Goal: Task Accomplishment & Management: Contribute content

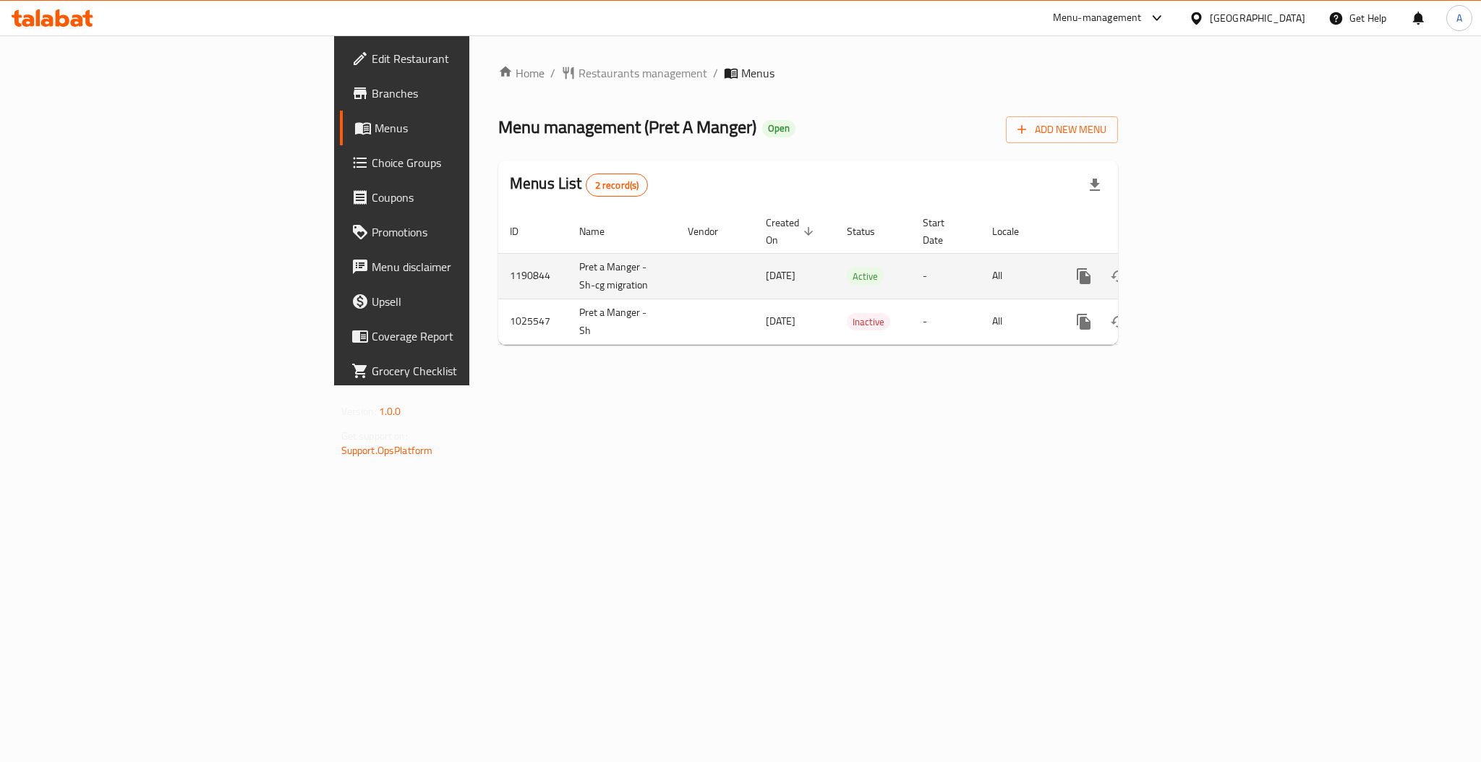
click at [1197, 268] on icon "enhanced table" at bounding box center [1188, 276] width 17 height 17
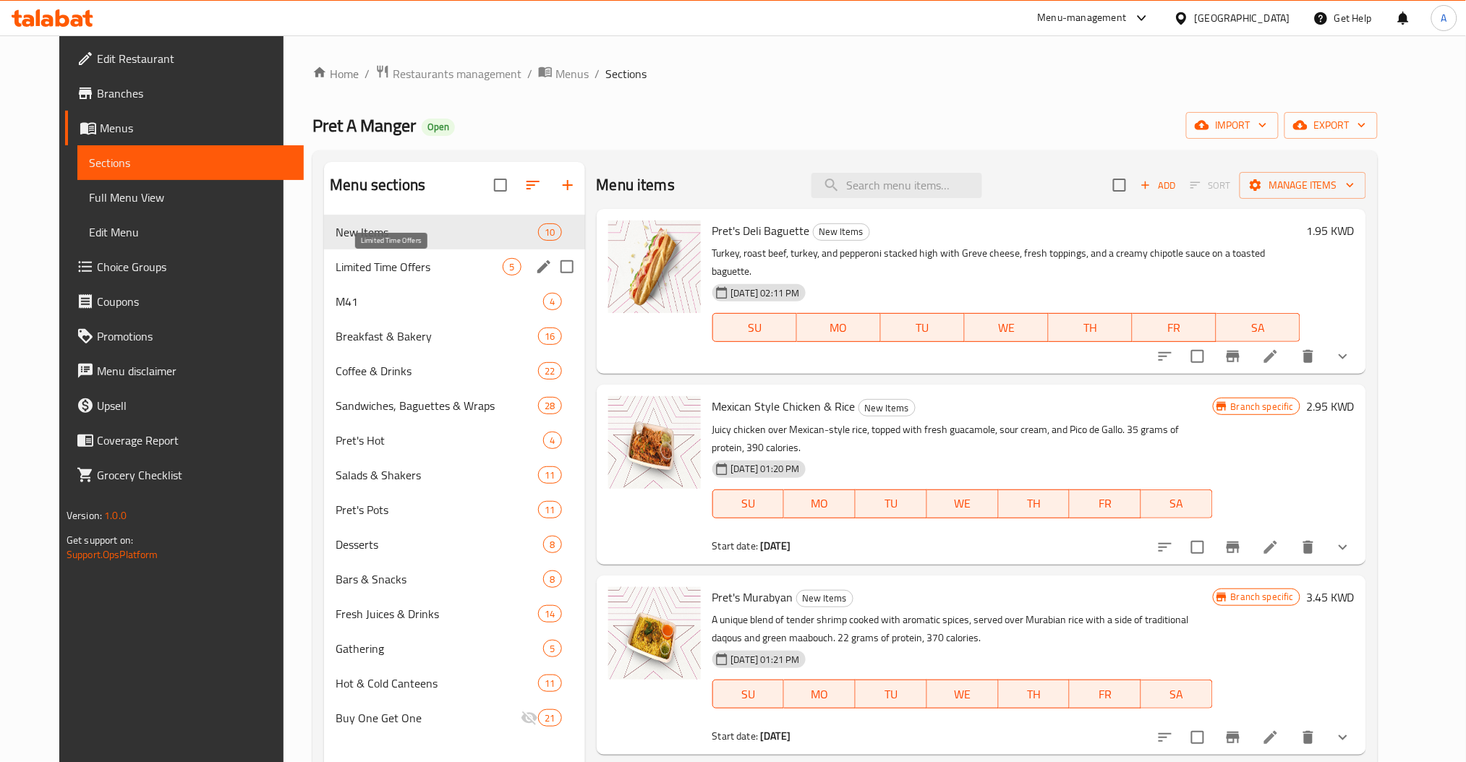
click at [336, 265] on span "Limited Time Offers" at bounding box center [419, 266] width 167 height 17
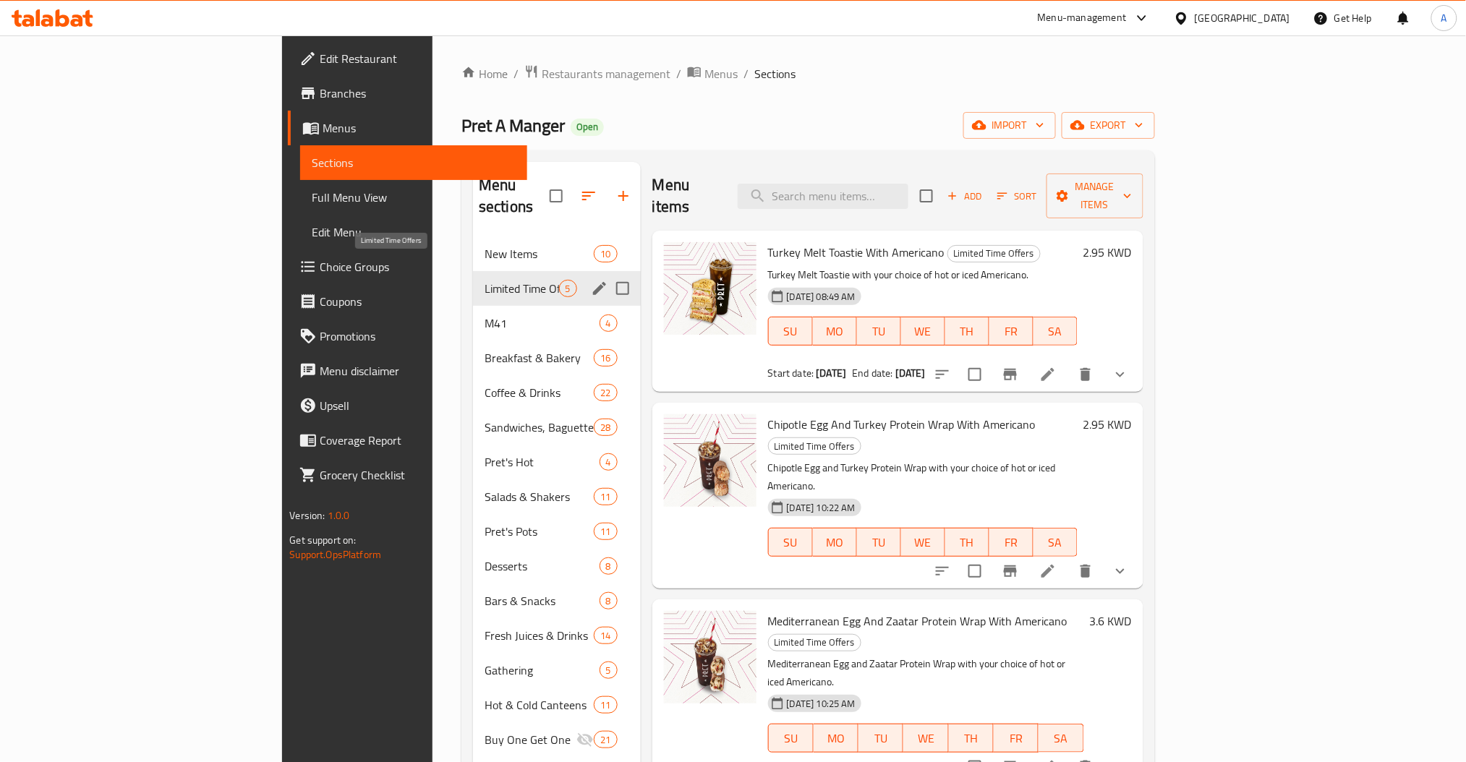
click at [485, 280] on span "Limited Time Offers" at bounding box center [522, 288] width 74 height 17
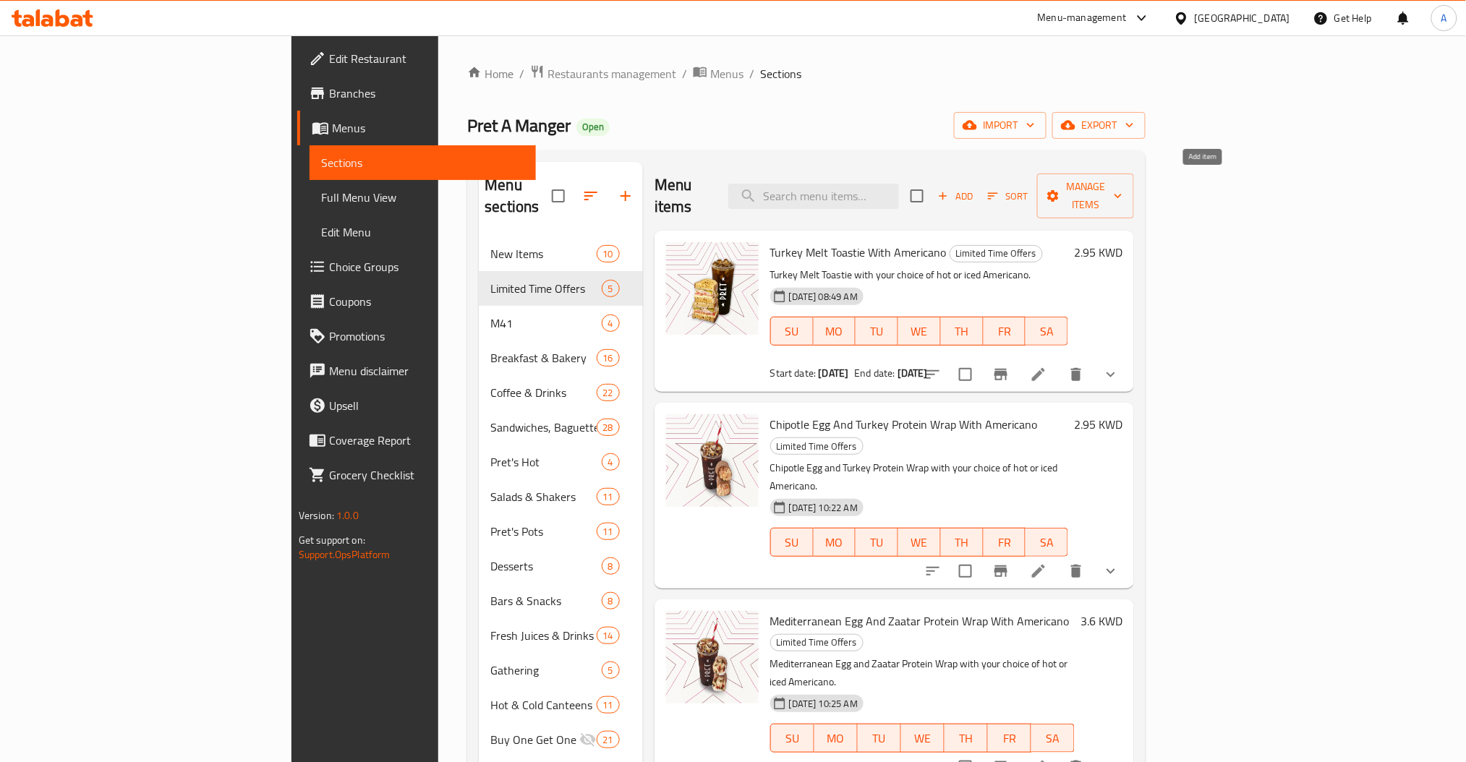
click at [950, 189] on icon "button" at bounding box center [943, 195] width 13 height 13
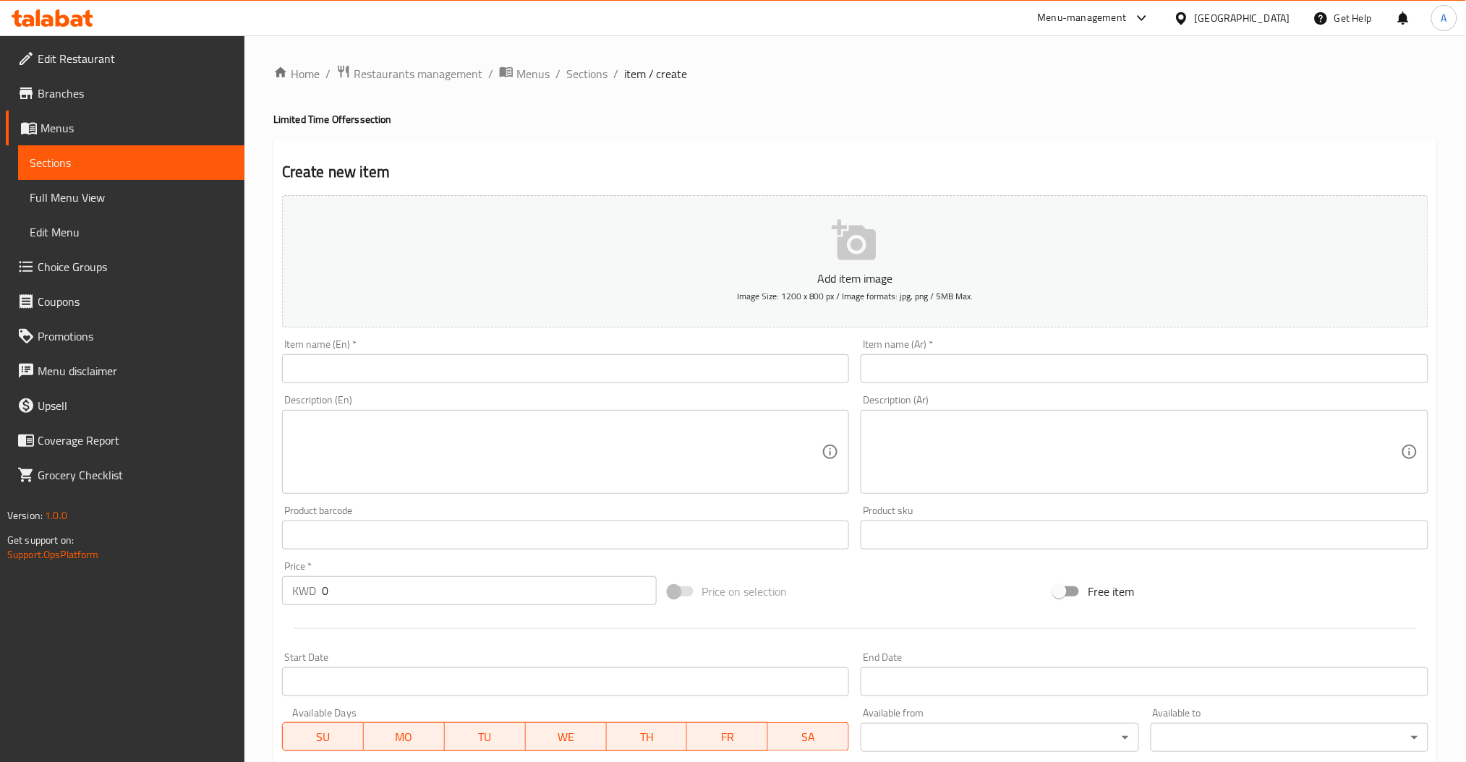
click at [451, 373] on input "text" at bounding box center [566, 368] width 568 height 29
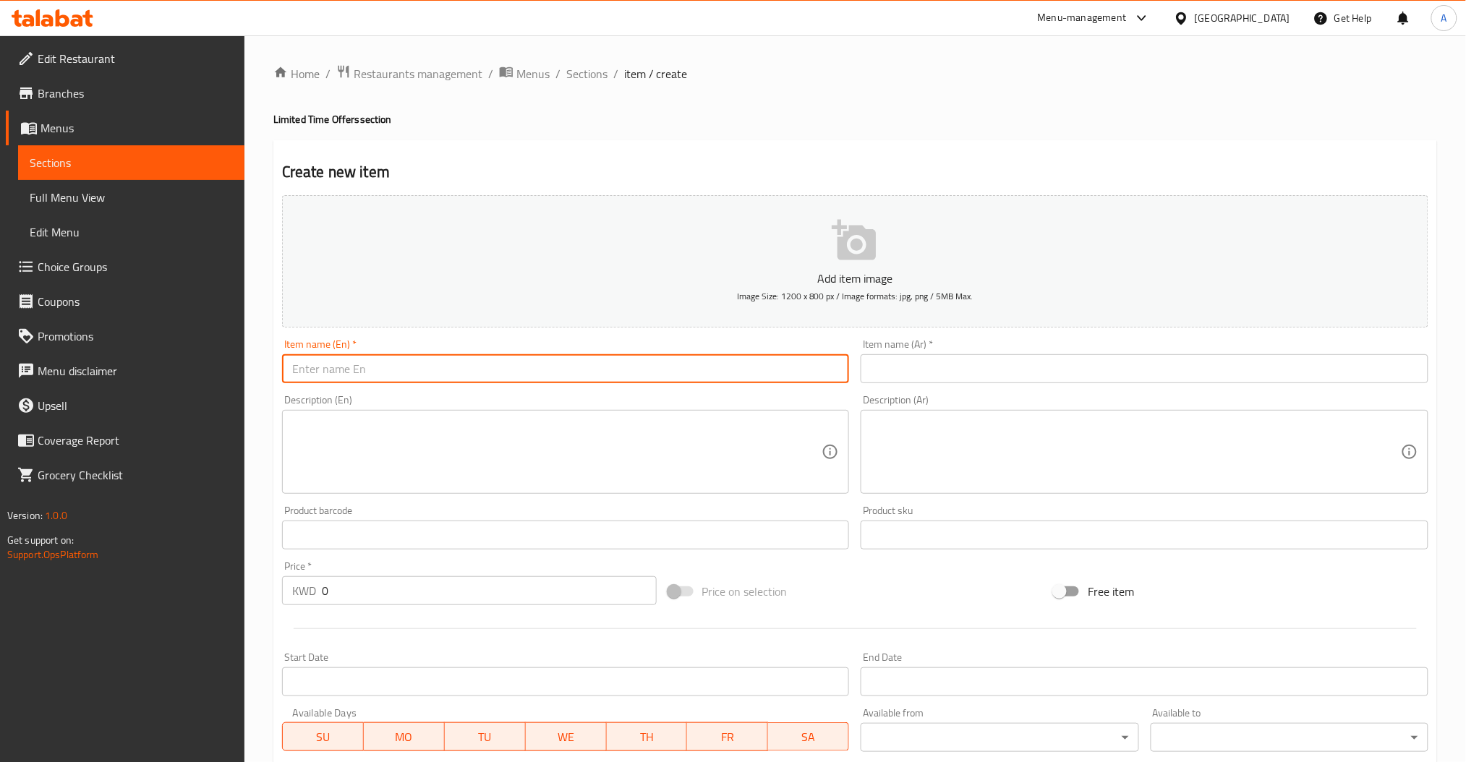
paste input "Hot Coffee Canteen and Pastry Box"
type input "Hot Coffee Canteen and Pastry Box"
click at [892, 359] on input "text" at bounding box center [1145, 368] width 568 height 29
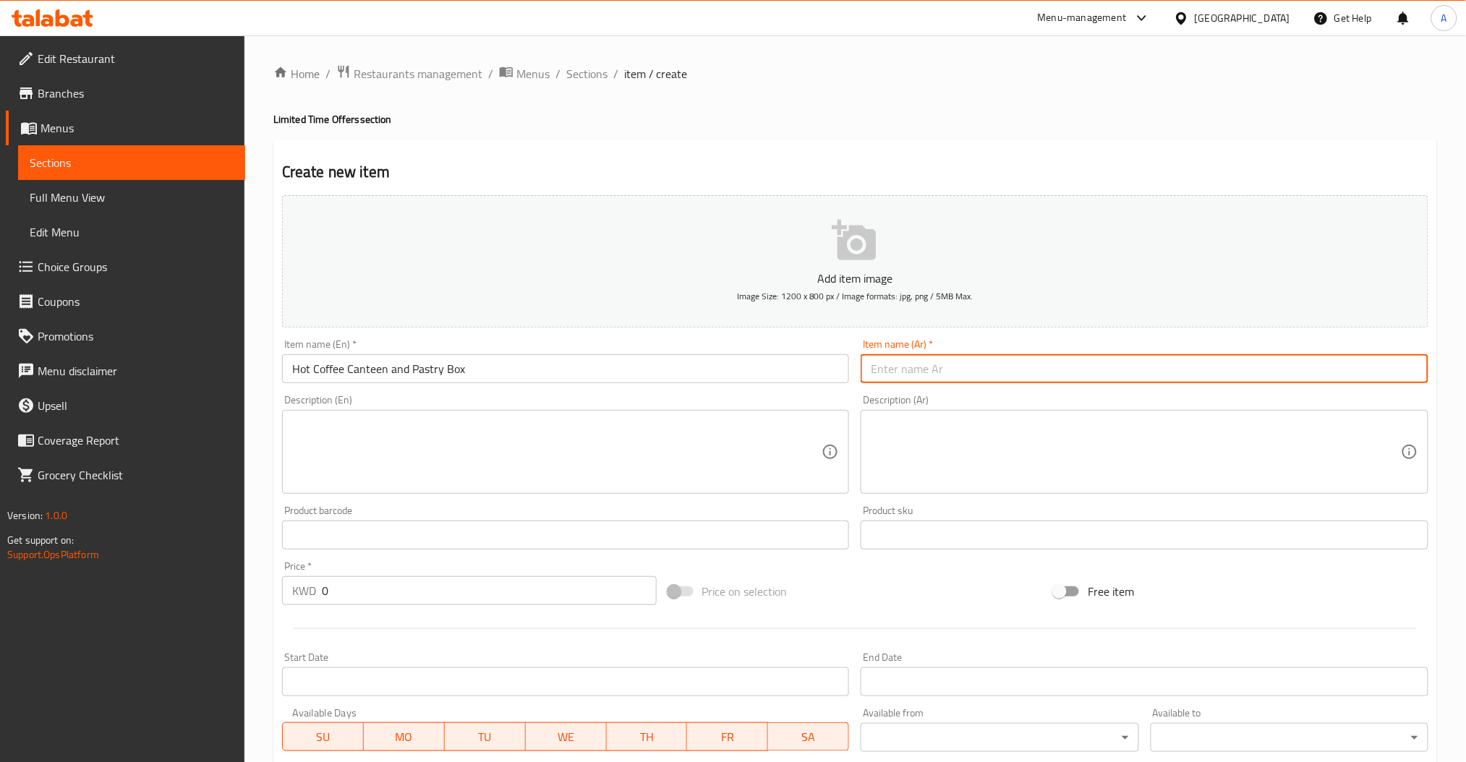
paste input "كانتين القهوة الساخنة و بوكس المخبوزات"
type input "كانتين القهوة الساخنة و بوكس المخبوزات"
click at [518, 446] on textarea at bounding box center [557, 452] width 530 height 69
paste textarea "Americano or Latte in a Hot Canteen (serves 6–8 people) paired with a freshly b…"
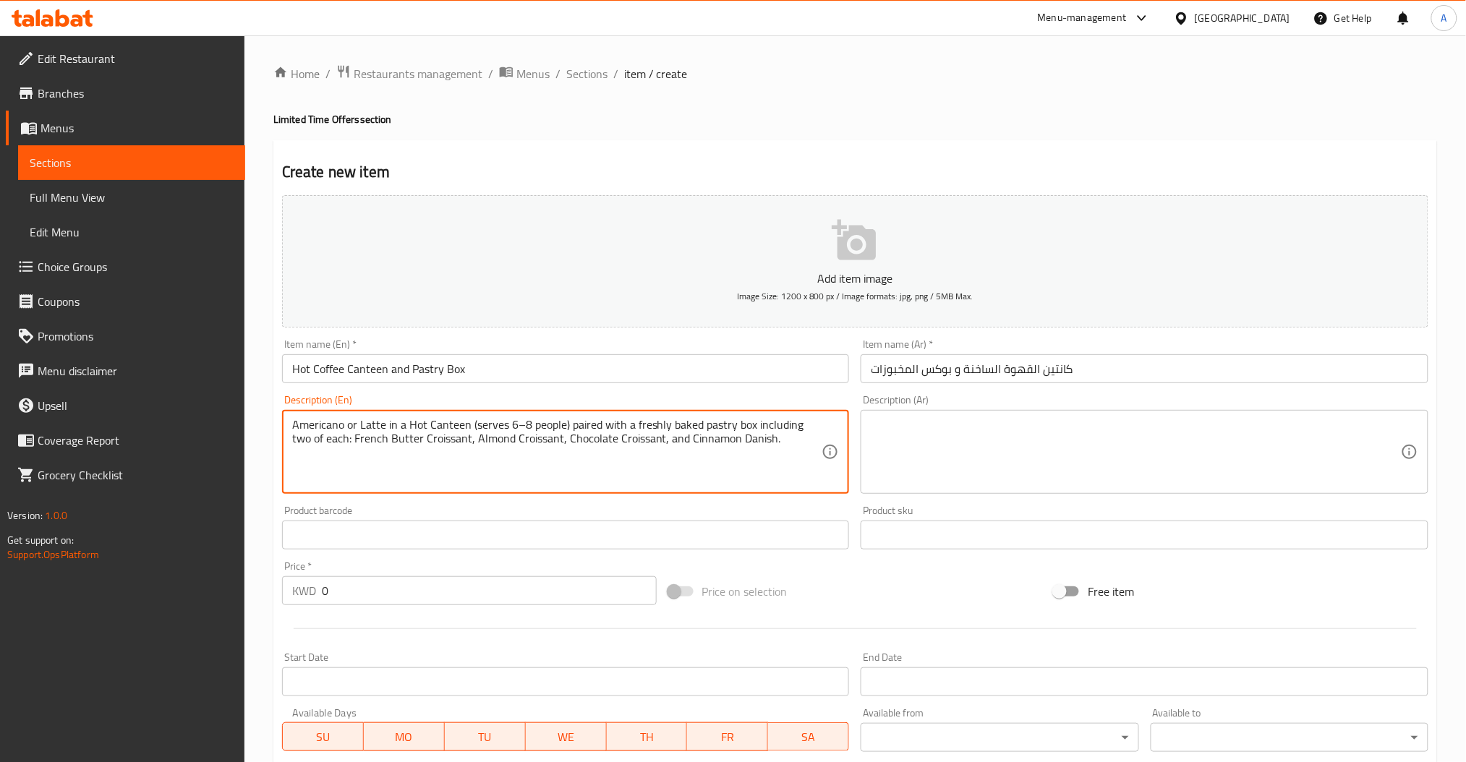
type textarea "Americano or Latte in a Hot Canteen (serves 6–8 people) paired with a freshly b…"
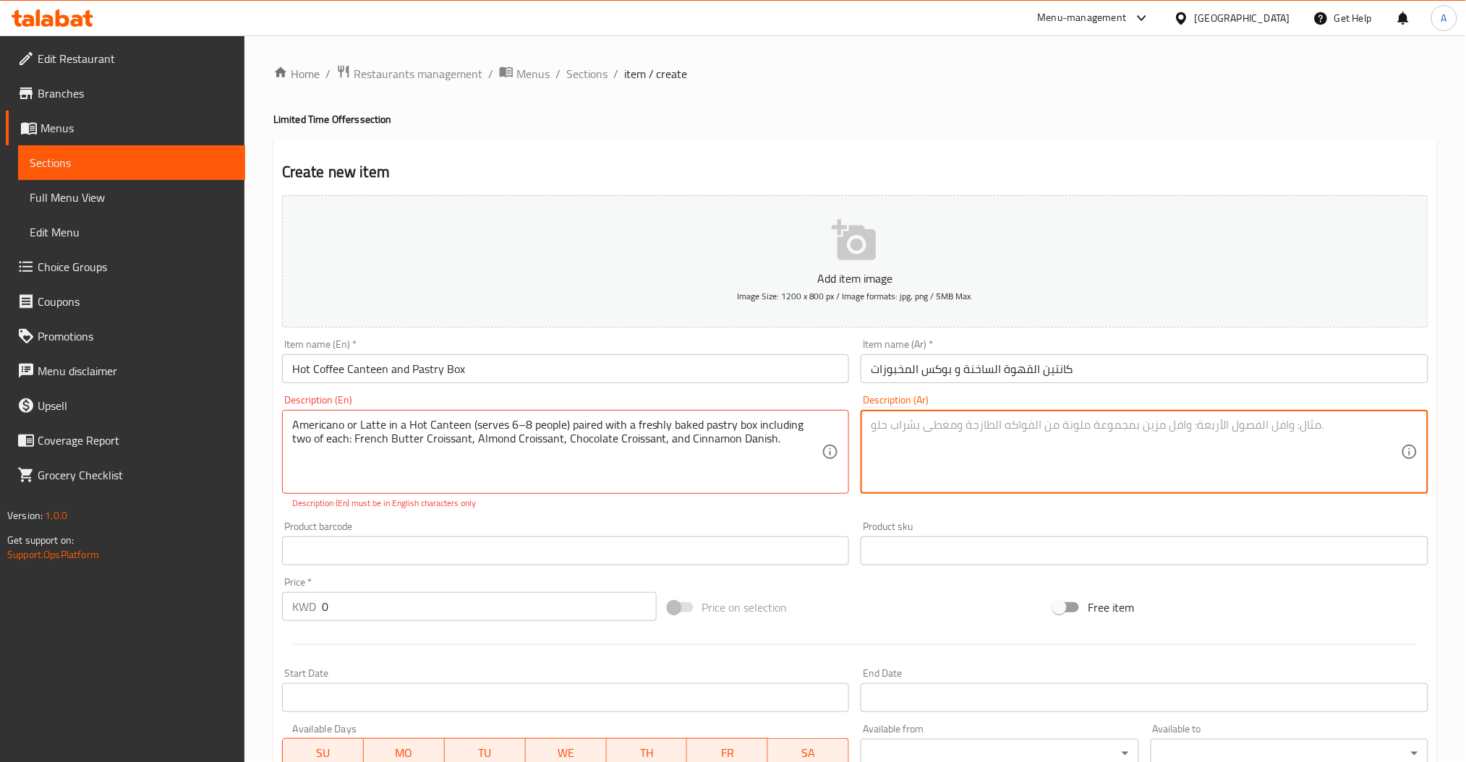
click at [1091, 434] on textarea at bounding box center [1136, 452] width 530 height 69
paste textarea "كانتين حار أمريكانو أو لاتيه يكفي من ٦ إلى ٨ أشخاص، وبوكس معجنات مخبوزة طازجة ت…"
type textarea "كانتين حار أمريكانو أو لاتيه يكفي من ٦ إلى ٨ أشخاص، وبوكس معجنات مخبوزة طازجة ت…"
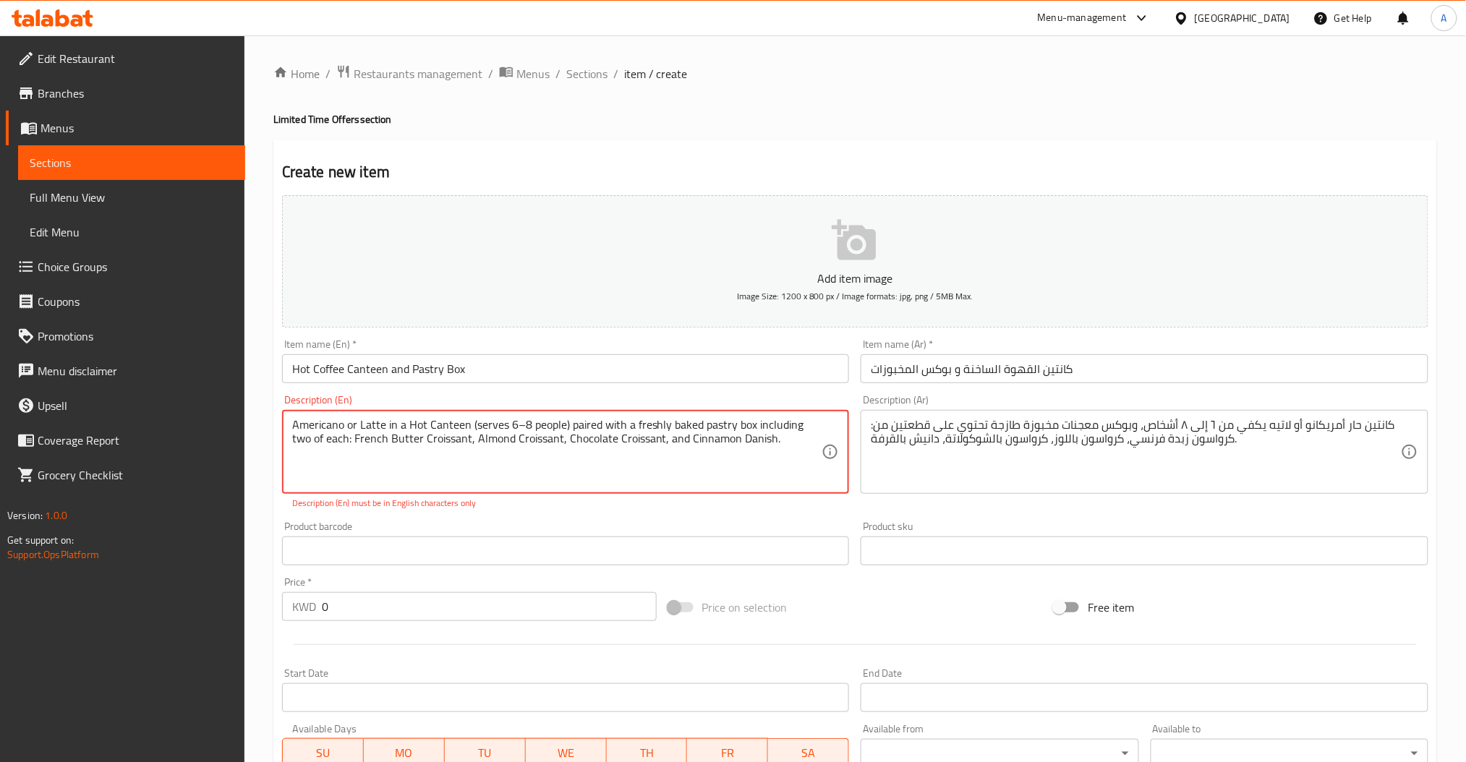
click at [329, 438] on textarea "Americano or Latte in a Hot Canteen (serves 6–8 people) paired with a freshly b…" at bounding box center [557, 452] width 530 height 69
click at [771, 436] on textarea "Americano or Latte in a Hot Canteen (serves 6–8 people) paired with a freshly b…" at bounding box center [557, 452] width 530 height 69
click at [473, 425] on textarea "Americano or Latte in a Hot Canteen (serves 6–8 people) paired with a freshly b…" at bounding box center [557, 452] width 530 height 69
click at [563, 425] on textarea "Americano or Latte in a Hot Canteen serves 6–8 people) paired with a freshly ba…" at bounding box center [557, 452] width 530 height 69
click at [561, 464] on textarea "Americano or Latte in a Hot Canteen serves 6–8 people paired with a freshly bak…" at bounding box center [557, 452] width 530 height 69
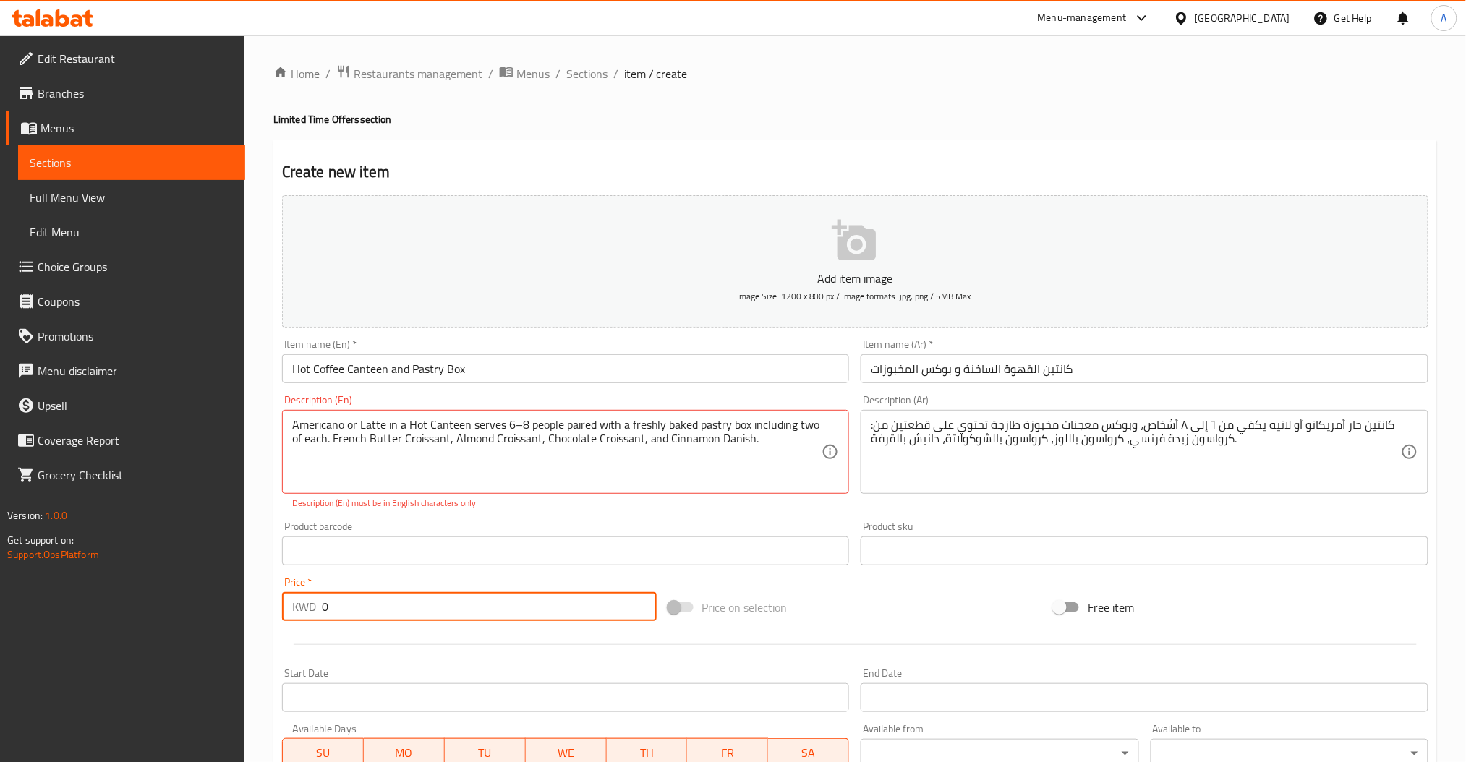
click at [446, 605] on input "0" at bounding box center [489, 606] width 335 height 29
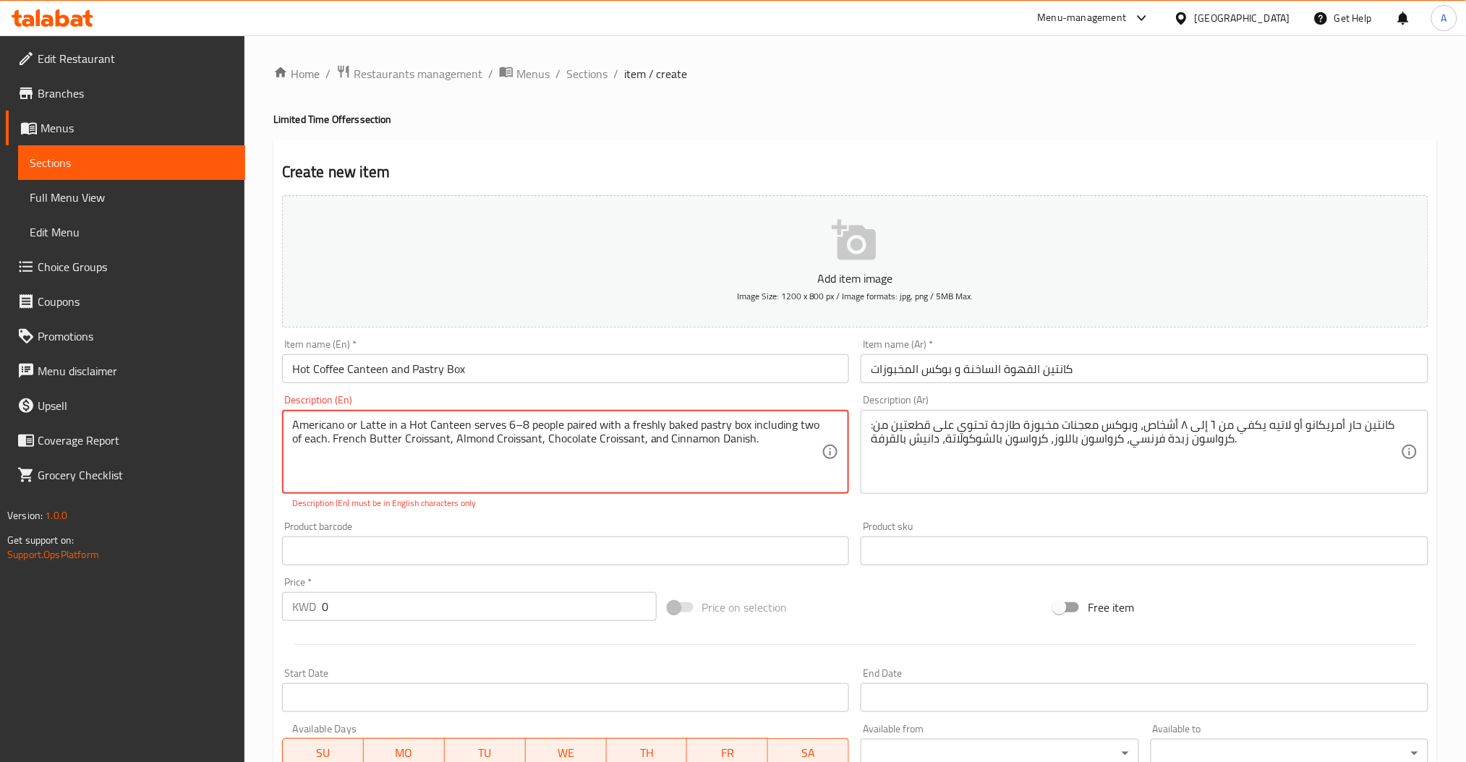
click at [516, 422] on textarea "Americano or Latte in a Hot Canteen serves 6–8 people paired with a freshly bak…" at bounding box center [557, 452] width 530 height 69
click at [768, 446] on textarea "Americano or Latte in a Hot Canteen serves 6 to 8 people paired with a freshly …" at bounding box center [557, 452] width 530 height 69
type textarea "Americano or Latte in a Hot Canteen serves 6 to 8 people paired with a freshly …"
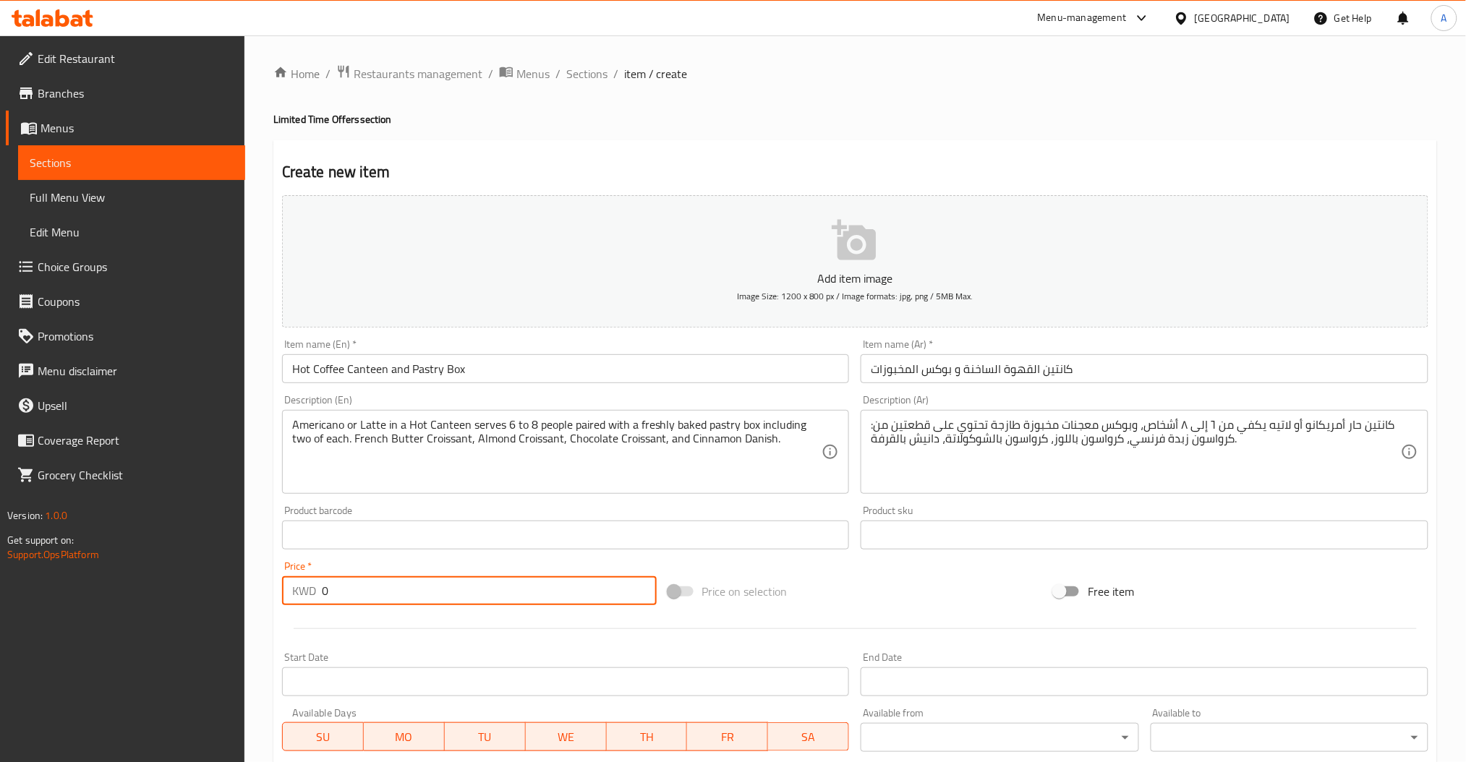
click at [398, 611] on div "Add item image Image Size: 1200 x 800 px / Image formats: jpg, png / 5MB Max. I…" at bounding box center [855, 500] width 1158 height 623
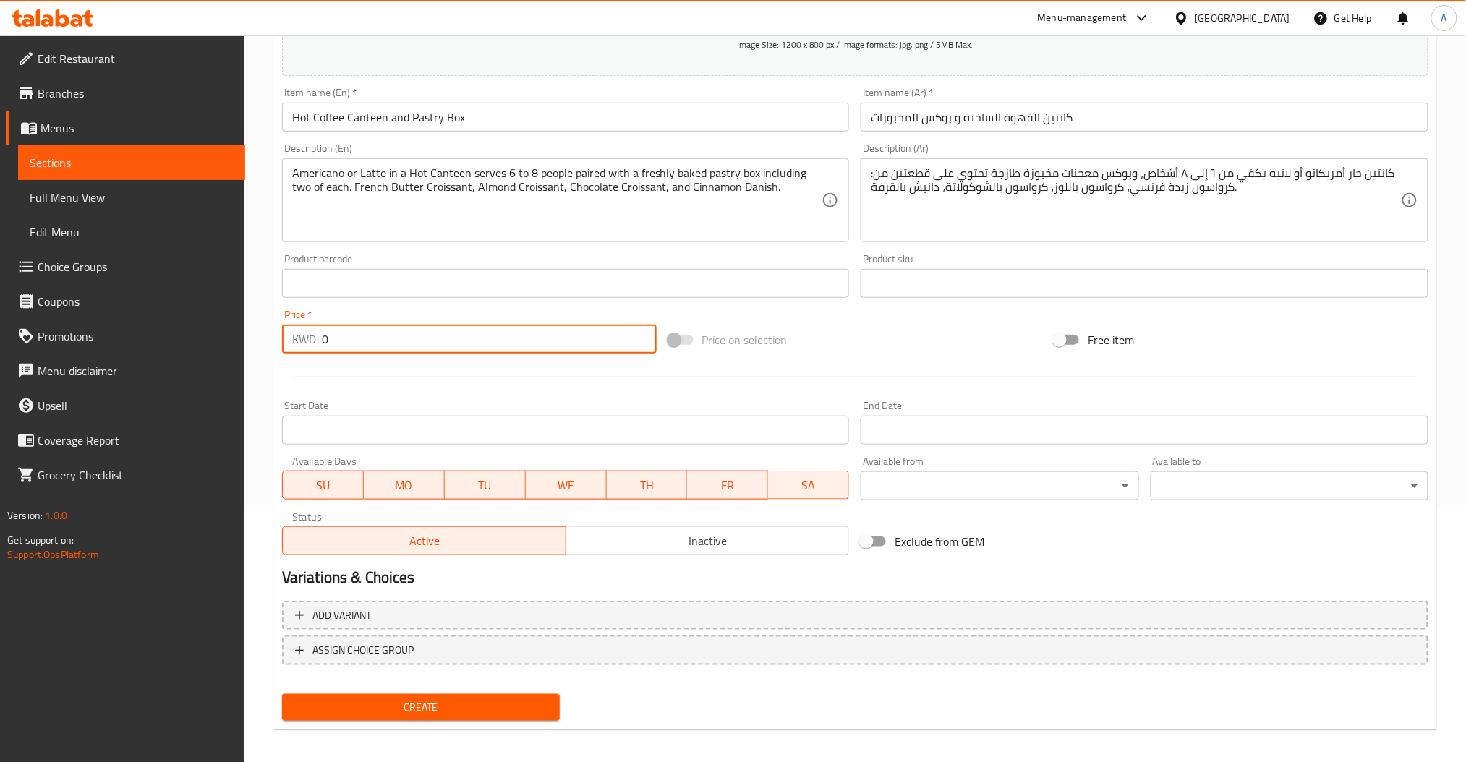
scroll to position [257, 0]
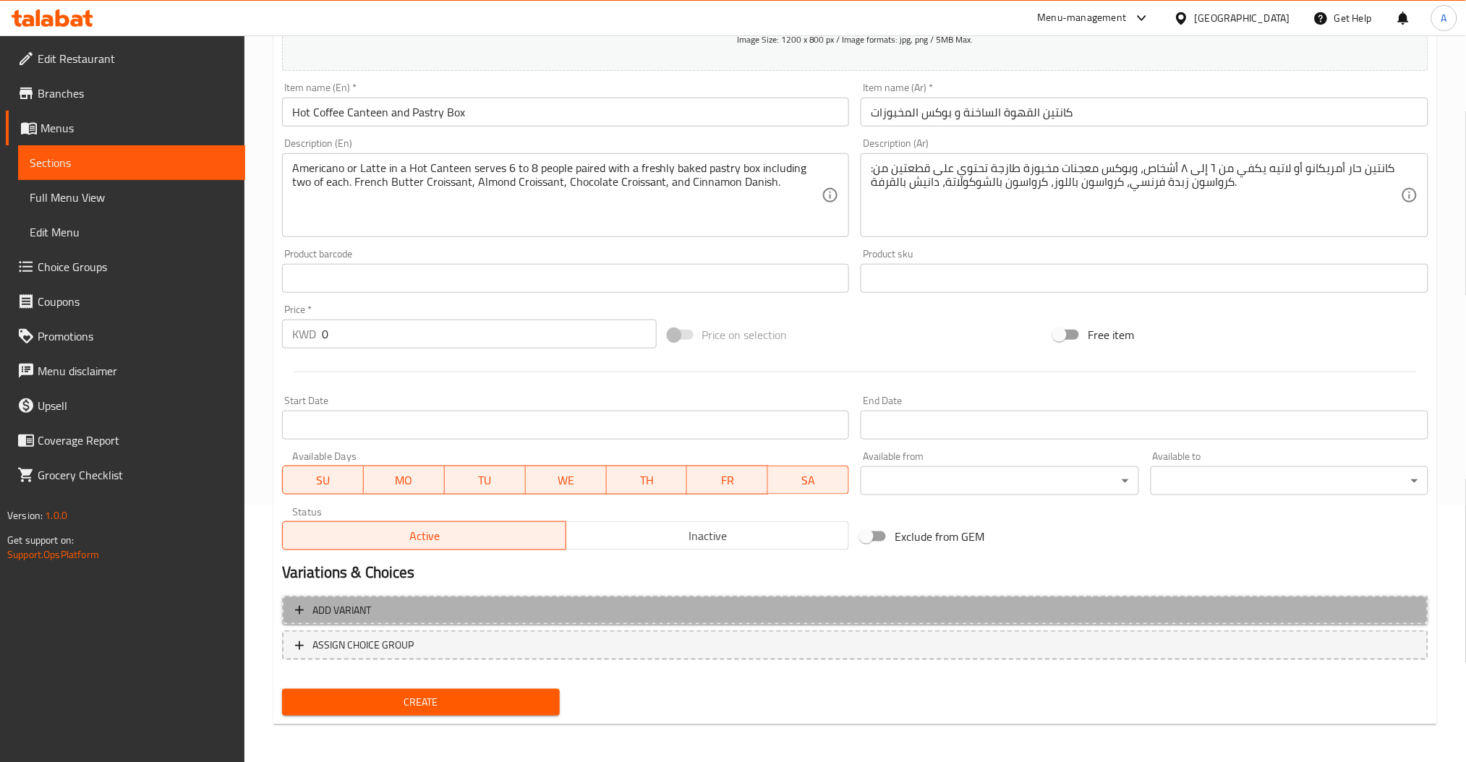
click at [384, 613] on span "Add variant" at bounding box center [855, 611] width 1120 height 18
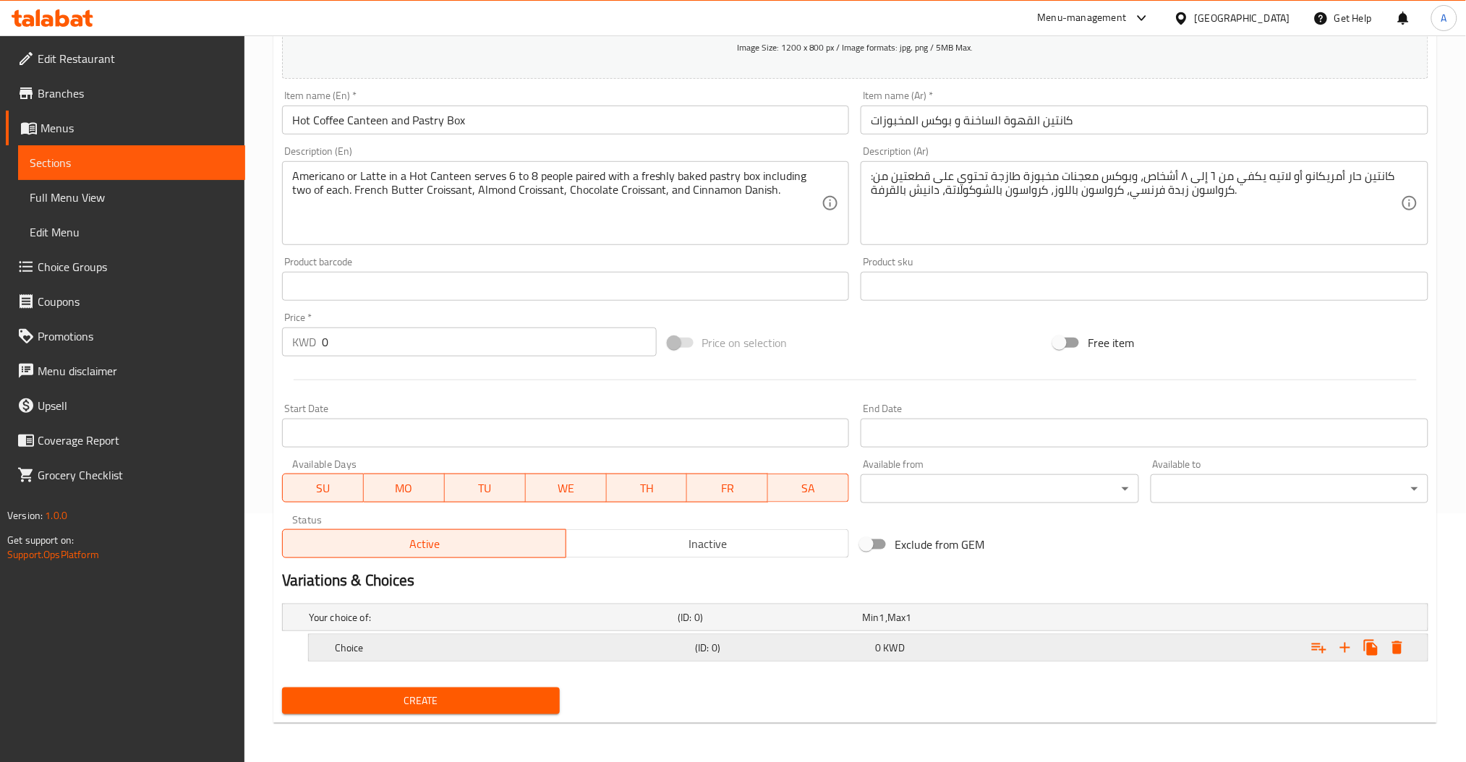
click at [479, 641] on h5 "Choice" at bounding box center [512, 648] width 354 height 14
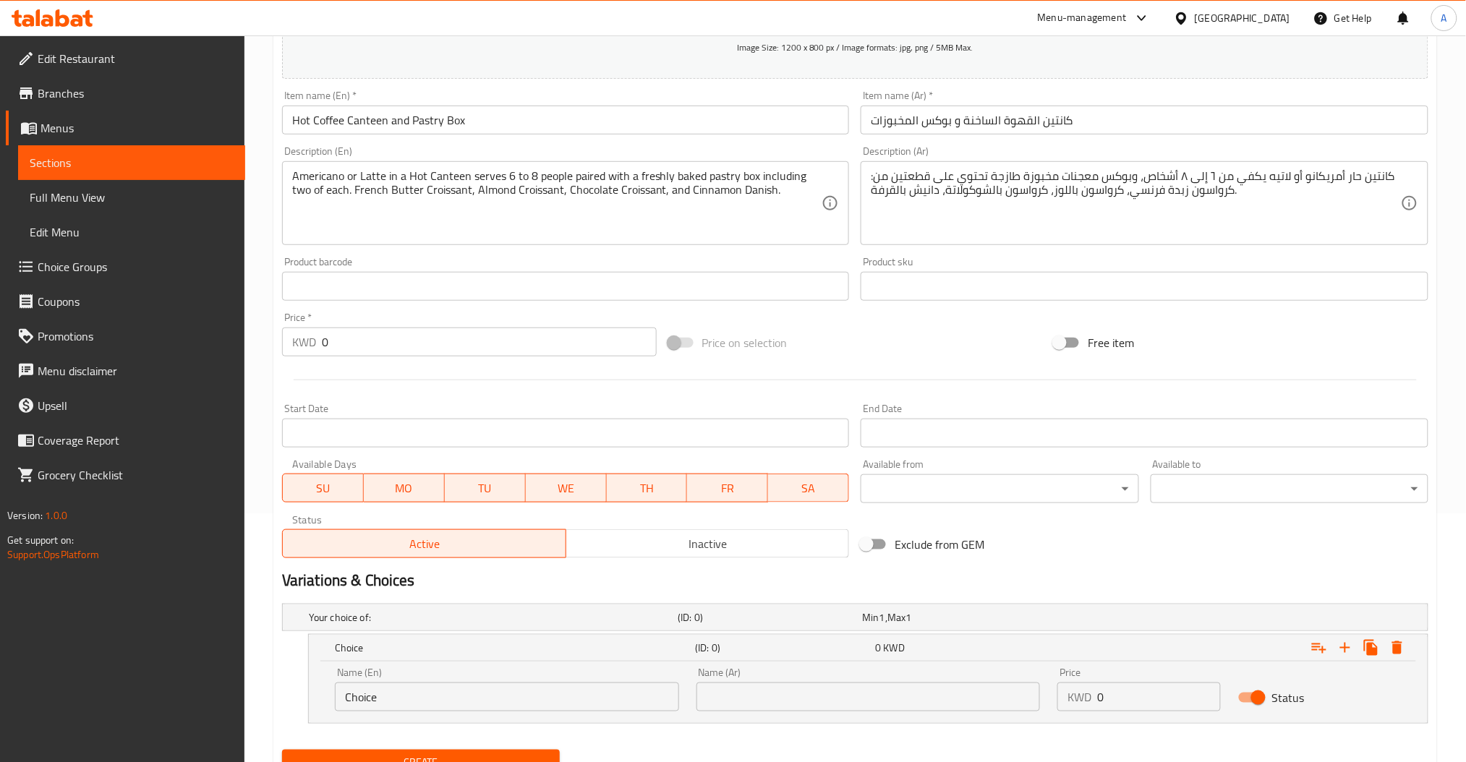
click at [466, 693] on input "Choice" at bounding box center [507, 697] width 344 height 29
paste input "Americano + Pastry Box"
type input "Americano + Pastry Box"
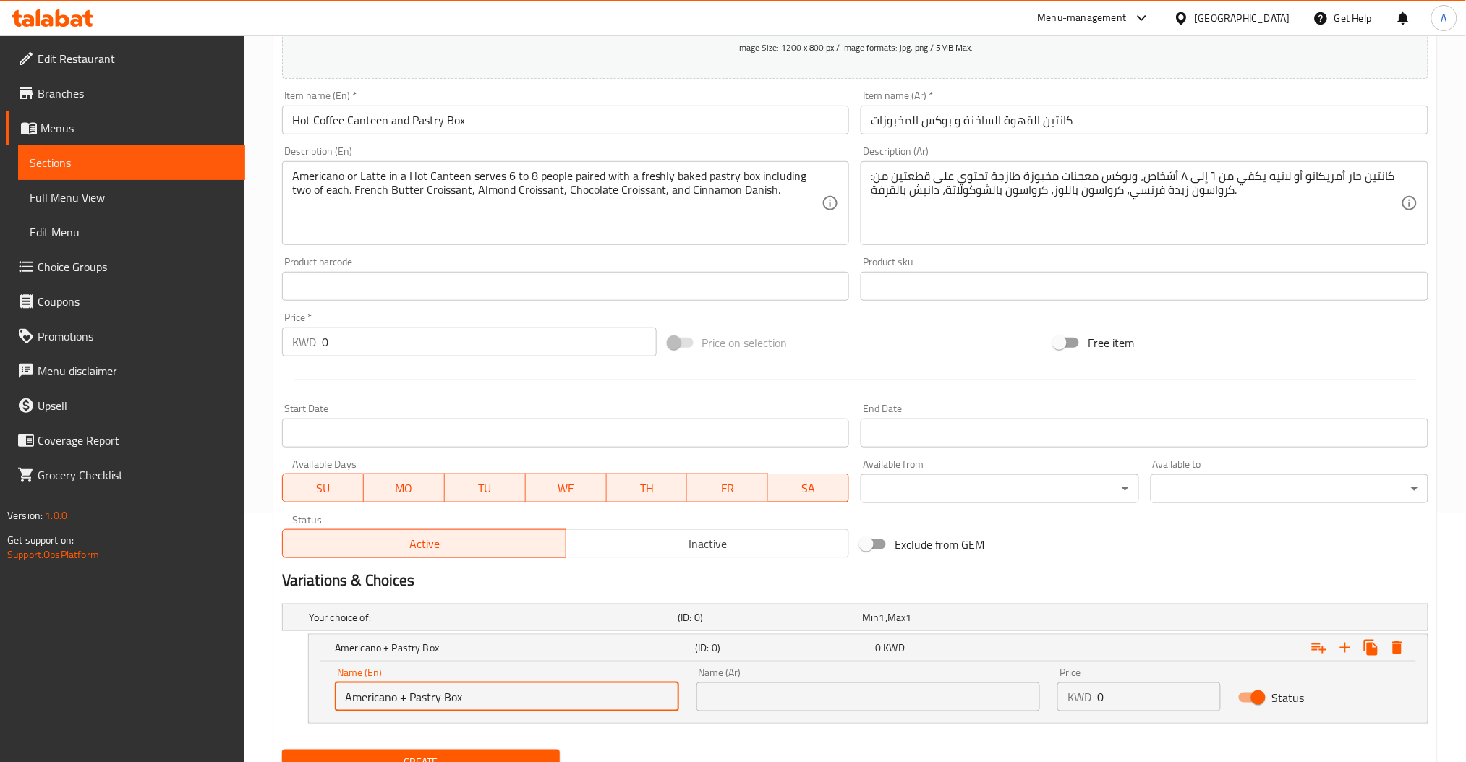
click at [732, 696] on input "text" at bounding box center [868, 697] width 344 height 29
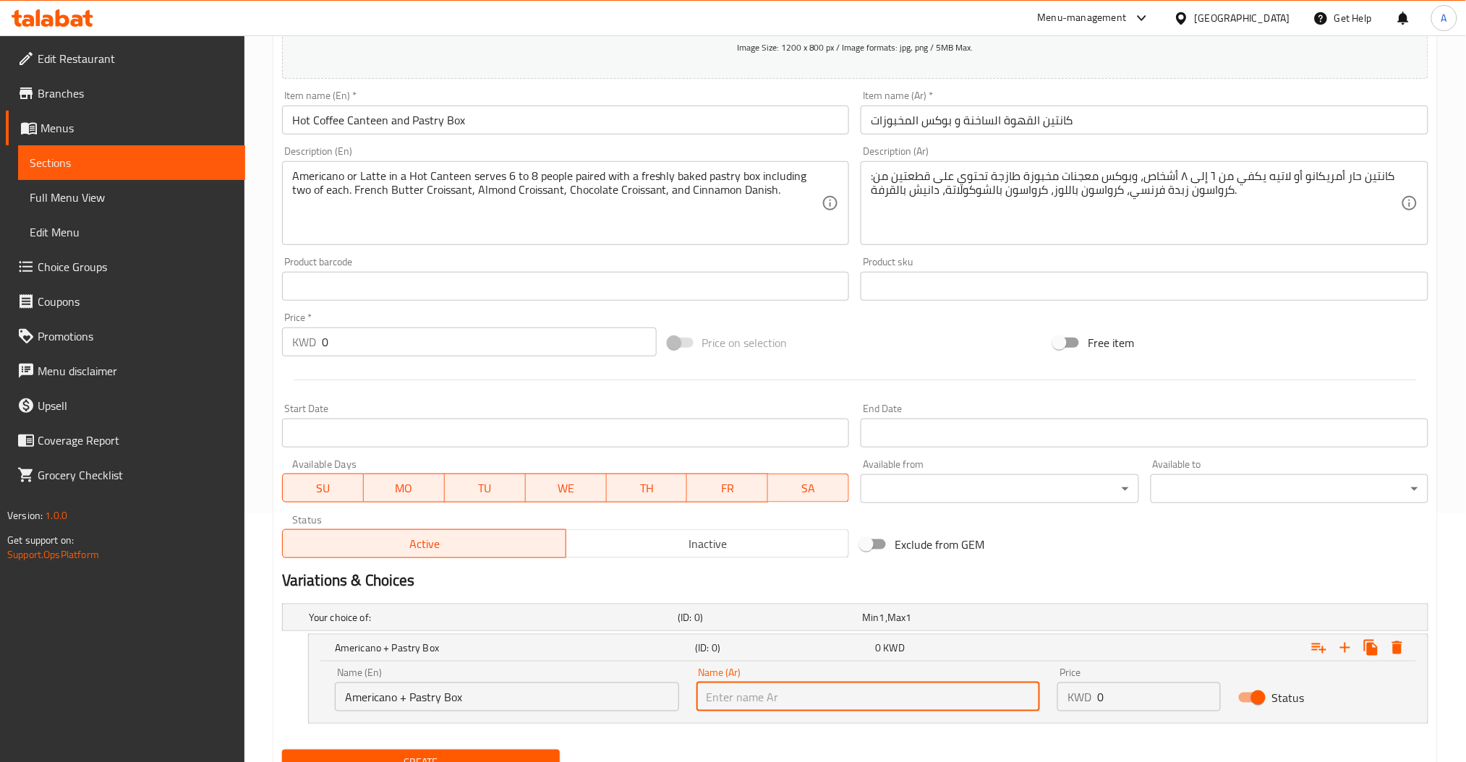
paste input "أمريكانو + علبة معجنات"
type input "أمريكانو + علبة معجنات"
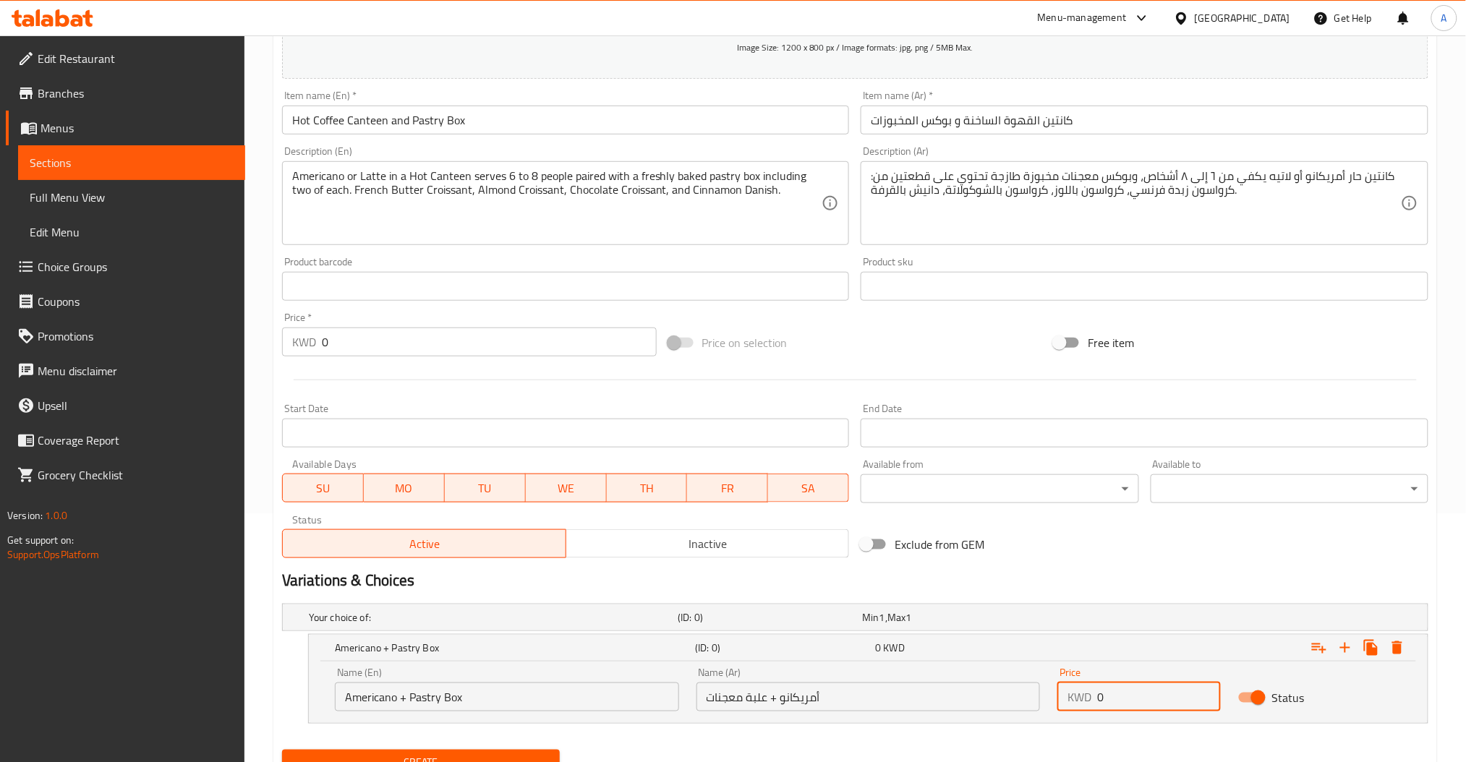
drag, startPoint x: 1122, startPoint y: 699, endPoint x: 1089, endPoint y: 698, distance: 33.3
click at [1089, 698] on div "KWD 0 Price" at bounding box center [1138, 697] width 163 height 29
type input "10"
click at [1055, 649] on div "Expand" at bounding box center [1233, 648] width 360 height 32
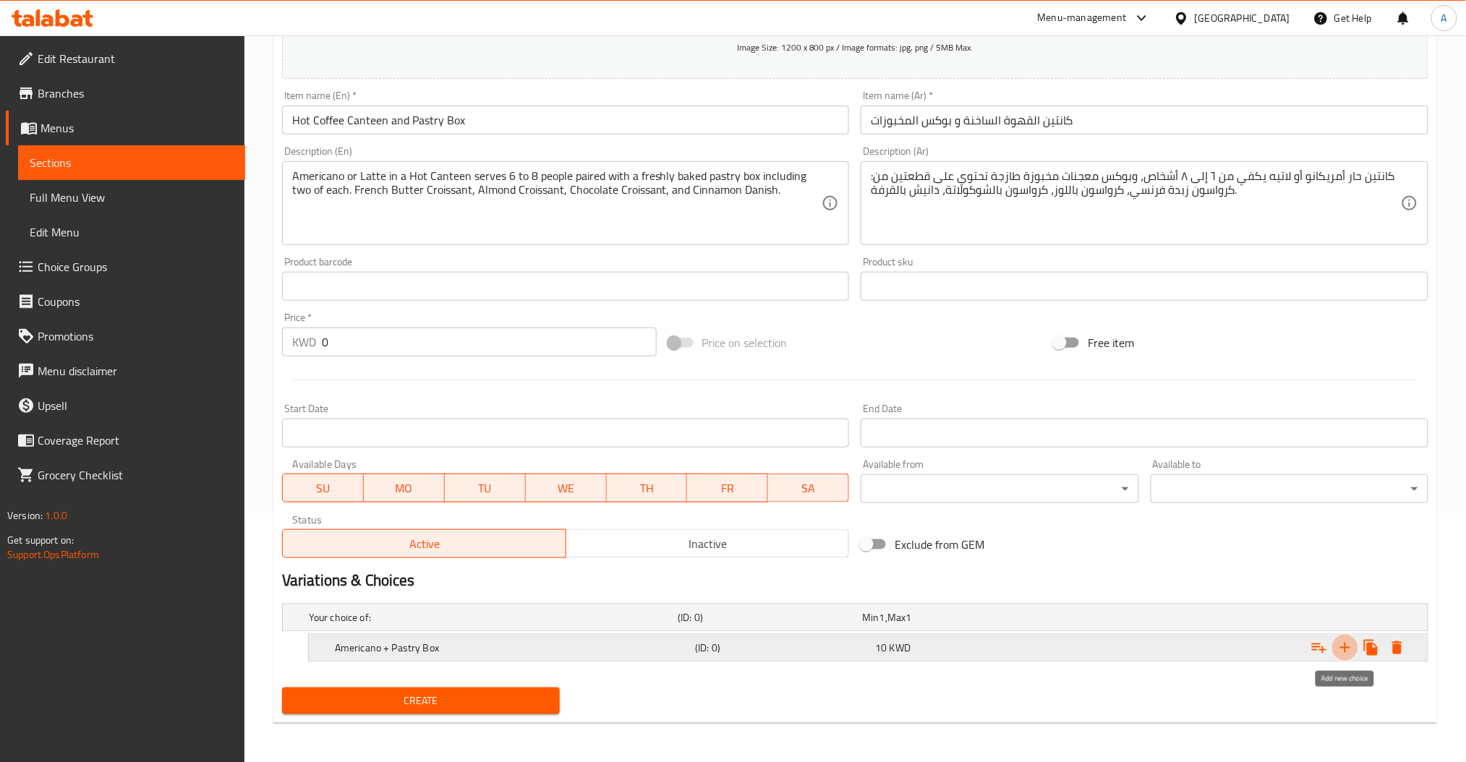
click at [1349, 654] on icon "Expand" at bounding box center [1344, 647] width 17 height 17
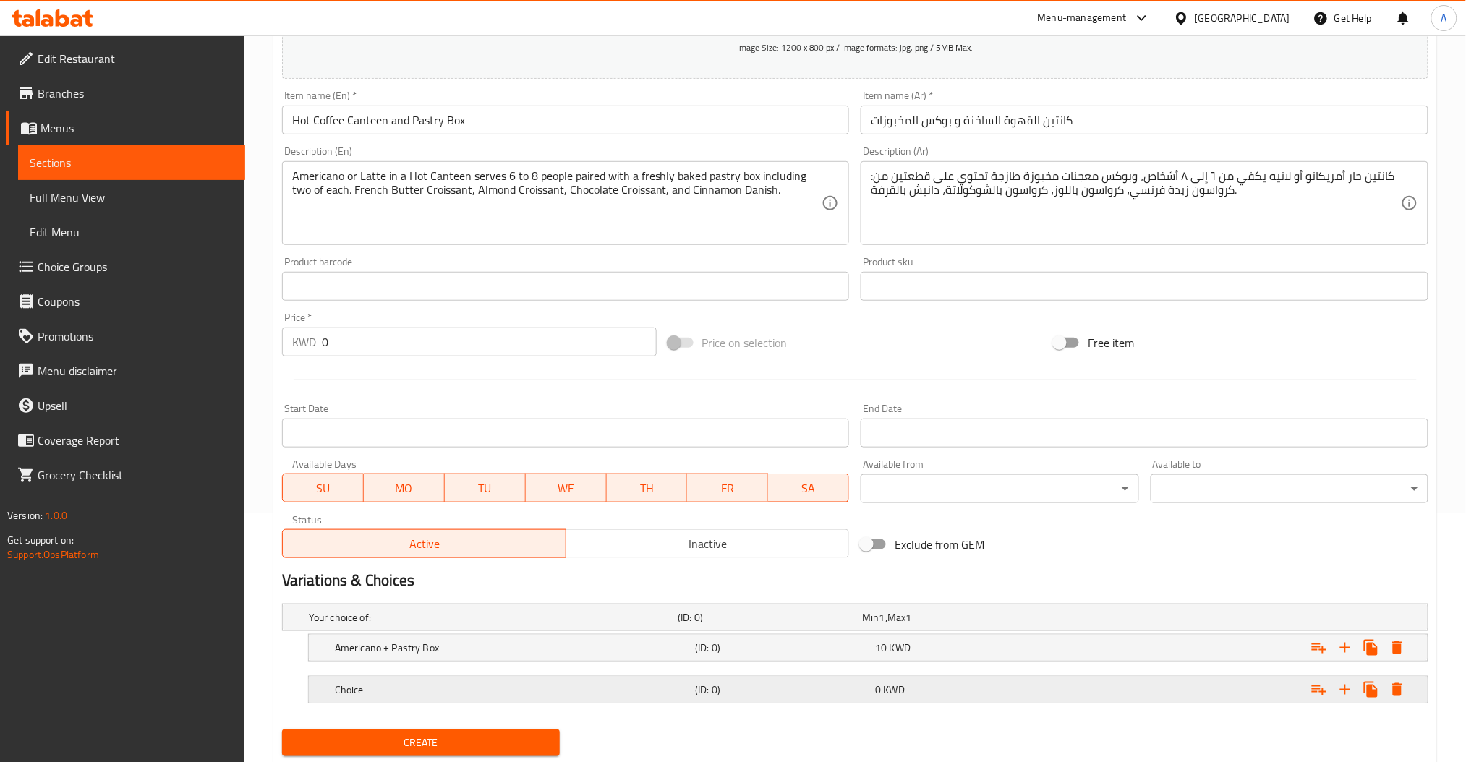
click at [364, 683] on h5 "Choice" at bounding box center [512, 690] width 354 height 14
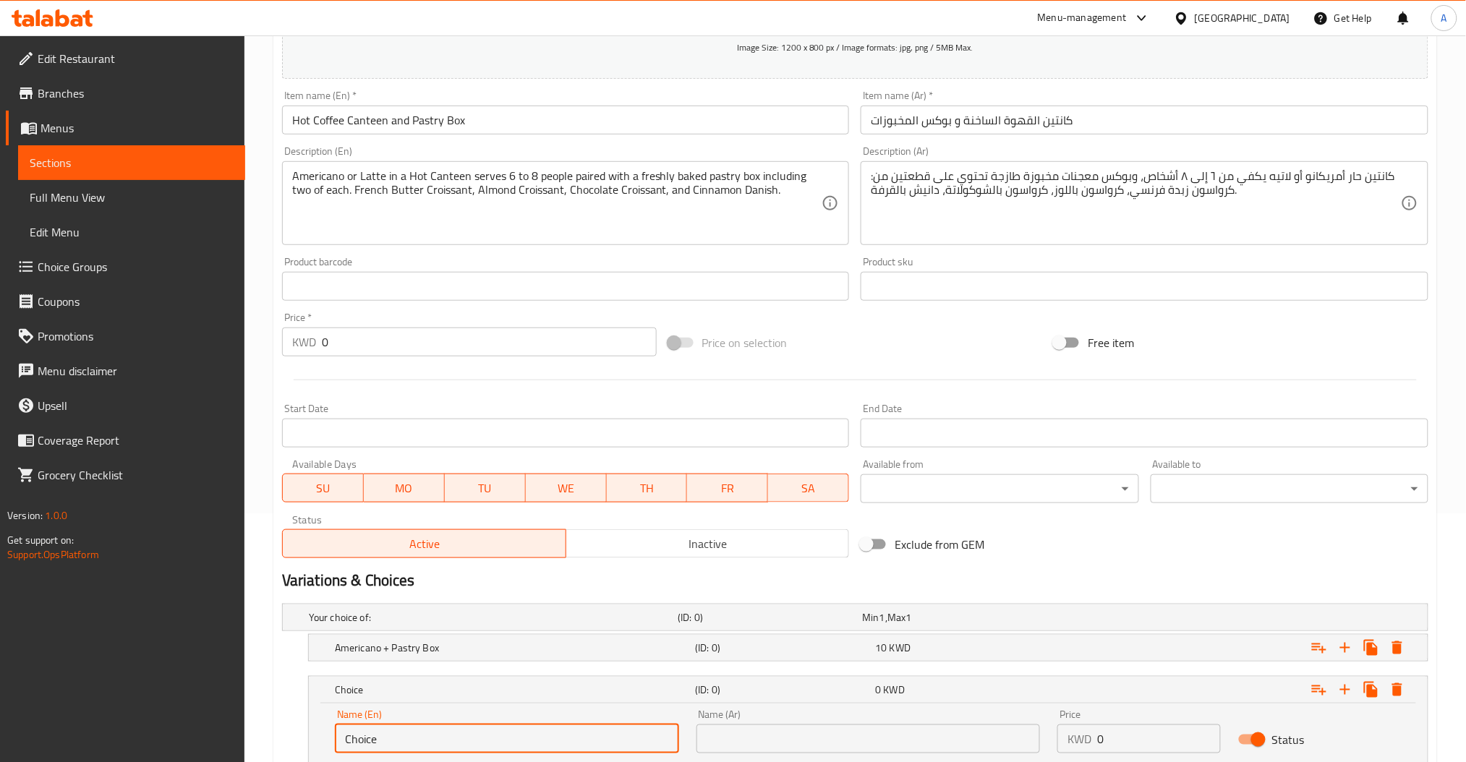
drag, startPoint x: 408, startPoint y: 733, endPoint x: 317, endPoint y: 728, distance: 91.3
click at [317, 728] on div "Name (En) Choice Name (En) Name (Ar) Name (Ar) Price KWD 0 Price Status" at bounding box center [868, 734] width 1119 height 61
paste input "Latte + Pastry Box"
type input "Latte + Pastry Box"
click at [919, 728] on input "text" at bounding box center [868, 739] width 344 height 29
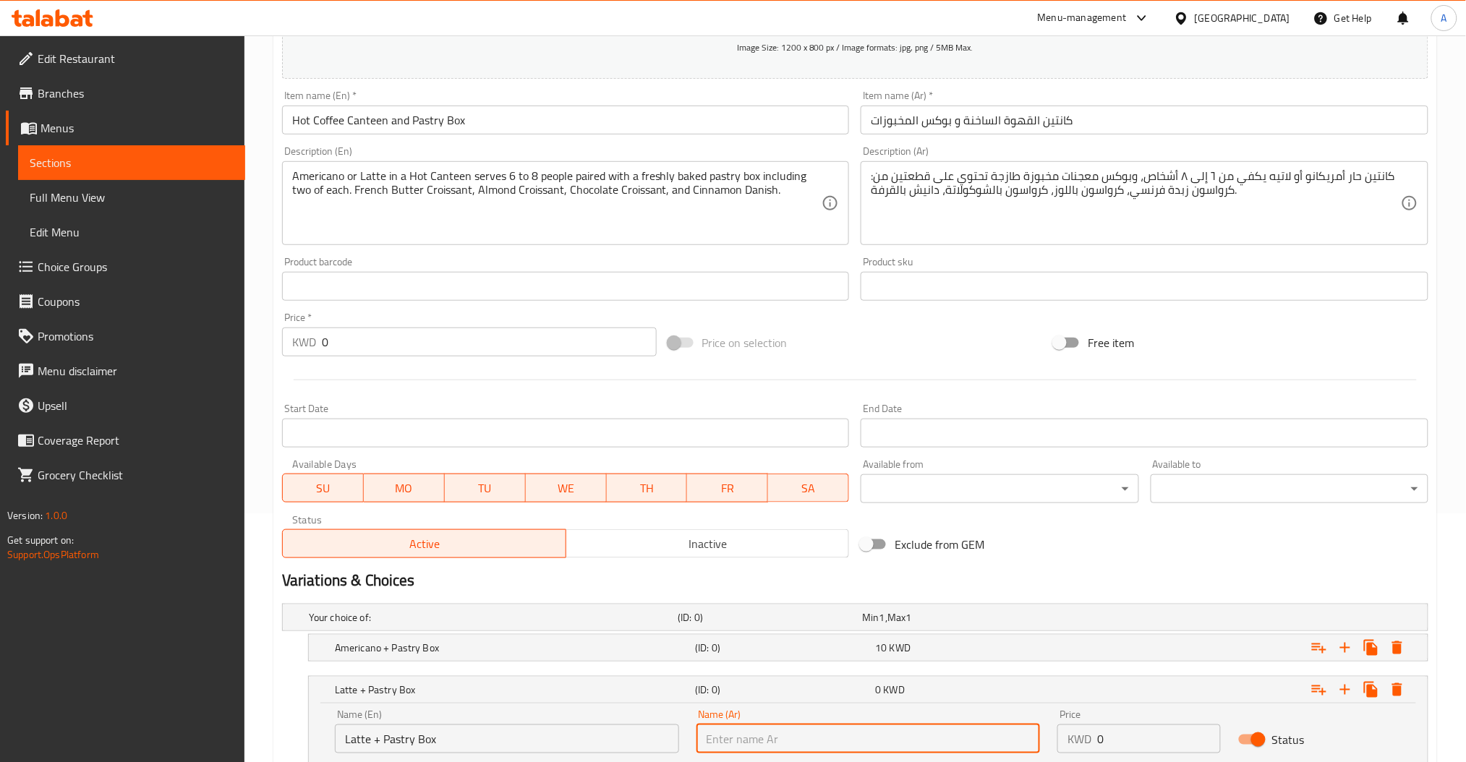
paste input "صندوق لاتيه + معجنات"
type input "صندوق لاتيه + معجنات"
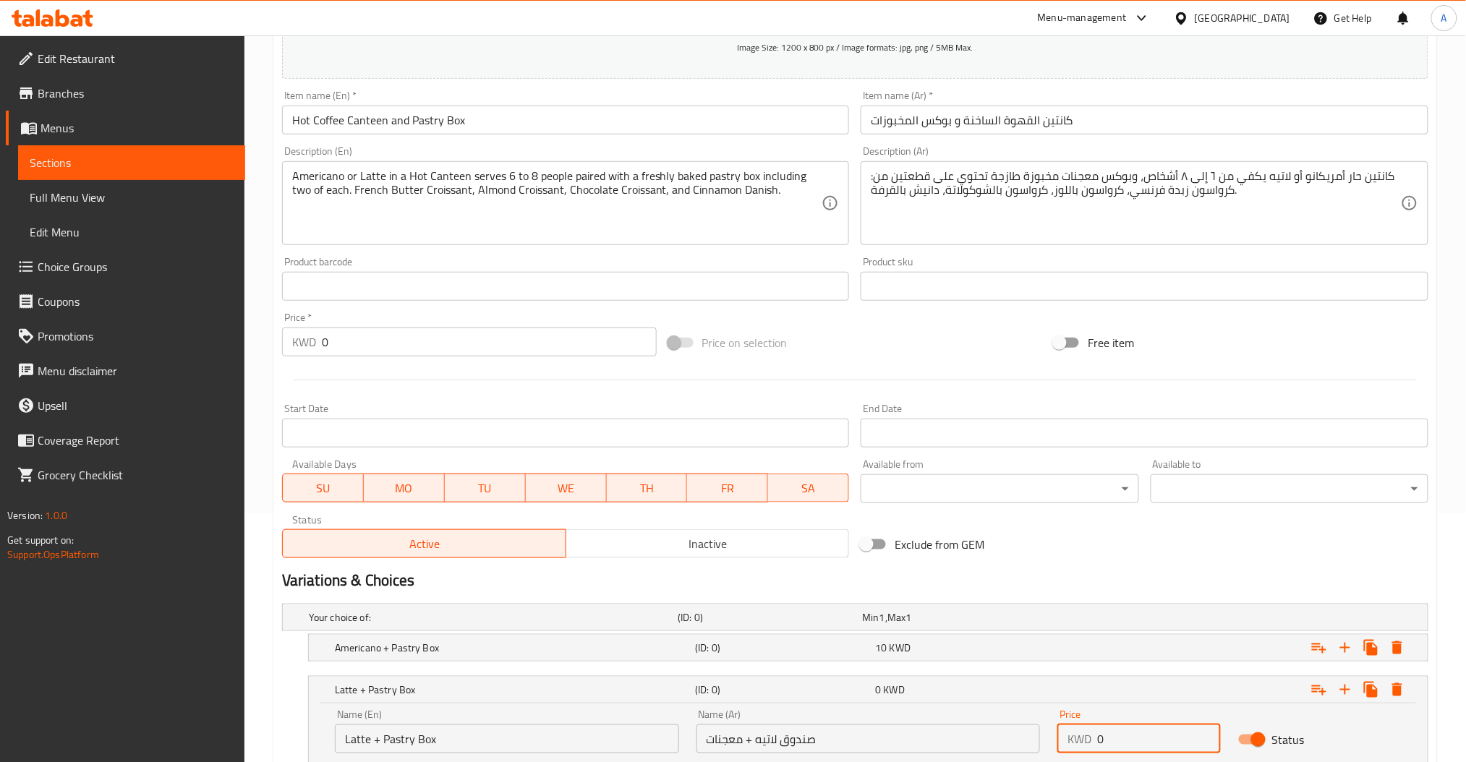
drag, startPoint x: 1123, startPoint y: 742, endPoint x: 1089, endPoint y: 746, distance: 34.2
click at [1089, 746] on div "KWD 0 Price" at bounding box center [1138, 739] width 163 height 29
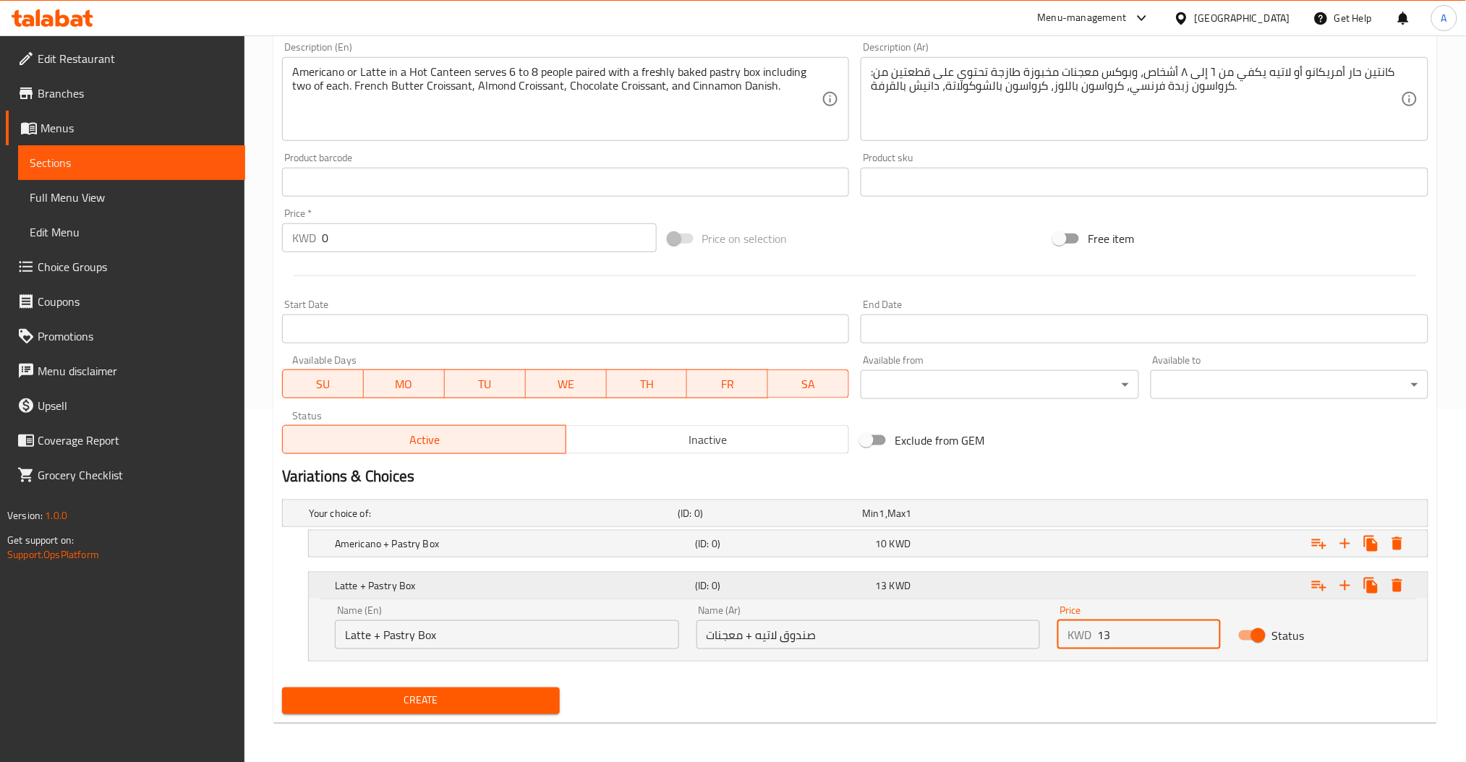
type input "13"
click at [999, 584] on div "13 KWD" at bounding box center [962, 586] width 174 height 14
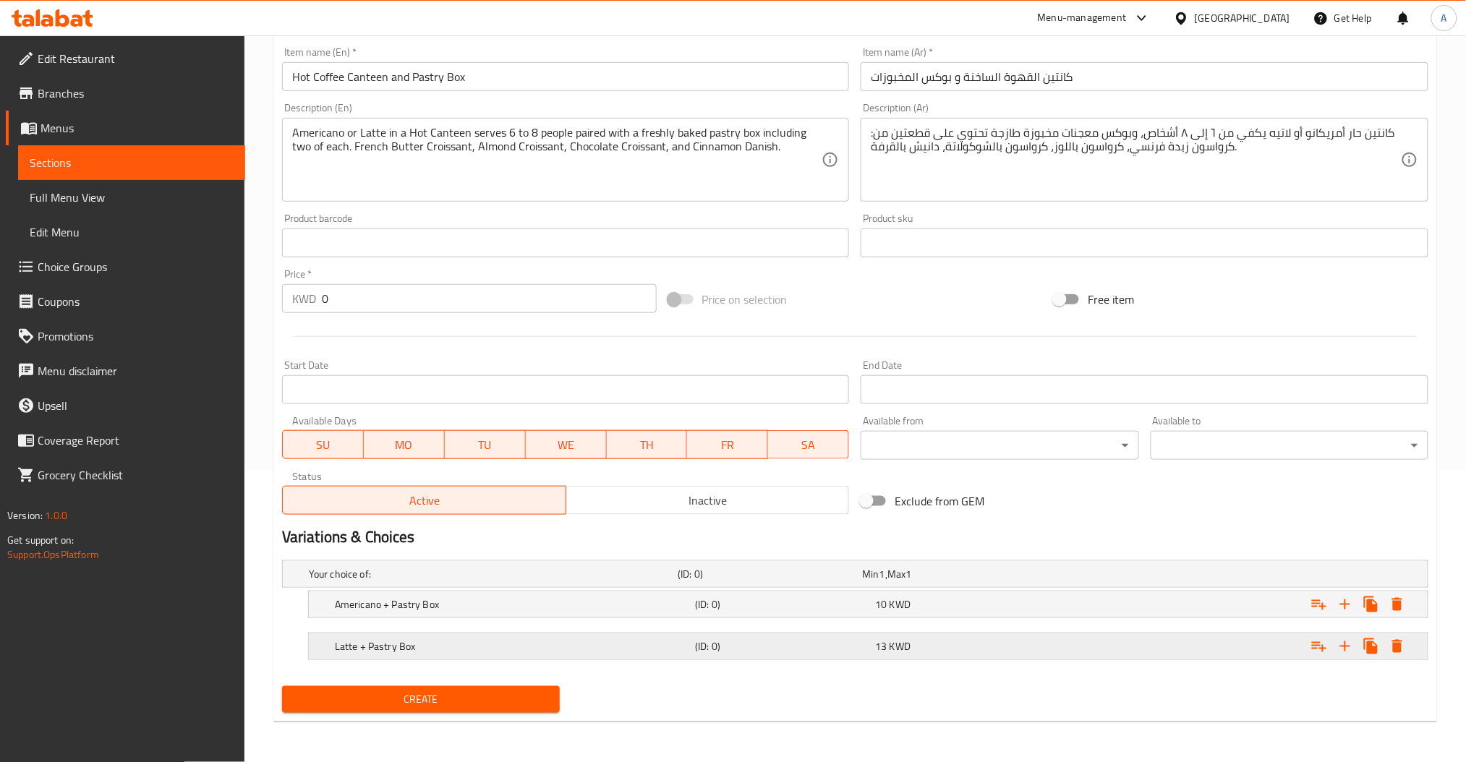
scroll to position [291, 0]
click at [422, 691] on span "Create" at bounding box center [421, 700] width 255 height 18
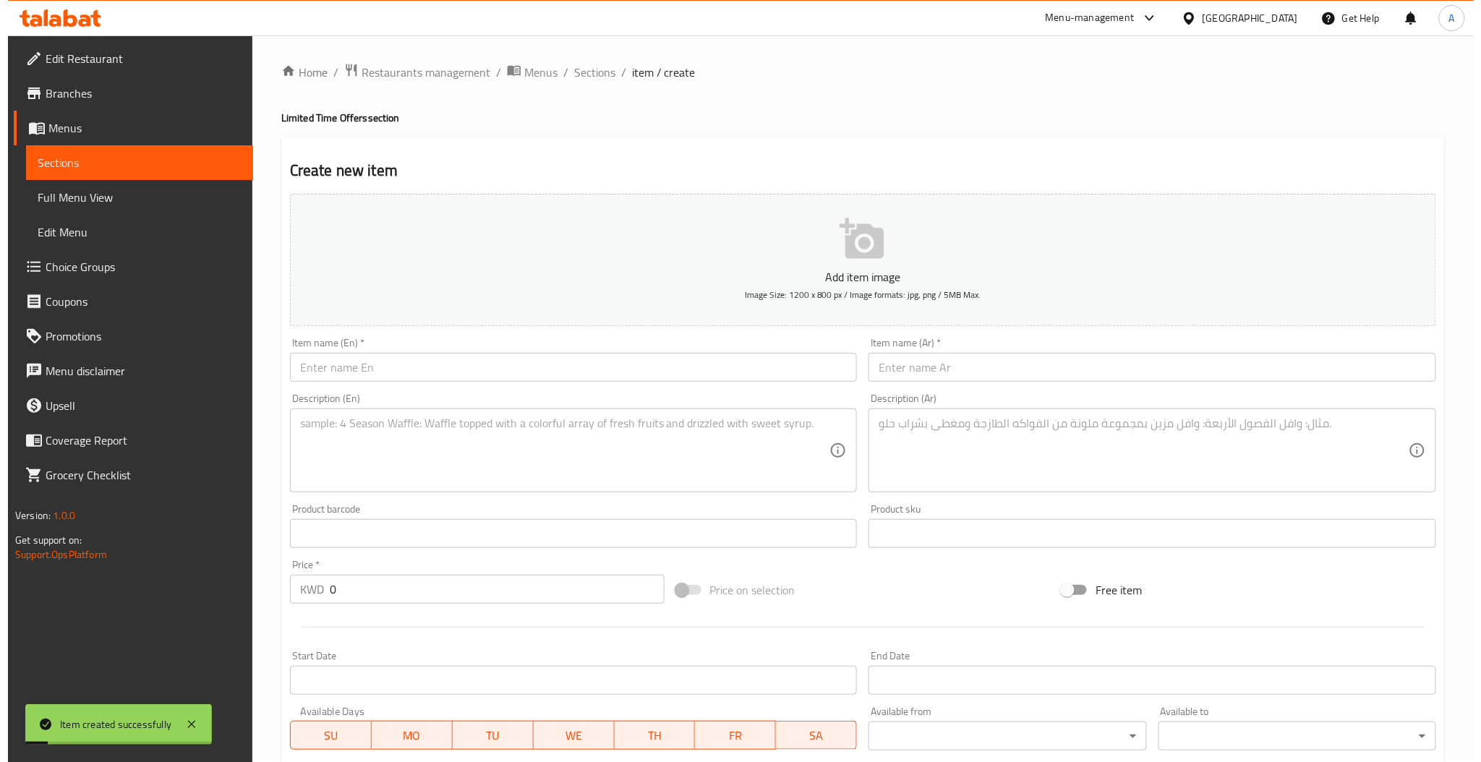
scroll to position [0, 0]
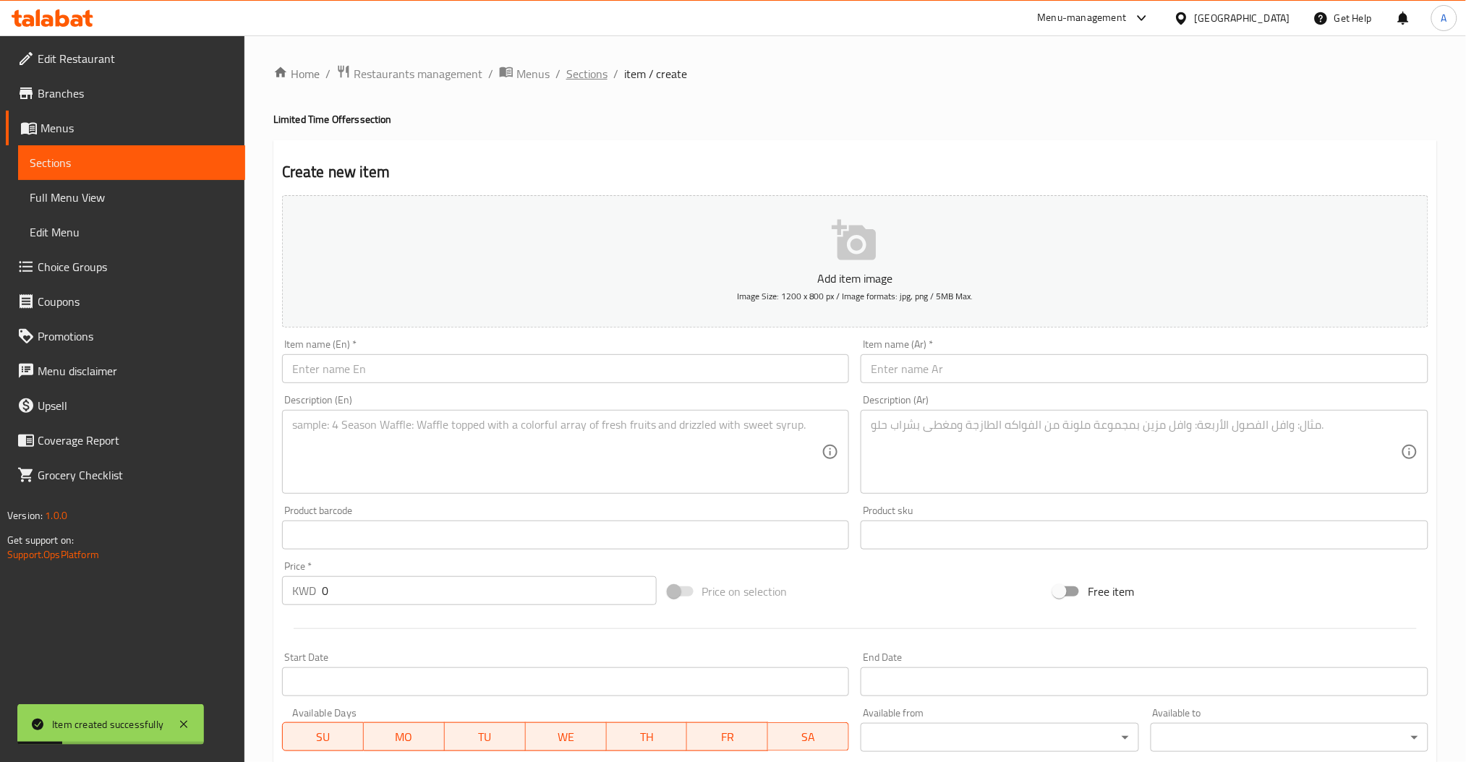
click at [588, 82] on span "Sections" at bounding box center [586, 73] width 41 height 17
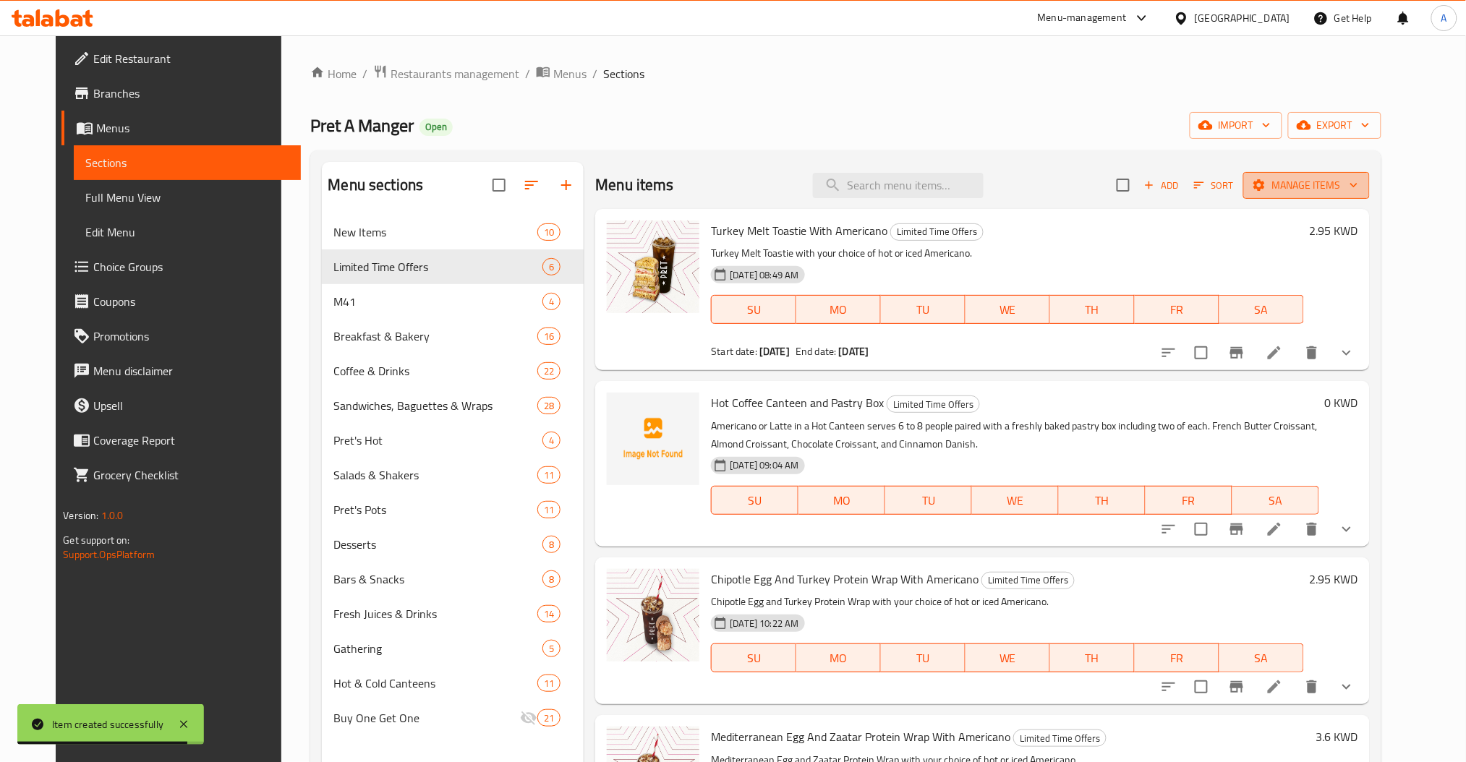
click at [1349, 184] on span "Manage items" at bounding box center [1306, 185] width 103 height 18
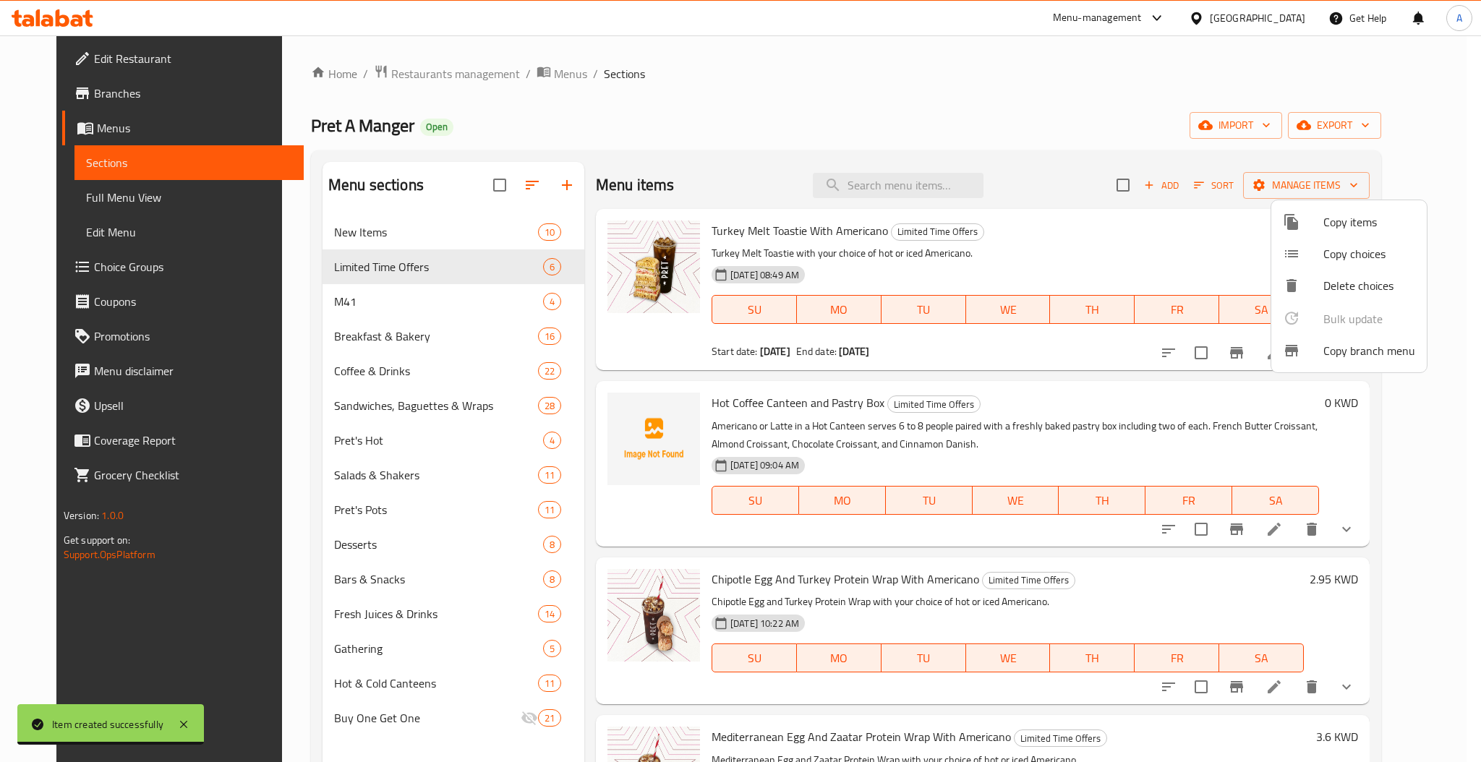
click at [1359, 207] on li "Copy items" at bounding box center [1348, 222] width 155 height 32
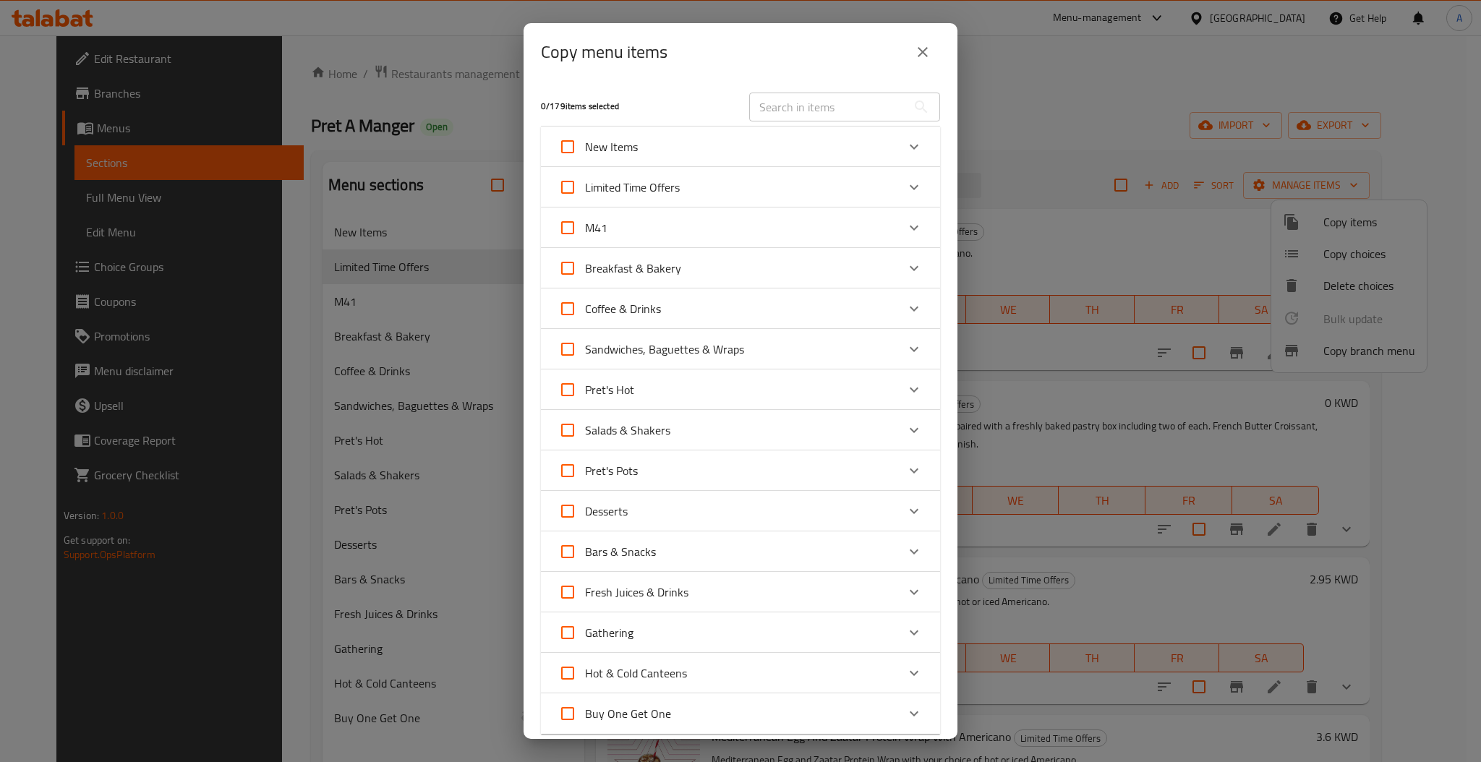
click at [897, 179] on div "Expand" at bounding box center [914, 187] width 35 height 35
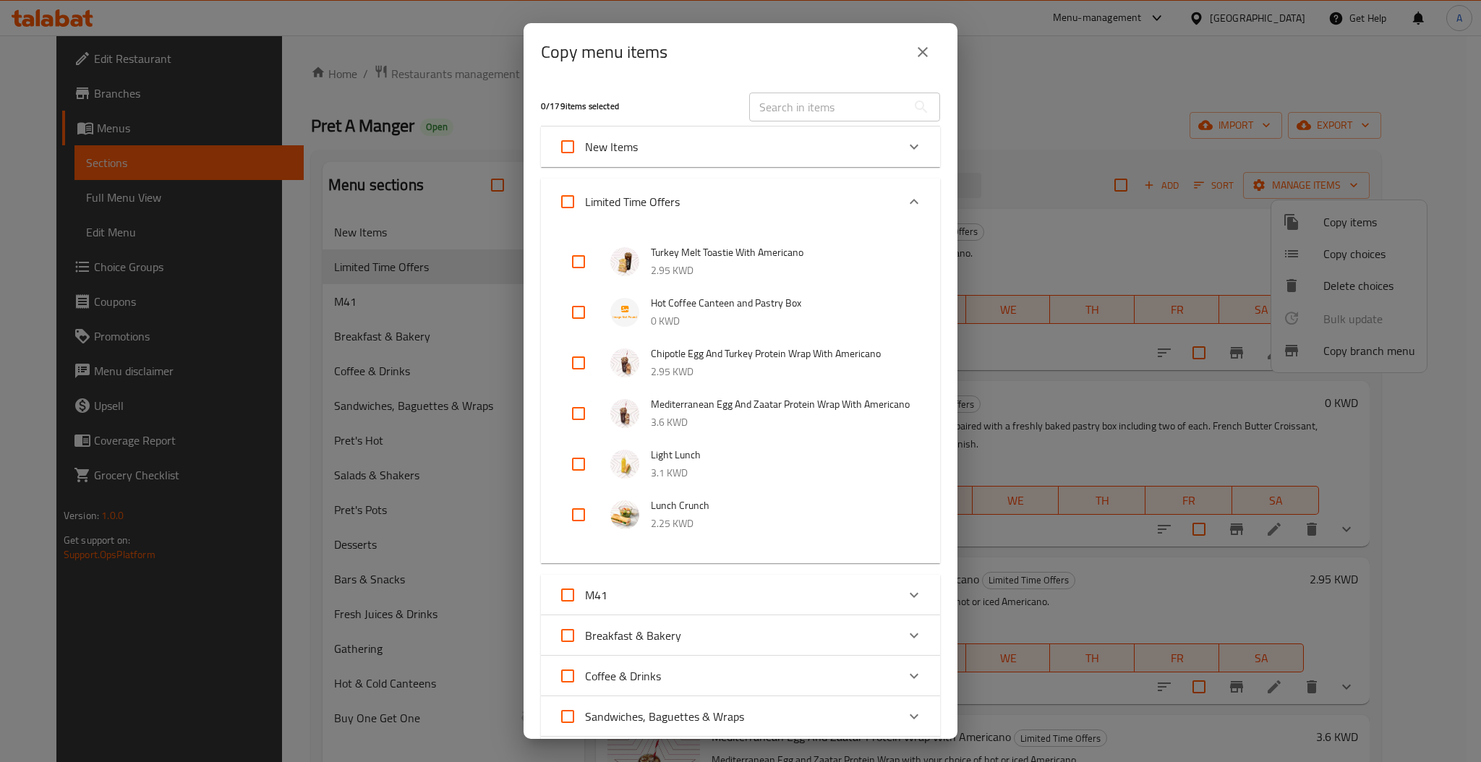
click at [572, 317] on input "checkbox" at bounding box center [578, 312] width 35 height 35
checkbox input "true"
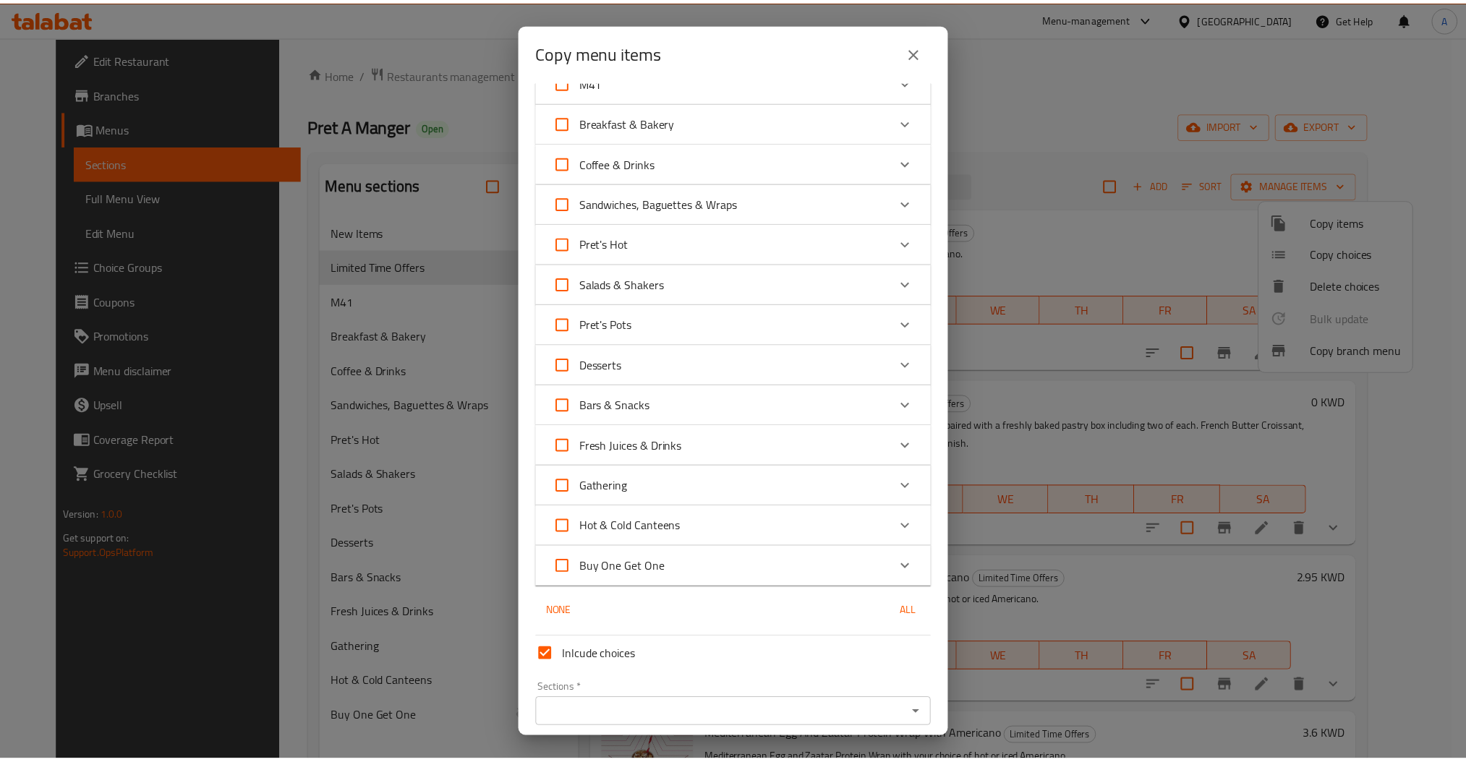
scroll to position [587, 0]
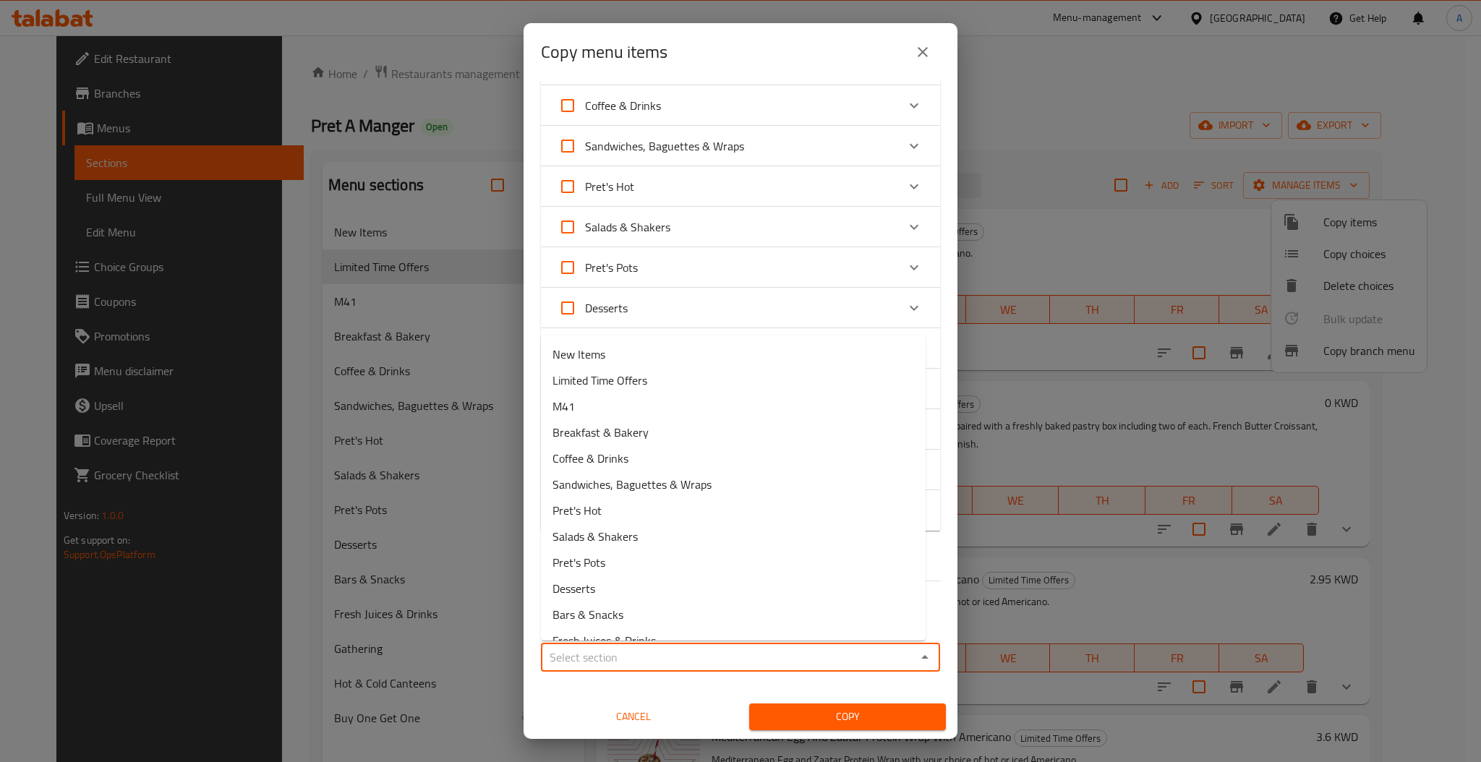
click at [618, 661] on input "Sections   *" at bounding box center [728, 657] width 367 height 20
click at [597, 378] on span "Limited Time Offers" at bounding box center [600, 380] width 95 height 17
type input "Limited Time Offers"
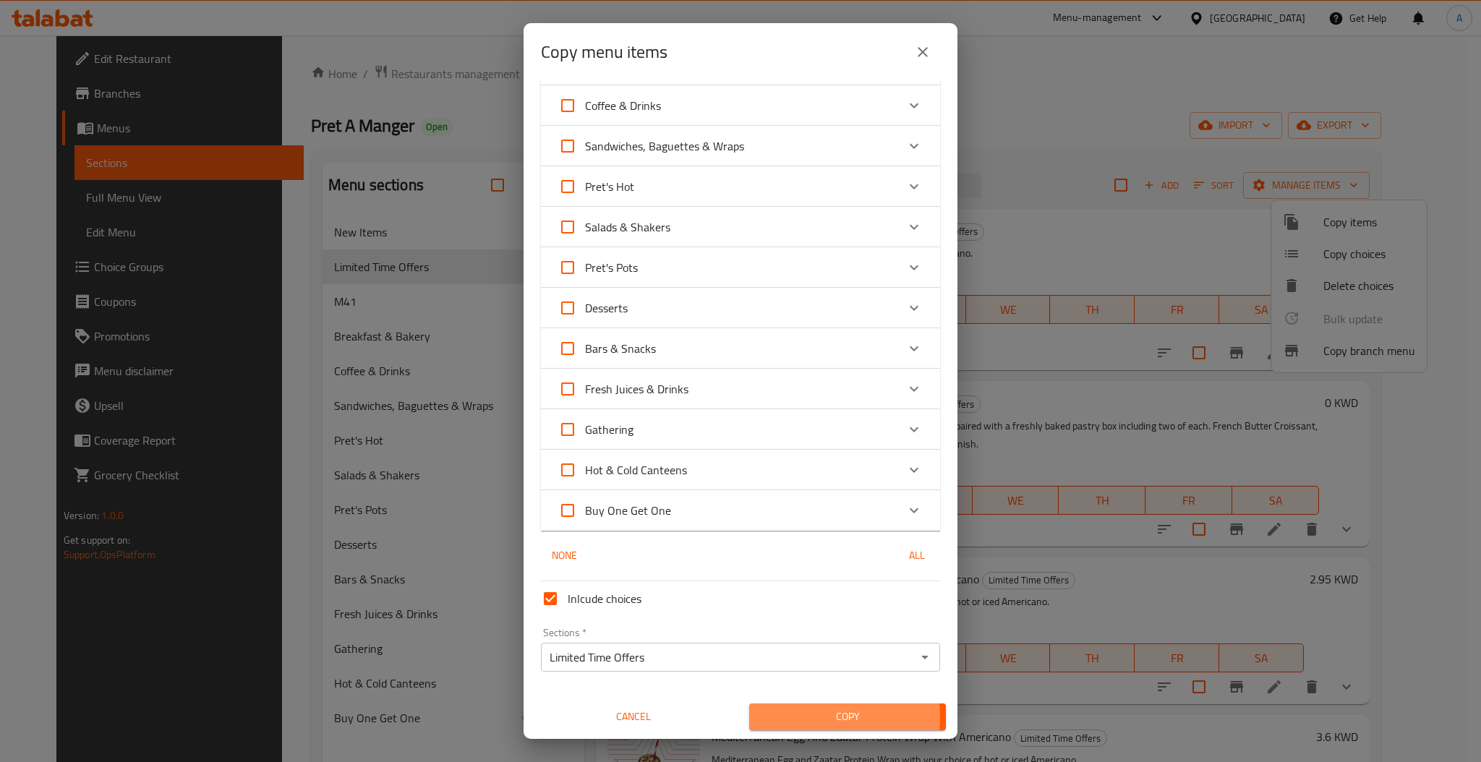
click at [804, 718] on span "Copy" at bounding box center [848, 717] width 174 height 18
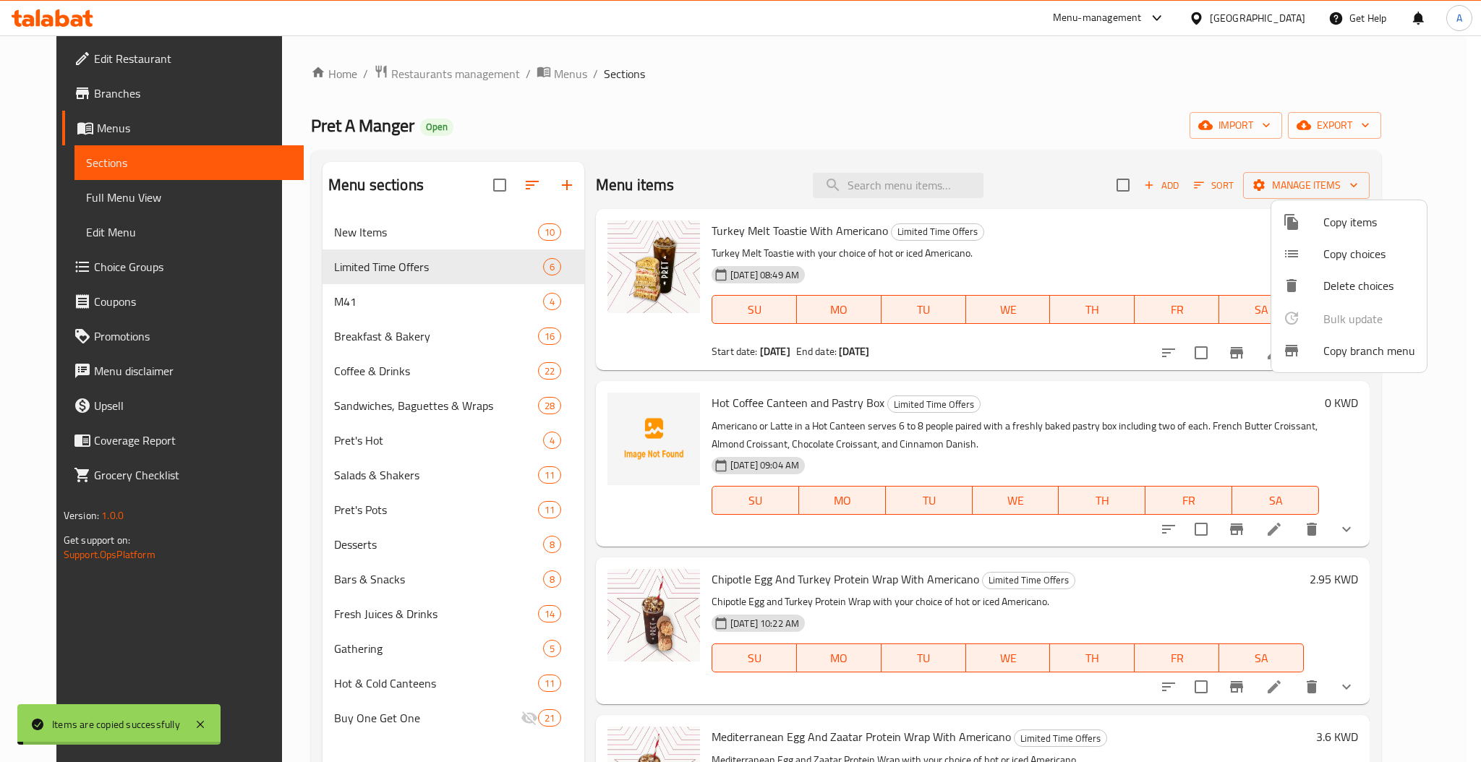
click at [1030, 143] on div at bounding box center [740, 381] width 1481 height 762
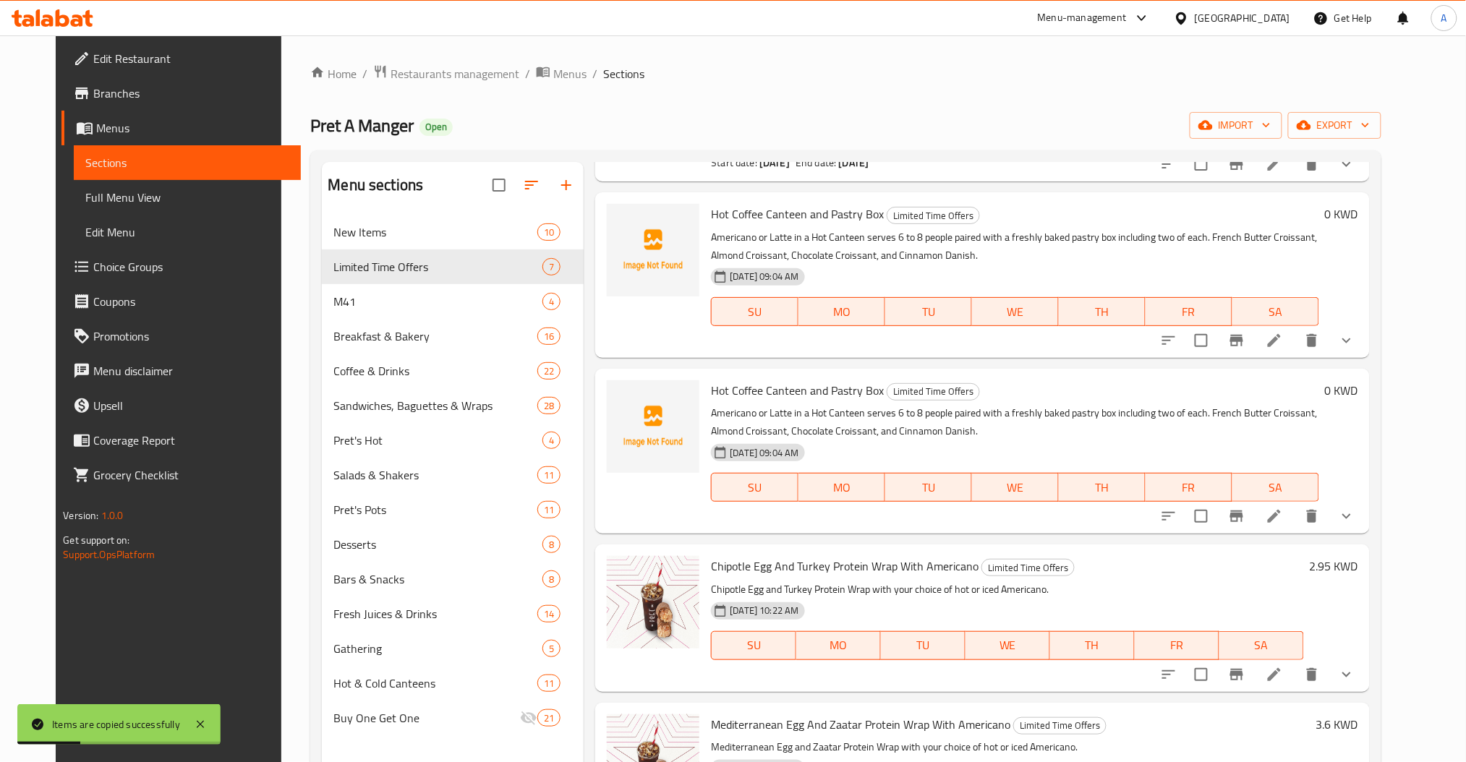
scroll to position [192, 0]
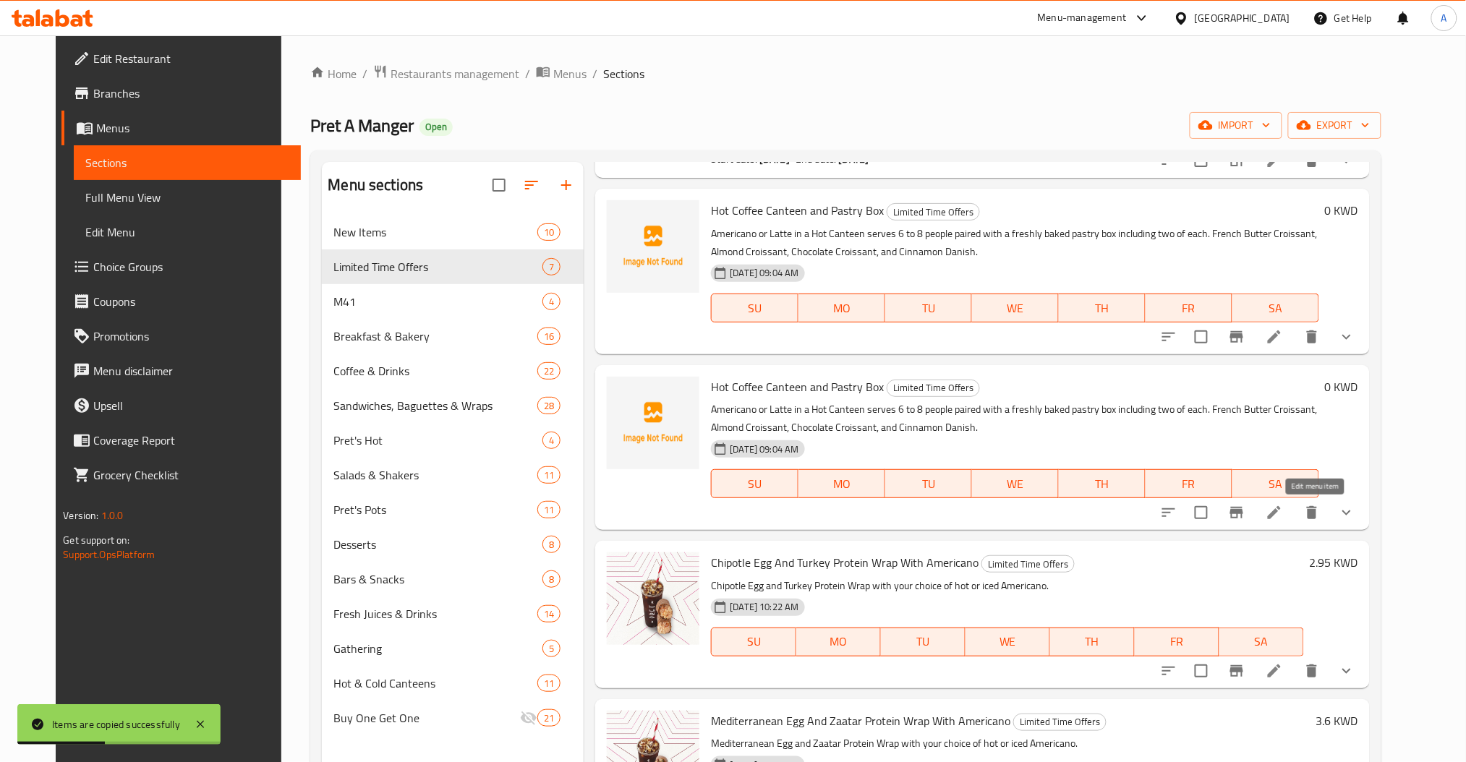
click at [1283, 505] on icon at bounding box center [1274, 512] width 17 height 17
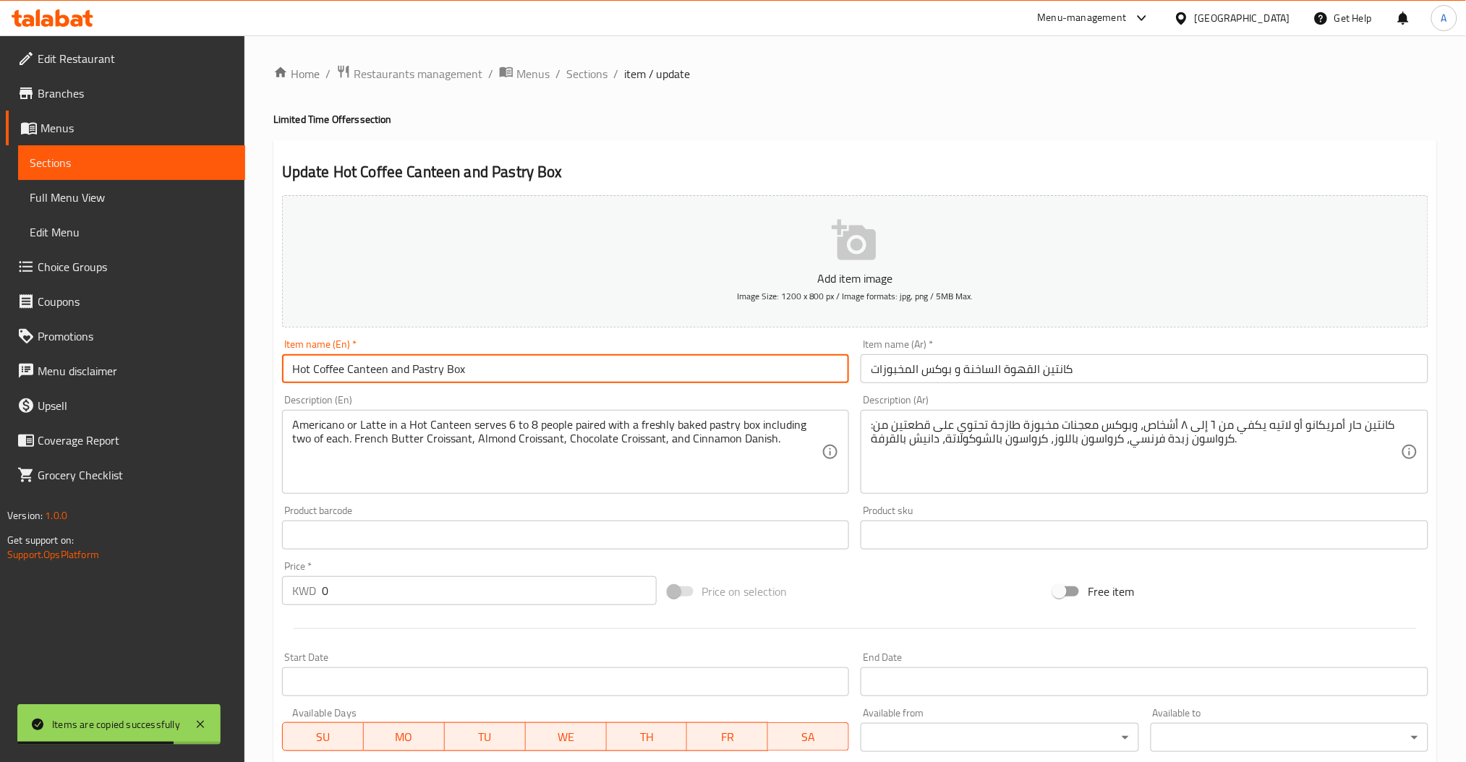
drag, startPoint x: 312, startPoint y: 371, endPoint x: 278, endPoint y: 371, distance: 34.7
click at [278, 371] on div "Item name (En)   * Hot Coffee Canteen and Pastry Box Item name (En) *" at bounding box center [565, 361] width 579 height 56
paste input "Iced"
click at [556, 368] on input "Iced Coffee Canteen and Pastry Box" at bounding box center [566, 368] width 568 height 29
click at [556, 369] on input "Iced Coffee Canteen and Pastry Box" at bounding box center [566, 368] width 568 height 29
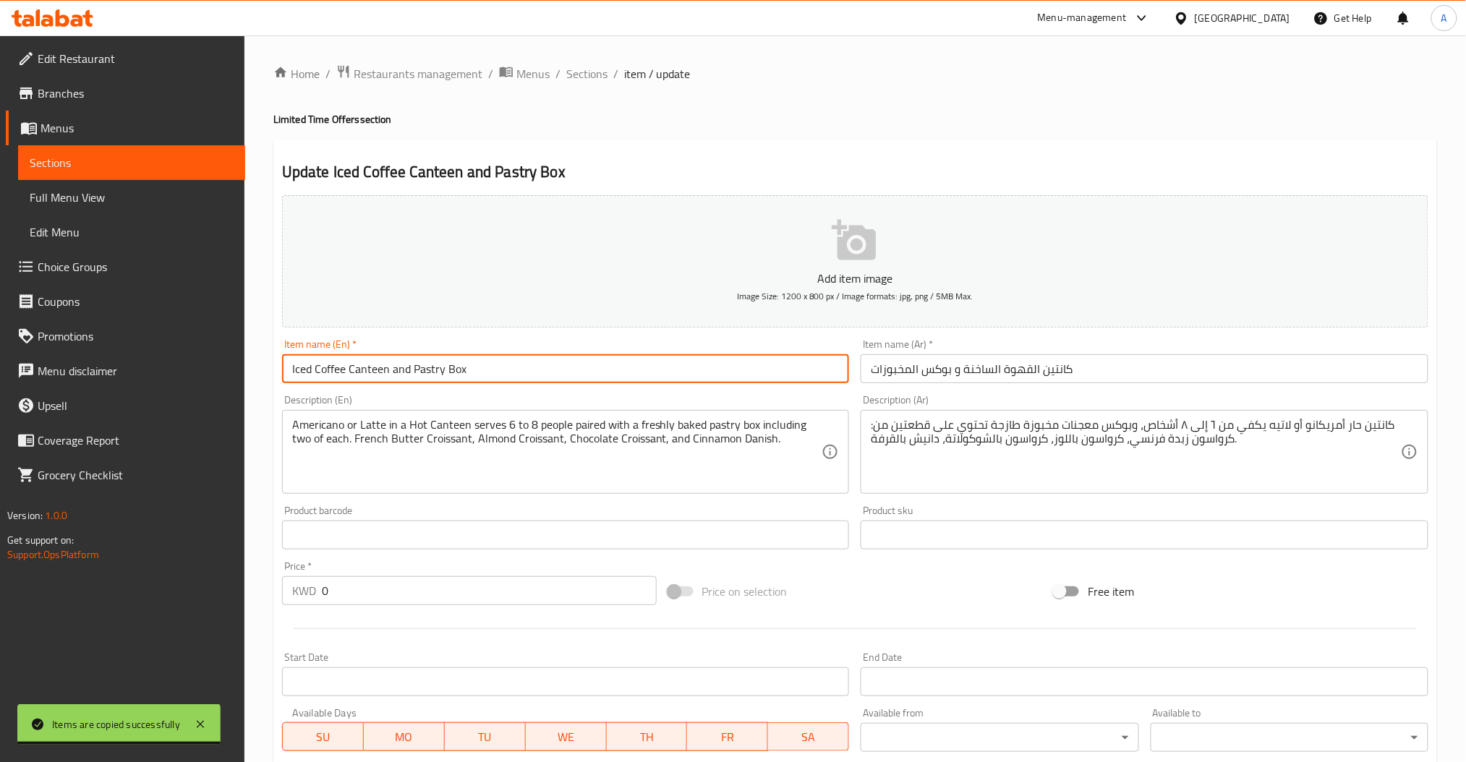
click at [556, 369] on input "Iced Coffee Canteen and Pastry Box" at bounding box center [566, 368] width 568 height 29
type input "Iced Coffee Canteen and Pastry Box"
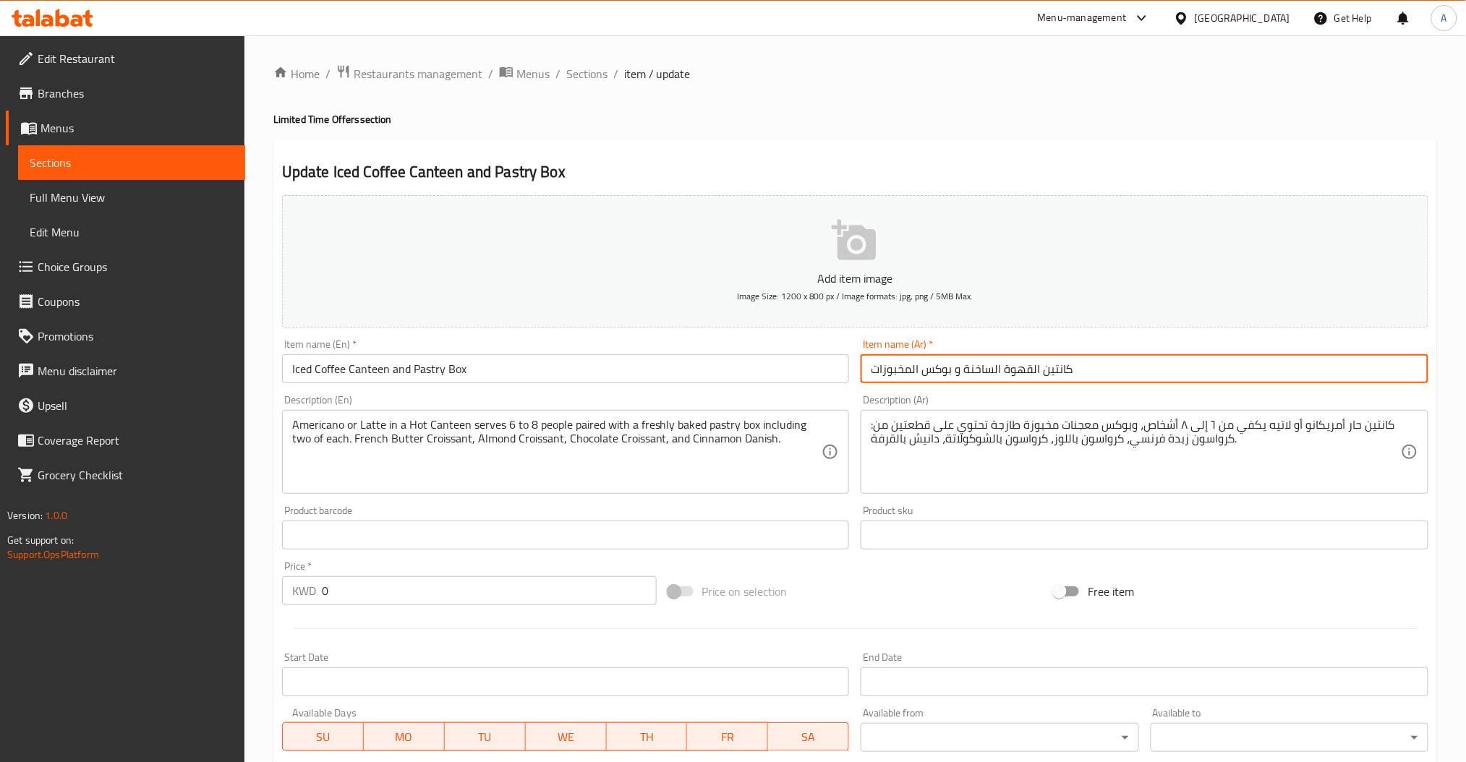
click at [905, 379] on input "كانتين القهوة الساخنة و بوكس المخبوزات" at bounding box center [1145, 368] width 568 height 29
paste input "مثلجه"
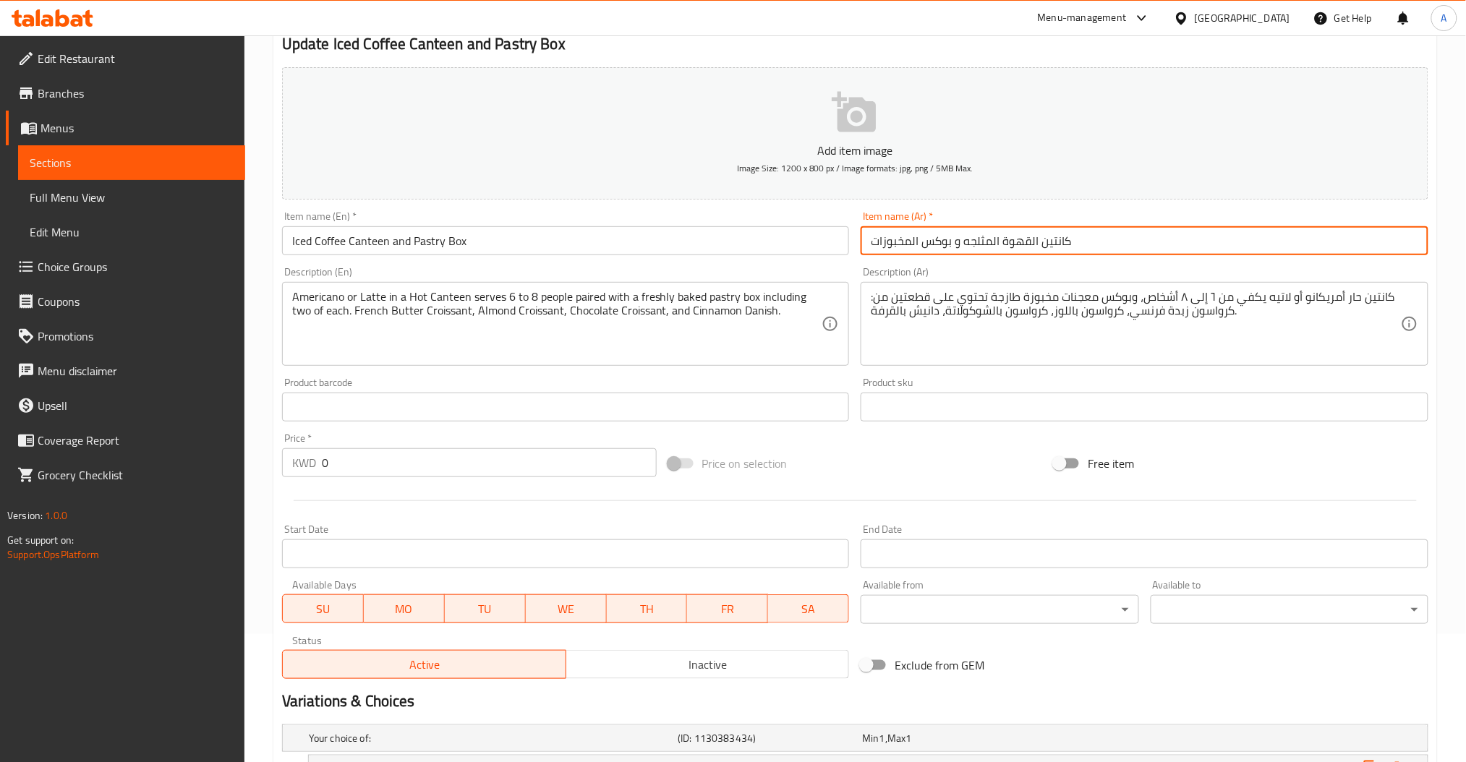
scroll to position [291, 0]
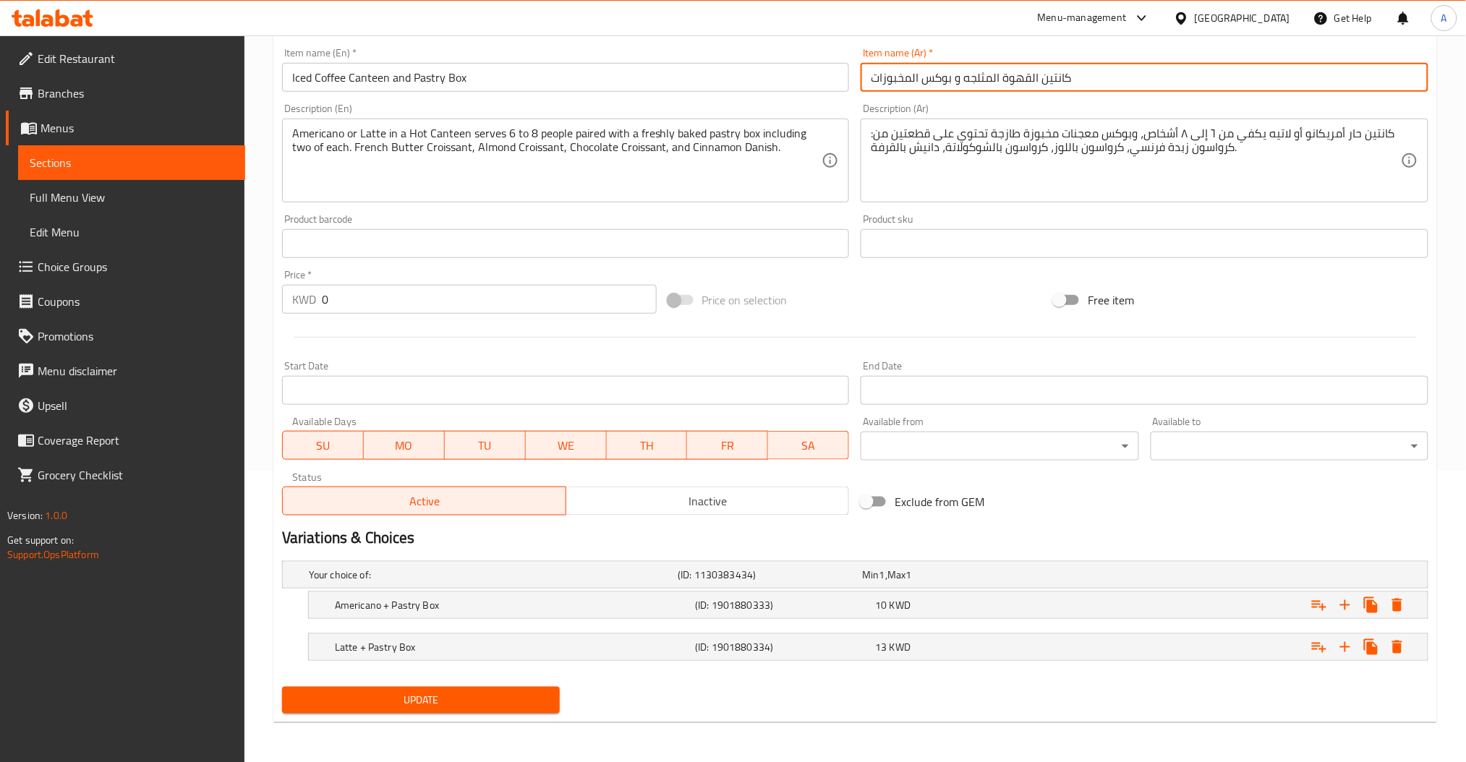
type input "كانتين القهوة المثلجه و بوكس المخبوزات"
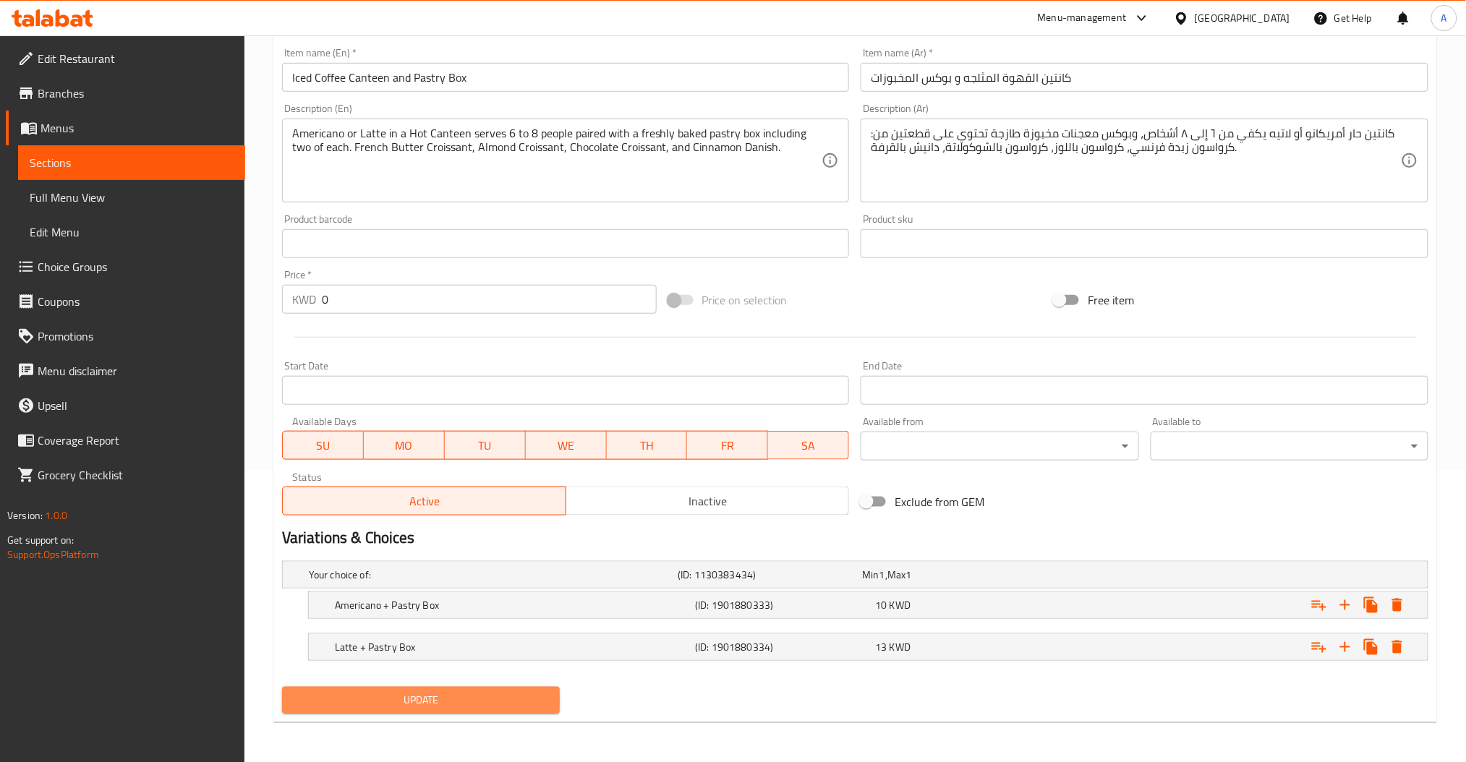
click at [458, 707] on span "Update" at bounding box center [421, 700] width 255 height 18
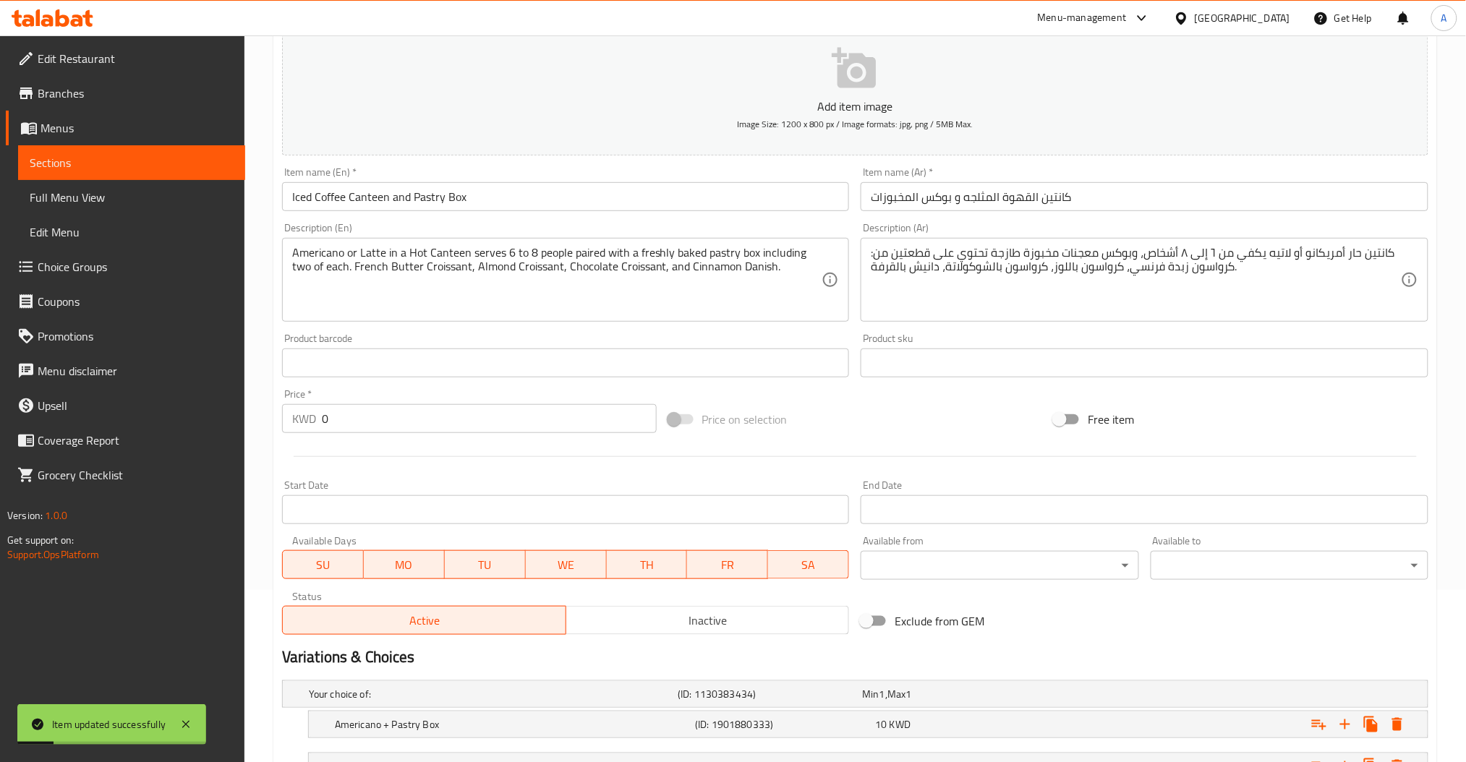
scroll to position [0, 0]
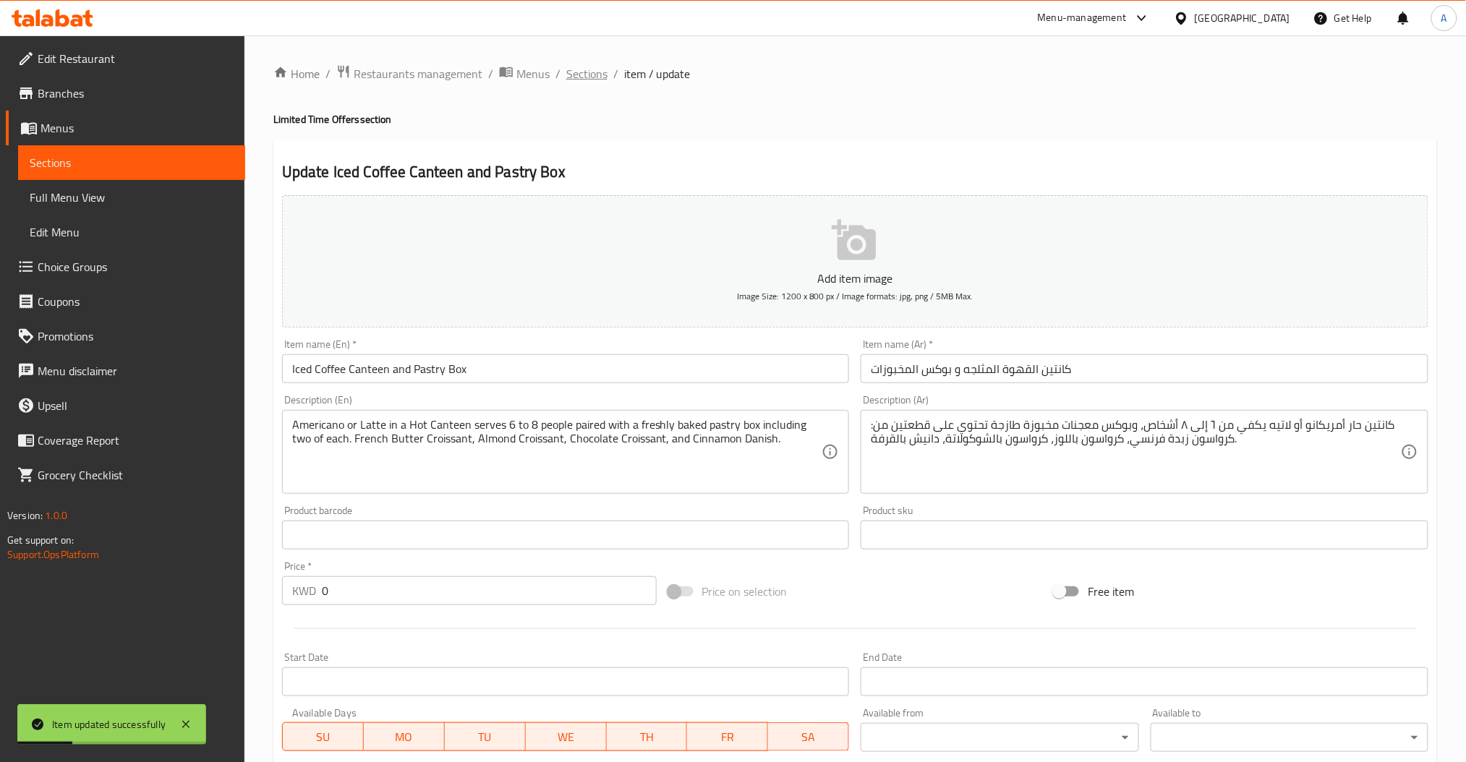
click at [592, 79] on span "Sections" at bounding box center [586, 73] width 41 height 17
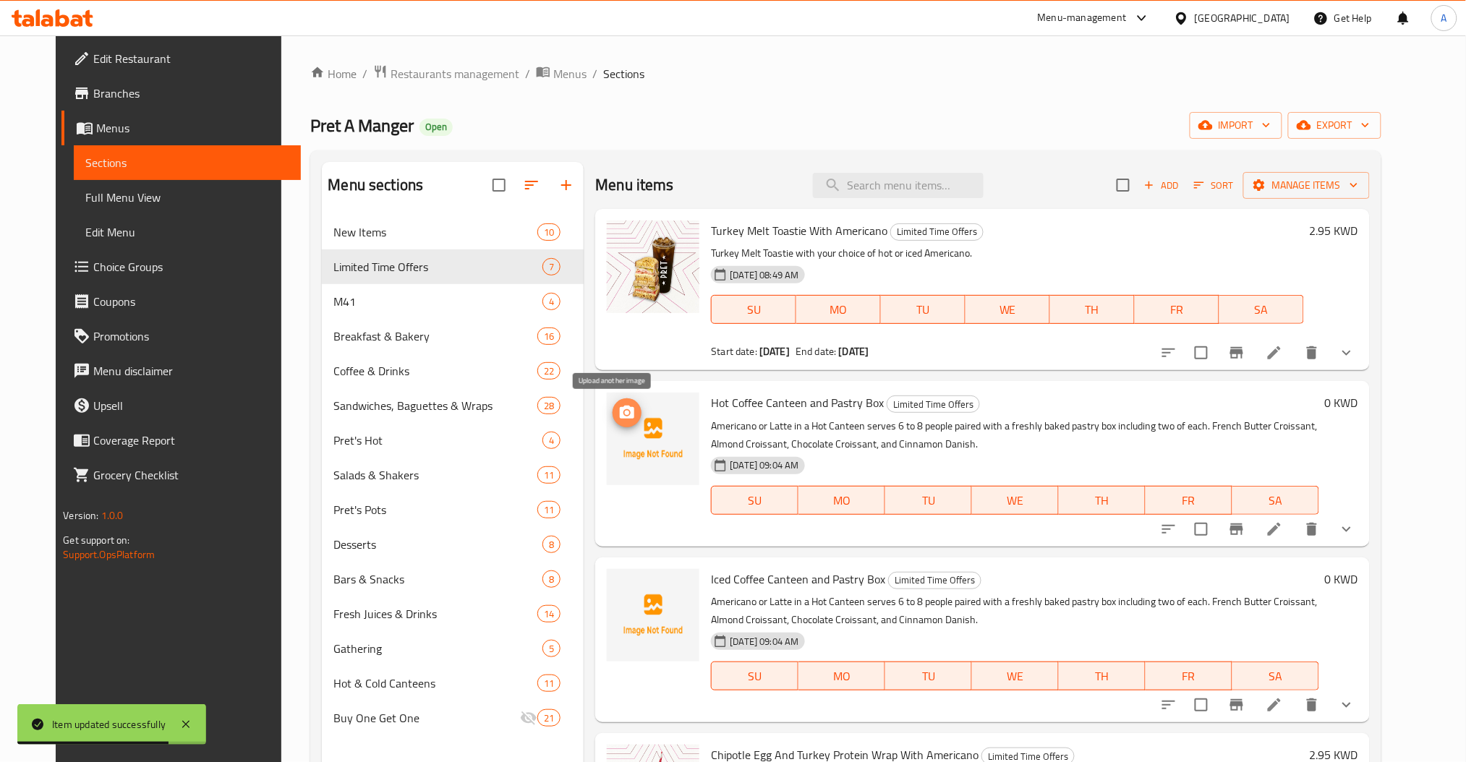
click at [620, 419] on icon "upload picture" at bounding box center [627, 412] width 14 height 13
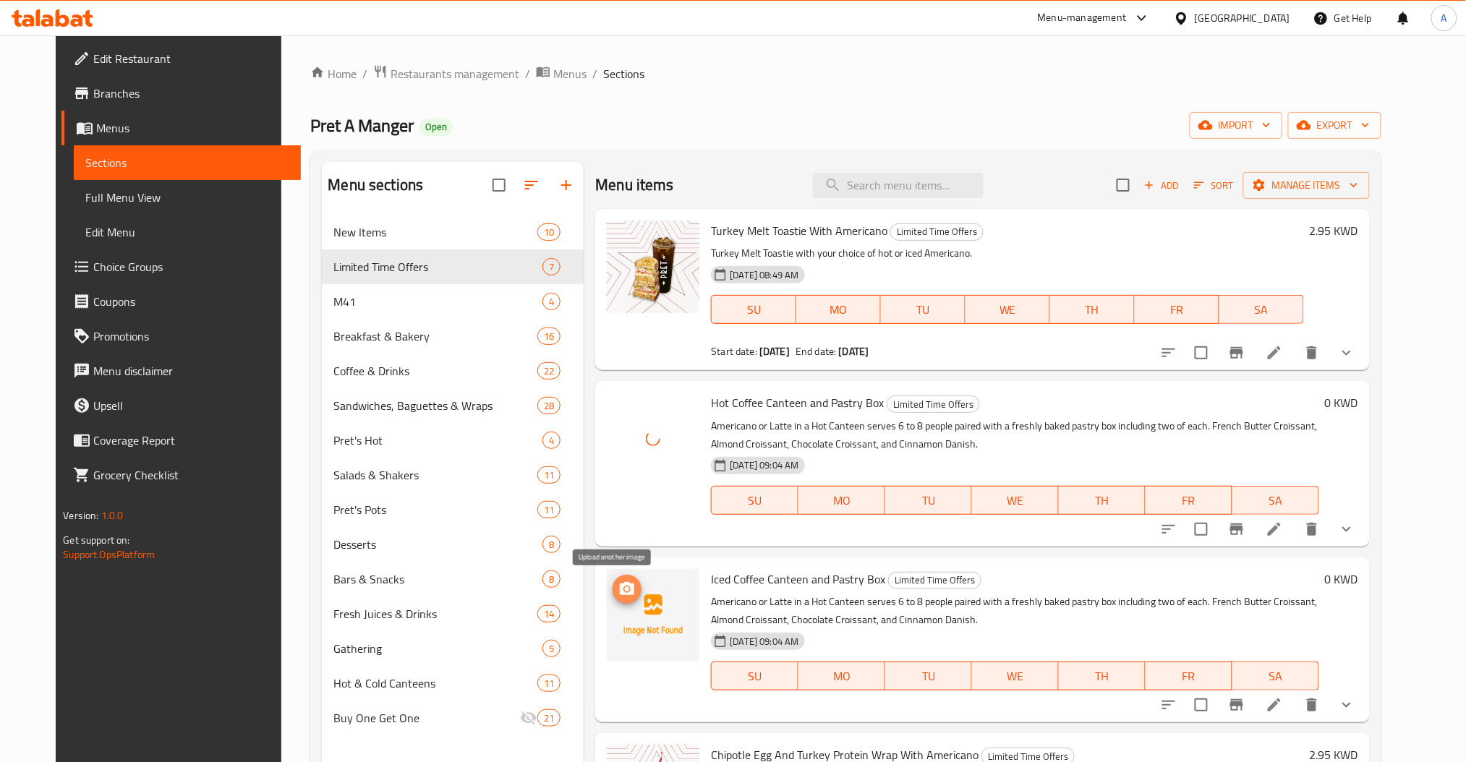
click at [620, 584] on icon "upload picture" at bounding box center [627, 588] width 14 height 13
click at [618, 589] on icon "upload picture" at bounding box center [626, 589] width 17 height 17
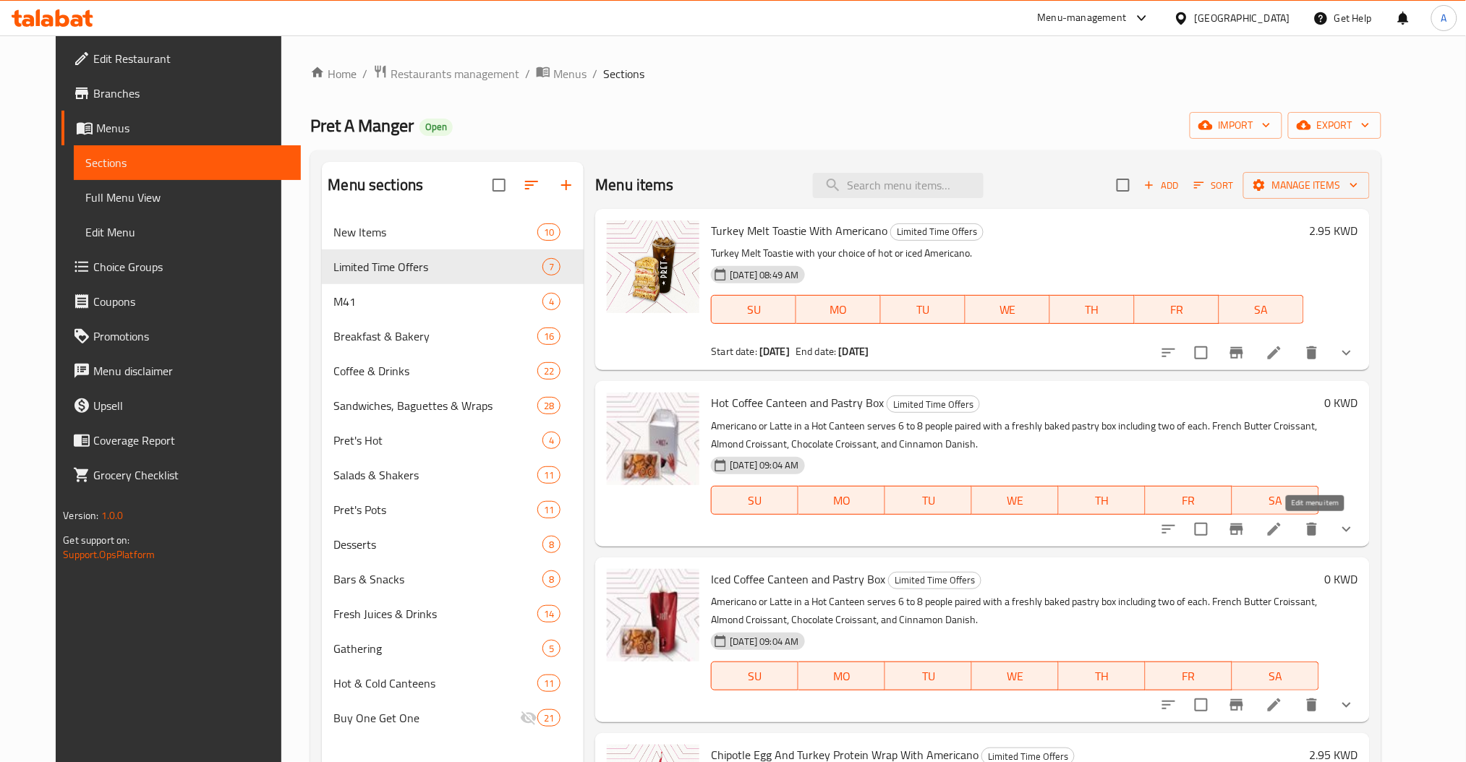
click at [1281, 532] on icon at bounding box center [1274, 529] width 13 height 13
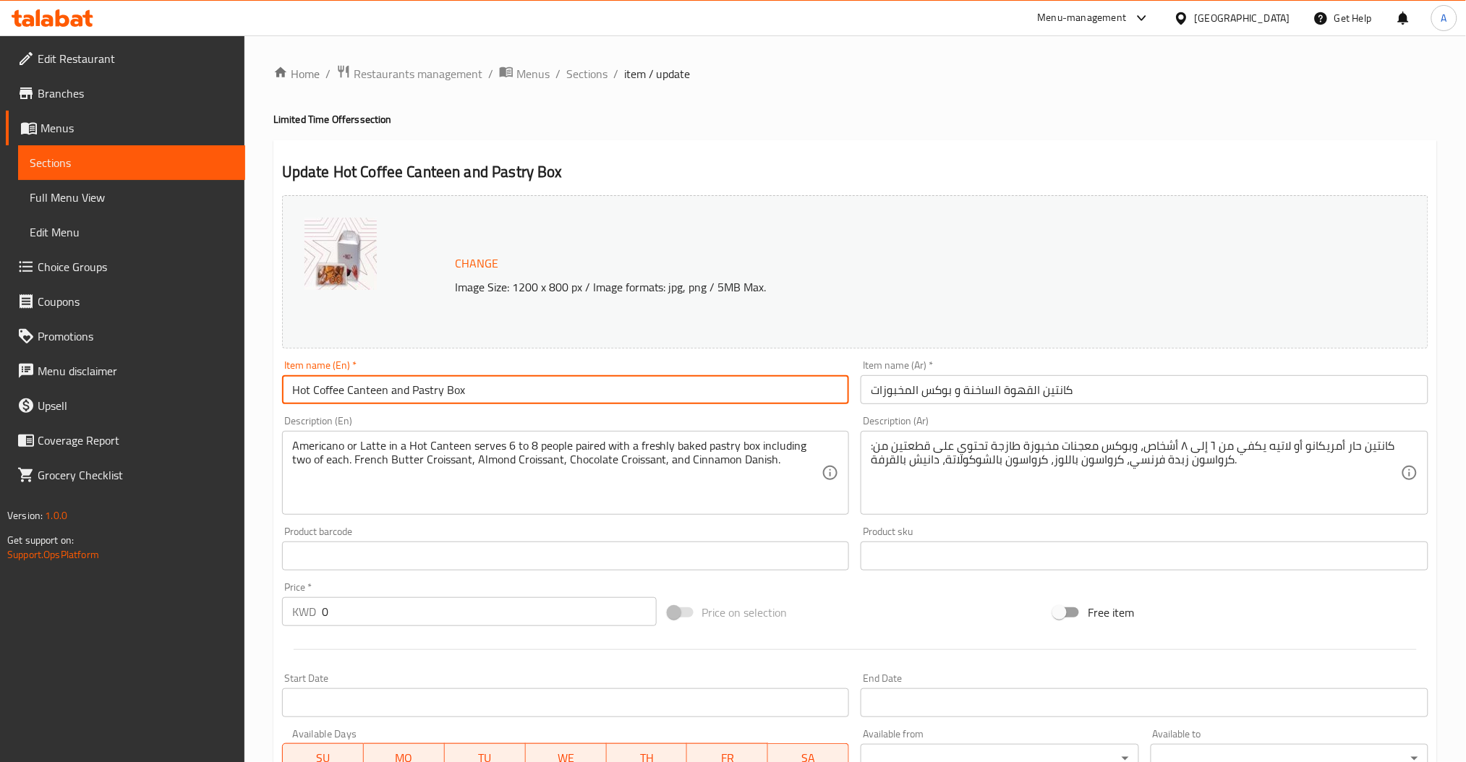
click at [400, 401] on input "Hot Coffee Canteen and Pastry Box" at bounding box center [566, 389] width 568 height 29
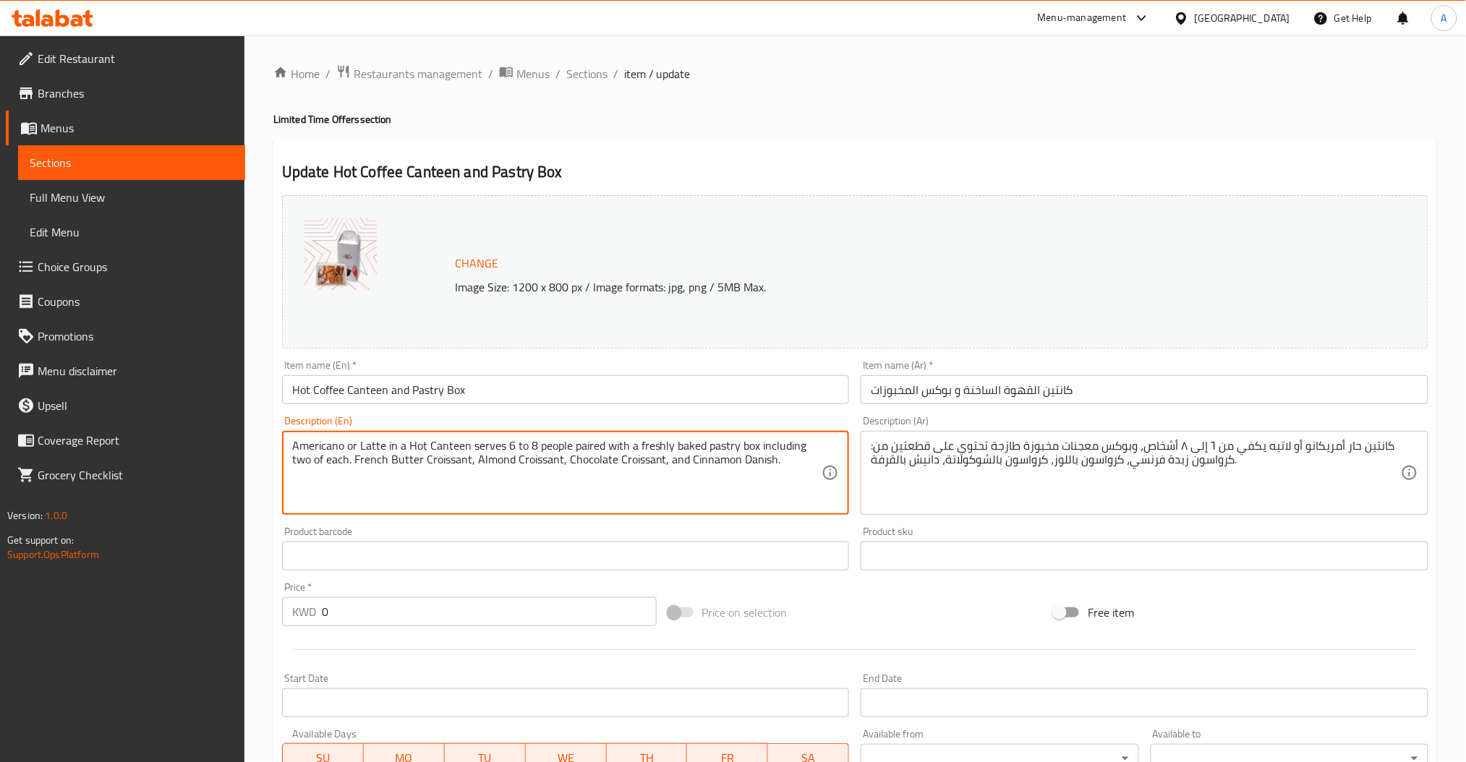
click at [432, 454] on textarea "Americano or Latte in a Hot Canteen serves 6 to 8 people paired with a freshly …" at bounding box center [557, 473] width 530 height 69
click at [888, 393] on input "كانتين القهوة الساخنة و بوكس المخبوزات" at bounding box center [1145, 389] width 568 height 29
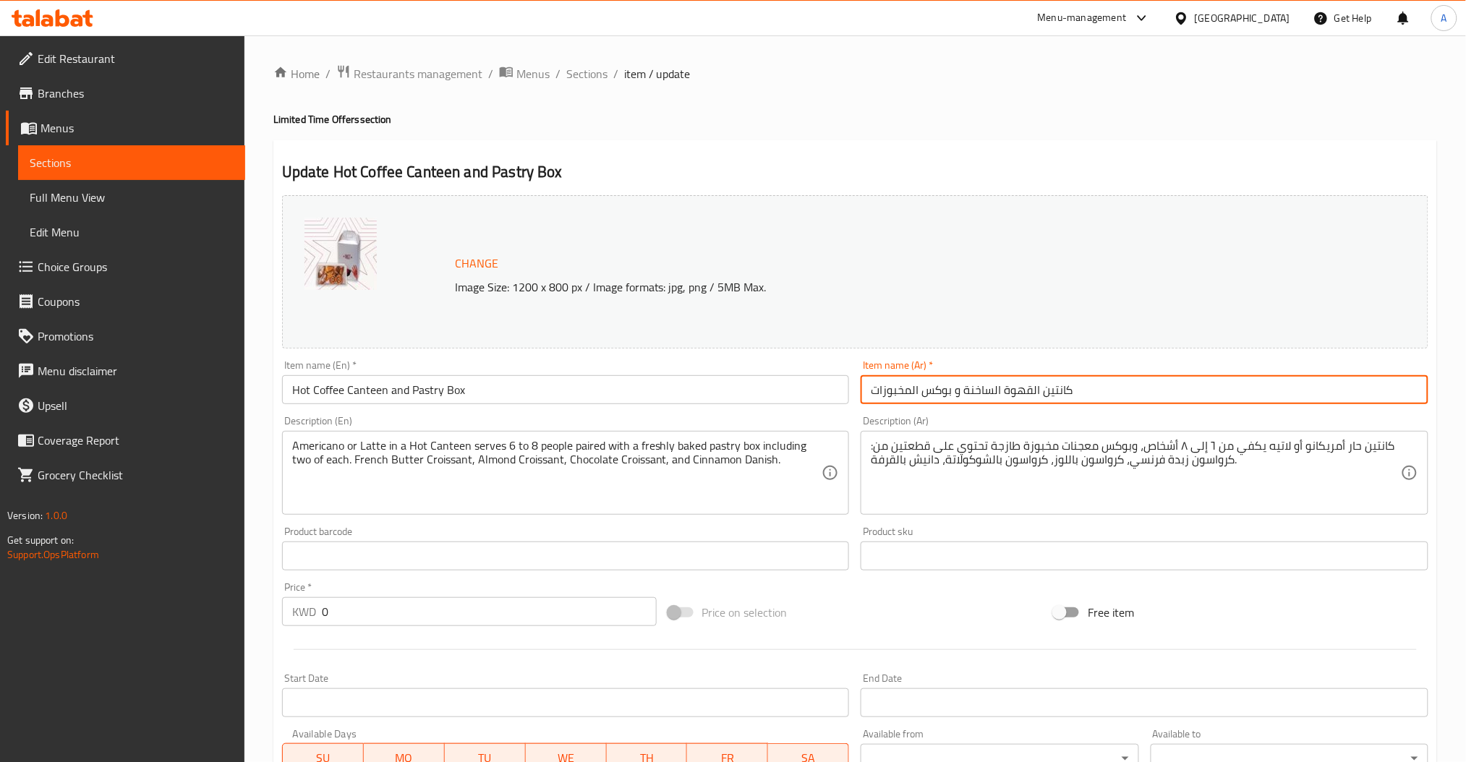
click at [888, 393] on input "كانتين القهوة الساخنة و بوكس المخبوزات" at bounding box center [1145, 389] width 568 height 29
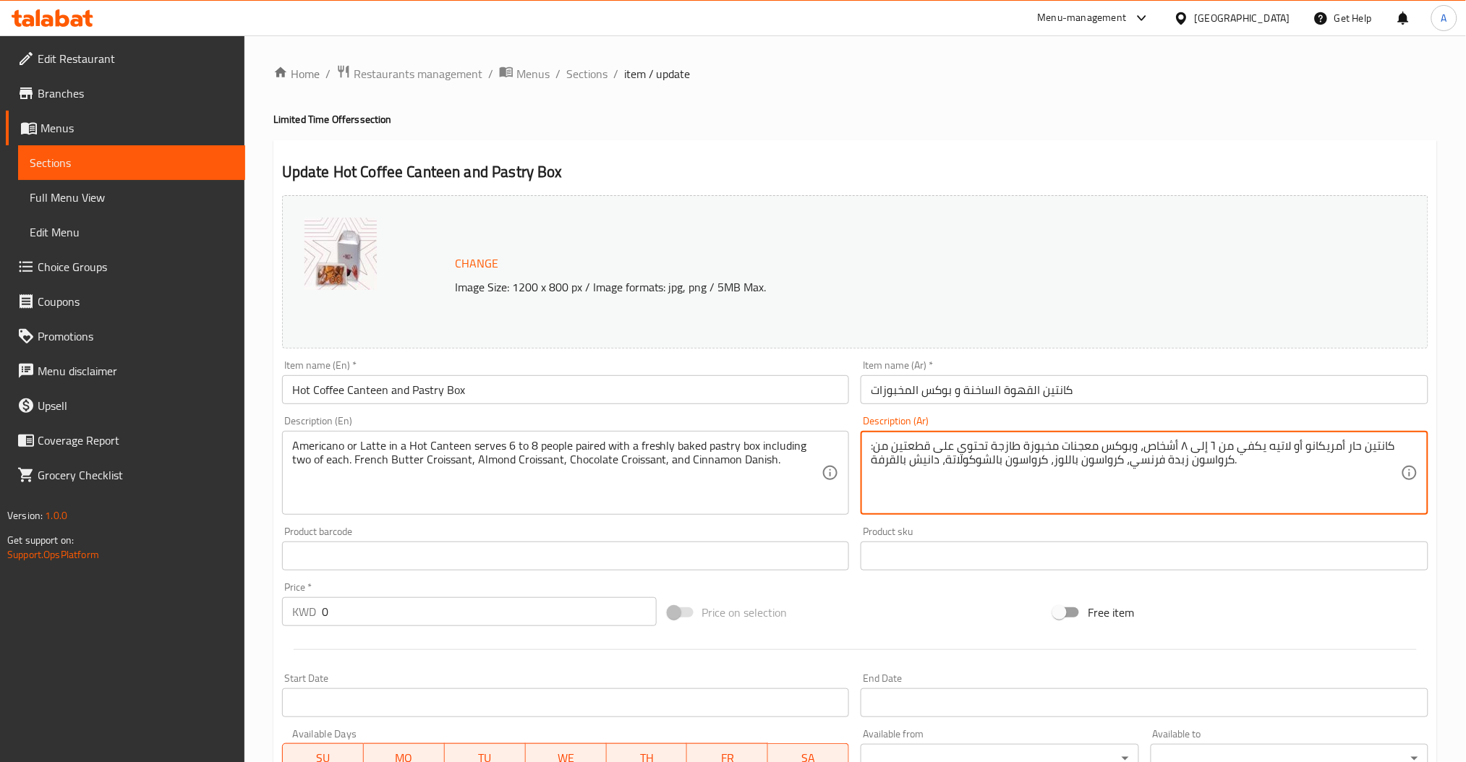
click at [905, 478] on textarea "كانتين حار أمريكانو أو لاتيه يكفي من ٦ إلى ٨ أشخاص، وبوكس معجنات مخبوزة طازجة ت…" at bounding box center [1136, 473] width 530 height 69
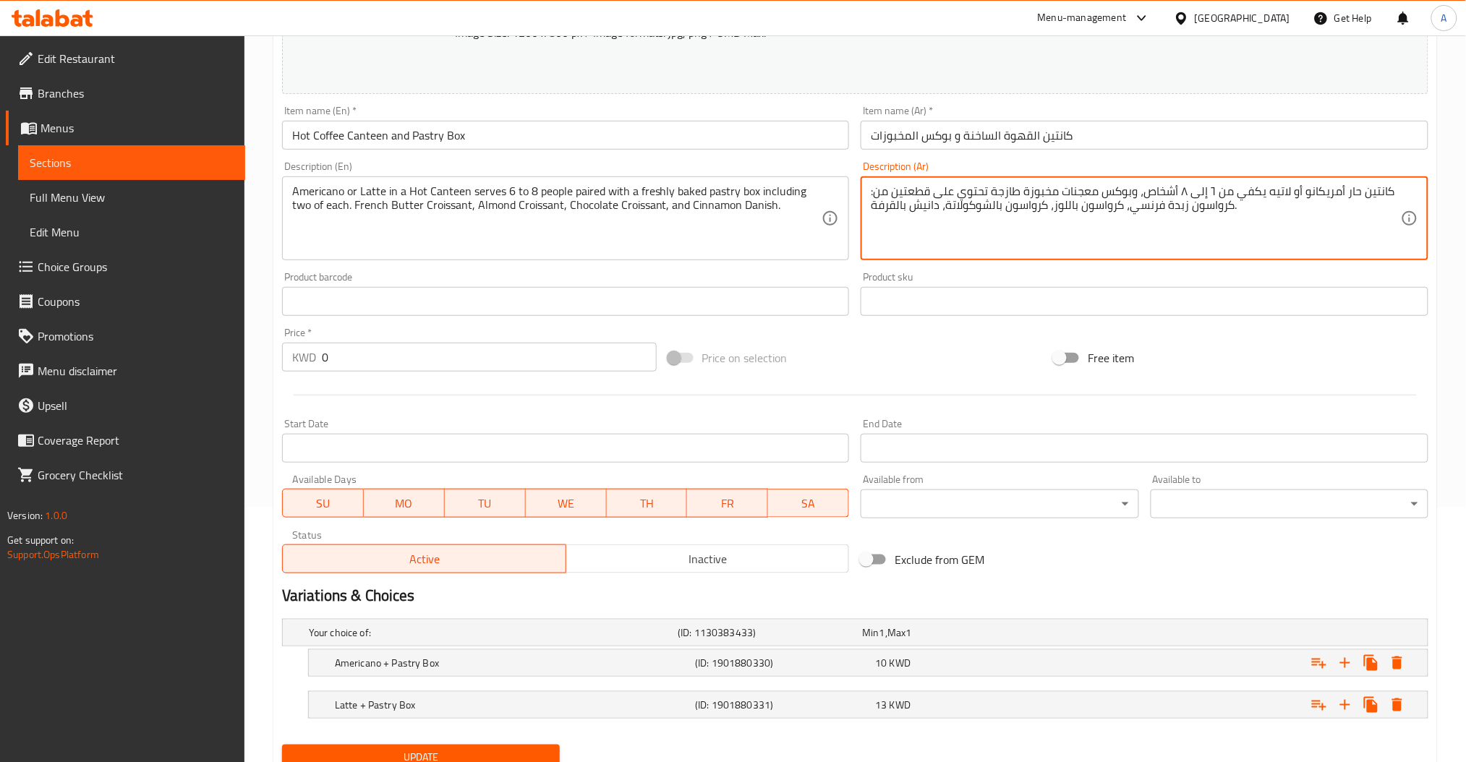
scroll to position [313, 0]
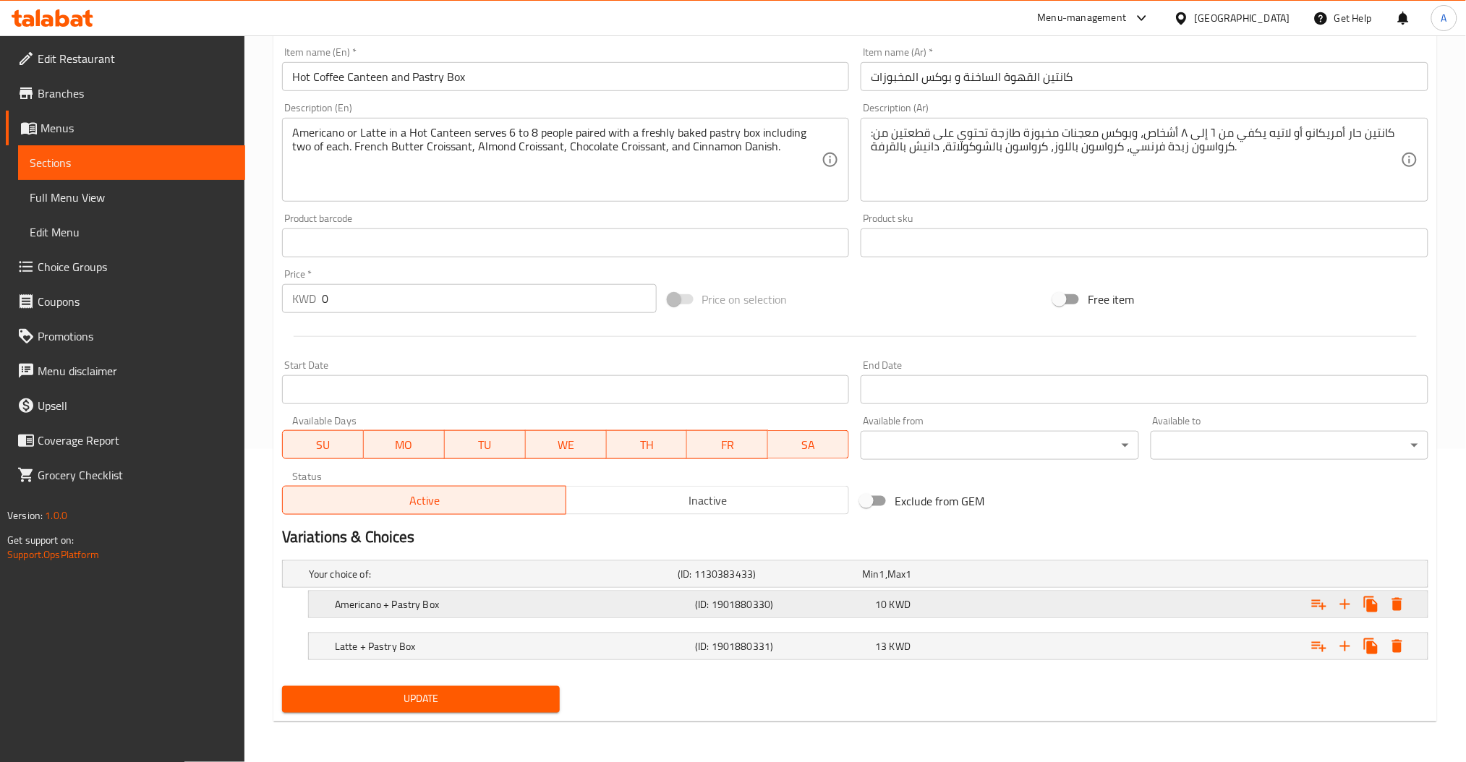
click at [487, 610] on h5 "Americano + Pastry Box" at bounding box center [512, 604] width 354 height 14
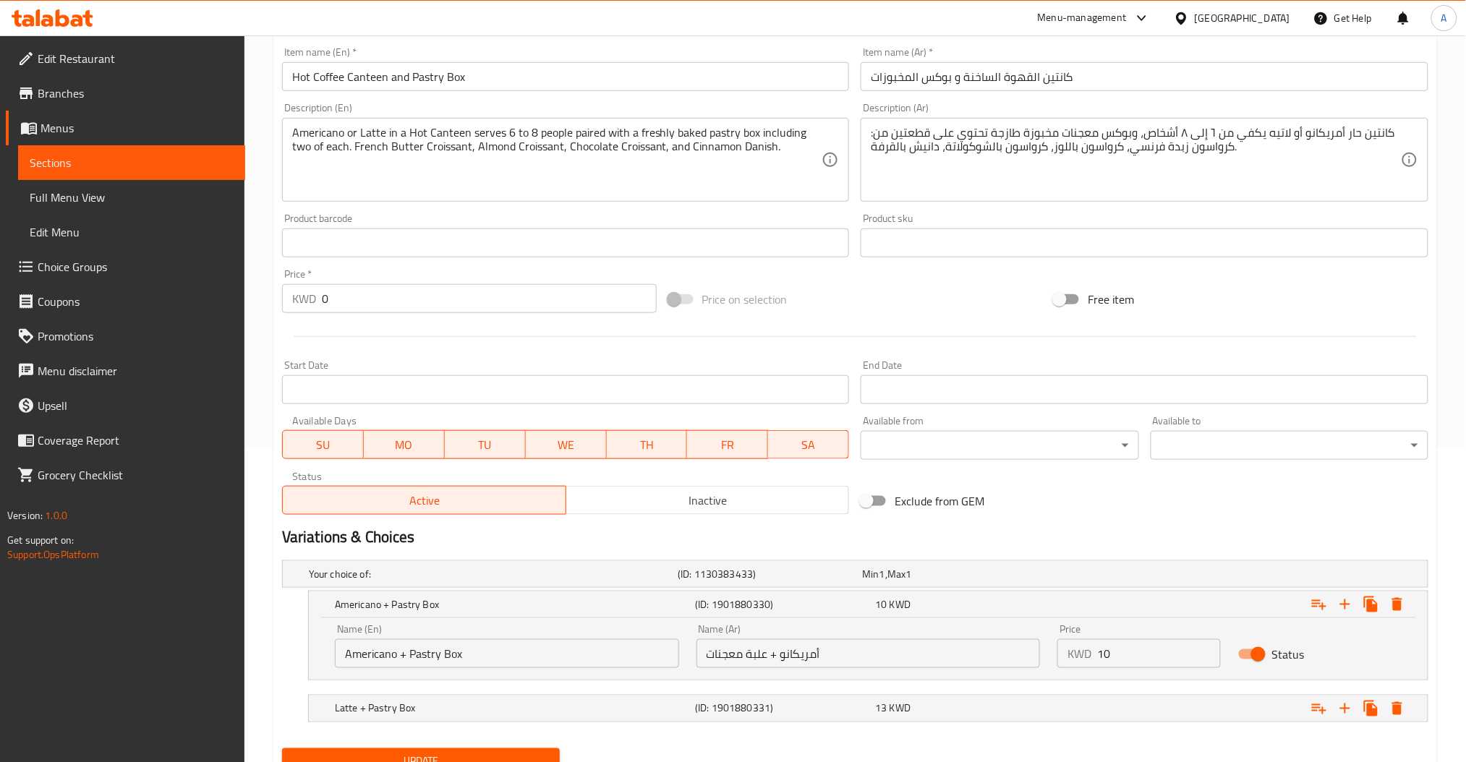
click at [517, 658] on input "Americano + Pastry Box" at bounding box center [507, 653] width 344 height 29
click at [783, 663] on input "أمريكانو + علبة معجنات" at bounding box center [868, 653] width 344 height 29
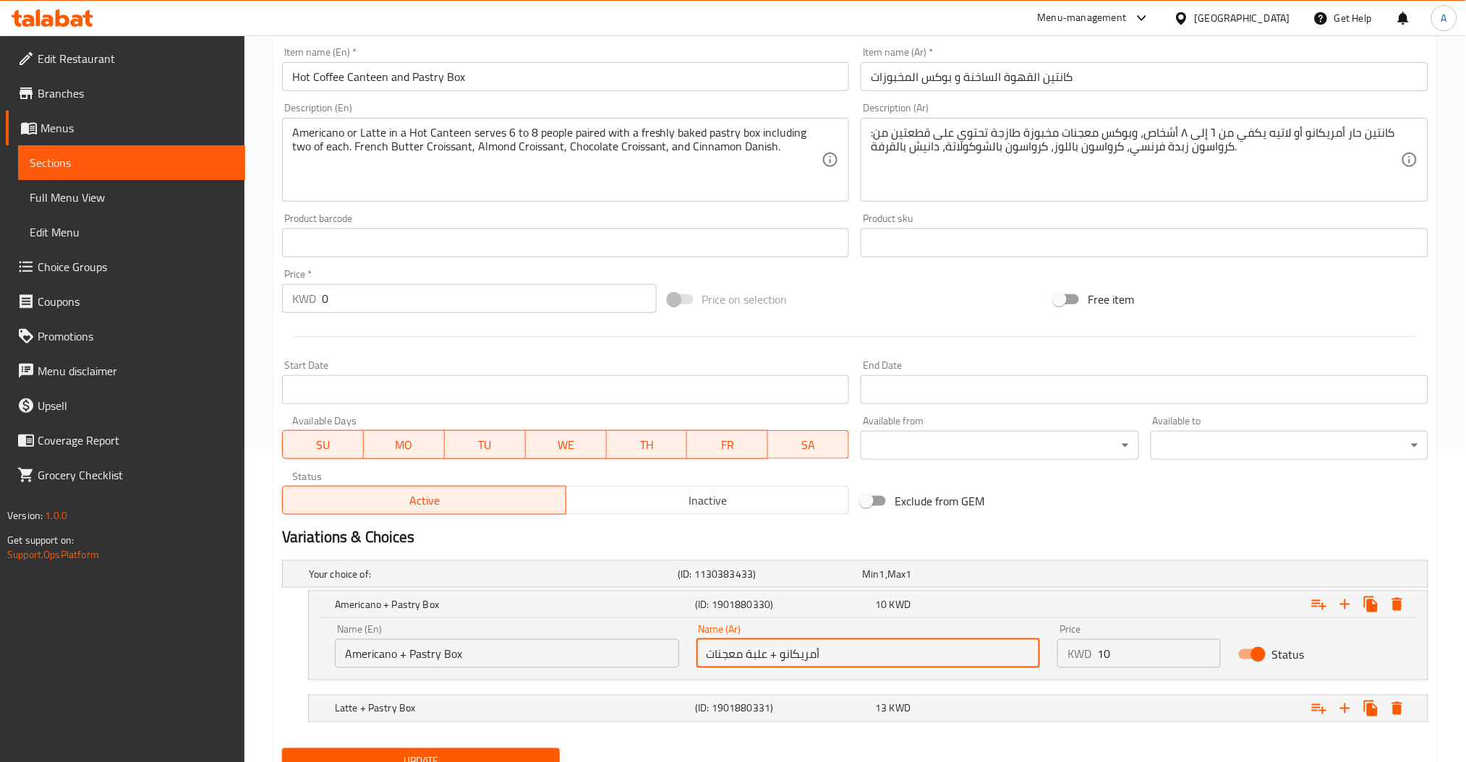
click at [783, 663] on input "أمريكانو + علبة معجنات" at bounding box center [868, 653] width 344 height 29
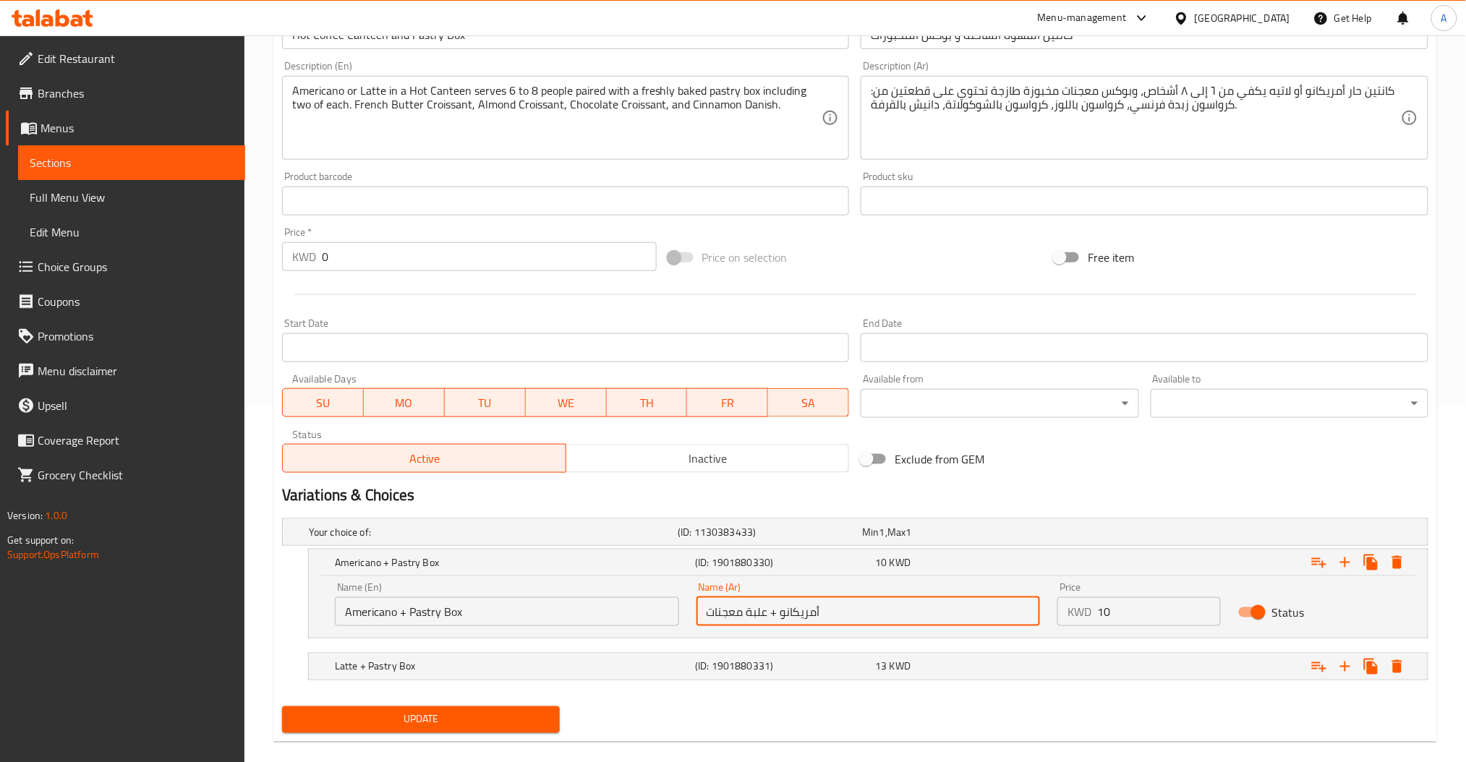
scroll to position [375, 0]
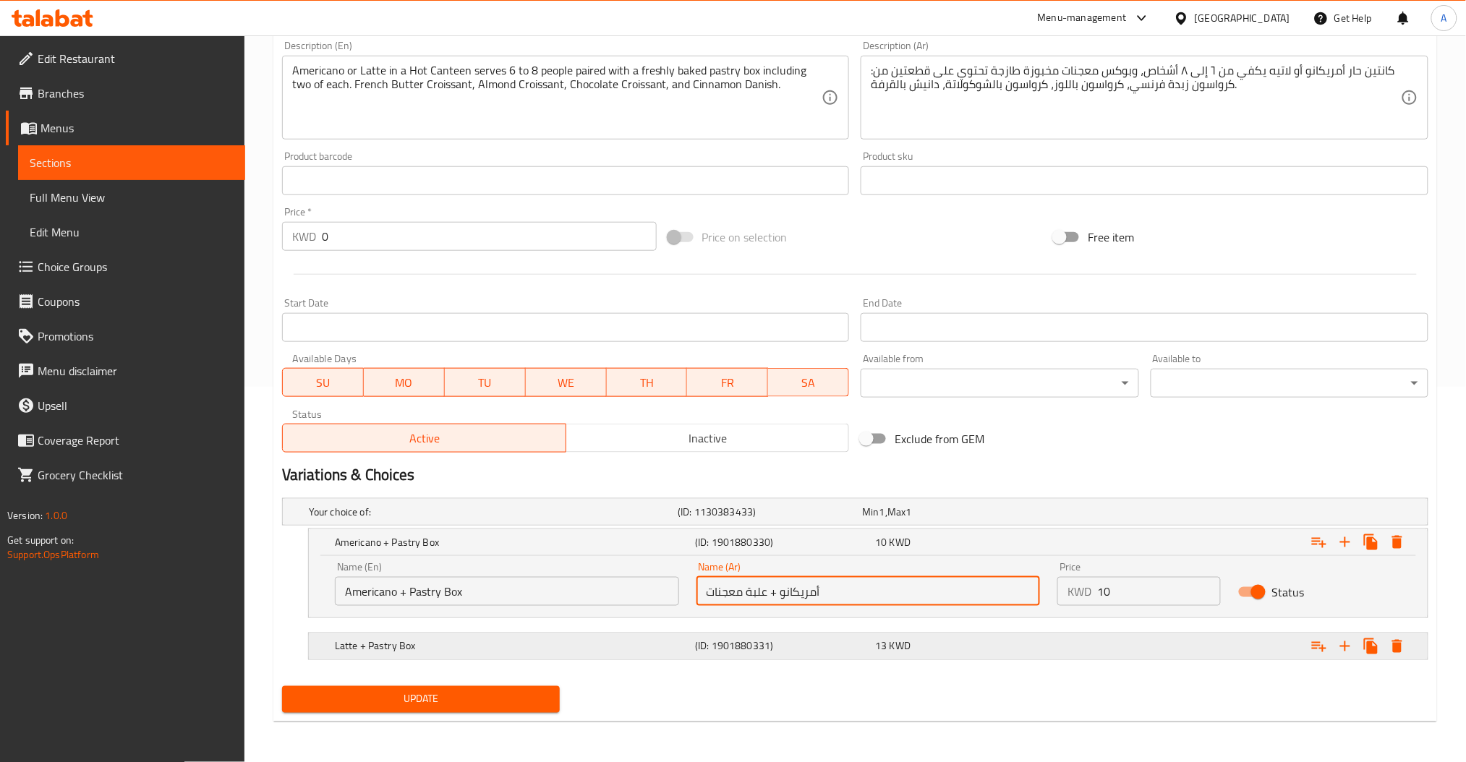
click at [429, 652] on h5 "Latte + Pastry Box" at bounding box center [512, 646] width 354 height 14
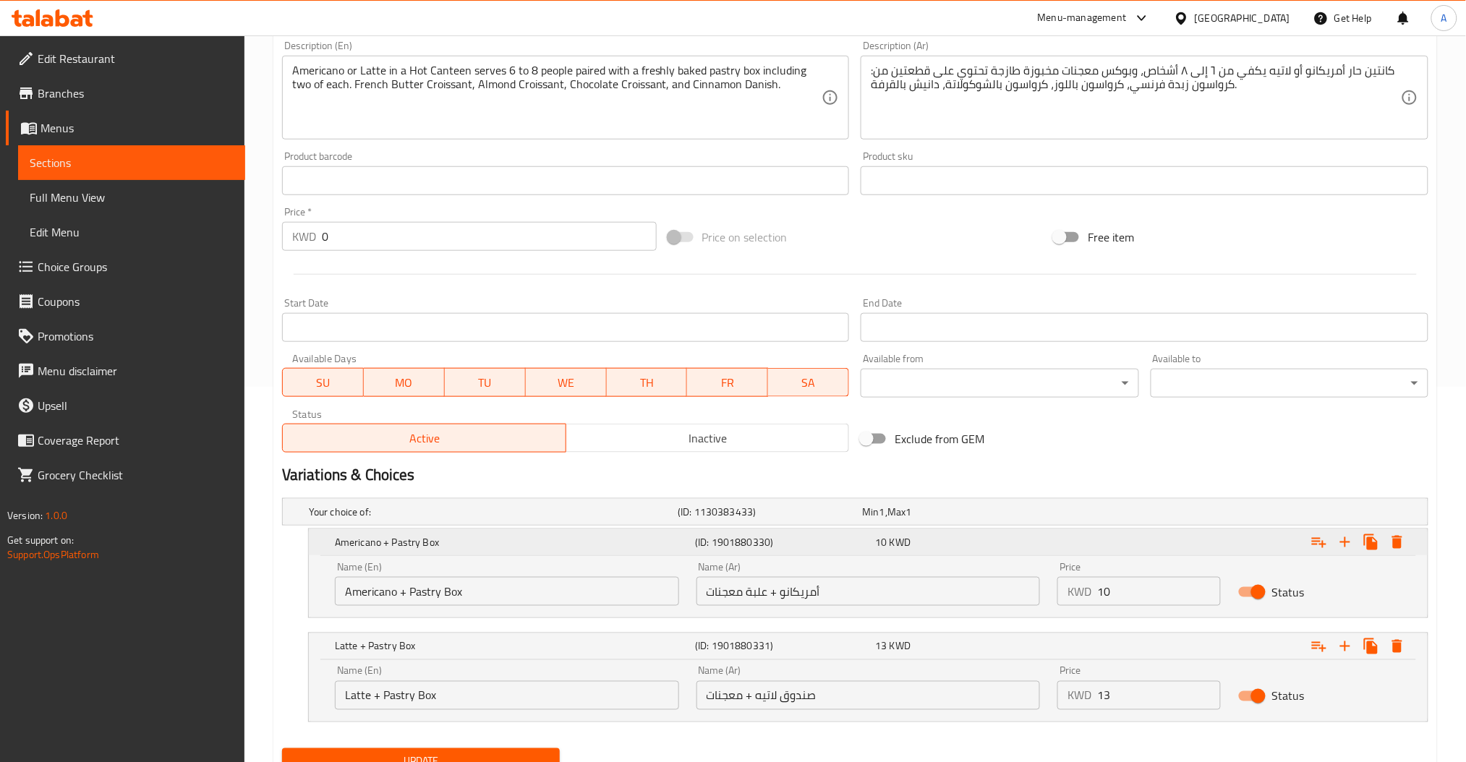
click at [476, 542] on h5 "Americano + Pastry Box" at bounding box center [512, 542] width 354 height 14
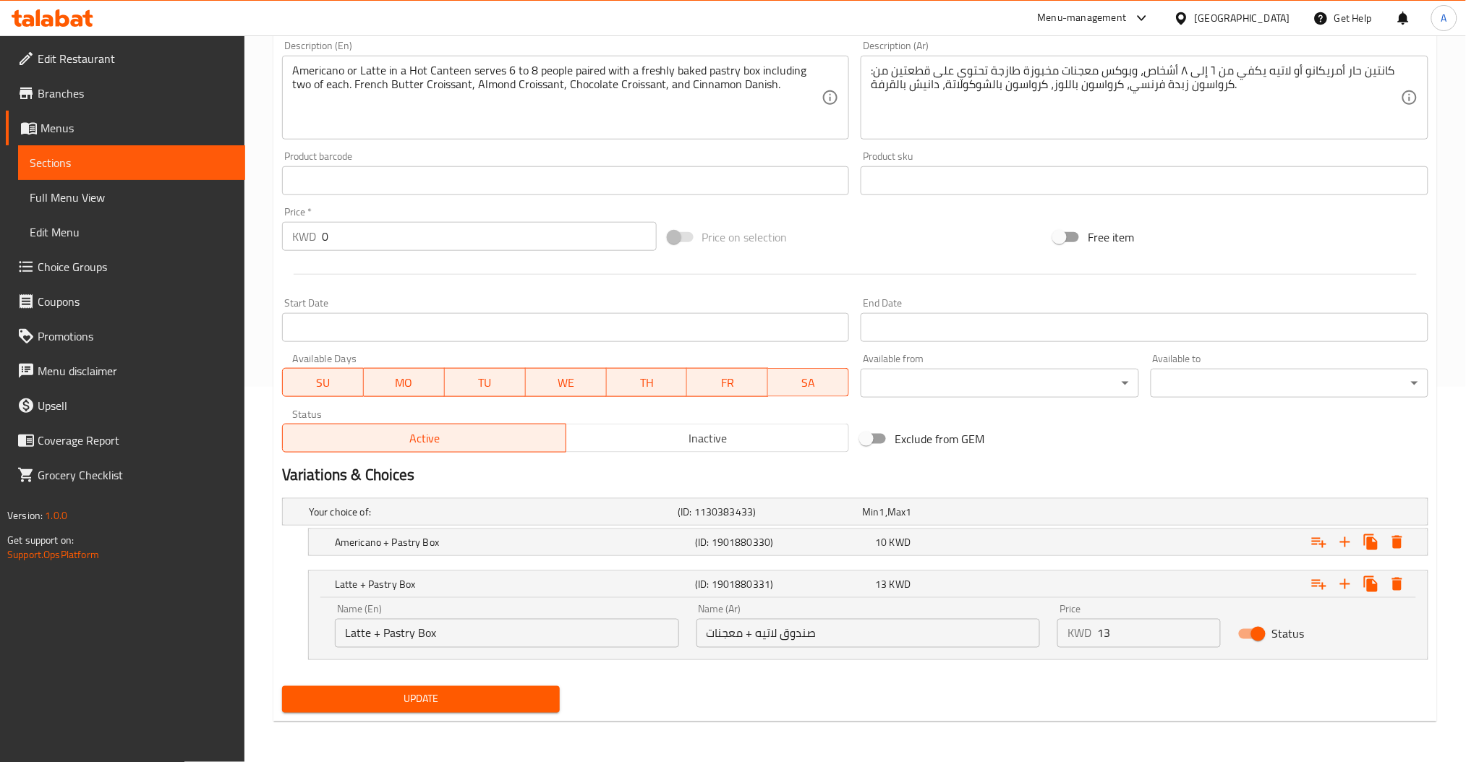
click at [442, 632] on input "Latte + Pastry Box" at bounding box center [507, 633] width 344 height 29
click at [811, 646] on input "صندوق لاتيه + معجنات" at bounding box center [868, 633] width 344 height 29
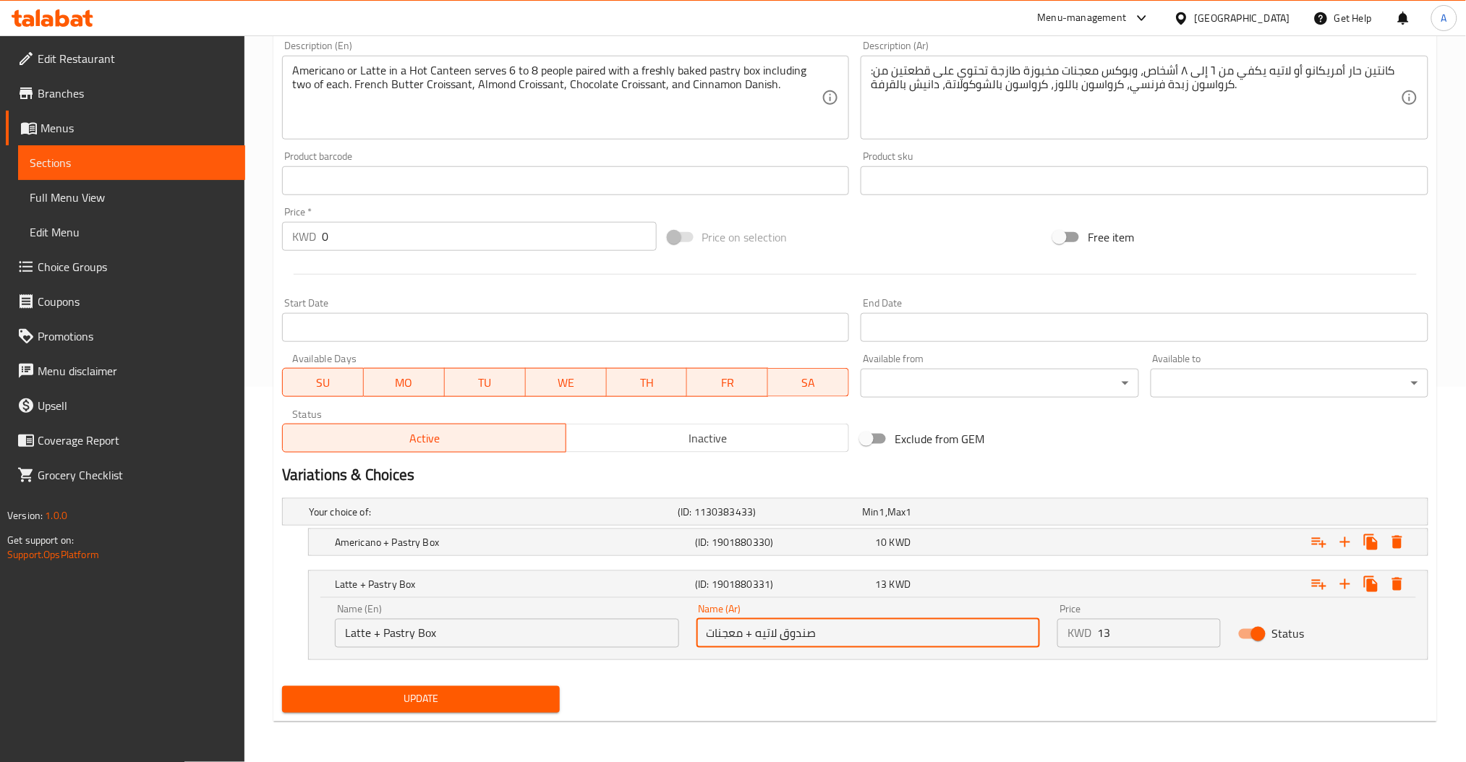
click at [811, 646] on input "صندوق لاتيه + معجنات" at bounding box center [868, 633] width 344 height 29
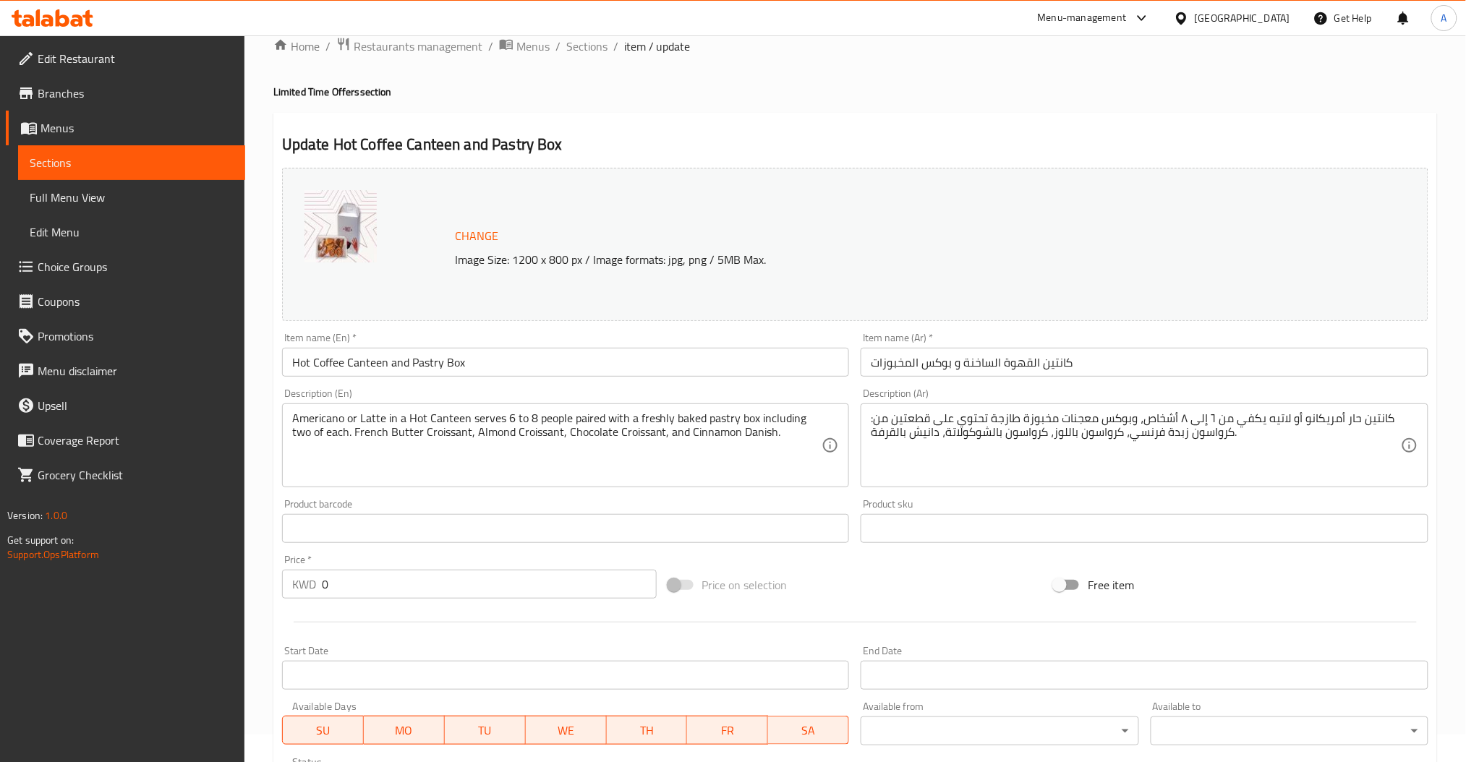
scroll to position [0, 0]
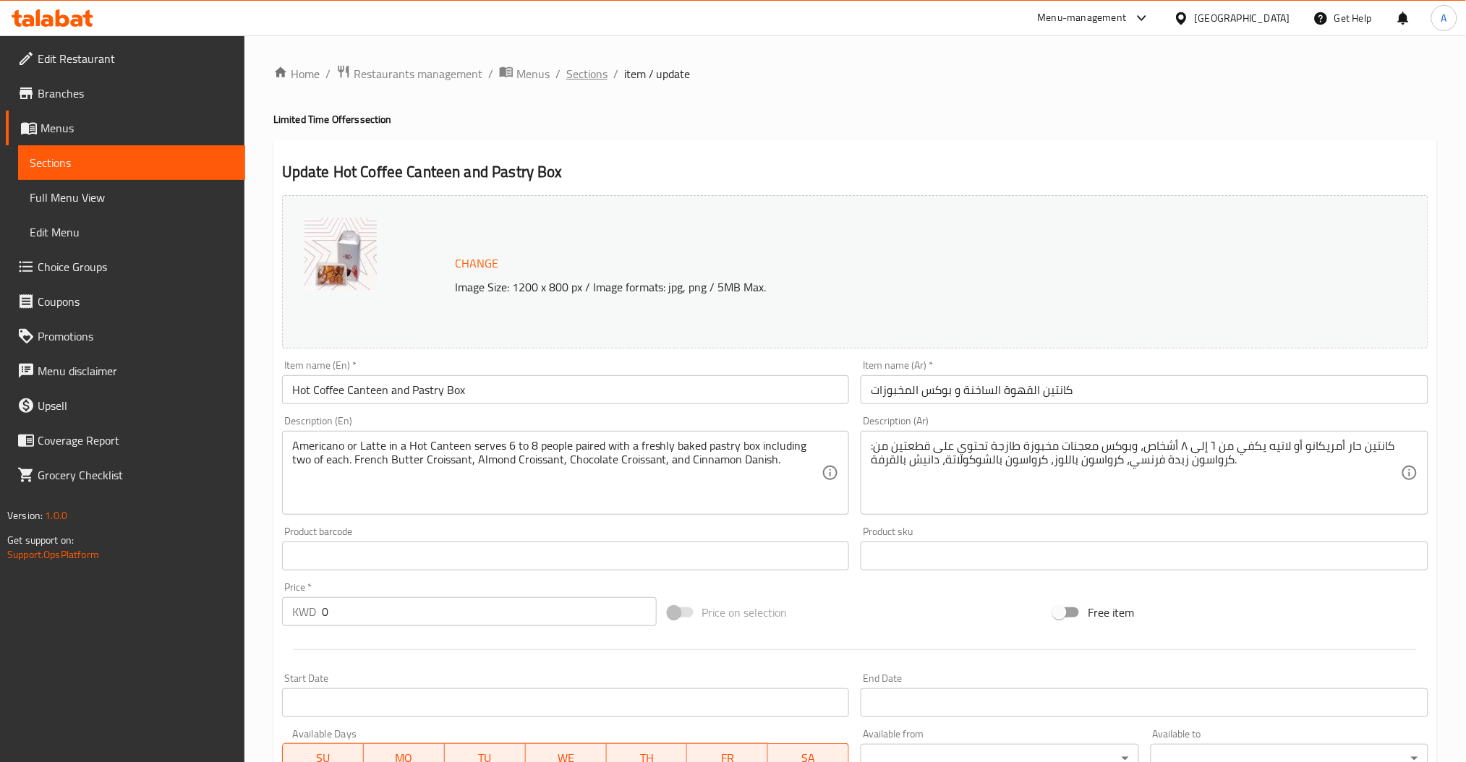
click at [587, 75] on span "Sections" at bounding box center [586, 73] width 41 height 17
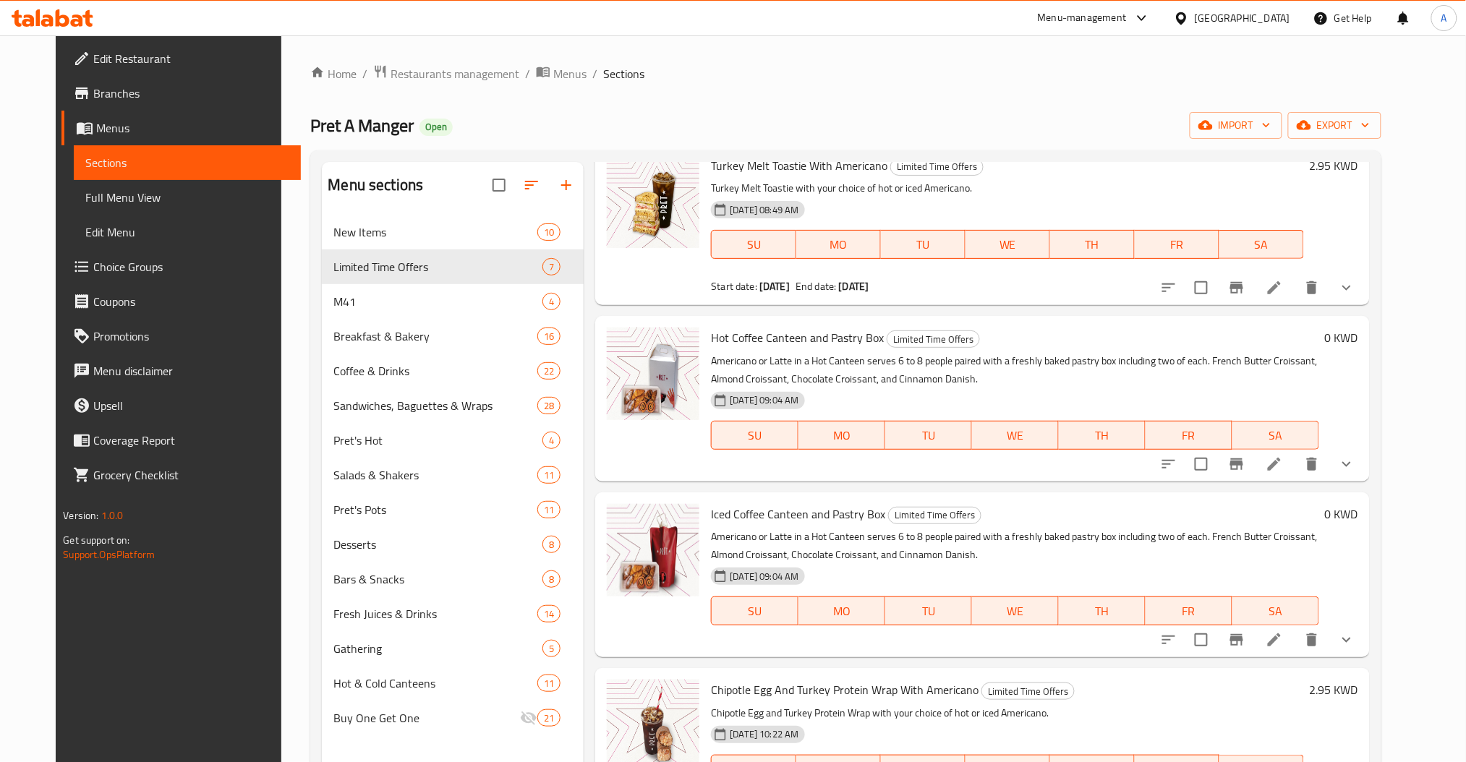
scroll to position [96, 0]
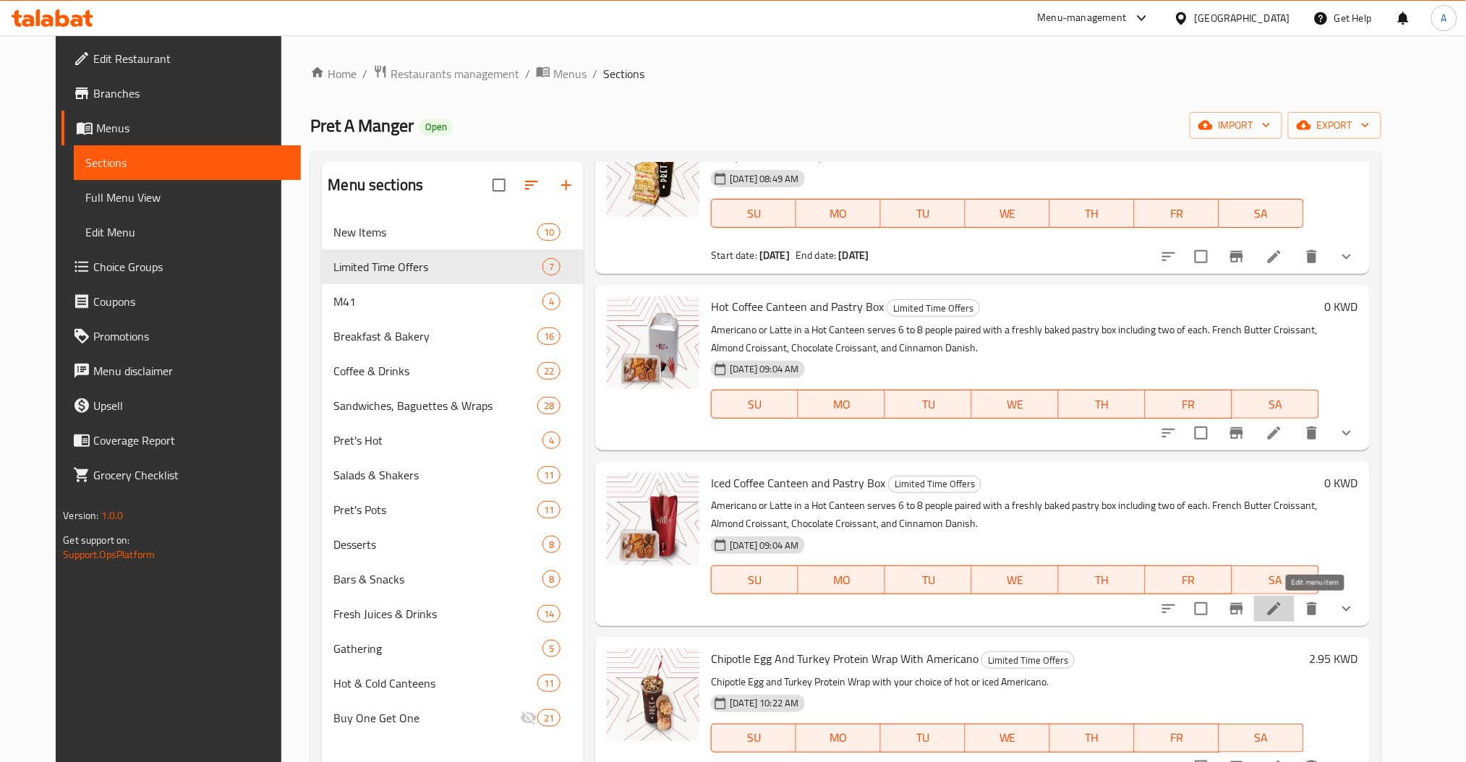
click at [1283, 605] on icon at bounding box center [1274, 608] width 17 height 17
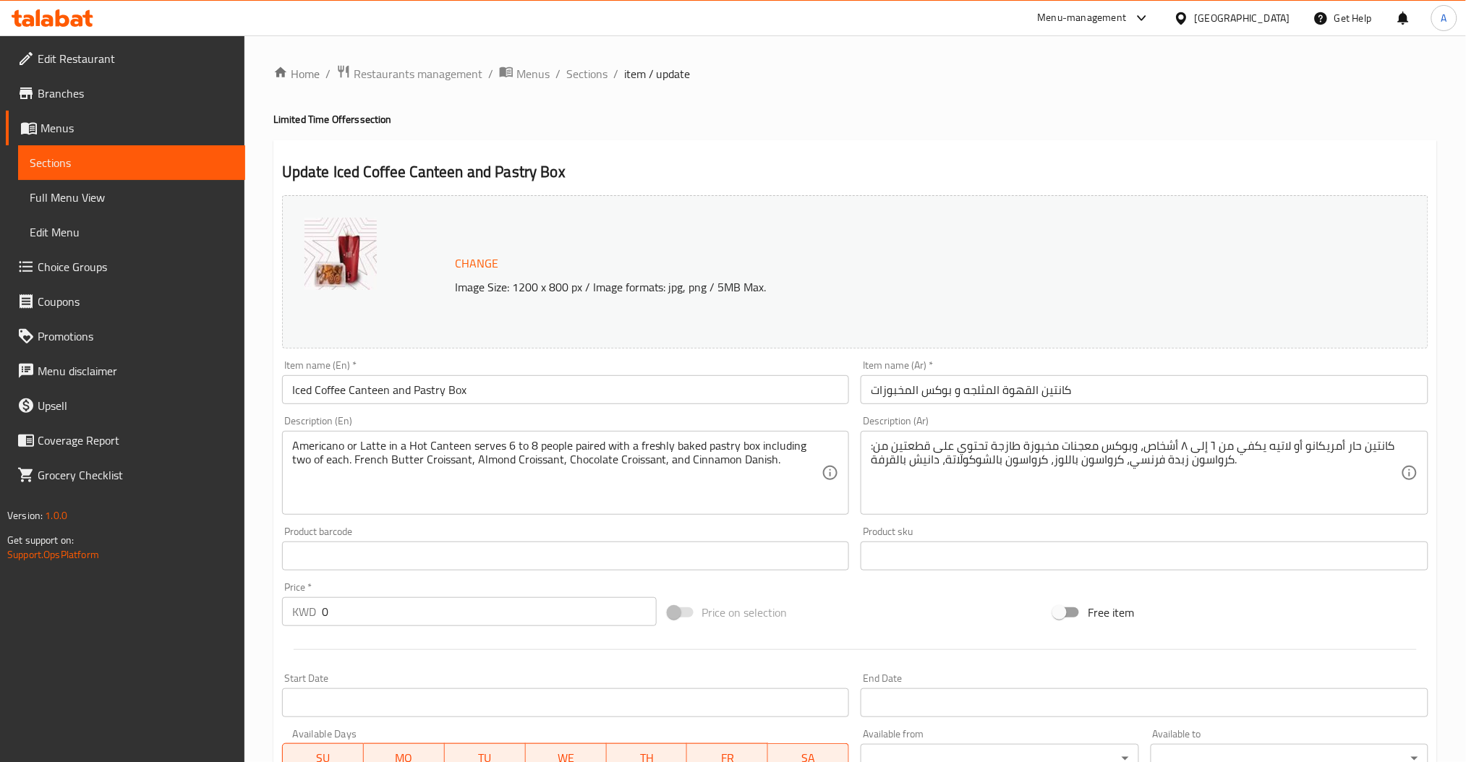
click at [459, 388] on input "Iced Coffee Canteen and Pastry Box" at bounding box center [566, 389] width 568 height 29
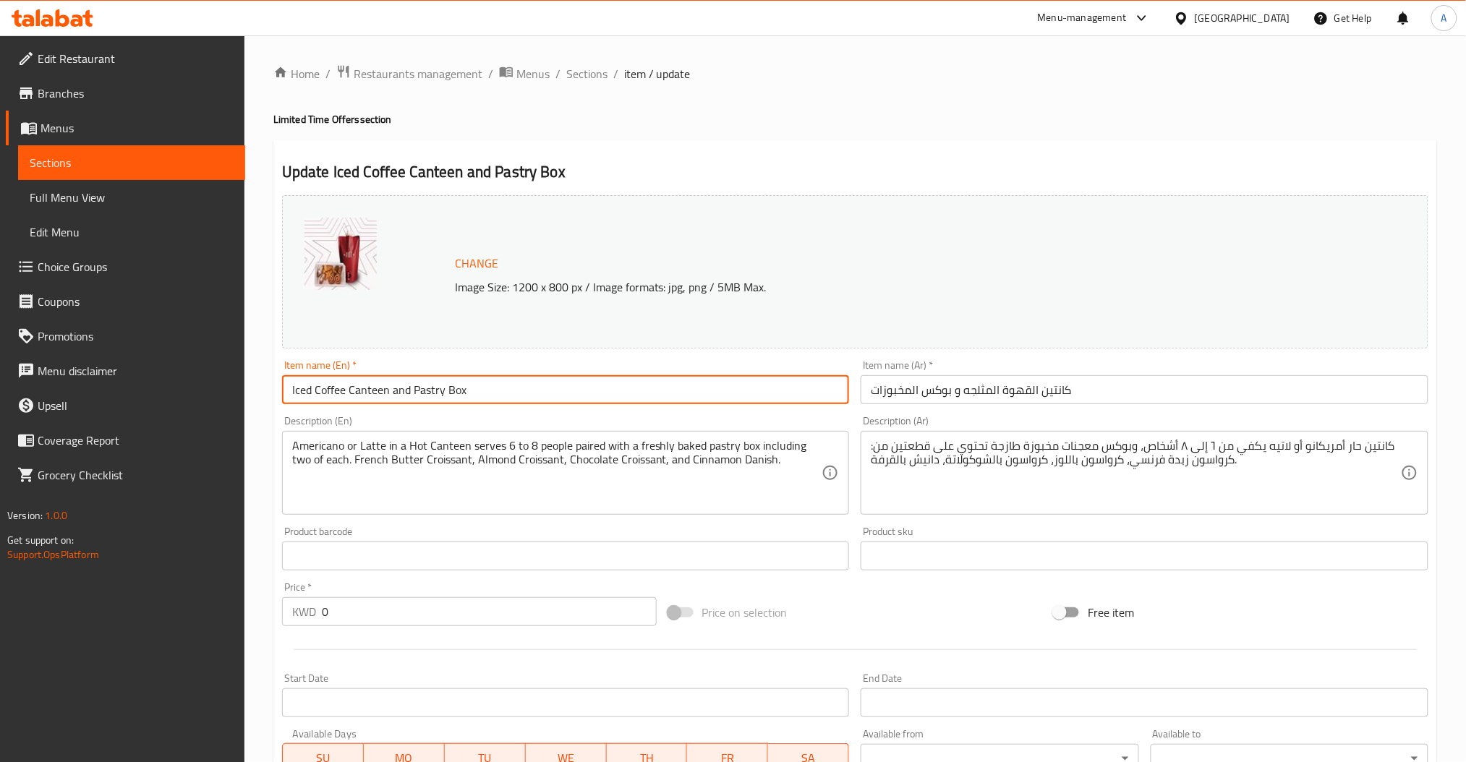
click at [459, 388] on input "Iced Coffee Canteen and Pastry Box" at bounding box center [566, 389] width 568 height 29
click at [900, 393] on input "كانتين القهوة المثلجه و بوكس المخبوزات" at bounding box center [1145, 389] width 568 height 29
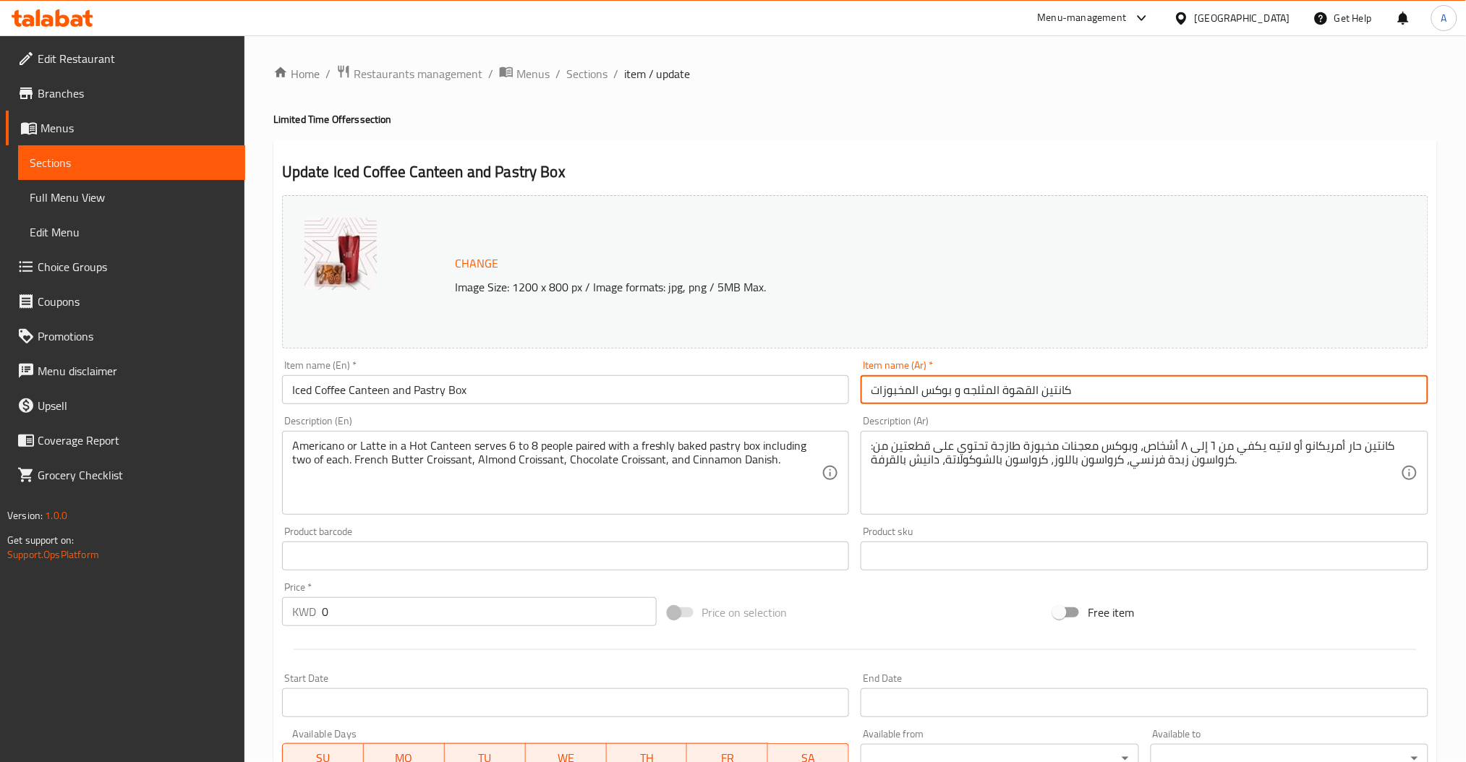
click at [900, 393] on input "كانتين القهوة المثلجه و بوكس المخبوزات" at bounding box center [1145, 389] width 568 height 29
click at [909, 396] on input "كانتين القهوة المثلجه و بوكس المخبوزات" at bounding box center [1145, 389] width 568 height 29
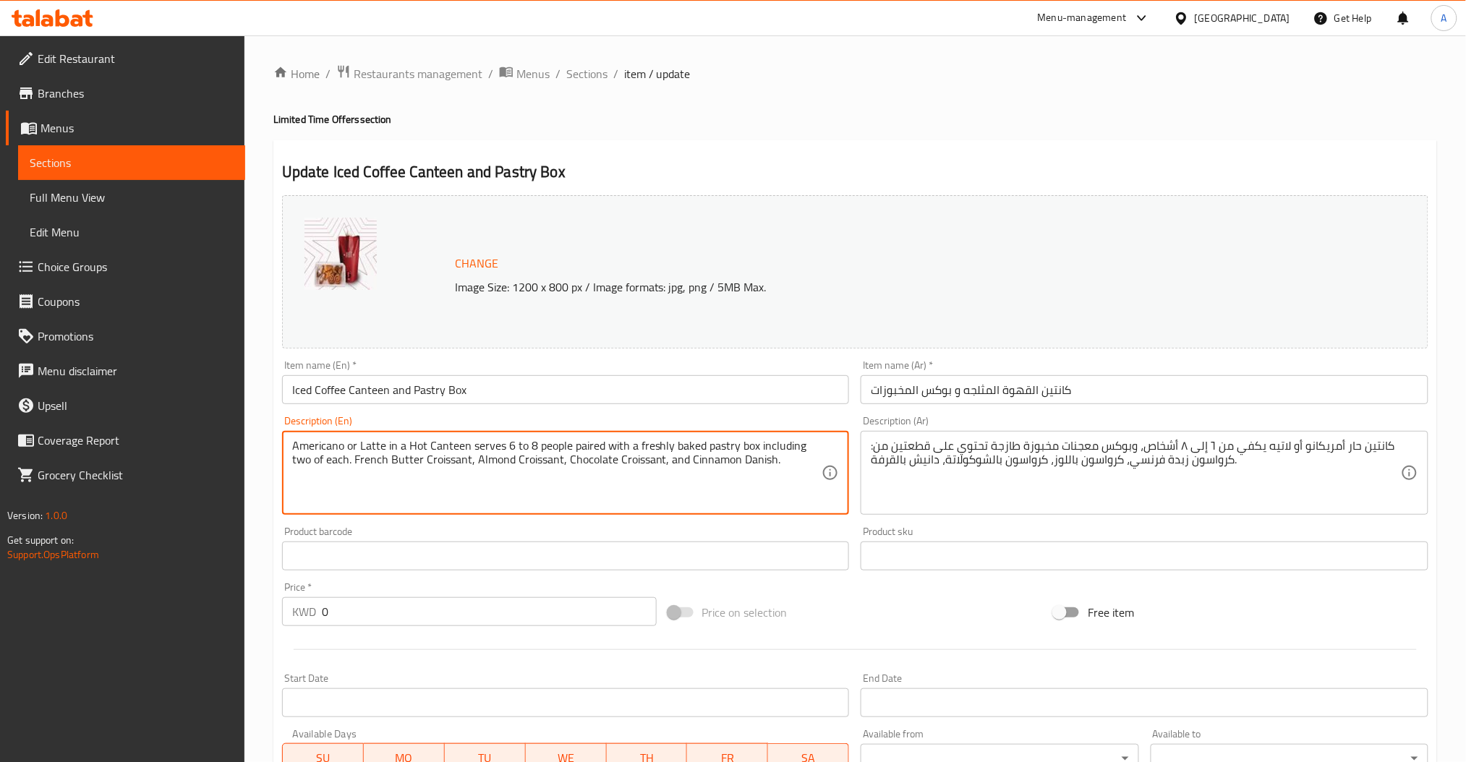
click at [431, 446] on textarea "Americano or Latte in a Hot Canteen serves 6 to 8 people paired with a freshly …" at bounding box center [557, 473] width 530 height 69
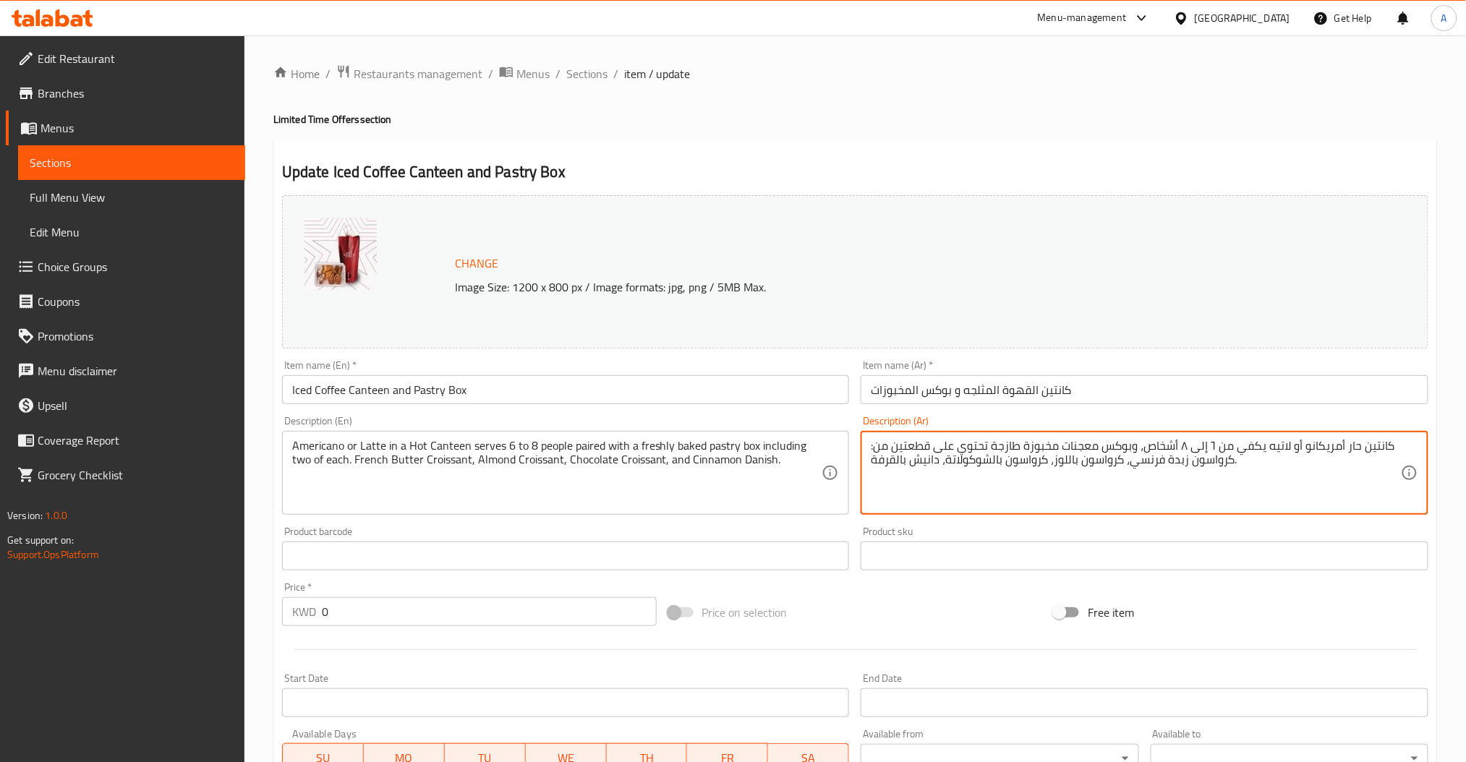
click at [879, 466] on textarea "كانتين حار أمريكانو أو لاتيه يكفي من ٦ إلى ٨ أشخاص، وبوكس معجنات مخبوزة طازجة ت…" at bounding box center [1136, 473] width 530 height 69
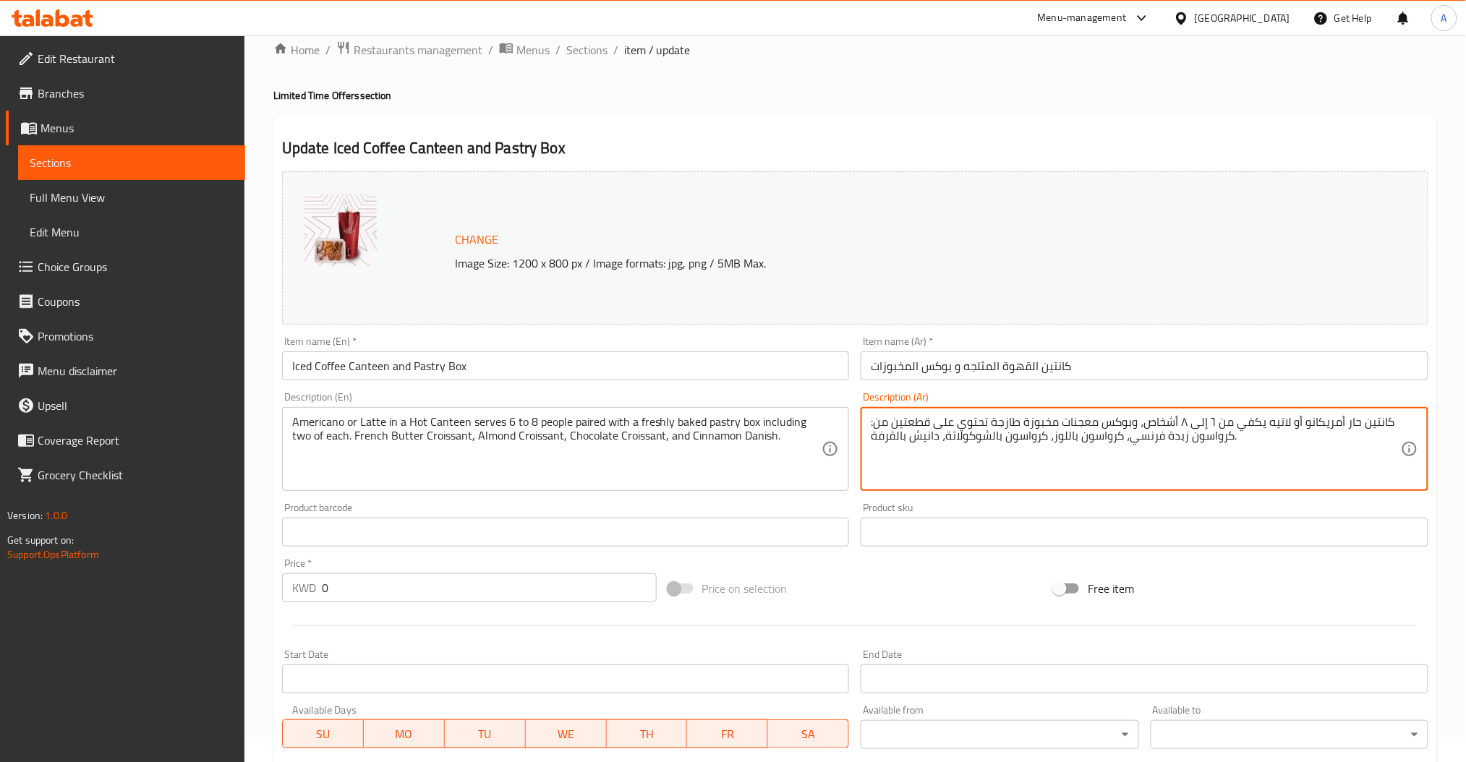
scroll to position [313, 0]
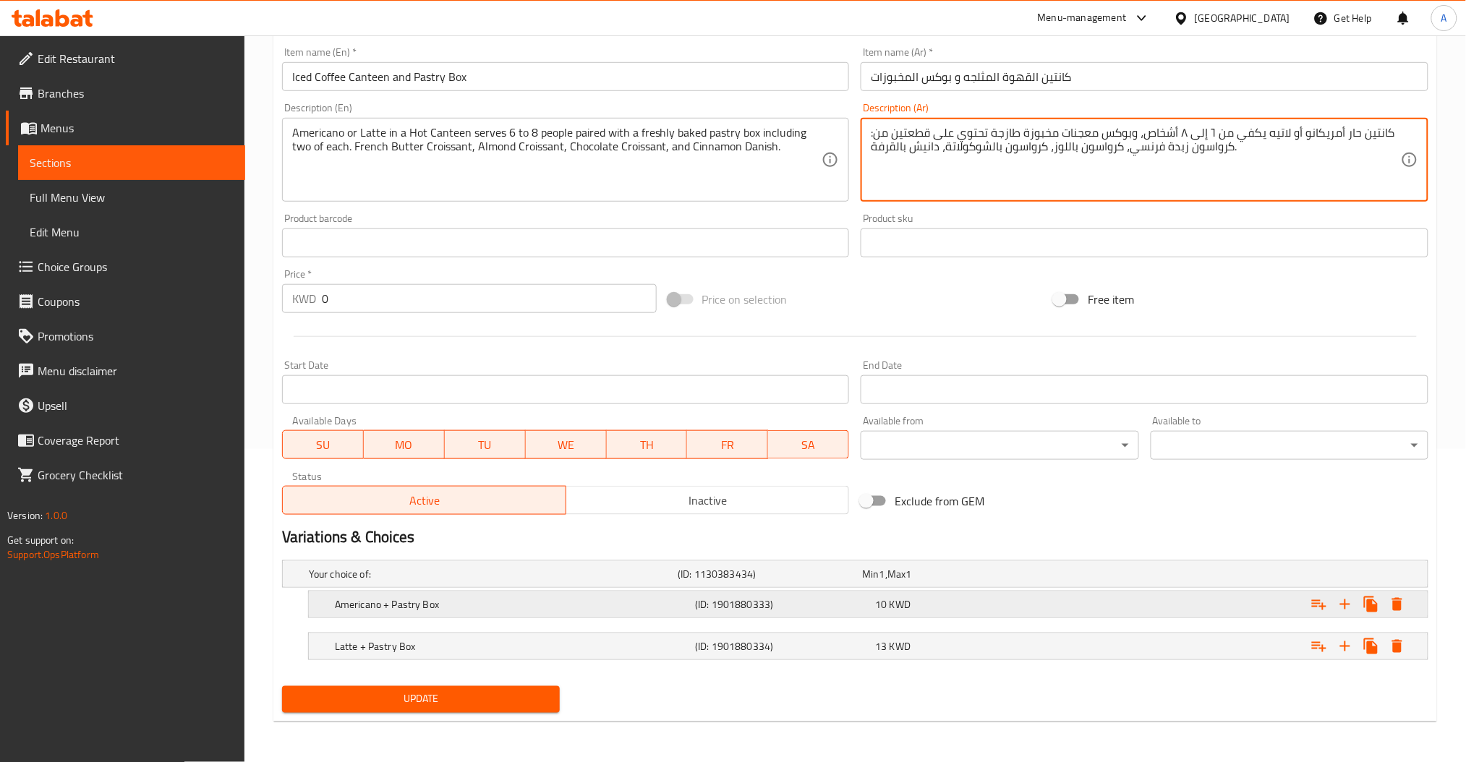
click at [477, 606] on h5 "Americano + Pastry Box" at bounding box center [512, 604] width 354 height 14
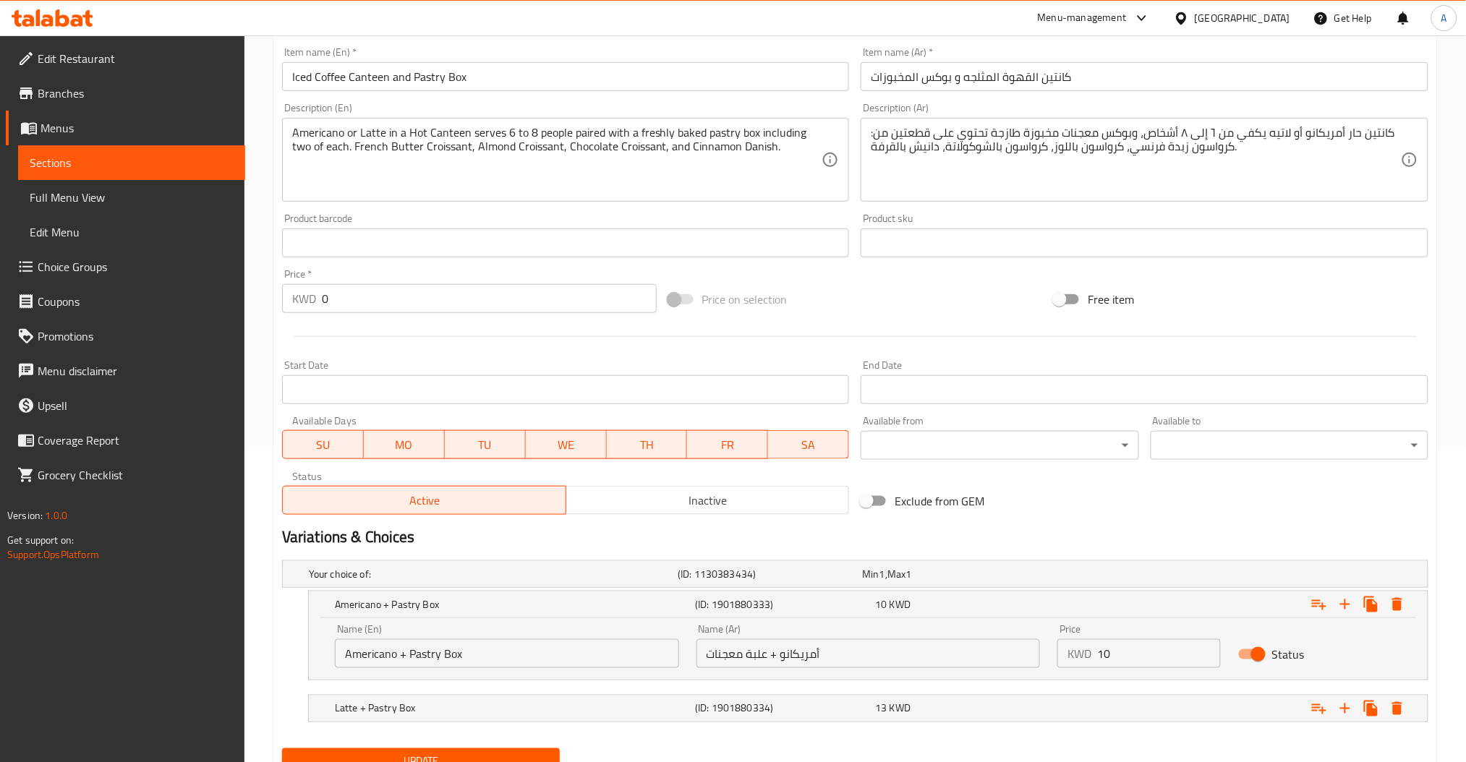
click at [476, 649] on input "Americano + Pastry Box" at bounding box center [507, 653] width 344 height 29
click at [752, 644] on input "أمريكانو + علبة معجنات" at bounding box center [868, 653] width 344 height 29
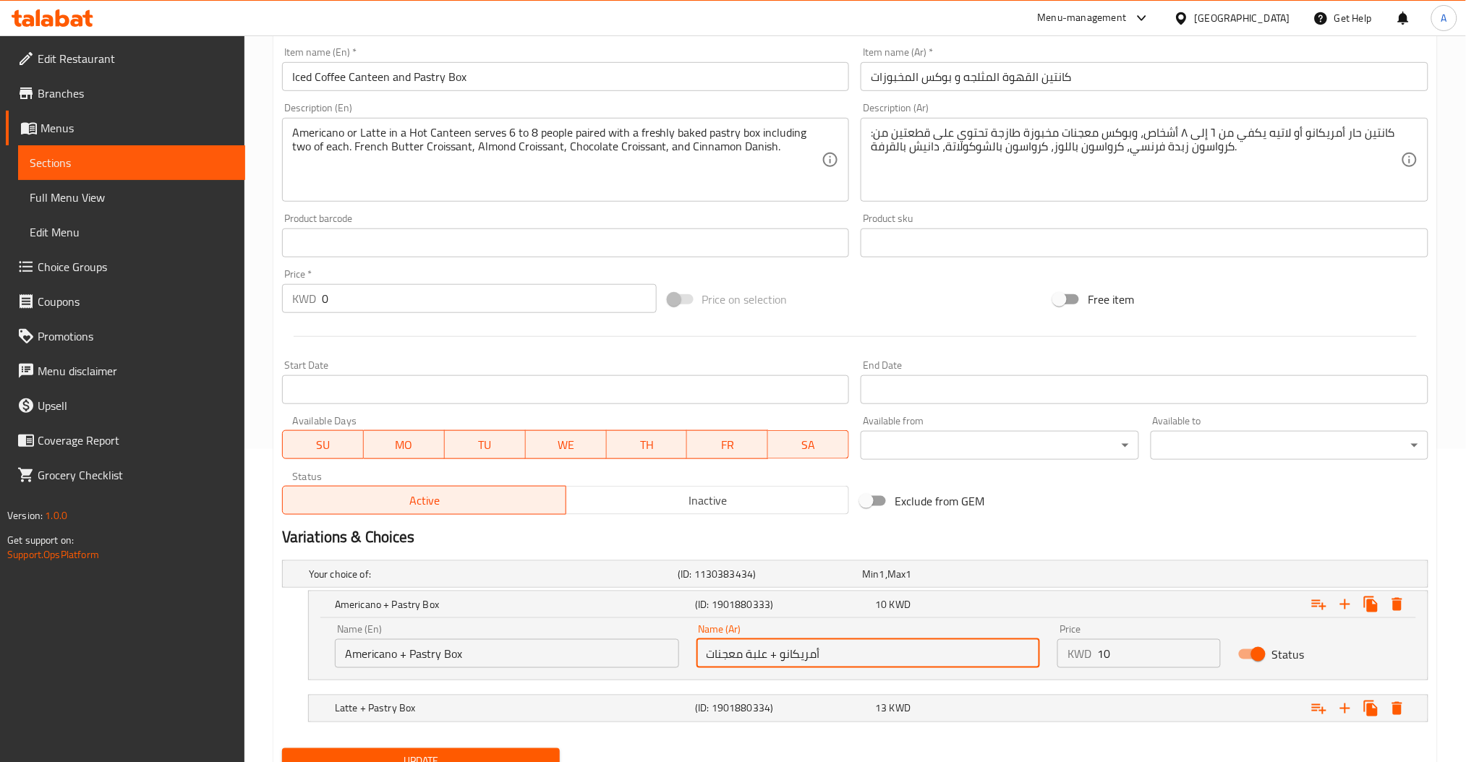
click at [752, 644] on input "أمريكانو + علبة معجنات" at bounding box center [868, 653] width 344 height 29
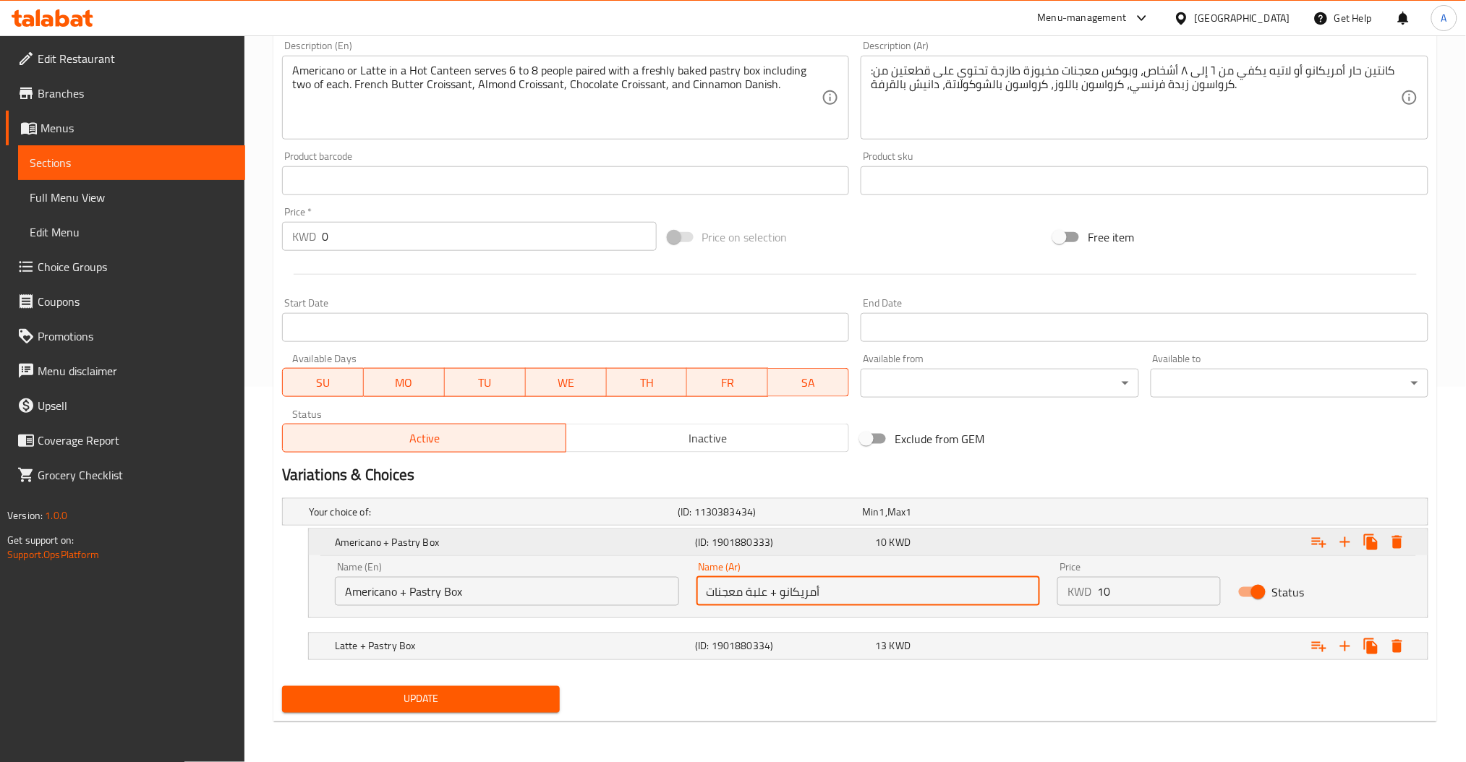
click at [517, 540] on h5 "Americano + Pastry Box" at bounding box center [512, 542] width 354 height 14
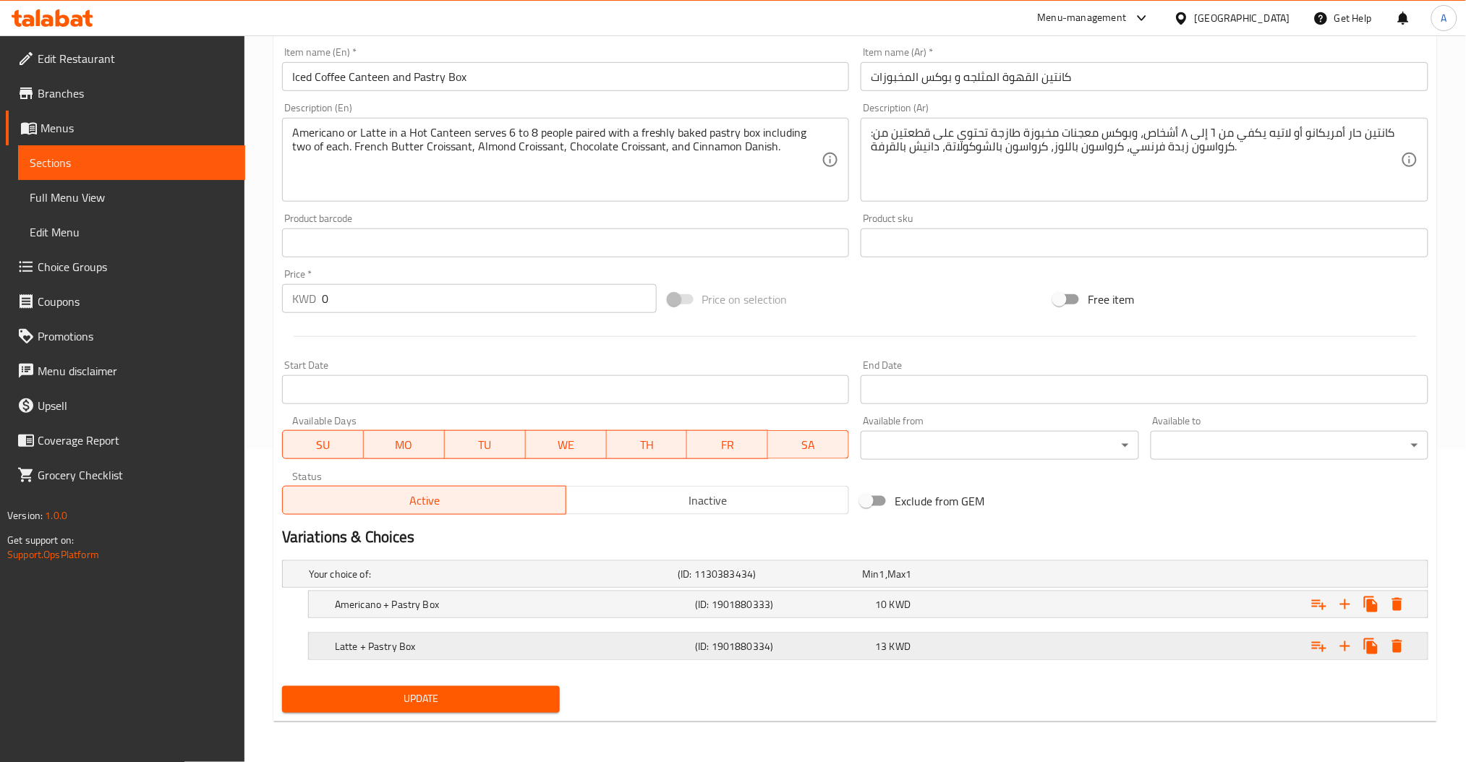
click at [479, 655] on div "Latte + Pastry Box" at bounding box center [512, 646] width 360 height 20
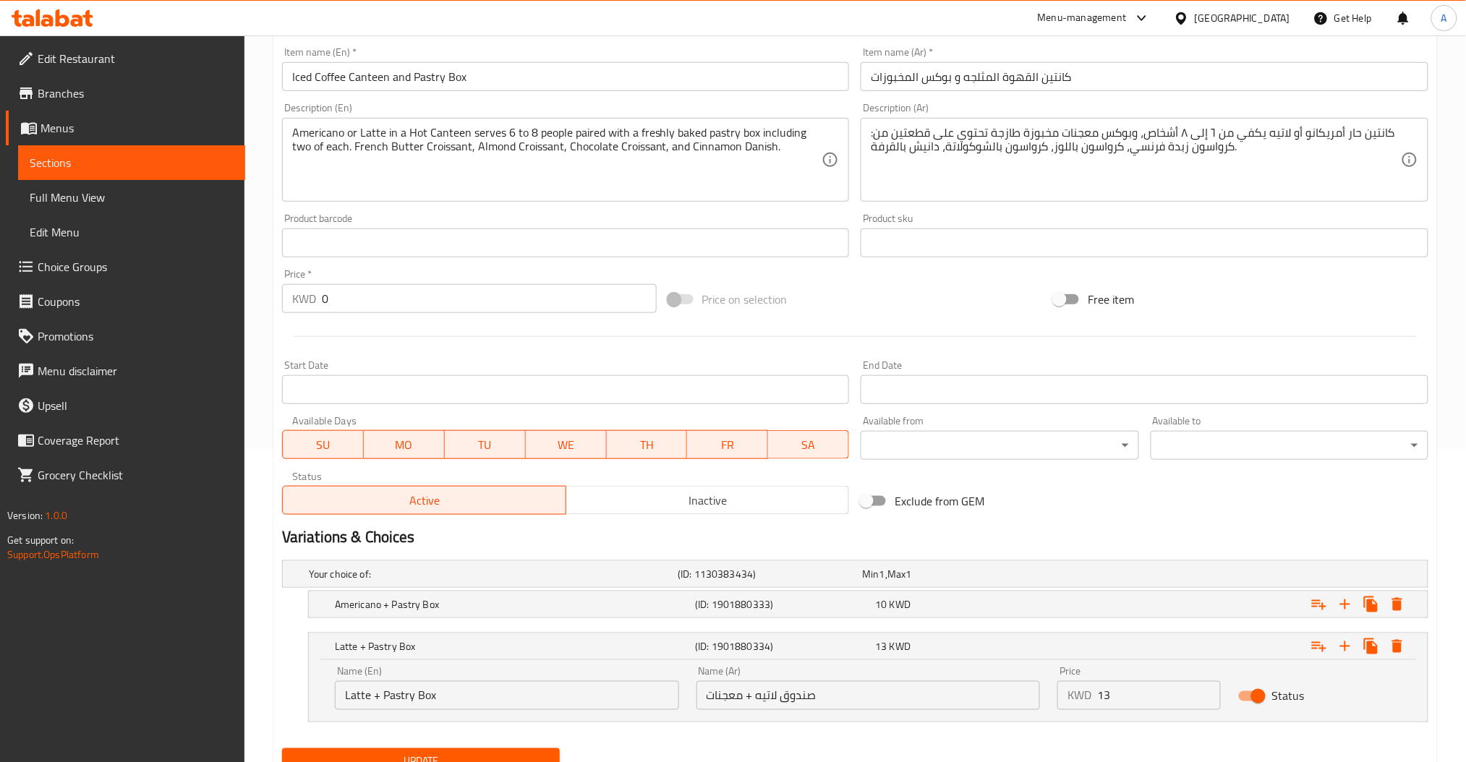
click at [477, 699] on input "Latte + Pastry Box" at bounding box center [507, 695] width 344 height 29
click at [755, 704] on input "صندوق لاتيه + معجنات" at bounding box center [868, 695] width 344 height 29
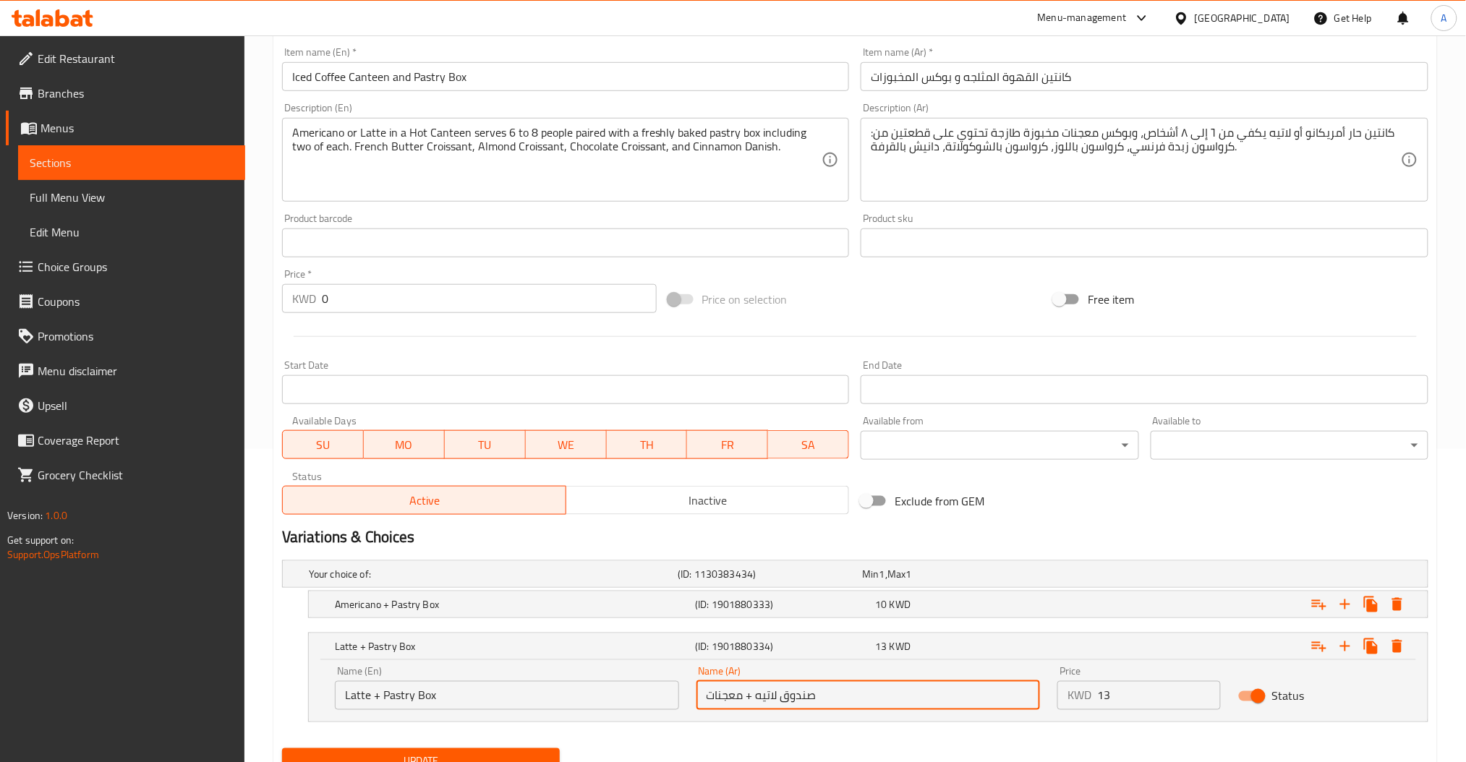
click at [755, 704] on input "صندوق لاتيه + معجنات" at bounding box center [868, 695] width 344 height 29
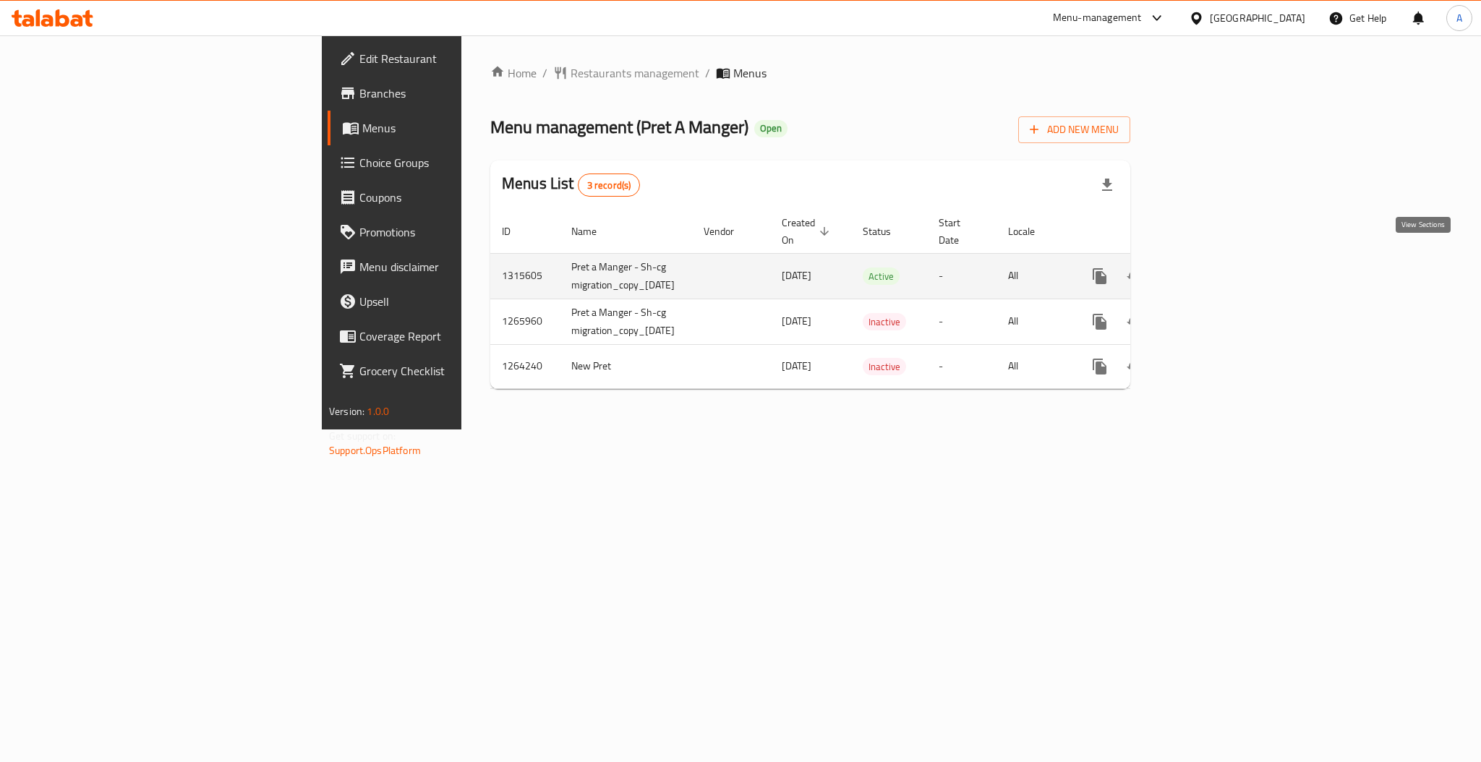
click at [1213, 268] on icon "enhanced table" at bounding box center [1203, 276] width 17 height 17
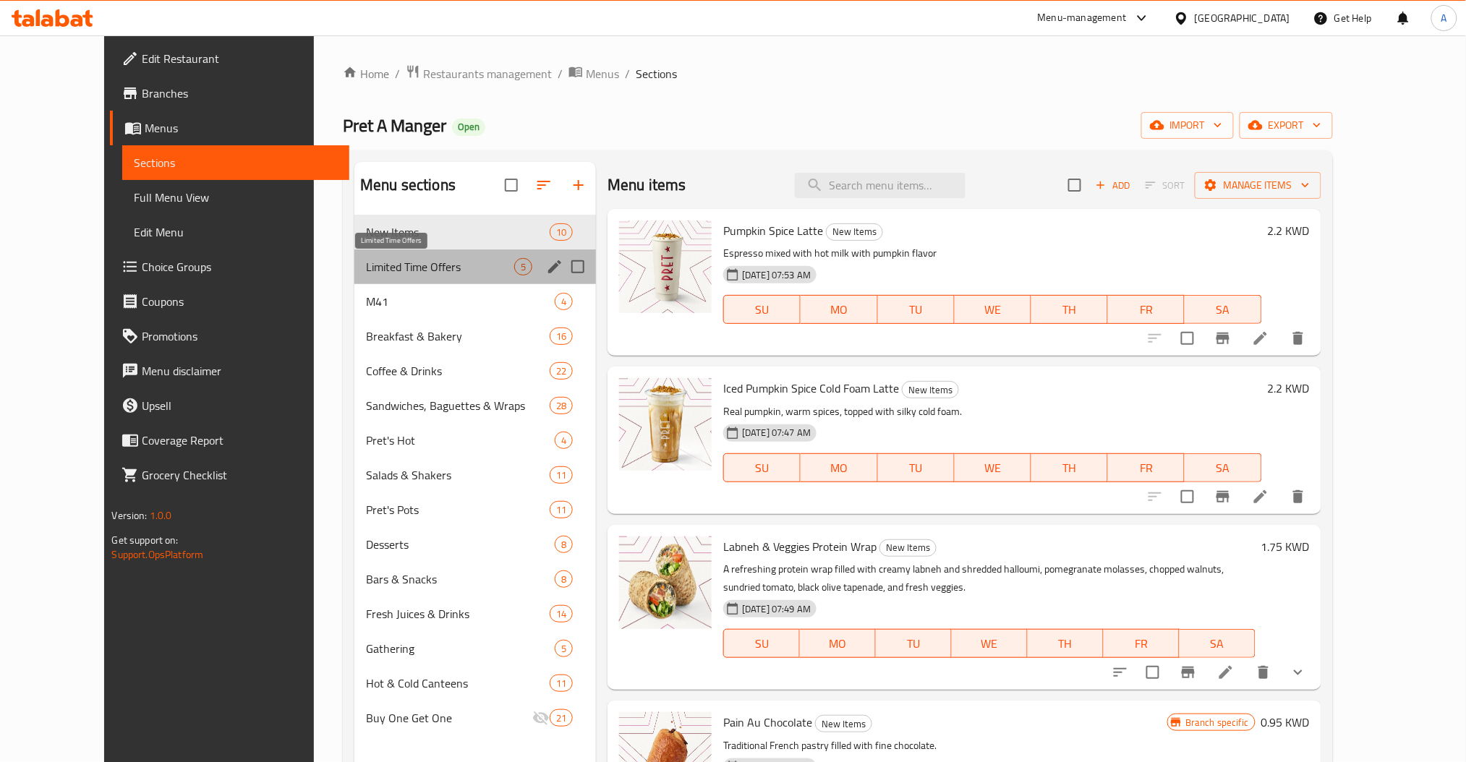
click at [391, 265] on span "Limited Time Offers" at bounding box center [440, 266] width 148 height 17
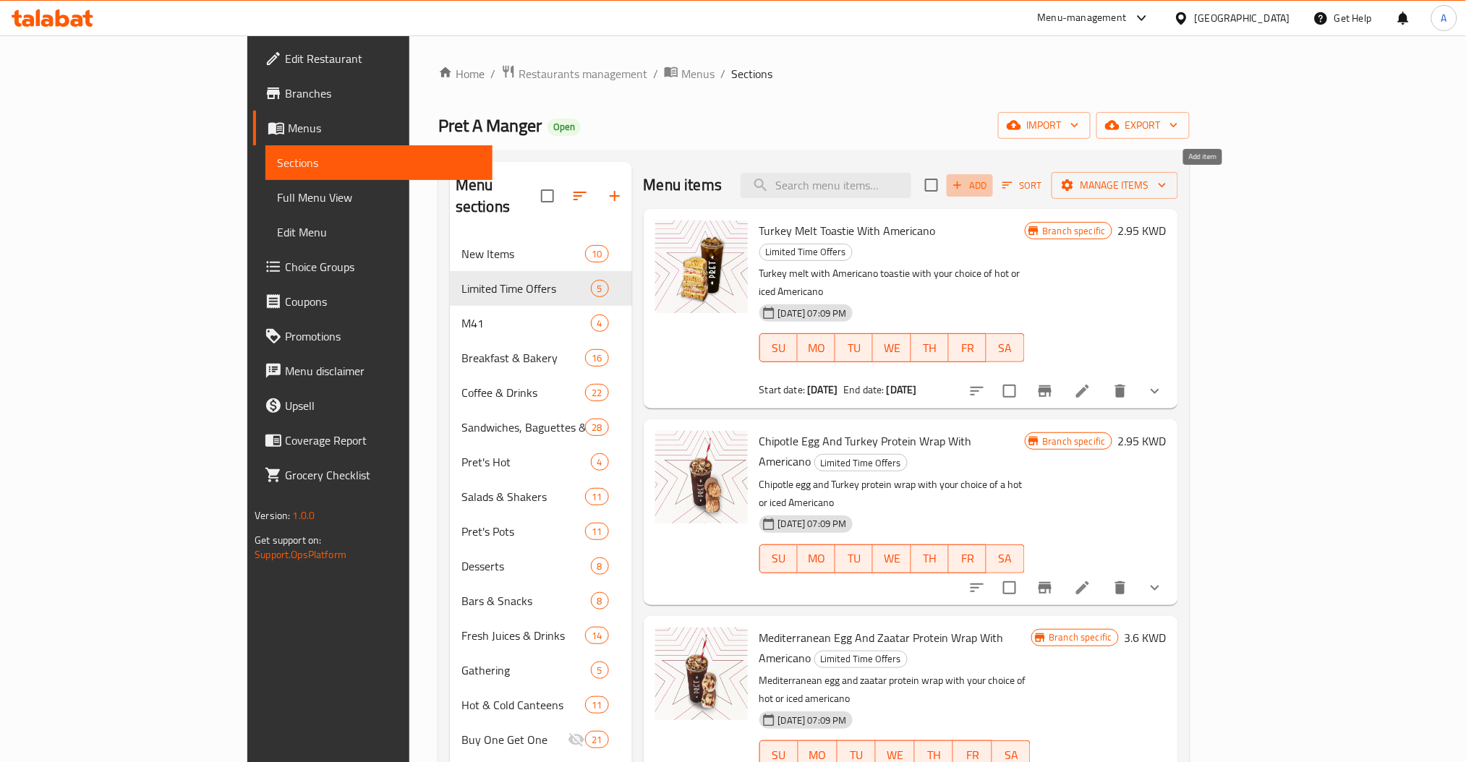
click at [962, 185] on icon "button" at bounding box center [958, 186] width 8 height 8
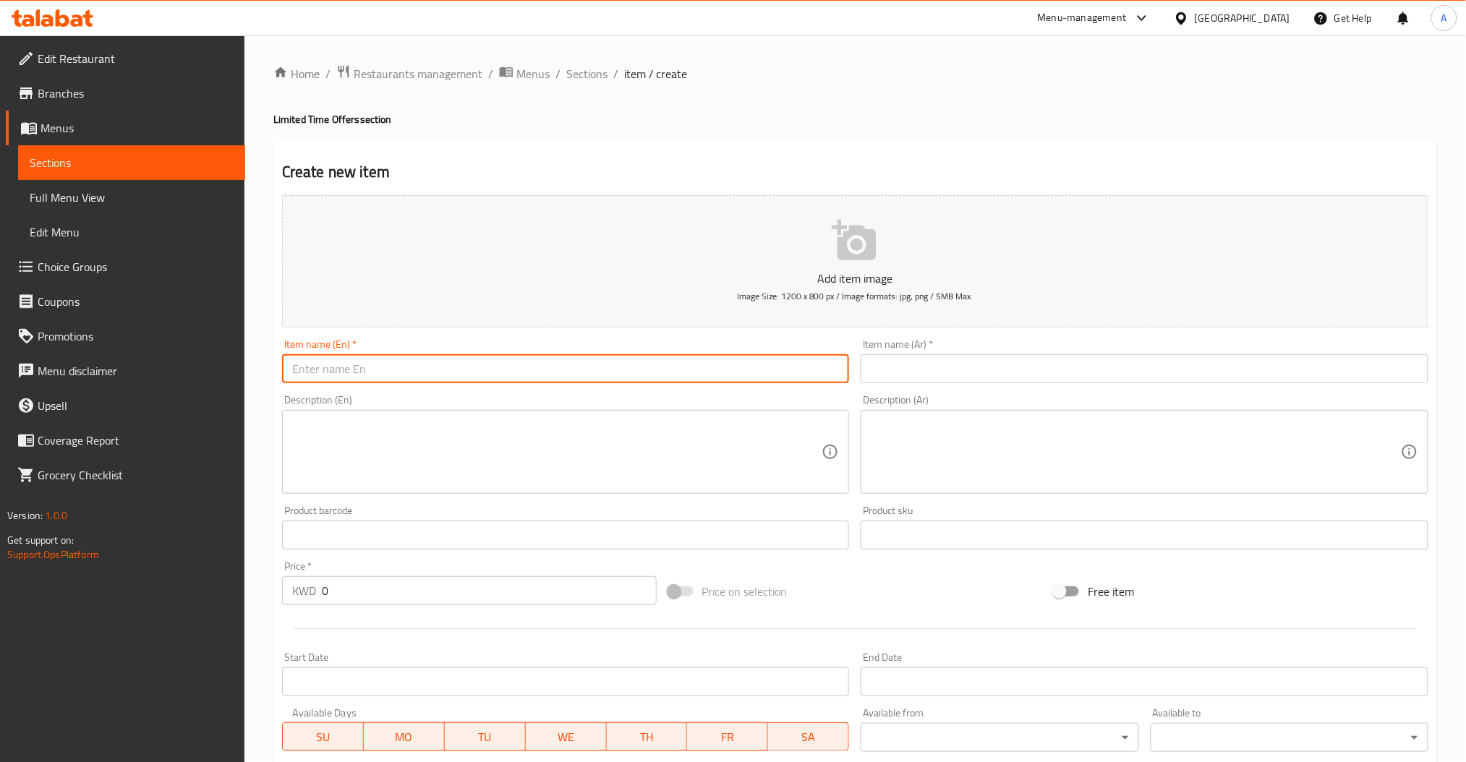
click at [404, 360] on input "text" at bounding box center [566, 368] width 568 height 29
paste input "Hot Coffee Canteen and Pastry Box"
type input "Hot Coffee Canteen and Pastry Box"
click at [410, 445] on textarea at bounding box center [557, 452] width 530 height 69
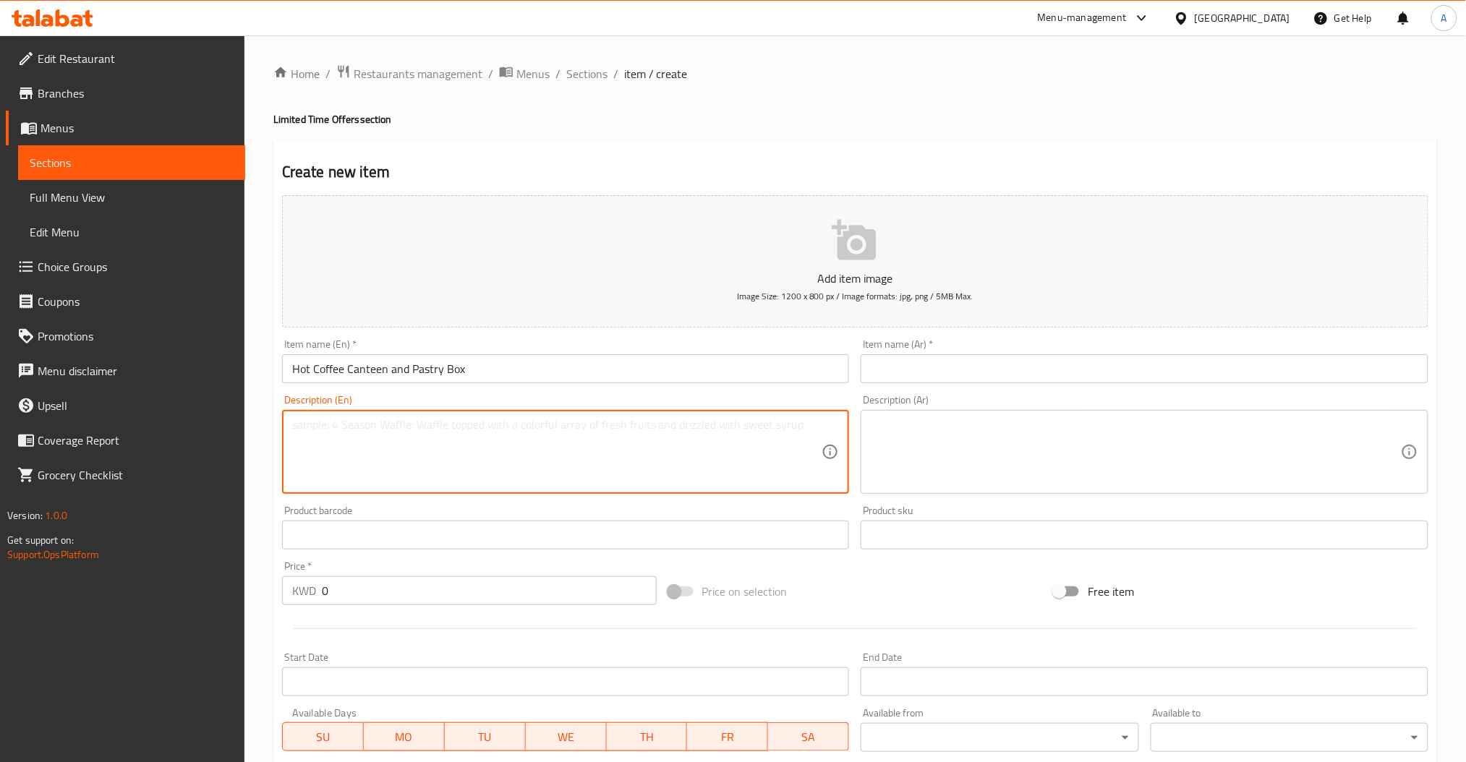
paste textarea "Americano or Latte in a Hot Canteen serves 6 to 8 people paired with a freshly …"
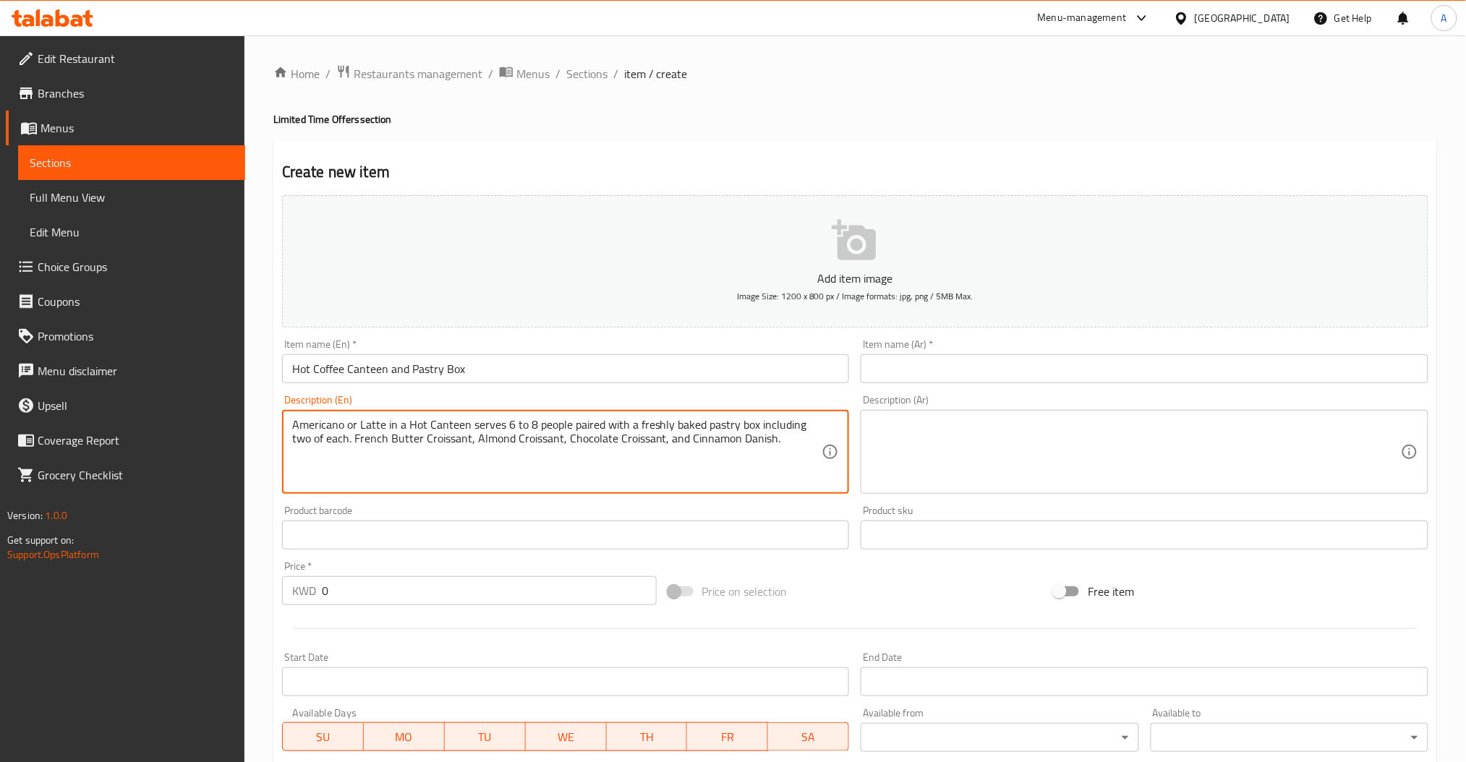
type textarea "Americano or Latte in a Hot Canteen serves 6 to 8 people paired with a freshly …"
click at [882, 372] on input "text" at bounding box center [1145, 368] width 568 height 29
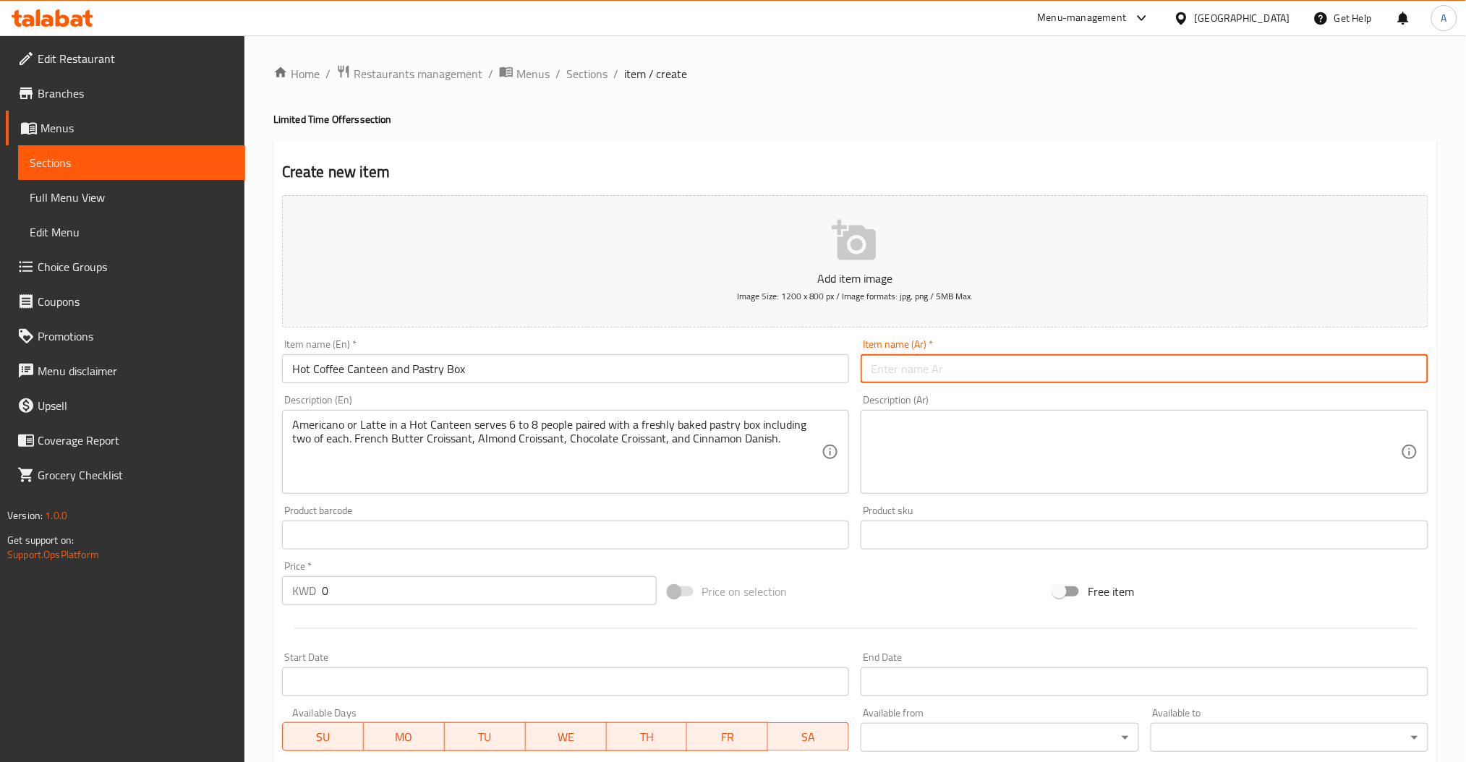
paste input "كانتين القهوة الساخنة و بوكس المخبوزات"
type input "كانتين القهوة الساخنة و بوكس المخبوزات"
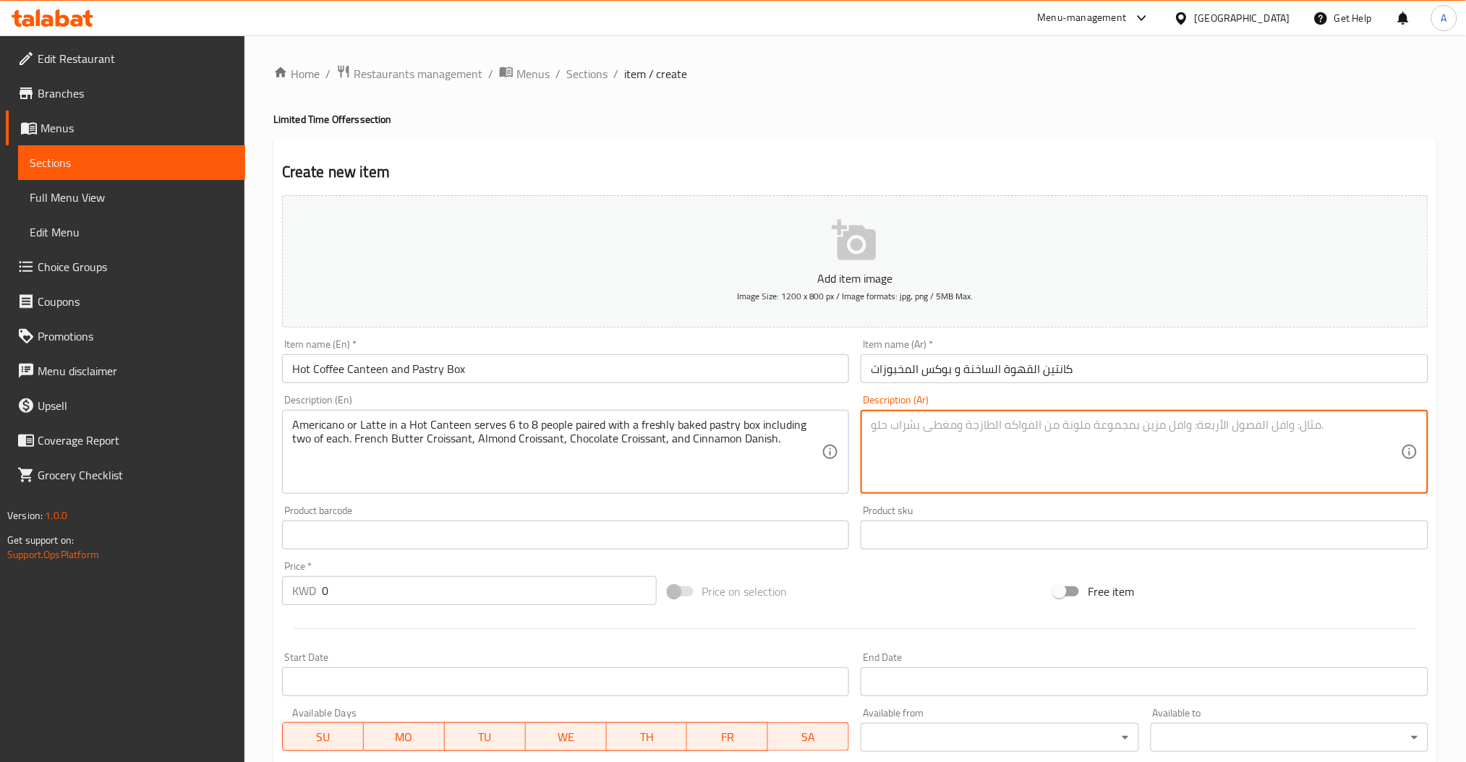
click at [955, 428] on textarea at bounding box center [1136, 452] width 530 height 69
paste textarea "كانتين حار أمريكانو أو لاتيه يكفي من ٦ إلى ٨ أشخاص، وبوكس معجنات مخبوزة طازجة ت…"
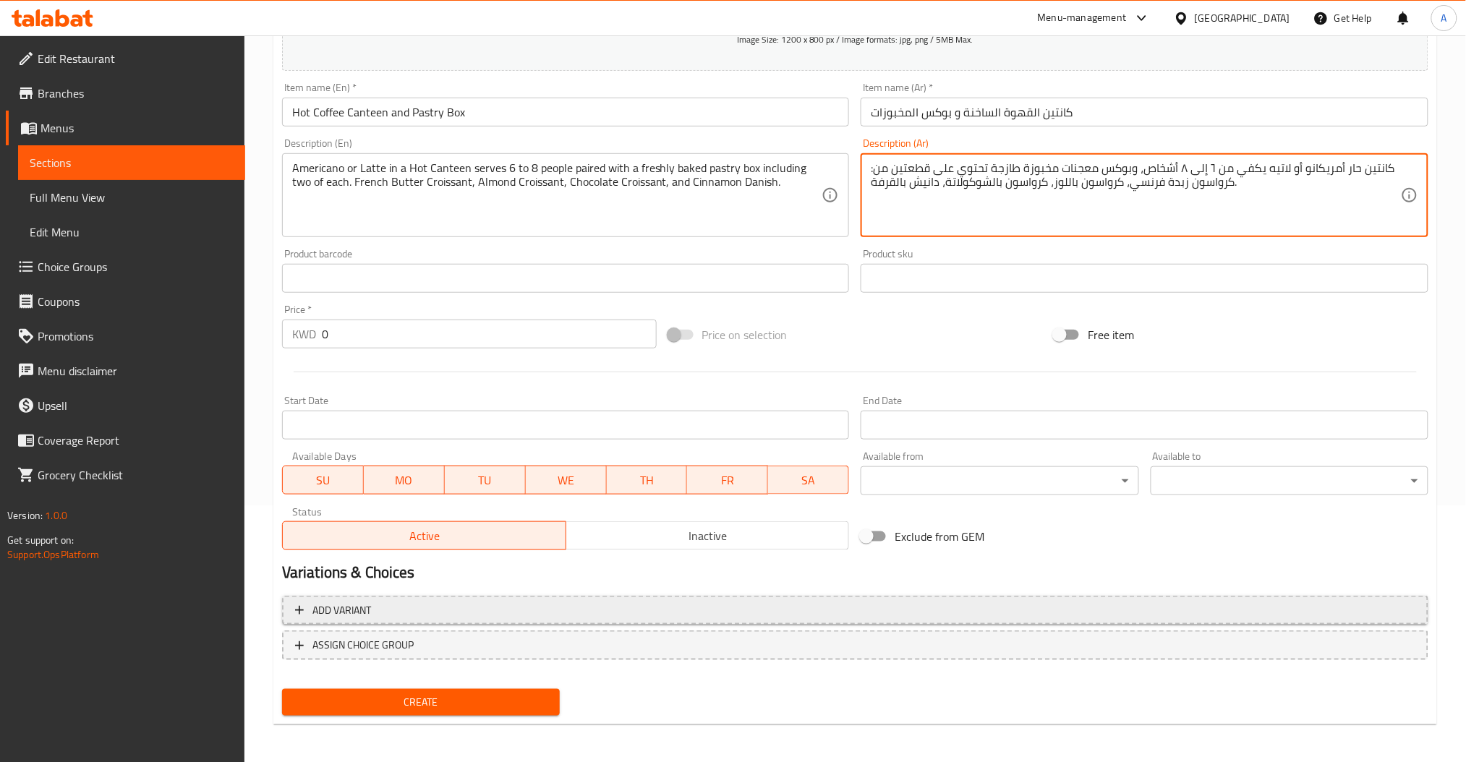
type textarea "كانتين حار أمريكانو أو لاتيه يكفي من ٦ إلى ٨ أشخاص، وبوكس معجنات مخبوزة طازجة ت…"
click at [495, 611] on span "Add variant" at bounding box center [855, 611] width 1120 height 18
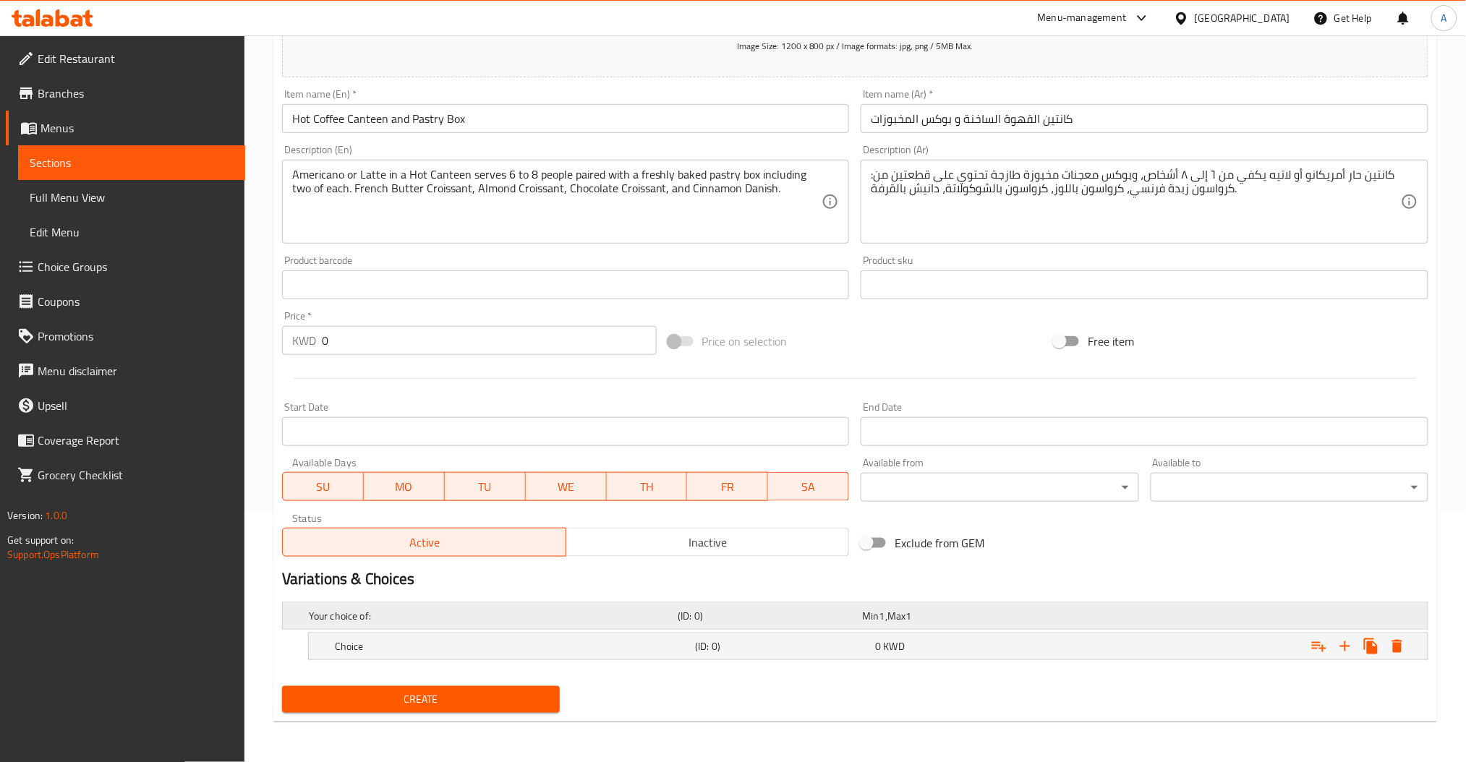
scroll to position [249, 0]
click at [459, 641] on h5 "Choice" at bounding box center [512, 648] width 354 height 14
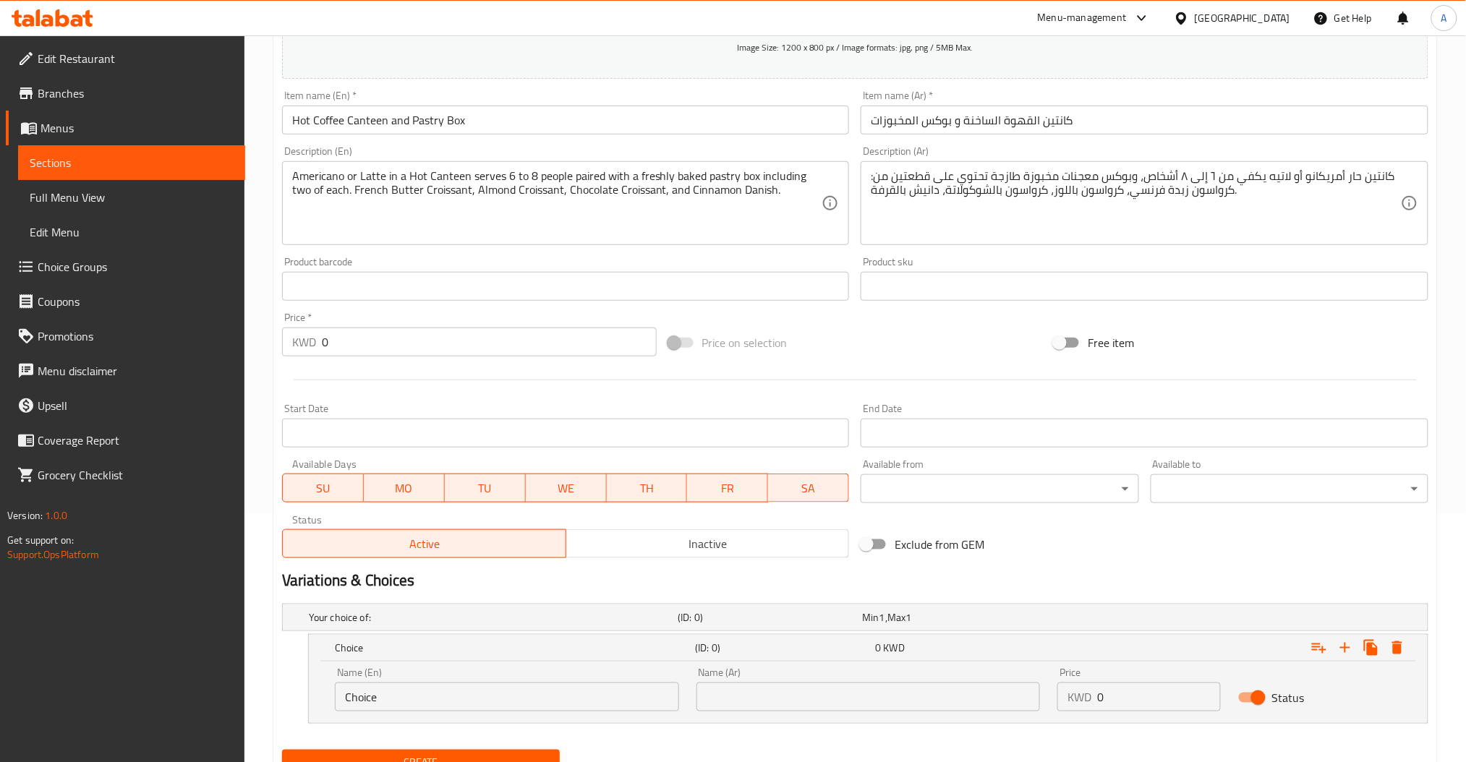
click at [475, 693] on input "Choice" at bounding box center [507, 697] width 344 height 29
paste input "Americano + Pastry Box"
type input "Americano + Pastry Box"
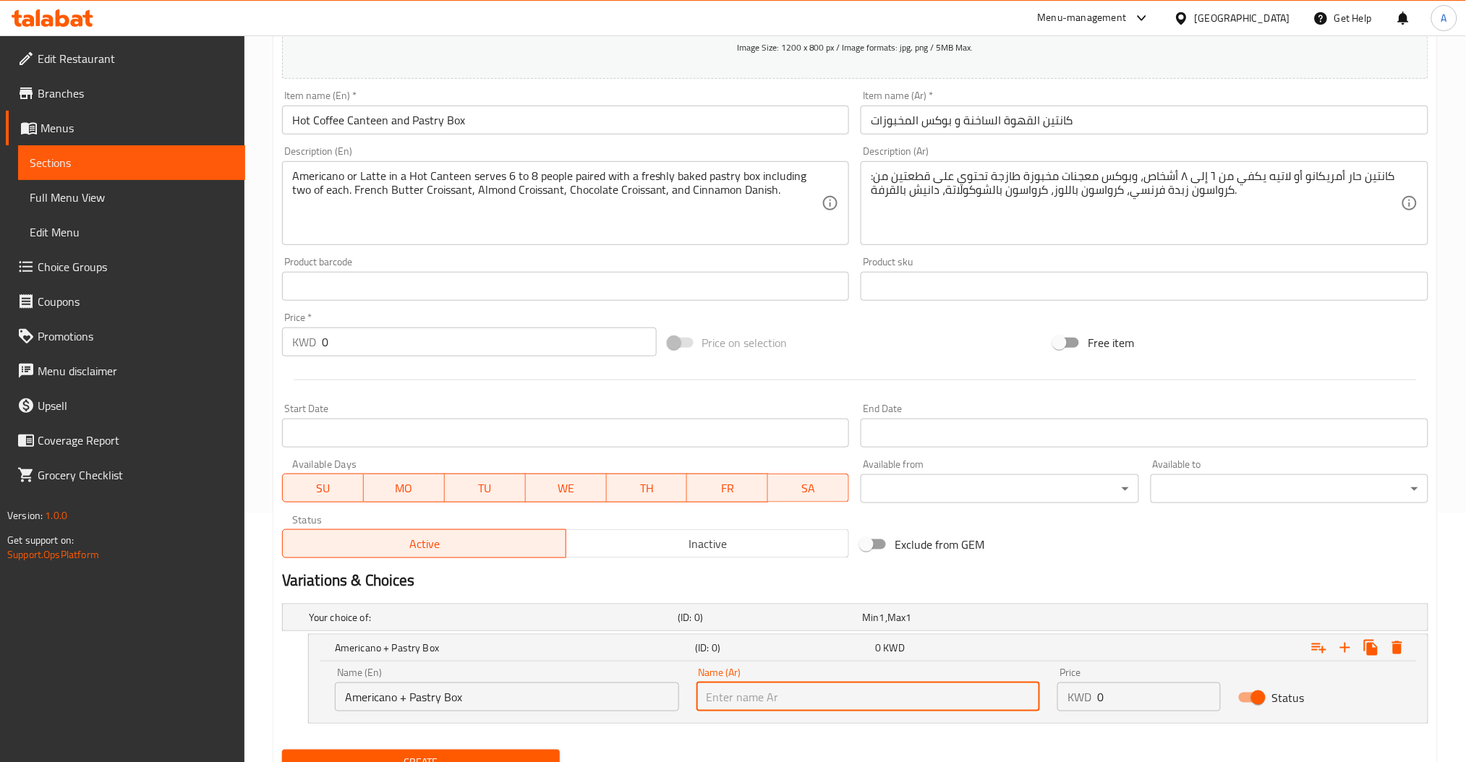
click at [943, 702] on input "text" at bounding box center [868, 697] width 344 height 29
paste input "أمريكانو + علبة معجنات"
type input "أمريكانو + علبة معجنات"
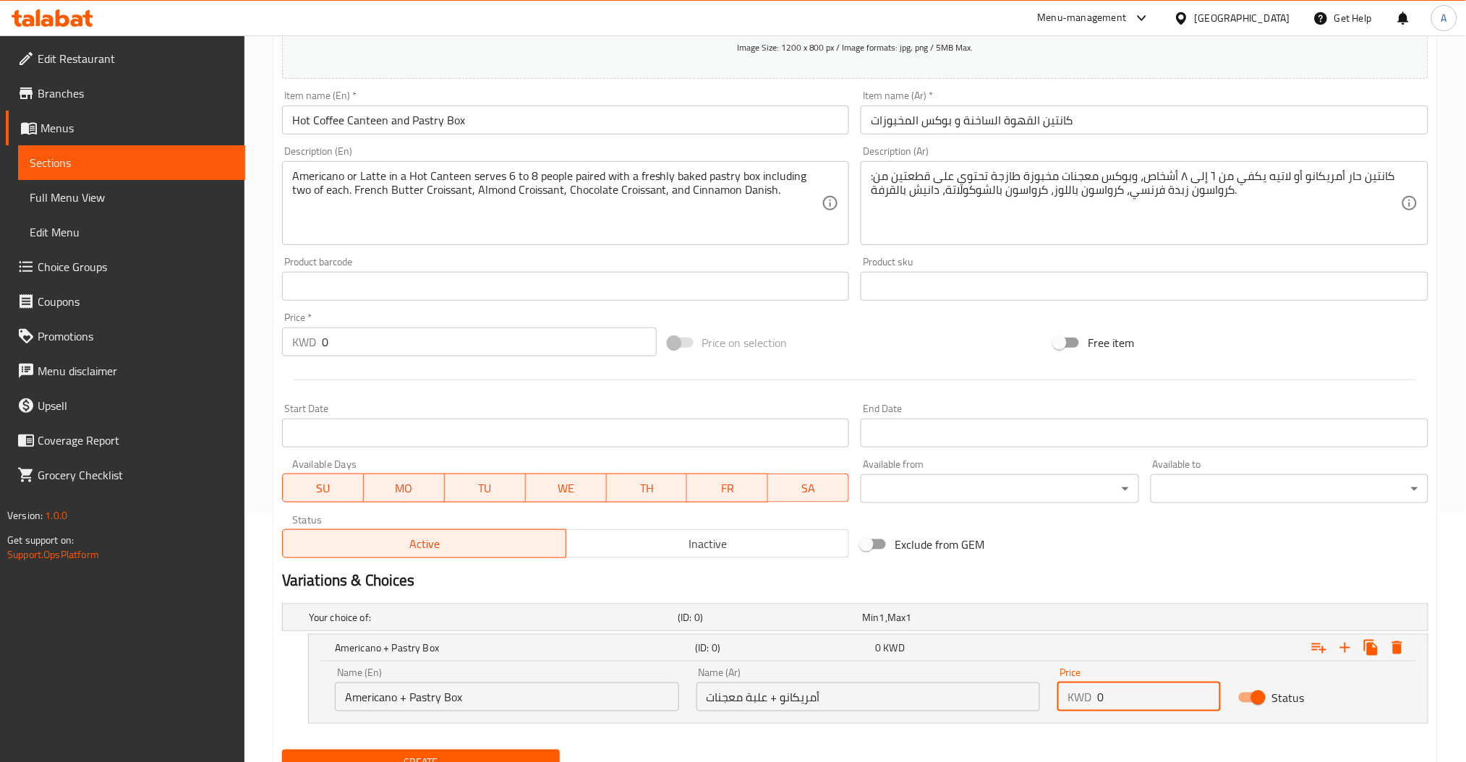
drag, startPoint x: 1109, startPoint y: 696, endPoint x: 1083, endPoint y: 699, distance: 26.2
click at [1083, 699] on div "KWD 0 Price" at bounding box center [1138, 697] width 163 height 29
type input "10"
click at [1034, 647] on div "10 KWD" at bounding box center [962, 648] width 174 height 14
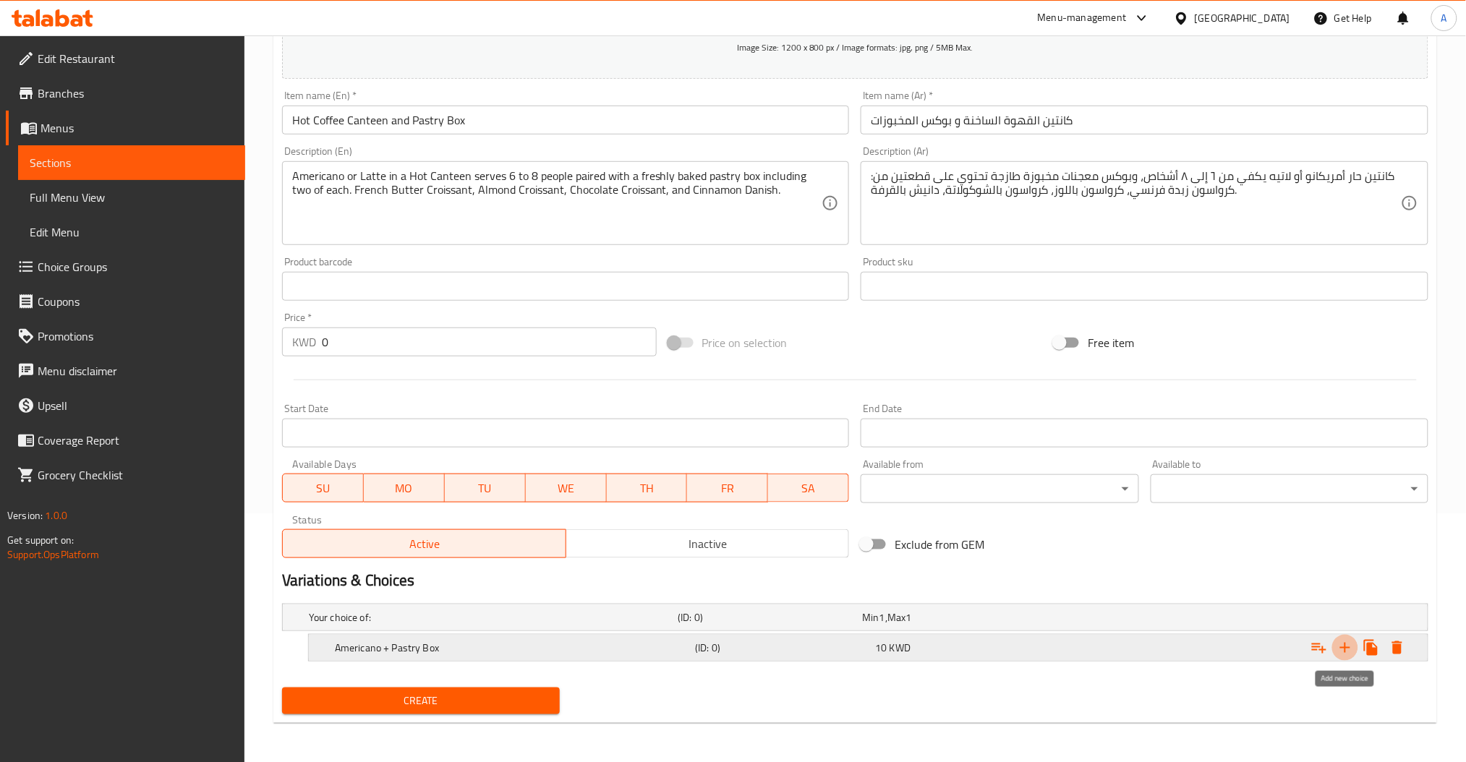
click at [1343, 653] on icon "Expand" at bounding box center [1344, 647] width 17 height 17
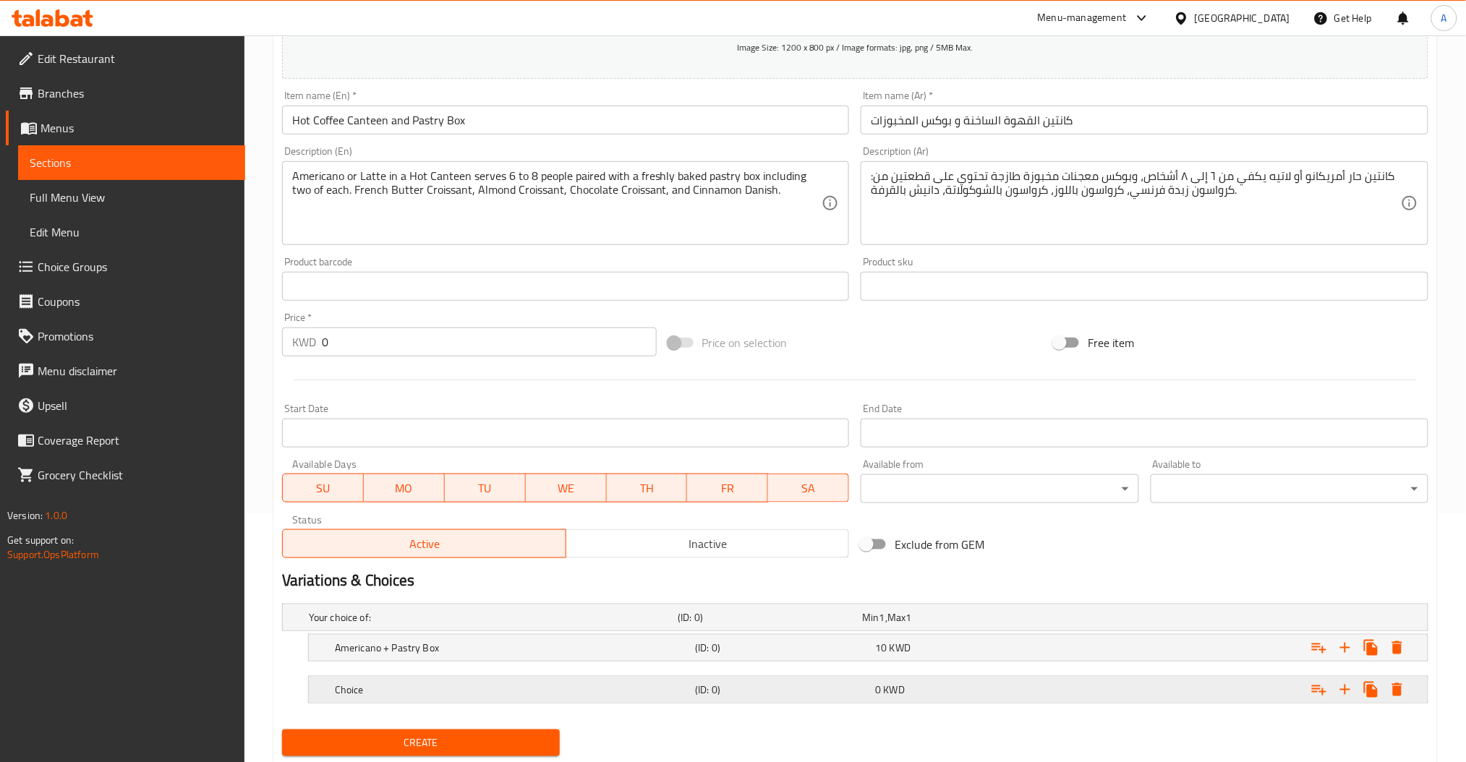
click at [446, 687] on h5 "Choice" at bounding box center [512, 690] width 354 height 14
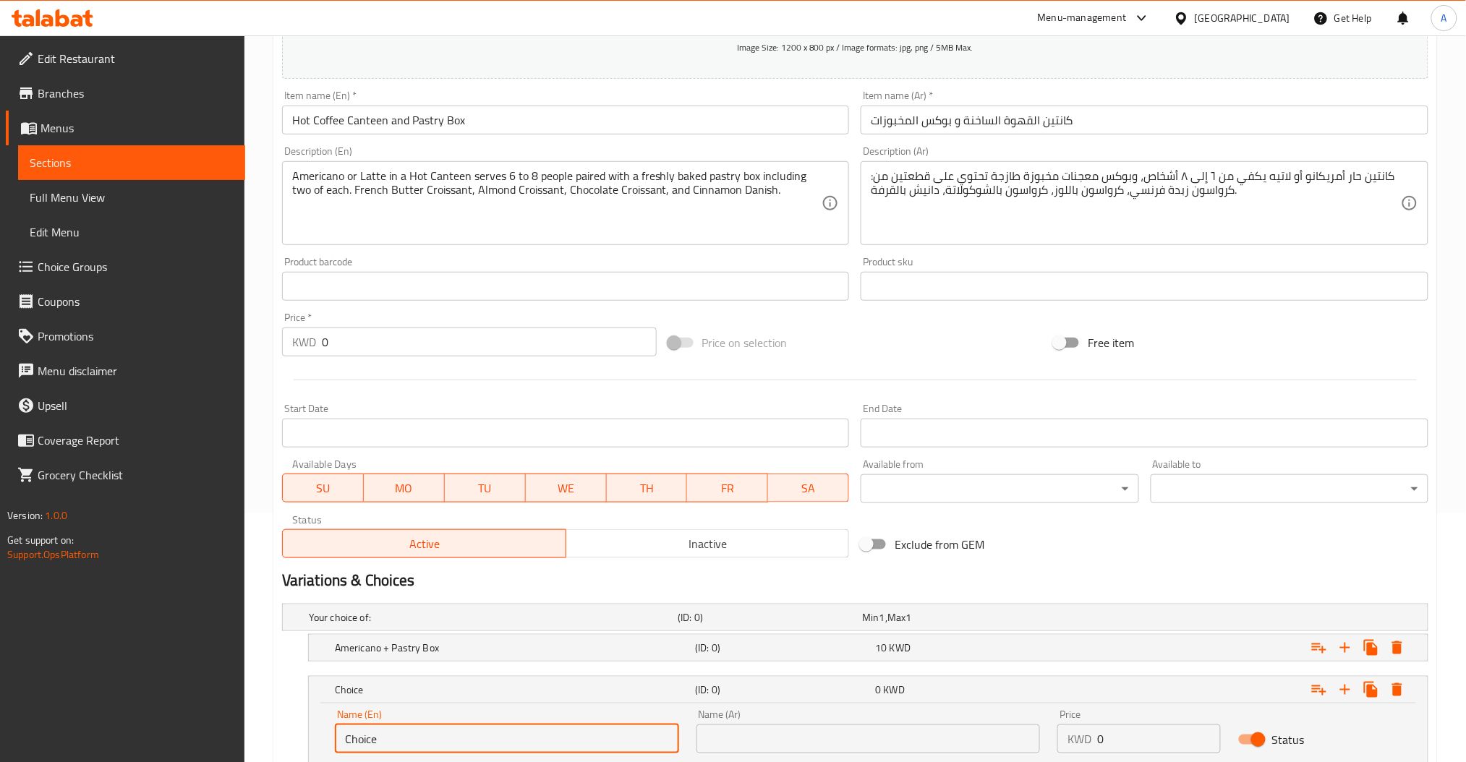
click at [482, 743] on input "Choice" at bounding box center [507, 739] width 344 height 29
paste input "Latte + Pastry Box"
type input "Latte + Pastry Box"
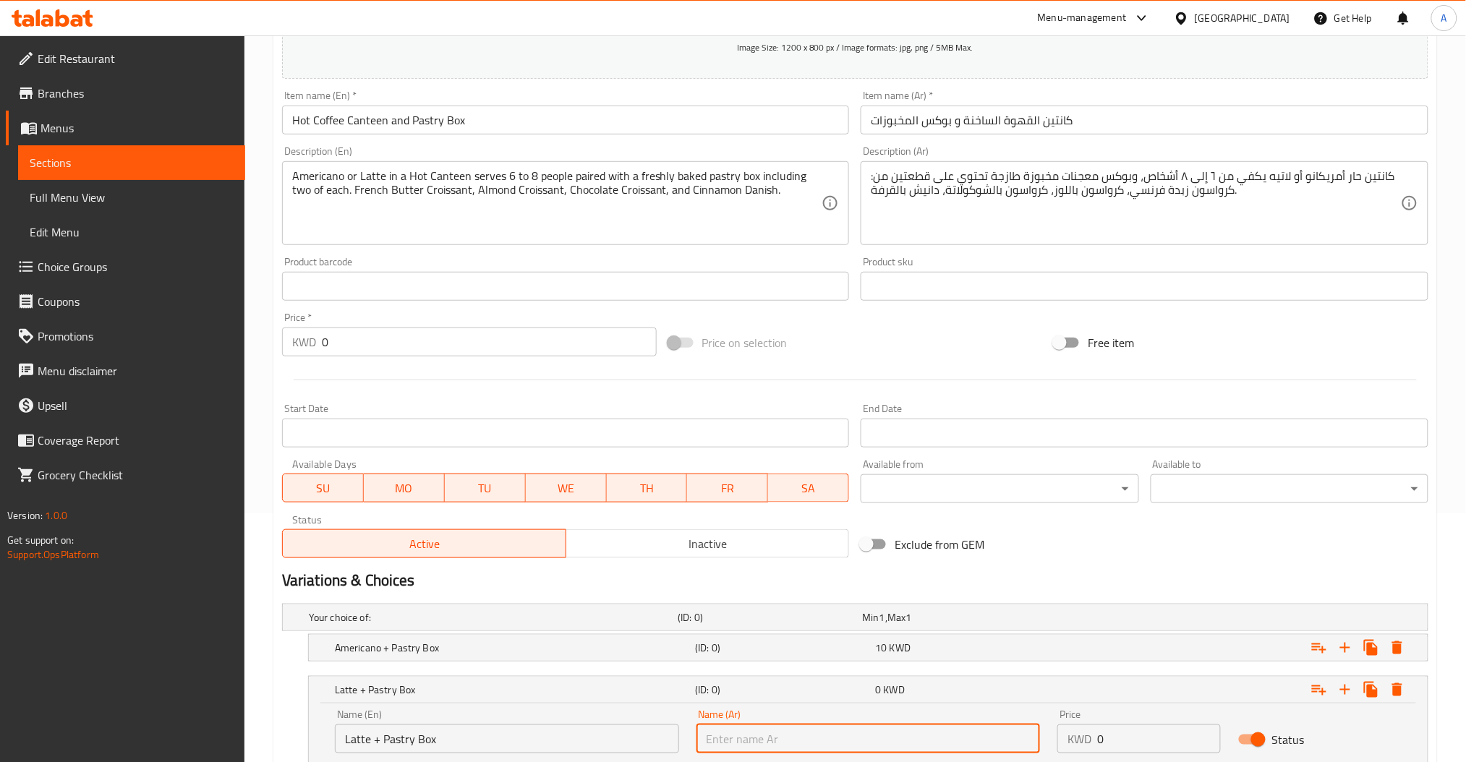
click at [977, 739] on input "text" at bounding box center [868, 739] width 344 height 29
paste input "صندوق لاتيه + معجنات"
type input "صندوق لاتيه + معجنات"
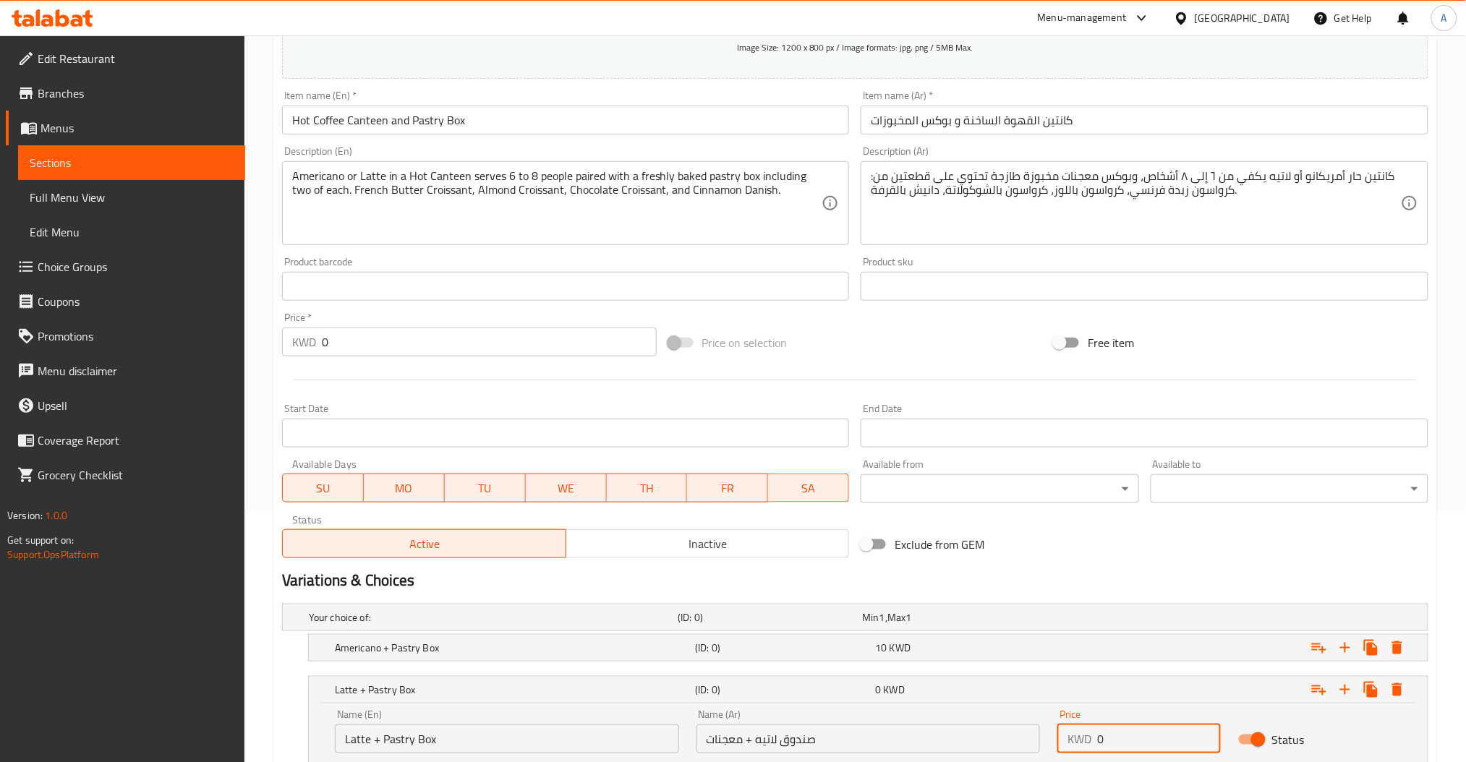
drag, startPoint x: 1153, startPoint y: 740, endPoint x: 1059, endPoint y: 746, distance: 93.5
click at [1059, 746] on div "KWD 0 Price" at bounding box center [1138, 739] width 163 height 29
type input "13"
click at [1015, 677] on div "Latte + Pastry Box (ID: 0) 13 KWD" at bounding box center [872, 690] width 1081 height 32
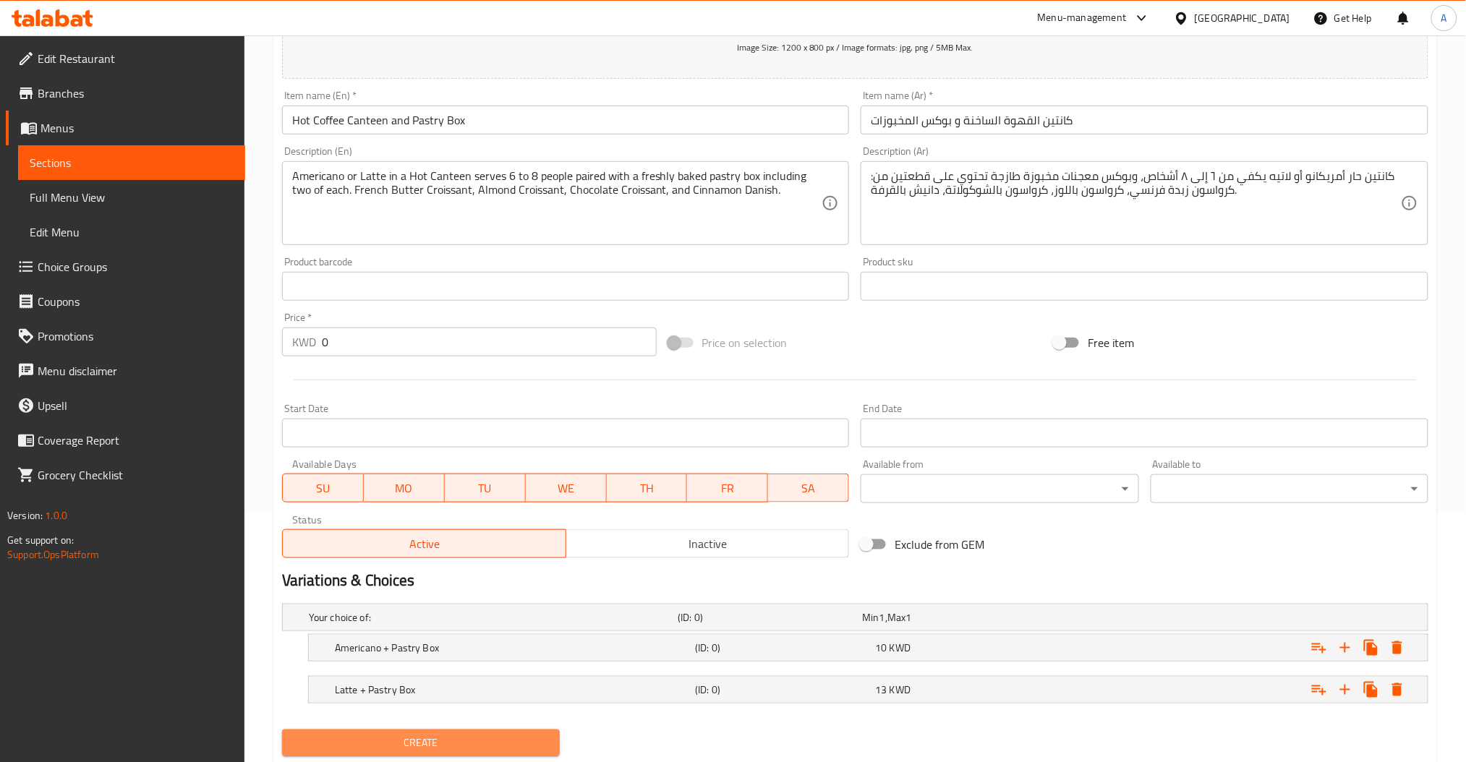
click at [534, 736] on span "Create" at bounding box center [421, 743] width 255 height 18
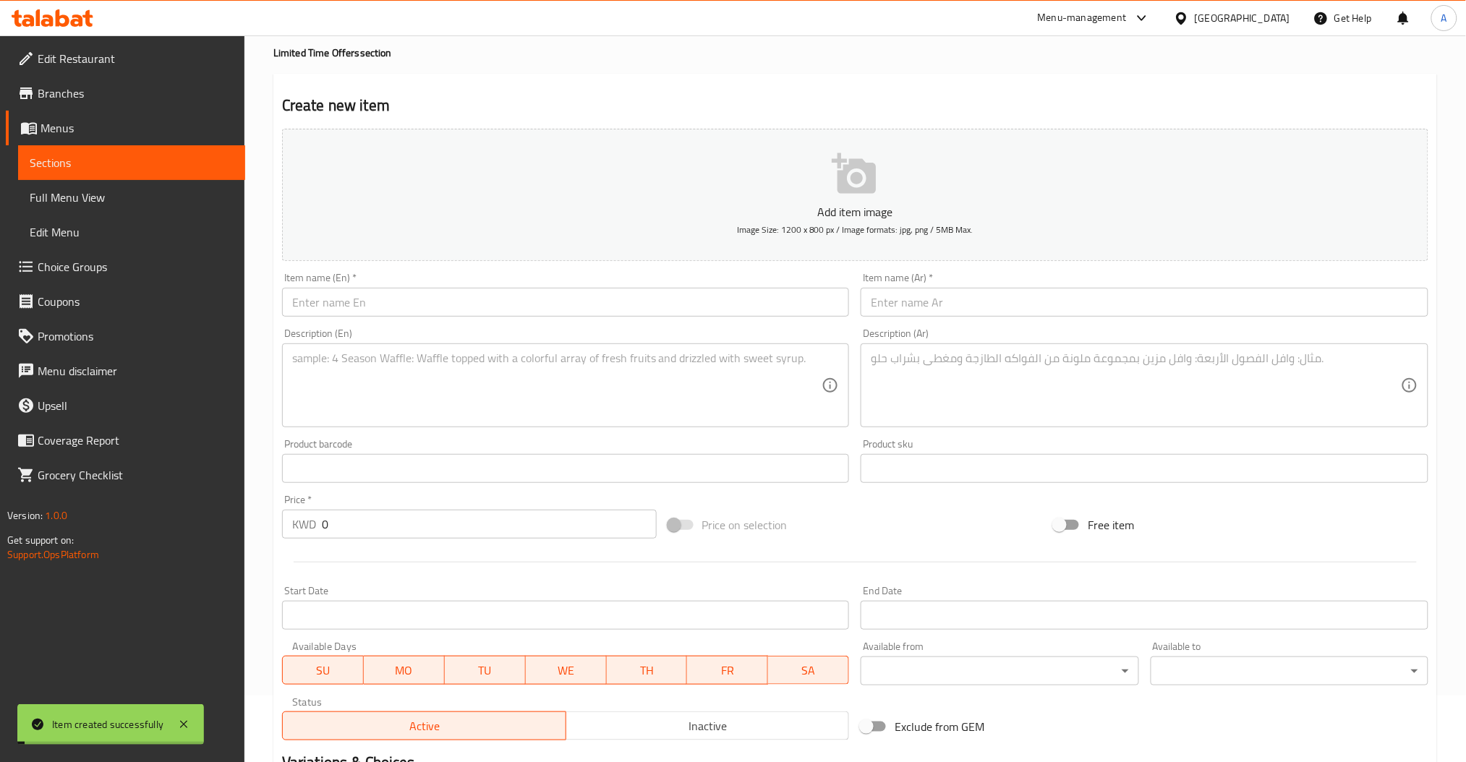
scroll to position [0, 0]
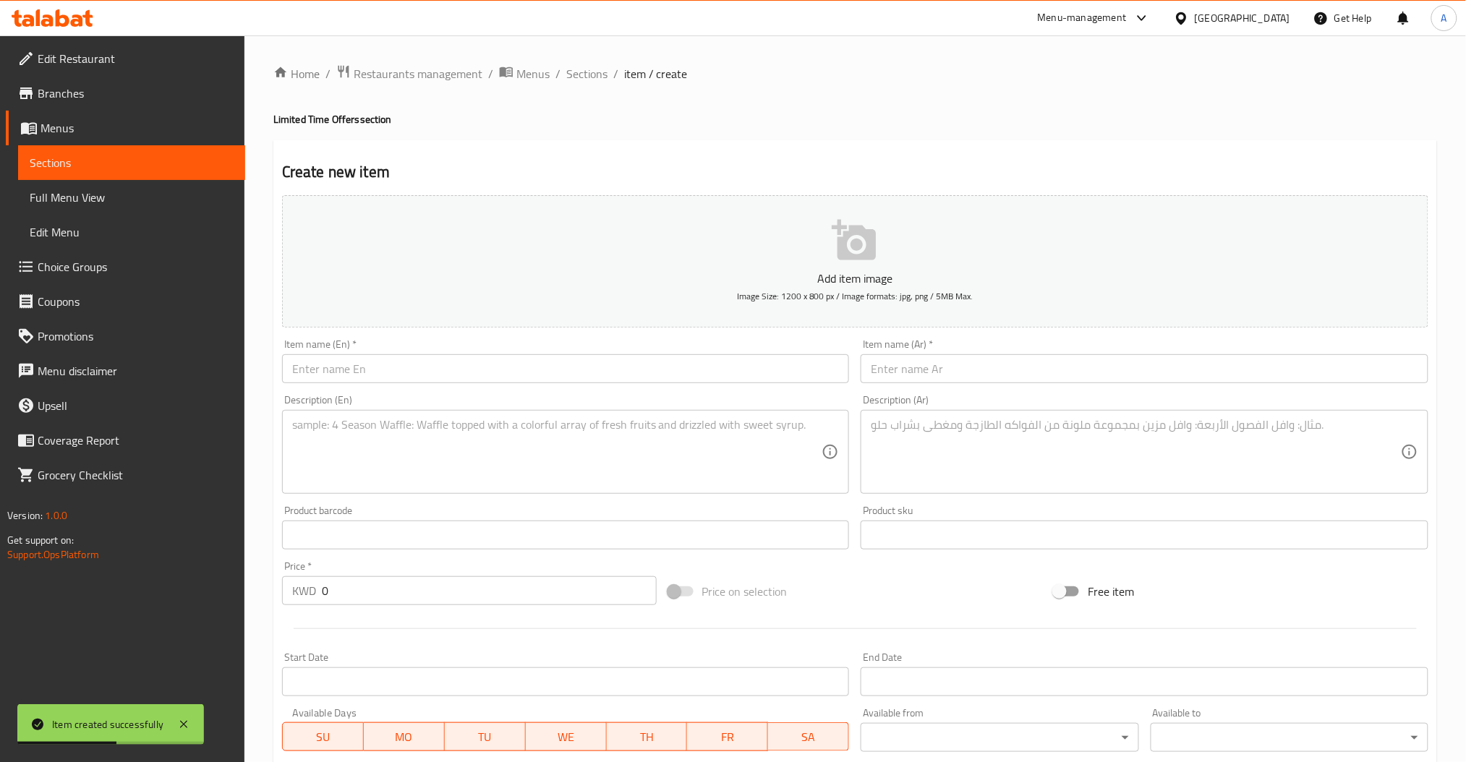
click at [408, 348] on div "Item name (En)   * Item name (En) *" at bounding box center [566, 361] width 568 height 44
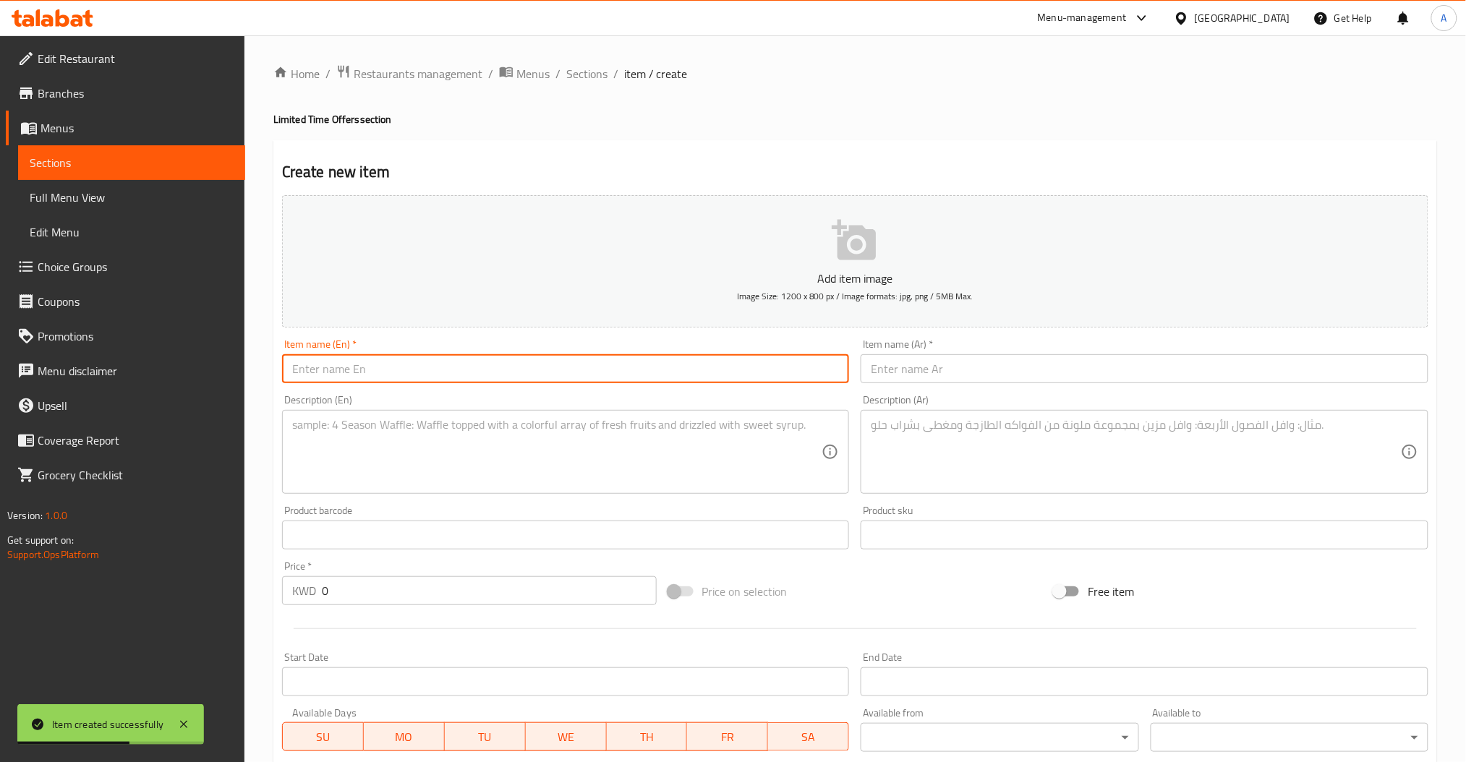
click at [398, 376] on input "text" at bounding box center [566, 368] width 568 height 29
paste input "Iced Coffee Canteen and Pastry Box"
type input "Iced Coffee Canteen and Pastry Box"
click at [944, 375] on input "text" at bounding box center [1145, 368] width 568 height 29
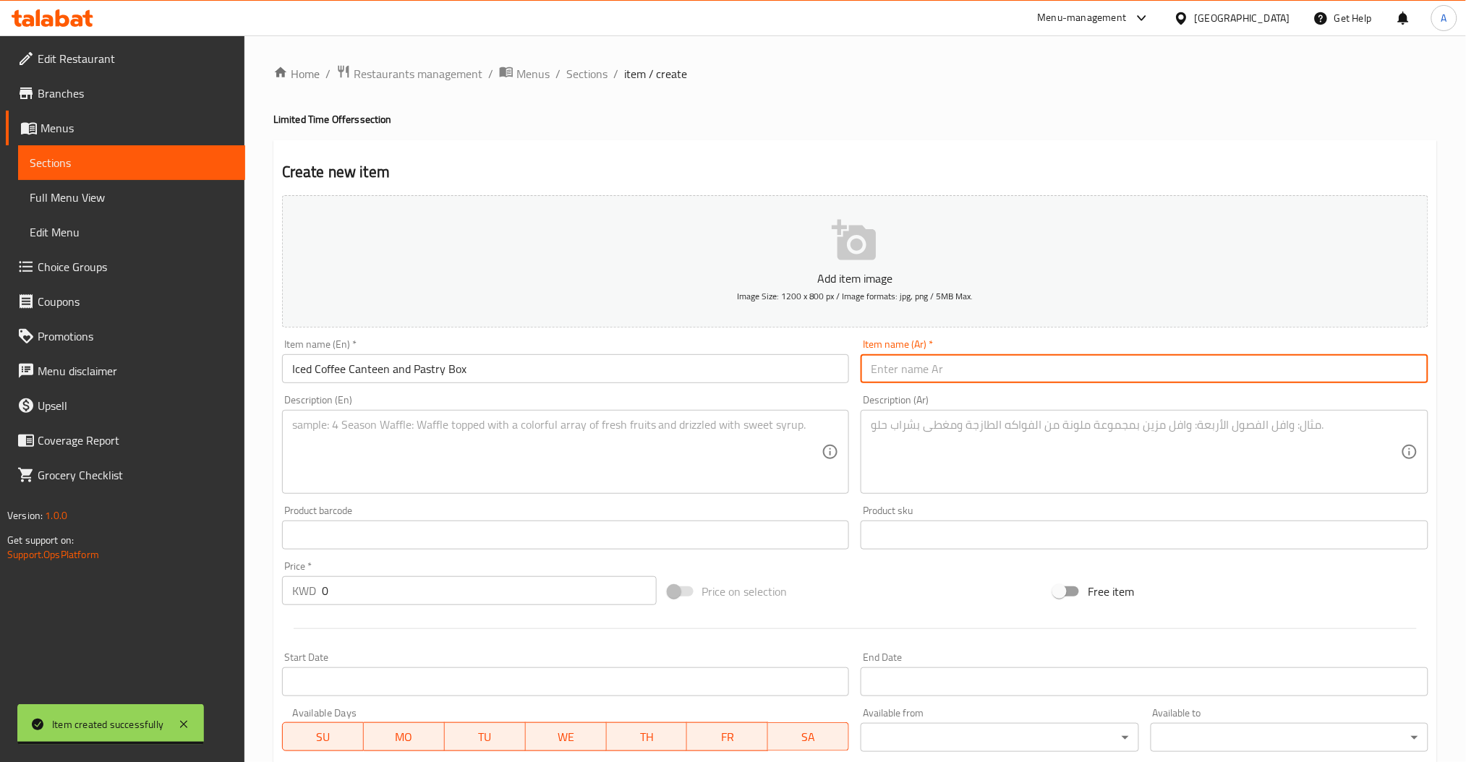
paste input "كانتين القهوة المثلجه و بوكس المخبوزات"
type input "كانتين القهوة المثلجه و بوكس المخبوزات"
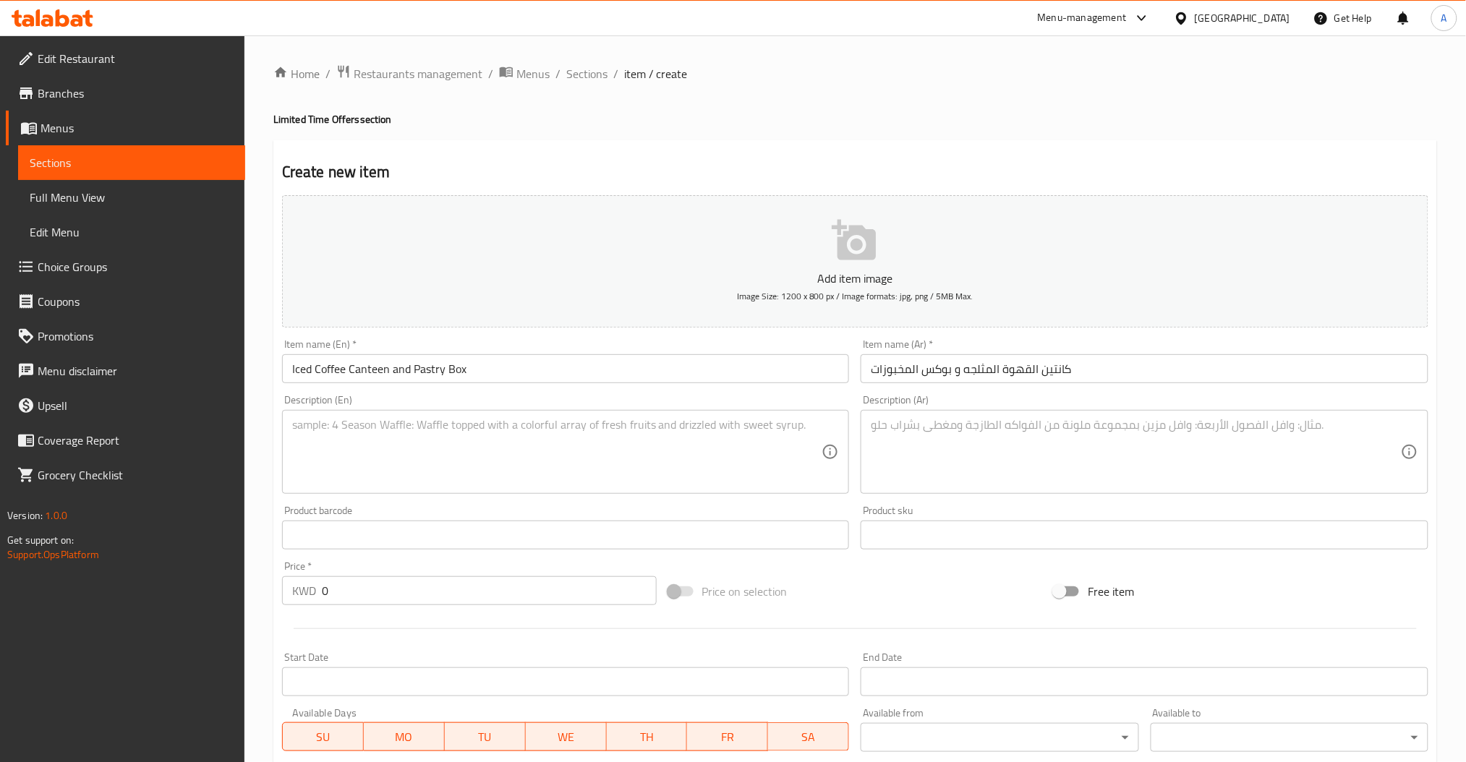
click at [507, 416] on div "Description (En)" at bounding box center [566, 452] width 568 height 84
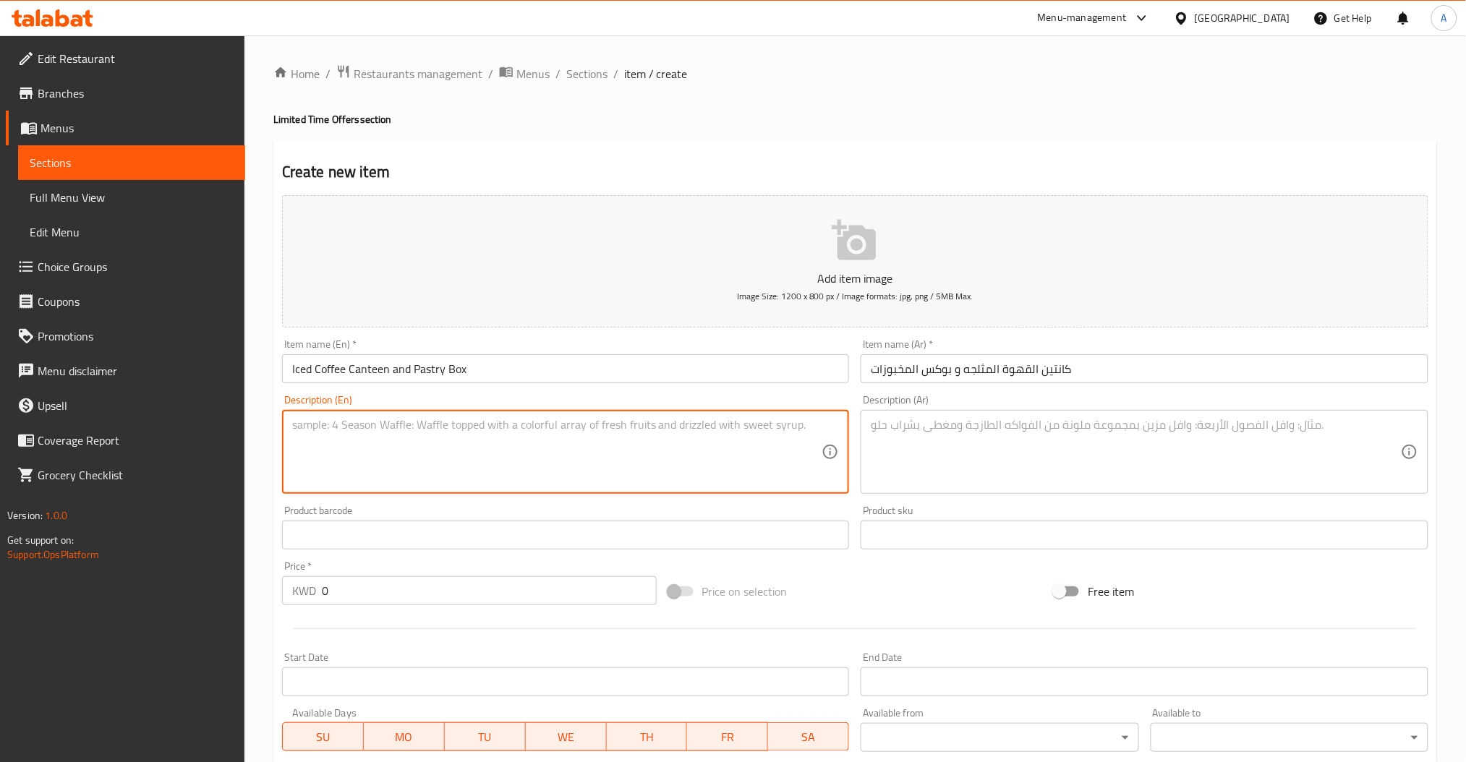
paste textarea "Americano or Latte in a Hot Canteen serves 6 to 8 people paired with a freshly …"
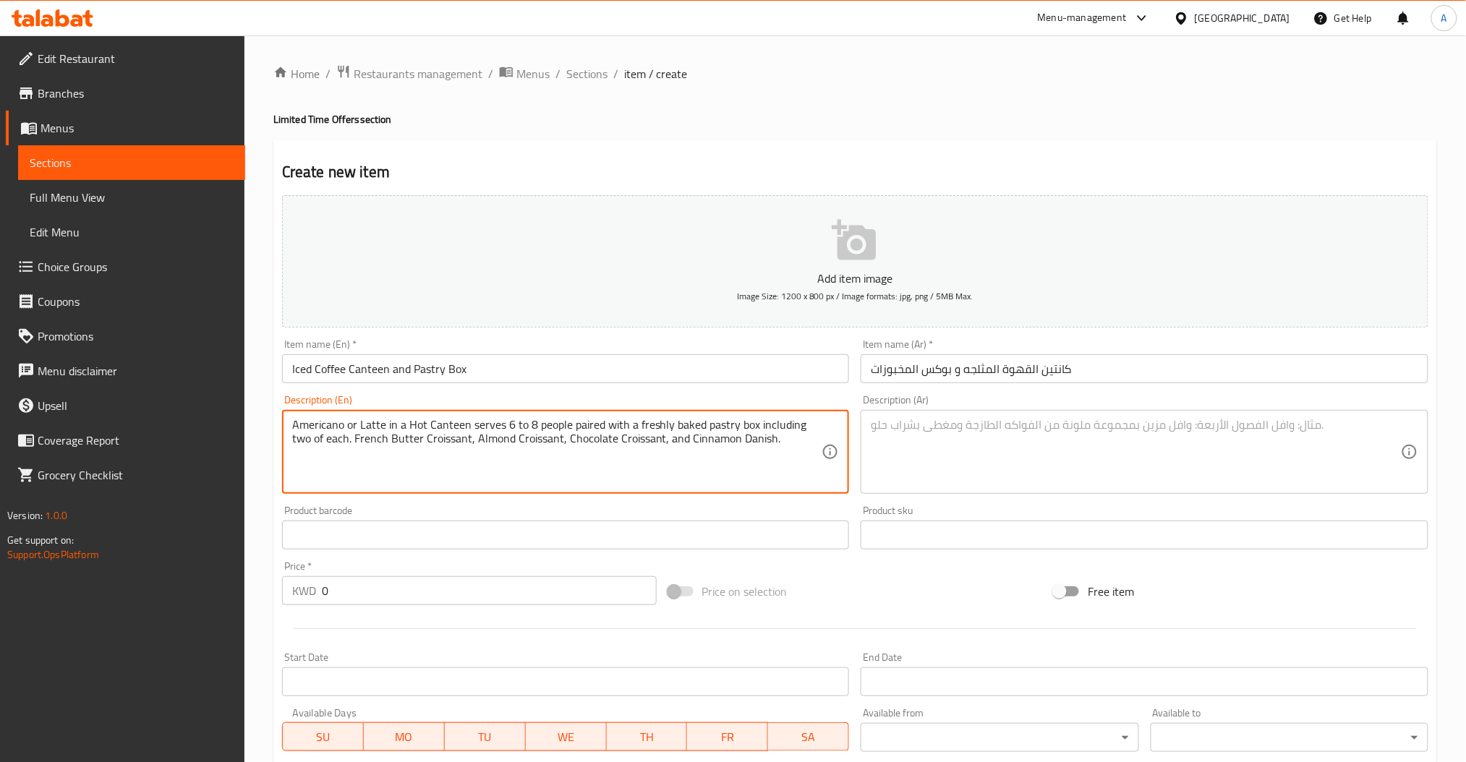
type textarea "Americano or Latte in a Hot Canteen serves 6 to 8 people paired with a freshly …"
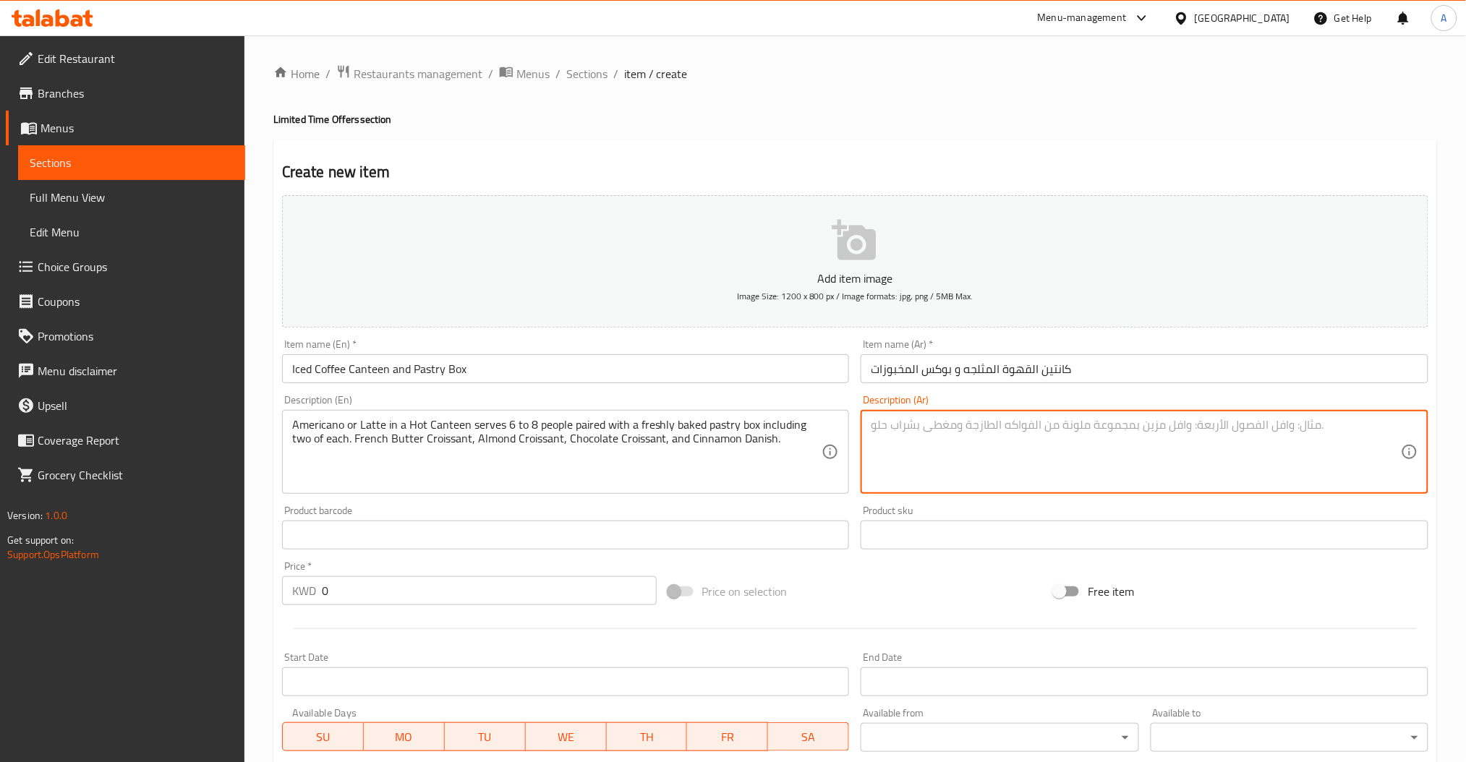
click at [931, 423] on textarea at bounding box center [1136, 452] width 530 height 69
paste textarea "كانتين حار أمريكانو أو لاتيه يكفي من ٦ إلى ٨ أشخاص، وبوكس معجنات مخبوزة طازجة ت…"
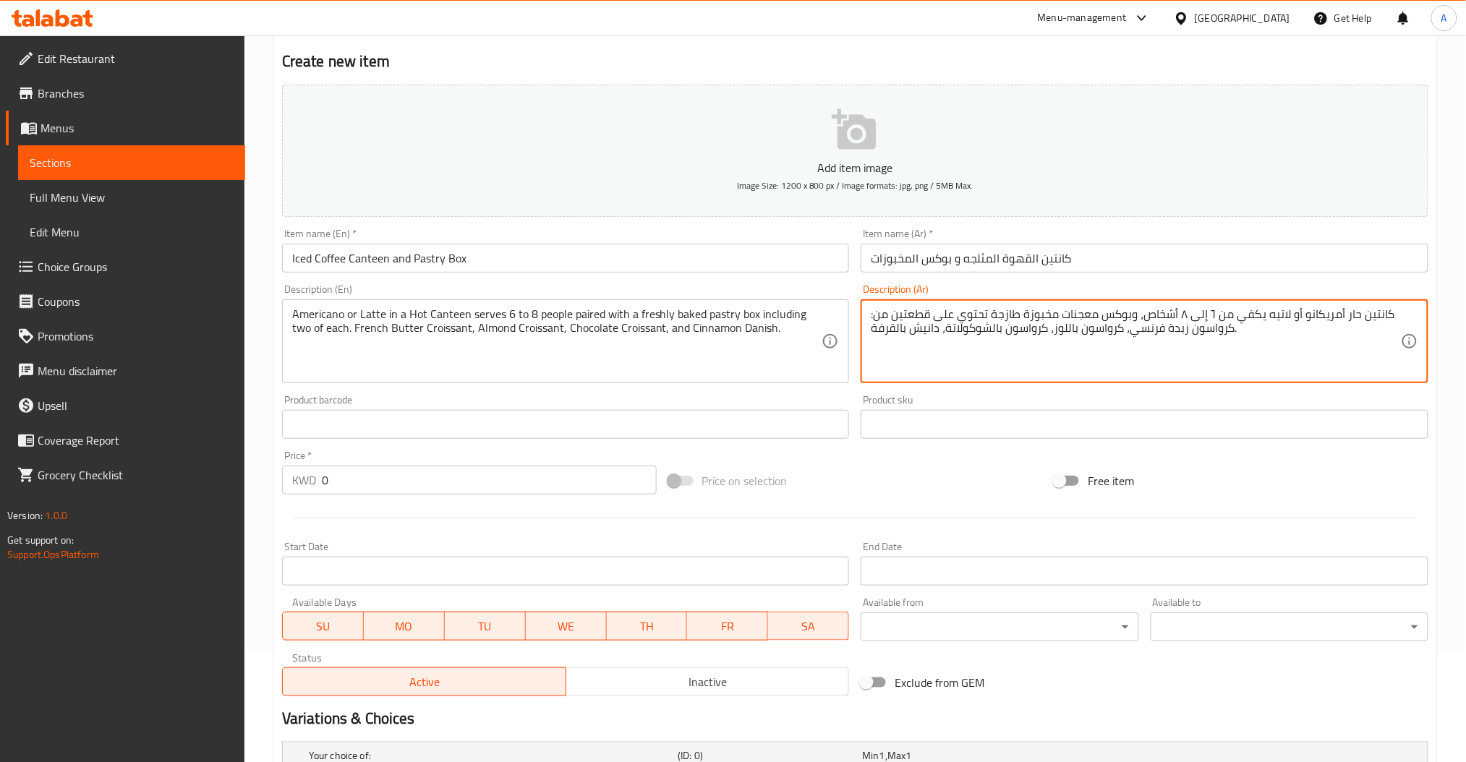
scroll to position [289, 0]
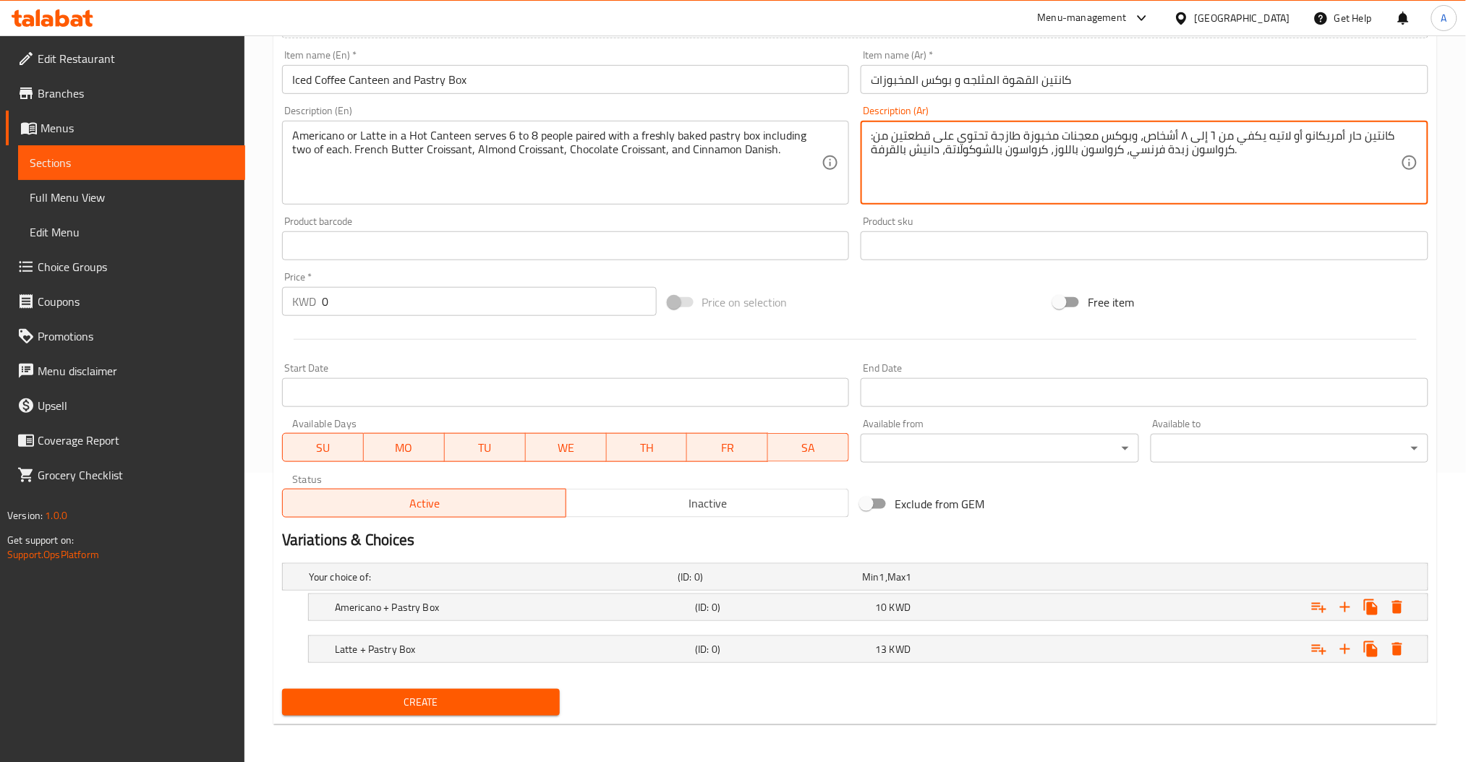
type textarea "كانتين حار أمريكانو أو لاتيه يكفي من ٦ إلى ٨ أشخاص، وبوكس معجنات مخبوزة طازجة ت…"
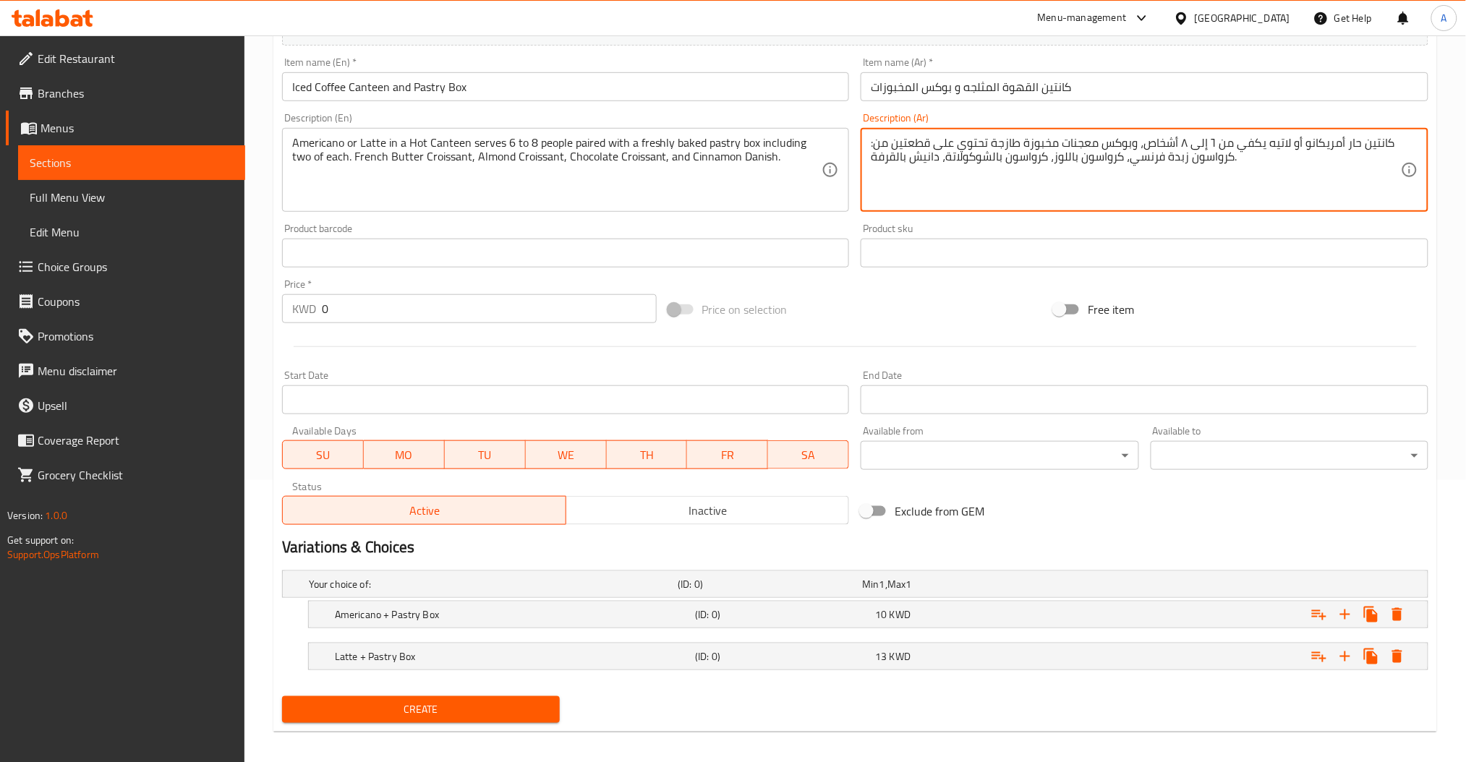
scroll to position [291, 0]
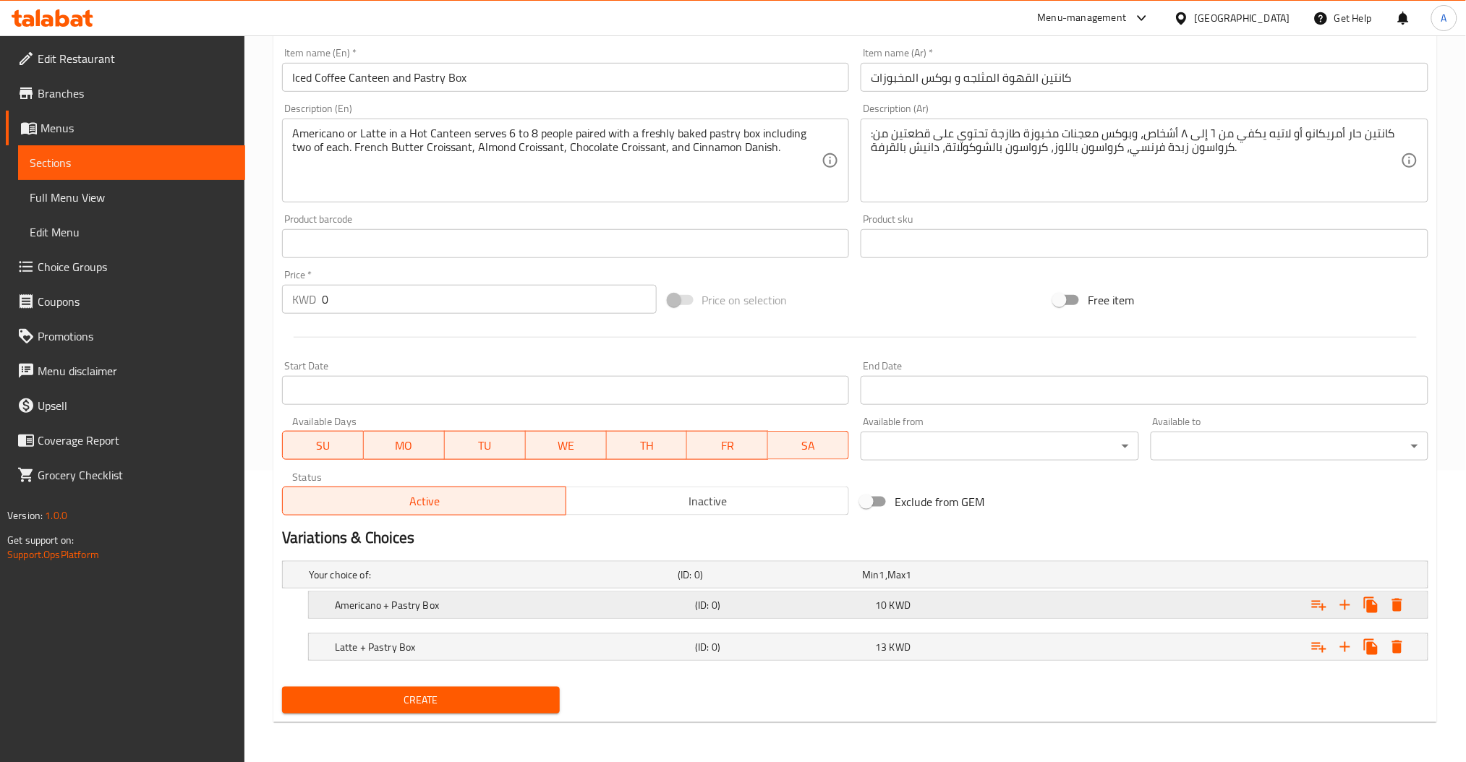
click at [531, 614] on div "Americano + Pastry Box" at bounding box center [512, 605] width 360 height 20
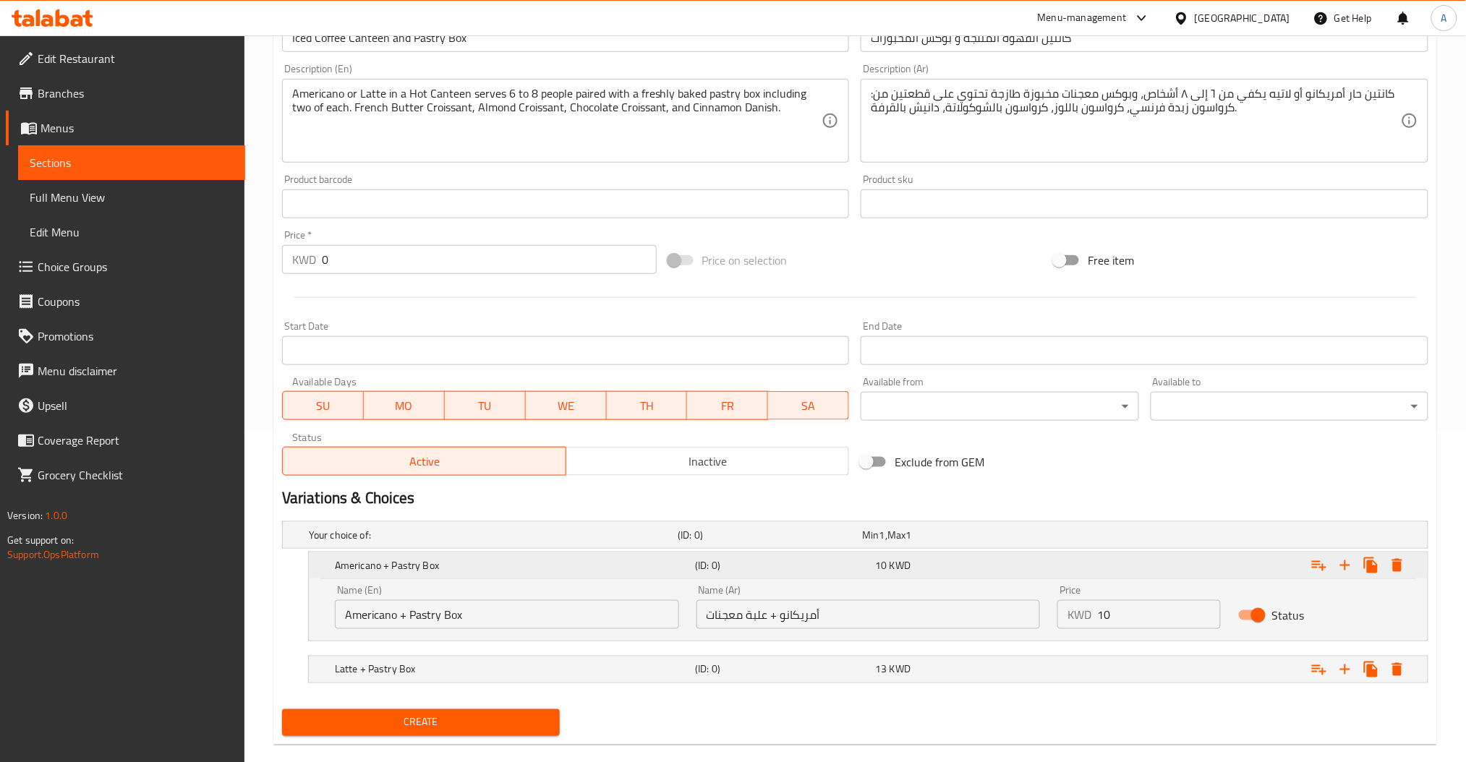
scroll to position [353, 0]
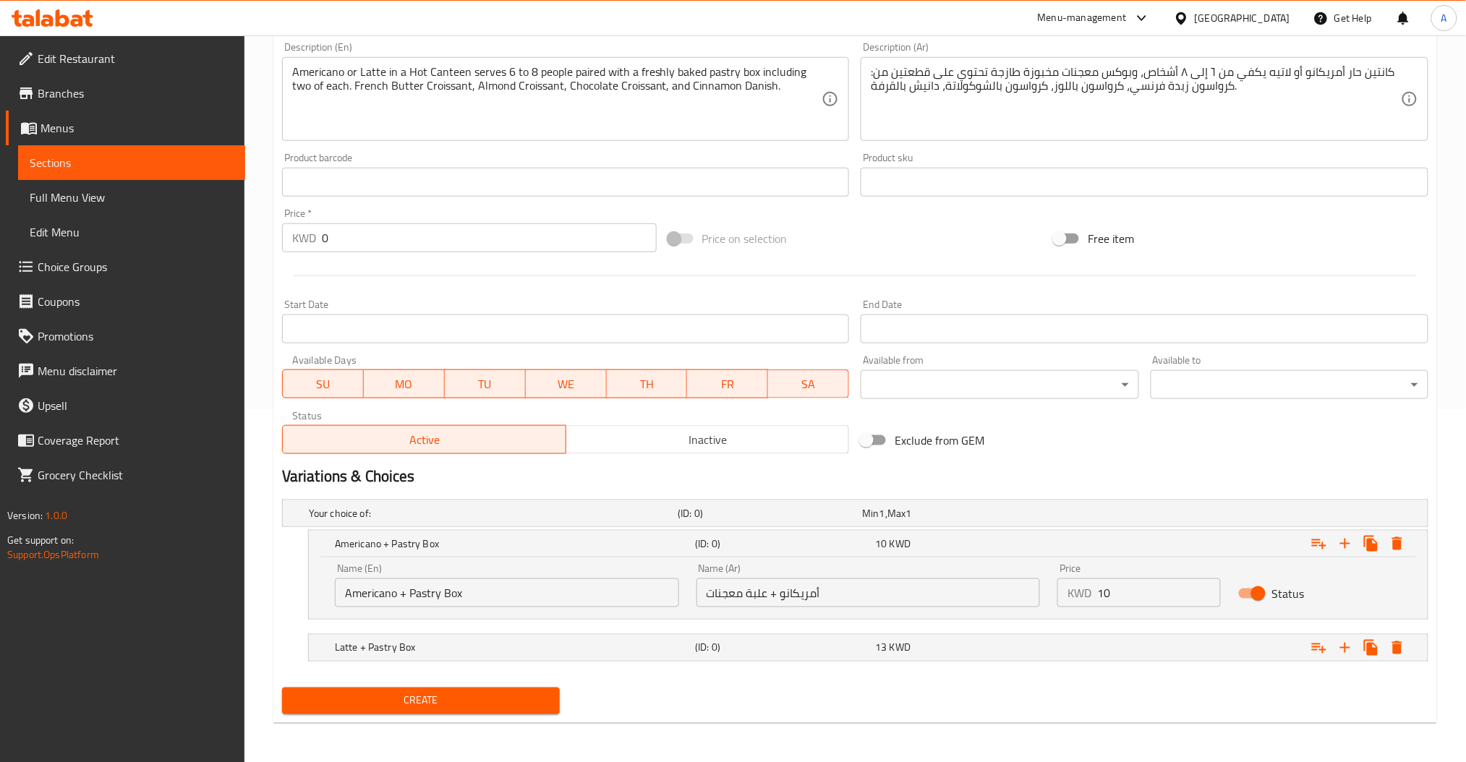
click at [476, 605] on input "Americano + Pastry Box" at bounding box center [507, 593] width 344 height 29
paste input "Americano + Pastry Box"
type input "Americano + Pastry Box"
click at [910, 599] on input "أمريكانو + علبة معجنات" at bounding box center [868, 593] width 344 height 29
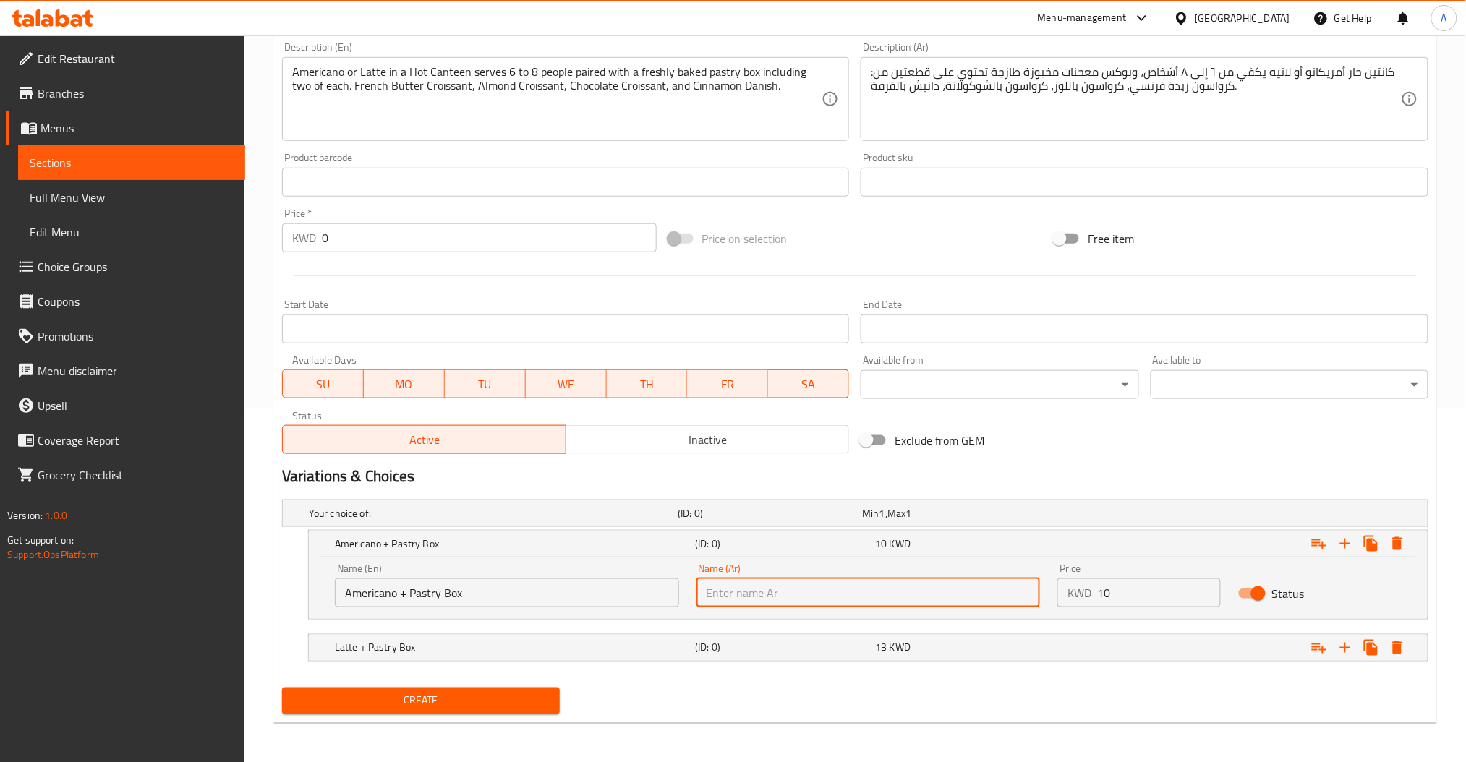
paste input "أمريكانو + علبة معجنات"
type input "أمريكانو + علبة معجنات"
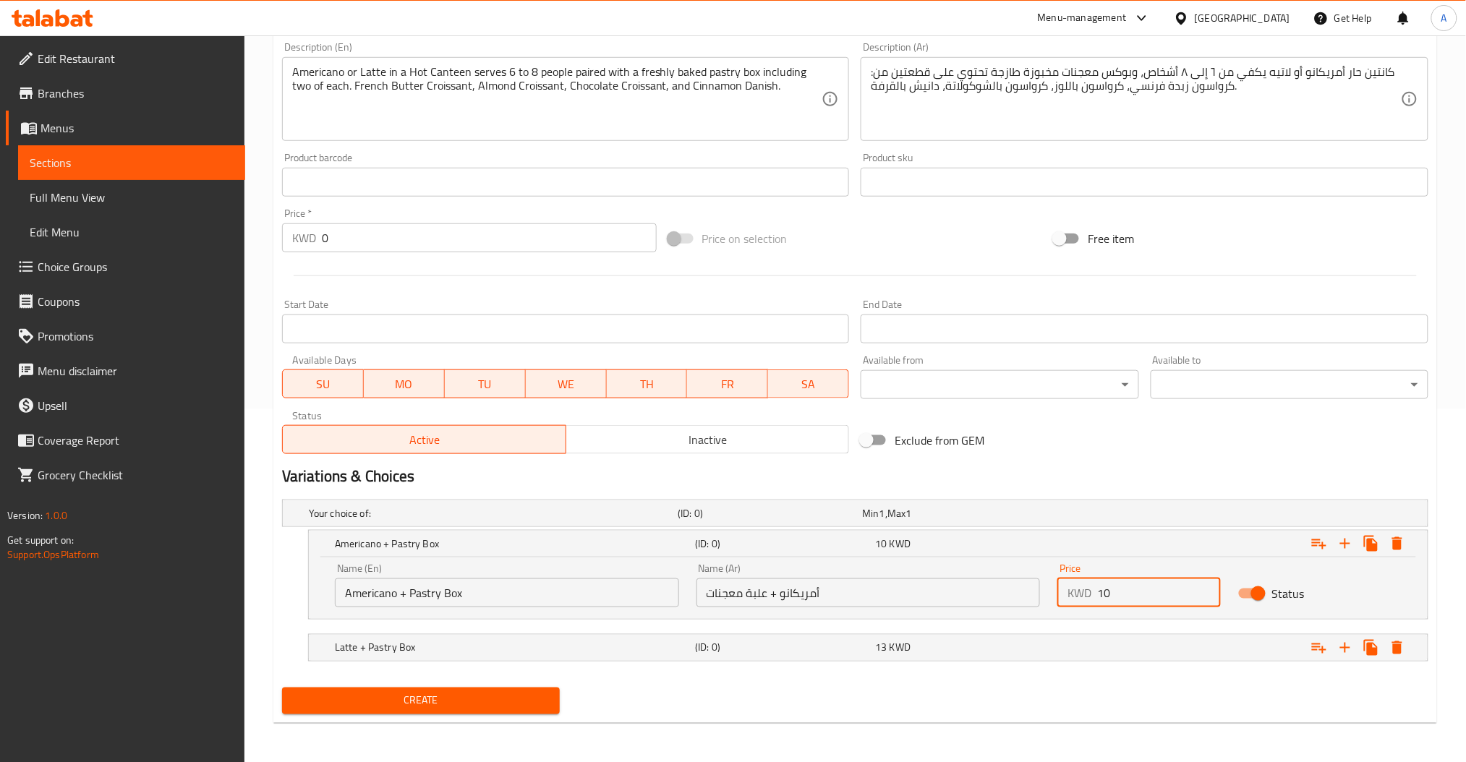
drag, startPoint x: 1146, startPoint y: 581, endPoint x: 1030, endPoint y: 594, distance: 116.4
click at [1030, 594] on div "Name (En) Americano + Pastry Box Name (En) Name (Ar) أمريكانو + علبة معجنات Nam…" at bounding box center [868, 585] width 1084 height 61
type input "10"
click at [921, 537] on div "10 KWD" at bounding box center [962, 544] width 174 height 14
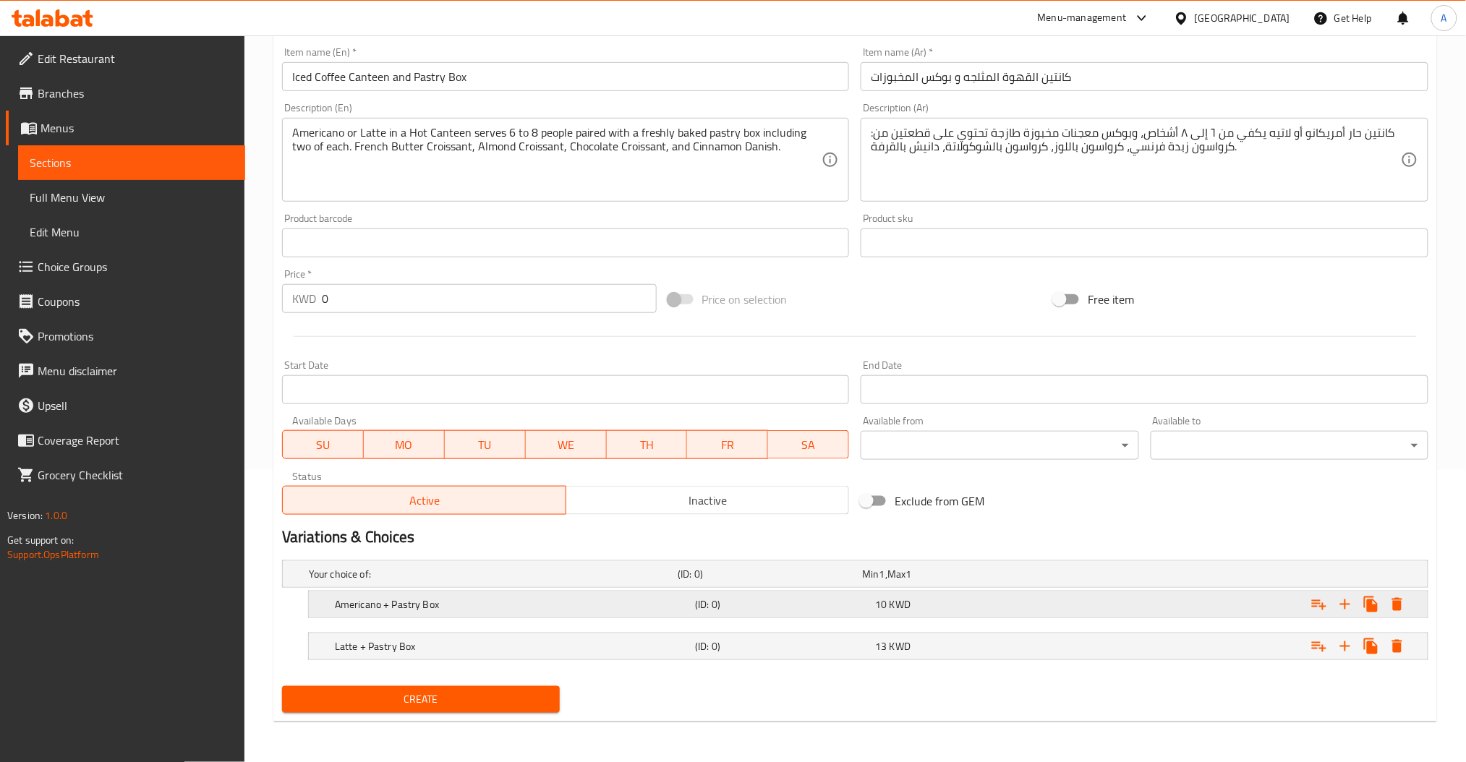
scroll to position [291, 0]
click at [477, 637] on div "Latte + Pastry Box" at bounding box center [512, 647] width 360 height 20
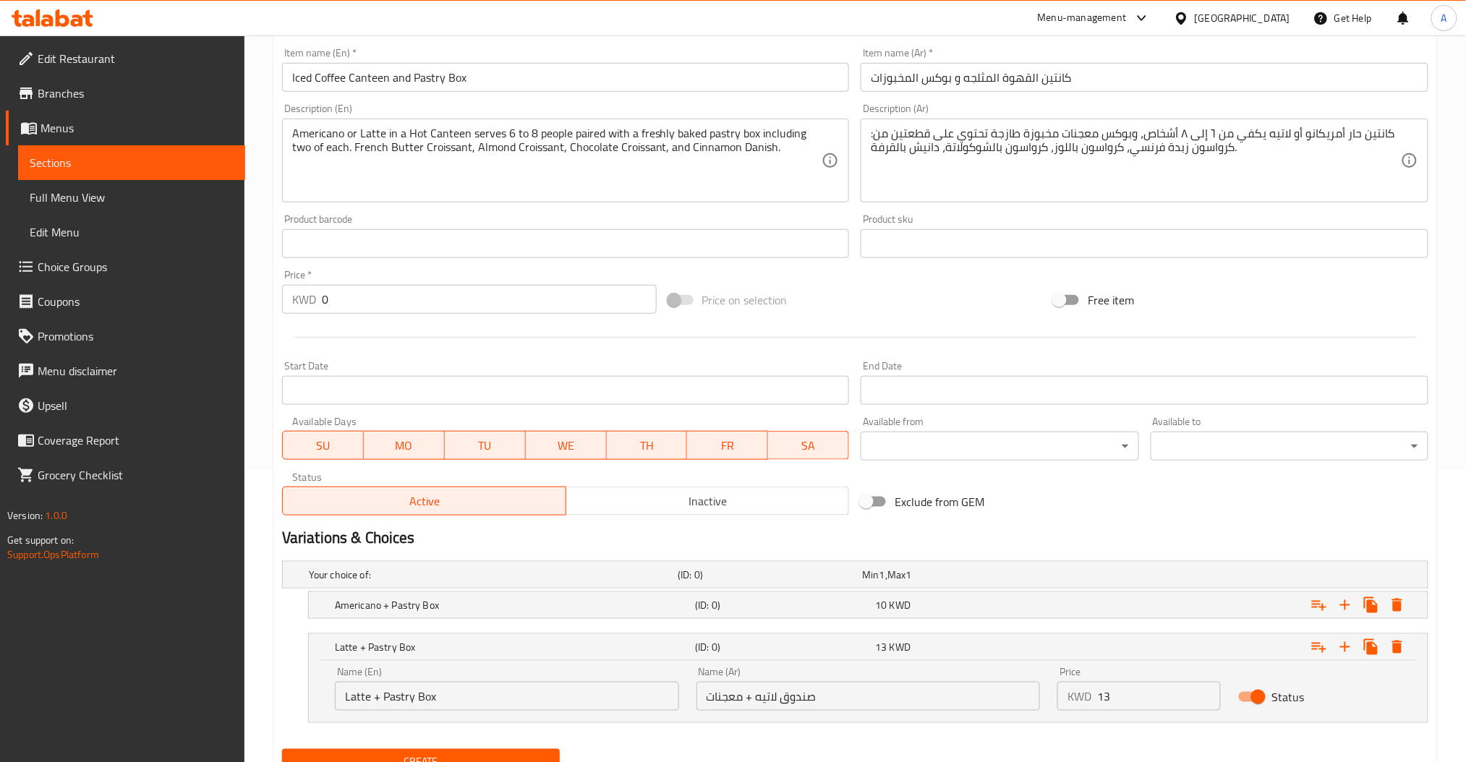
click at [579, 684] on input "Latte + Pastry Box" at bounding box center [507, 696] width 344 height 29
paste input "Latte + Pastry Box"
type input "Latte + Pastry Box"
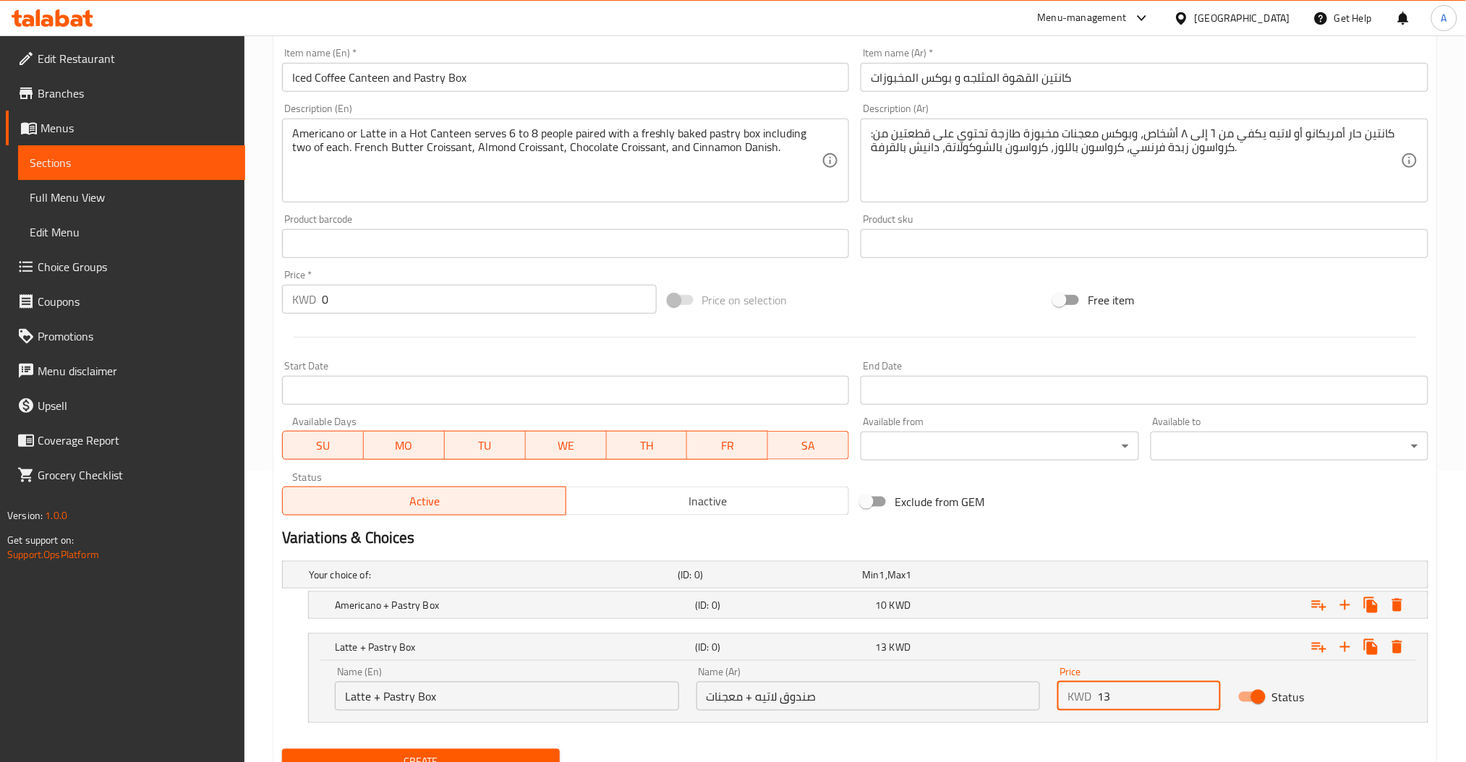
drag, startPoint x: 1097, startPoint y: 699, endPoint x: 1074, endPoint y: 699, distance: 23.1
click at [1074, 699] on div "KWD 13 Price" at bounding box center [1138, 696] width 163 height 29
type input "13"
click at [863, 701] on input "صندوق لاتيه + معجنات" at bounding box center [868, 696] width 344 height 29
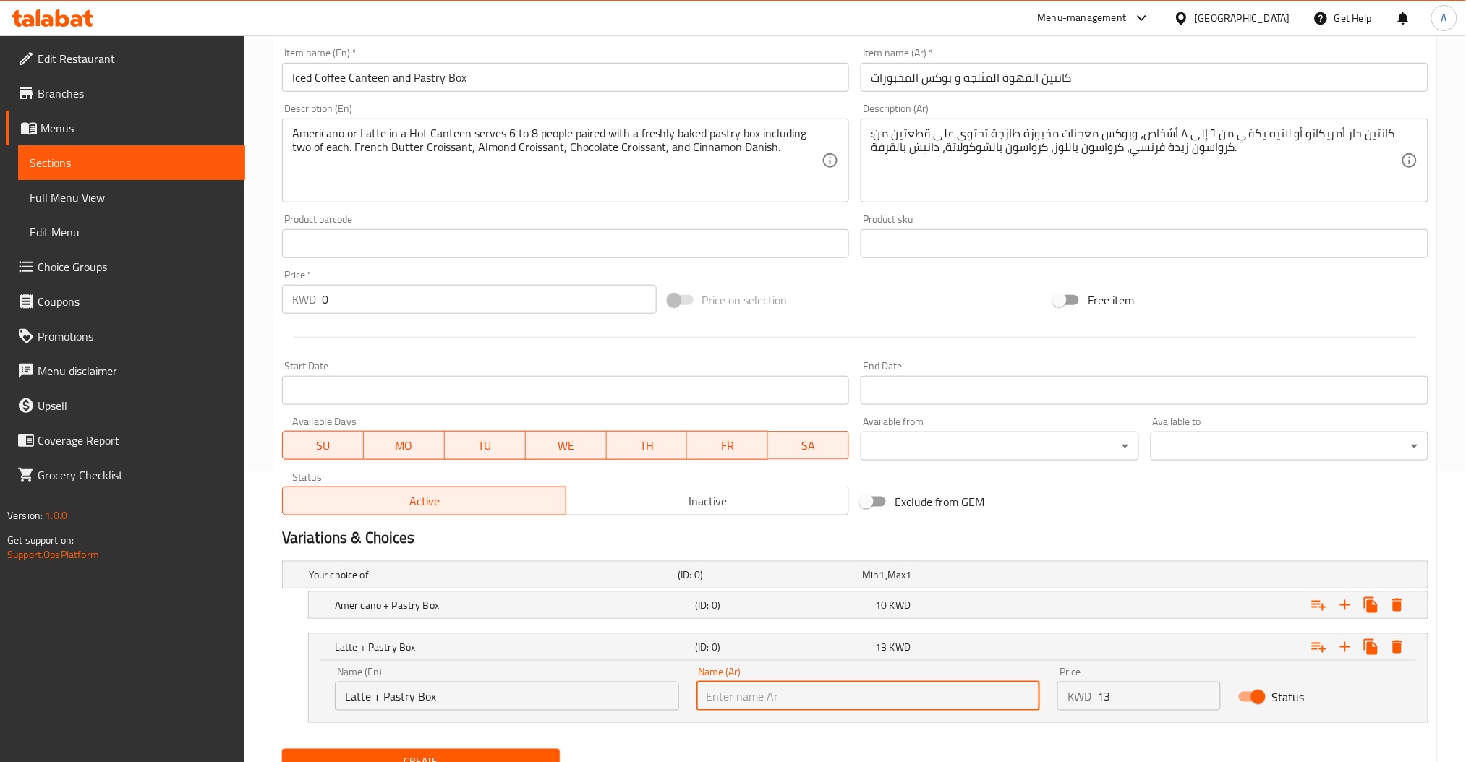
paste input "صندوق لاتيه + معجنات"
type input "صندوق لاتيه + معجنات"
click at [814, 656] on div "(ID: 0)" at bounding box center [782, 647] width 180 height 20
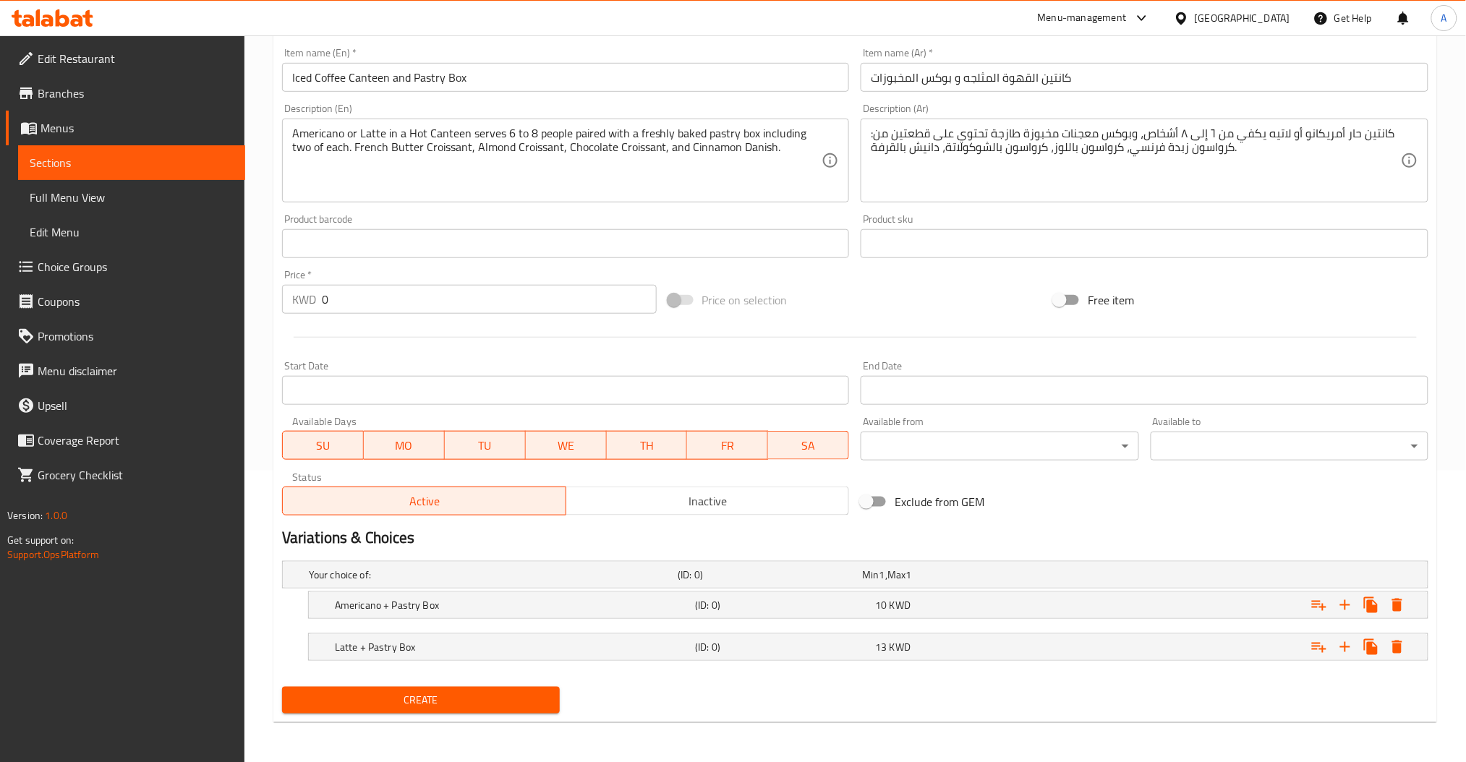
click at [546, 701] on span "Create" at bounding box center [421, 700] width 255 height 18
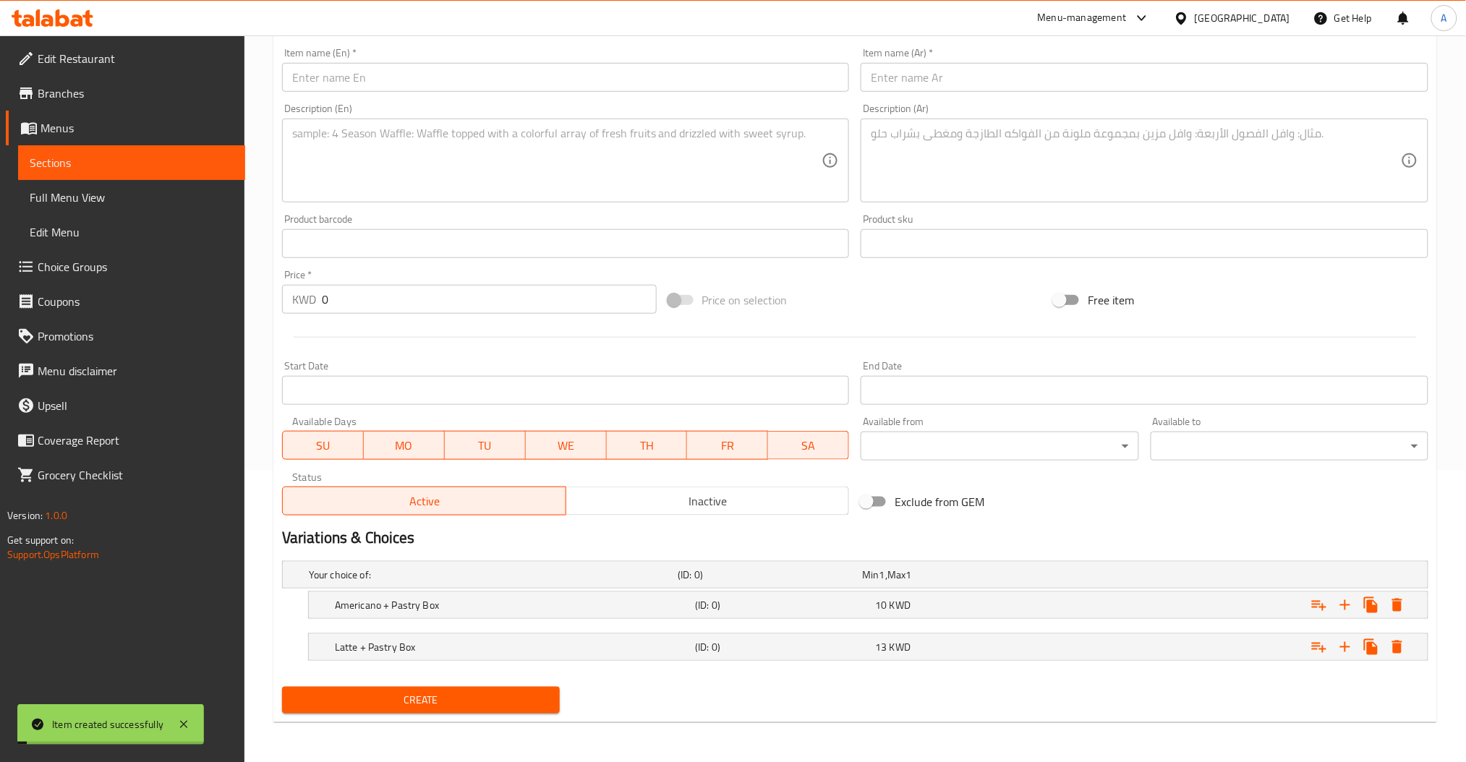
scroll to position [0, 0]
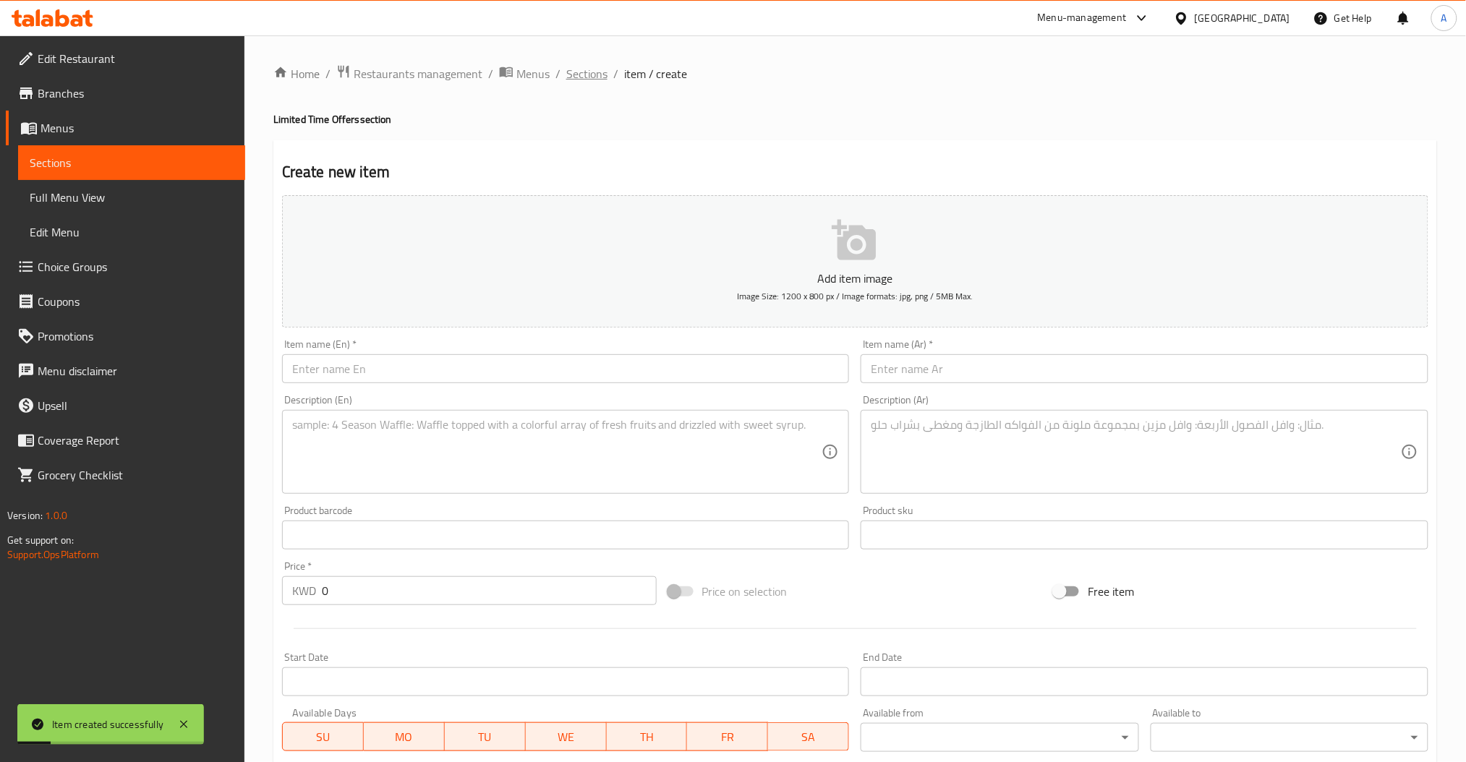
click at [589, 71] on span "Sections" at bounding box center [586, 73] width 41 height 17
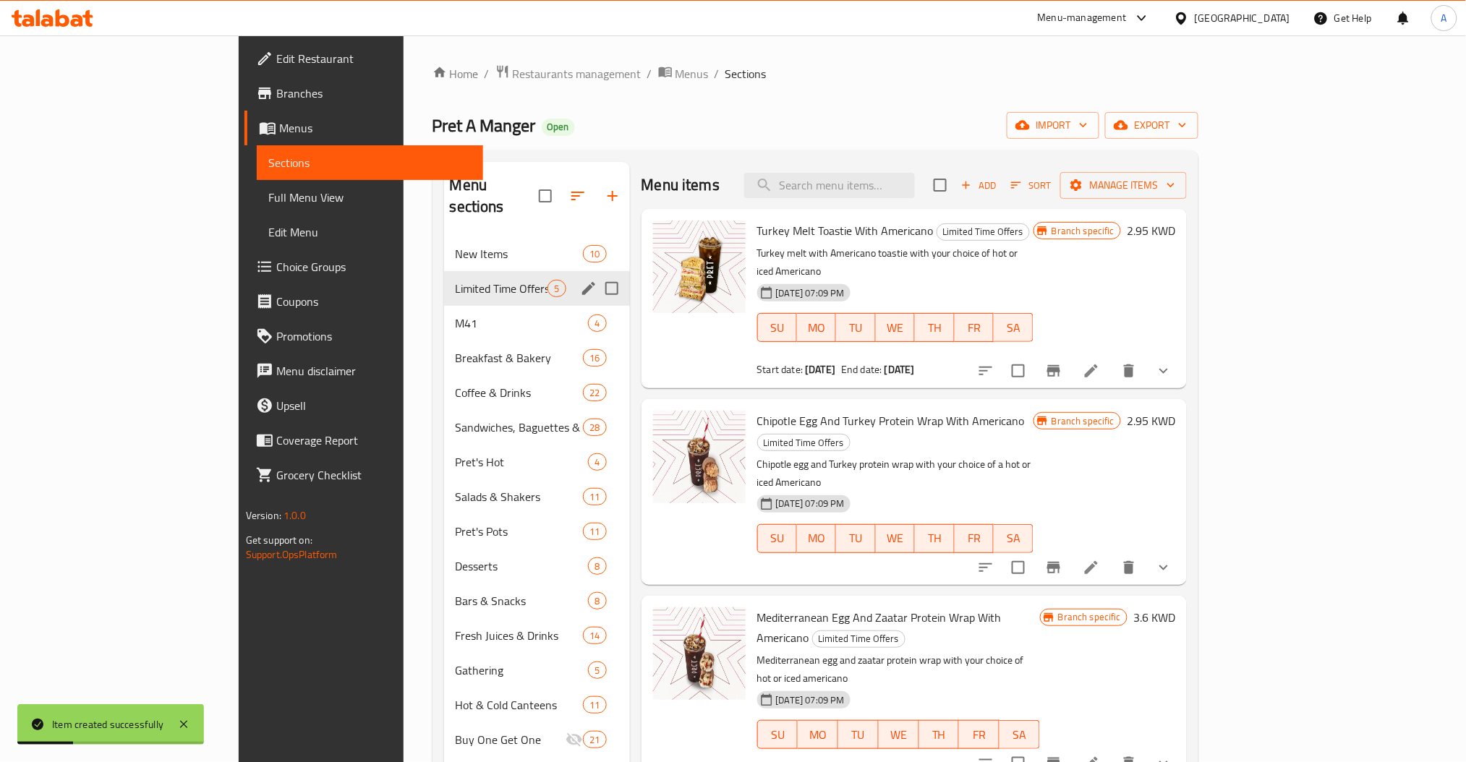
click at [444, 276] on div "Limited Time Offers 5" at bounding box center [537, 288] width 186 height 35
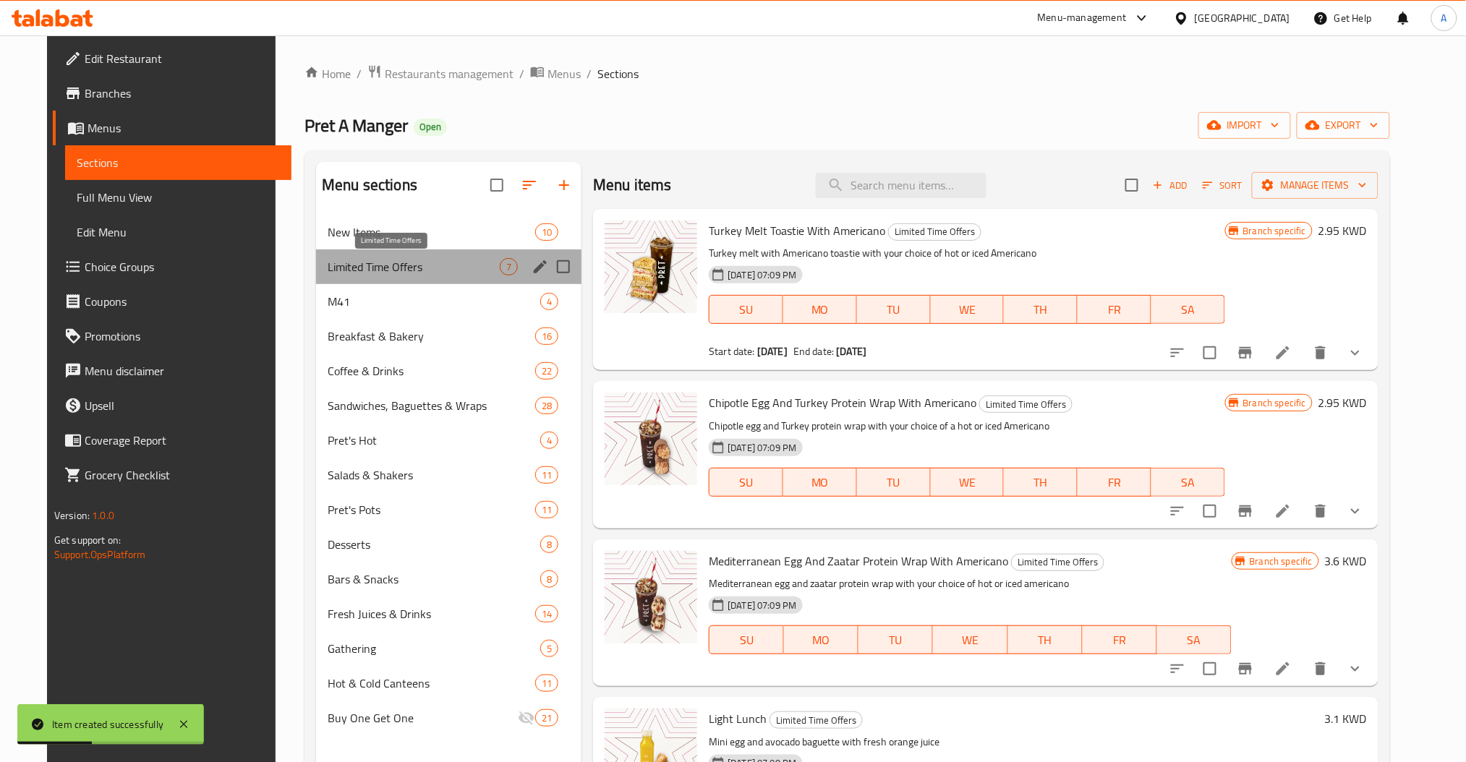
click at [362, 273] on span "Limited Time Offers" at bounding box center [414, 266] width 172 height 17
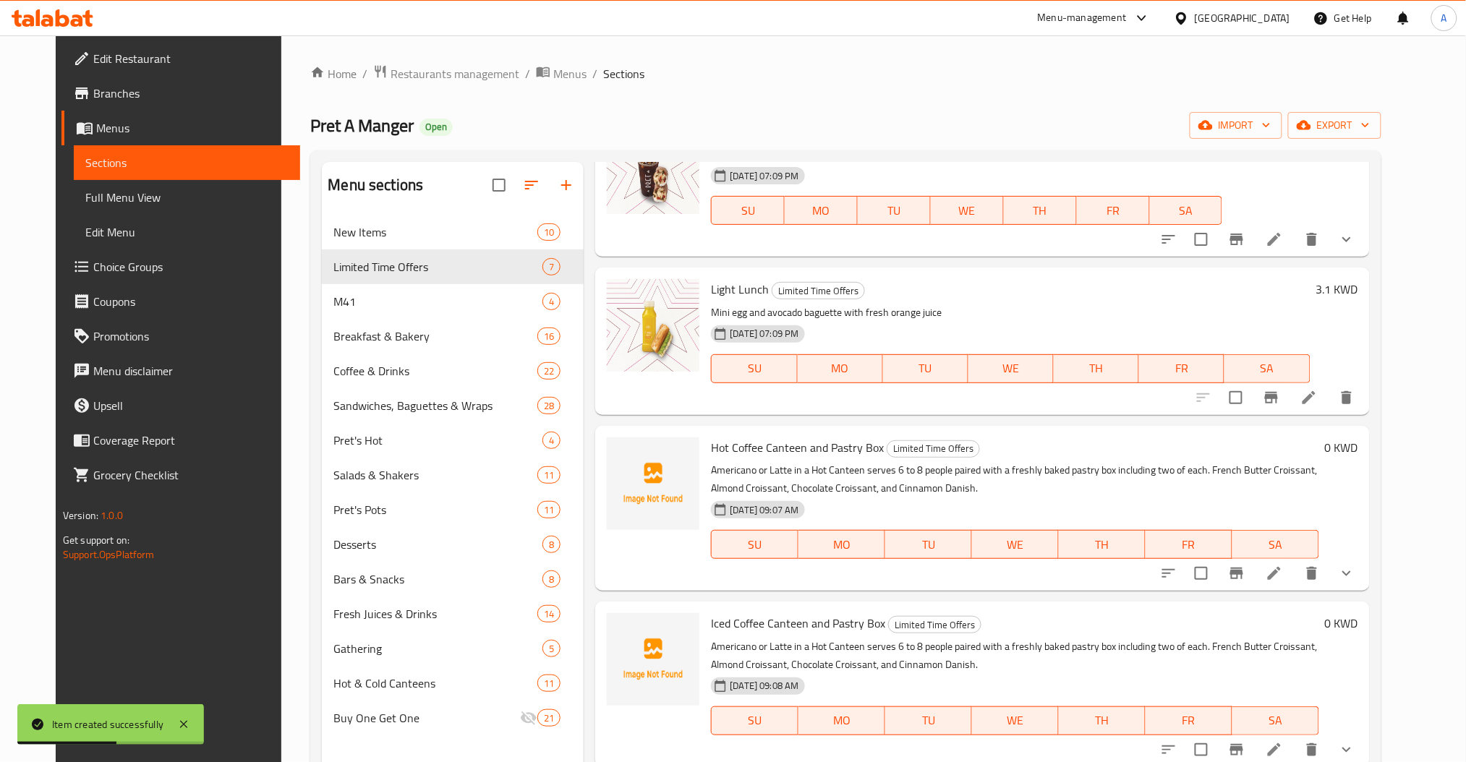
scroll to position [202, 0]
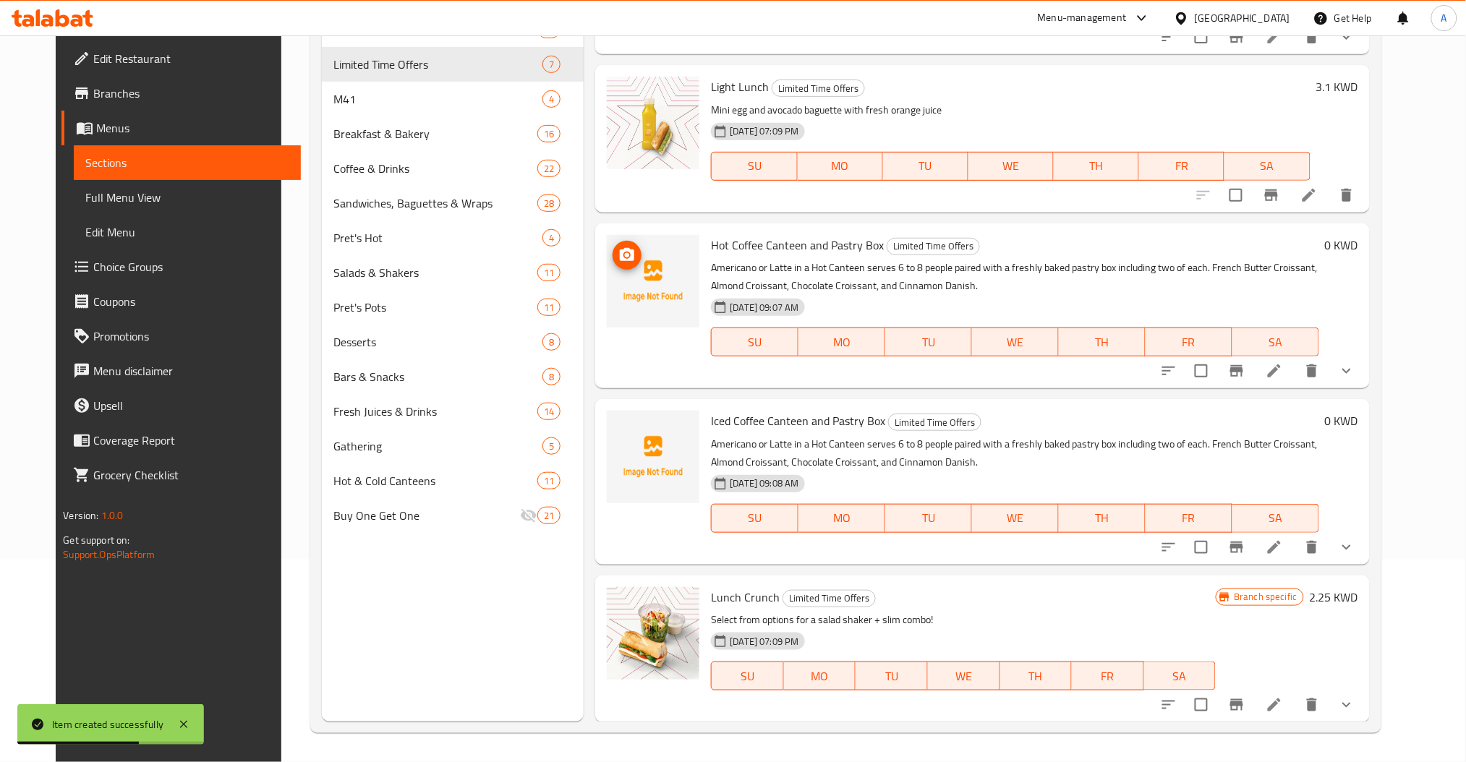
click at [618, 257] on icon "upload picture" at bounding box center [626, 255] width 17 height 17
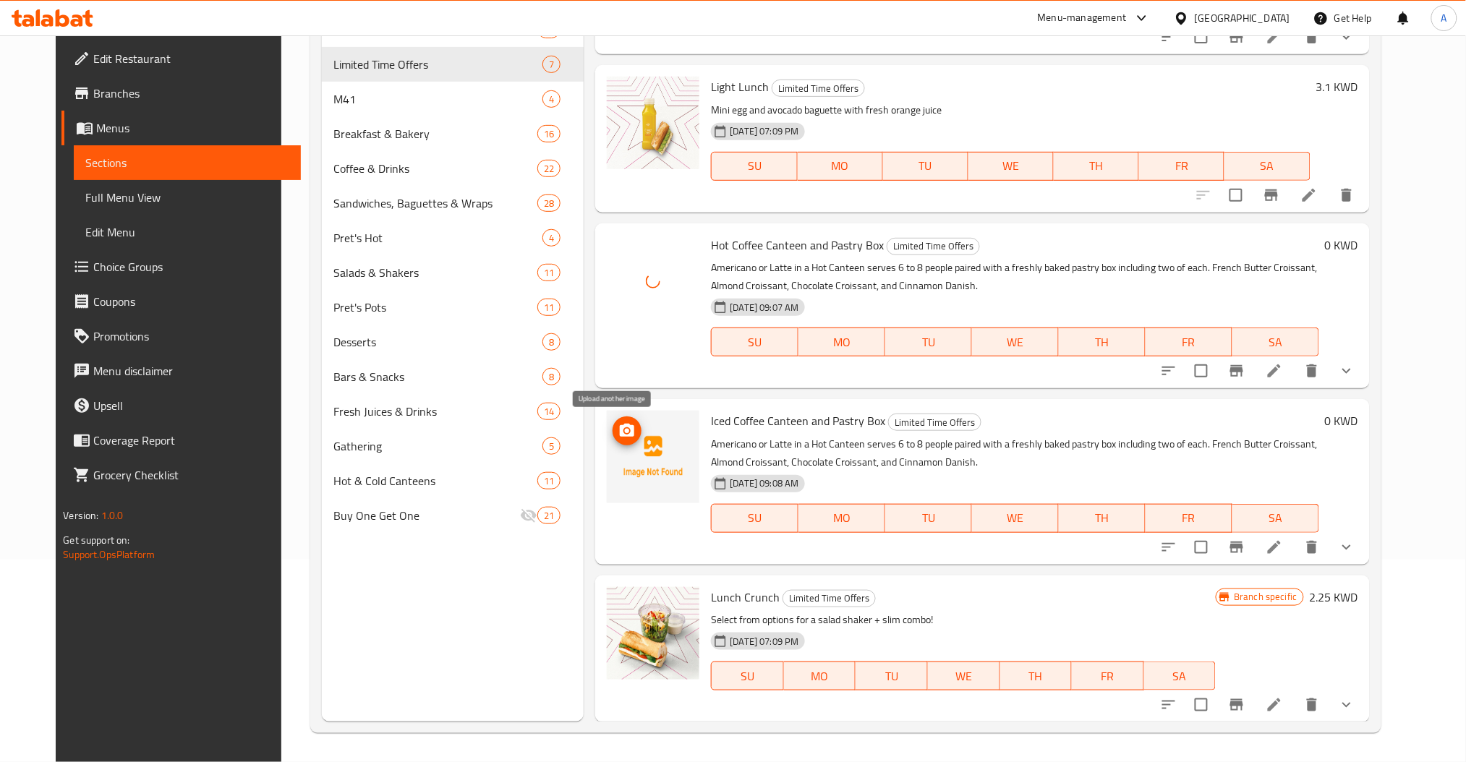
click at [620, 435] on icon "upload picture" at bounding box center [627, 430] width 14 height 13
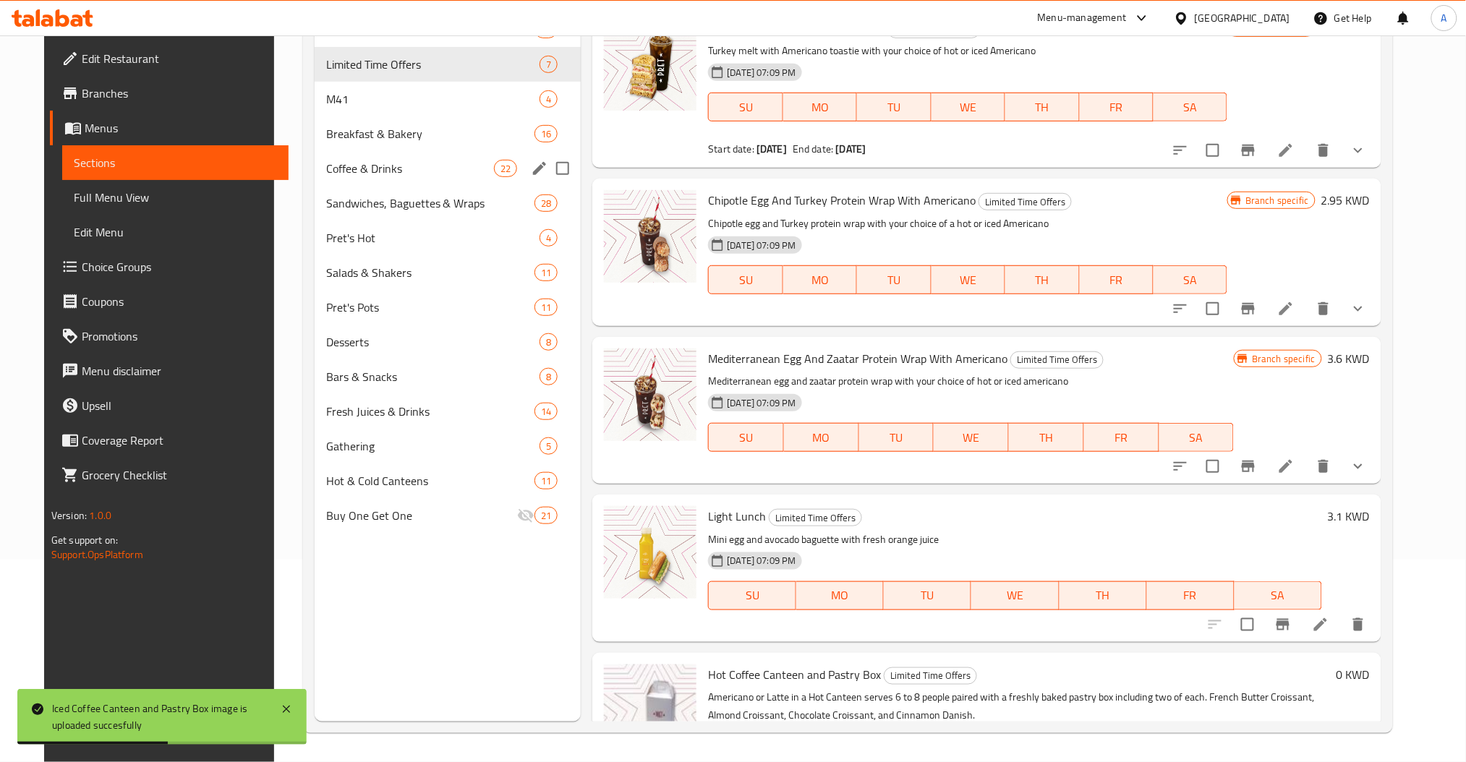
scroll to position [0, 0]
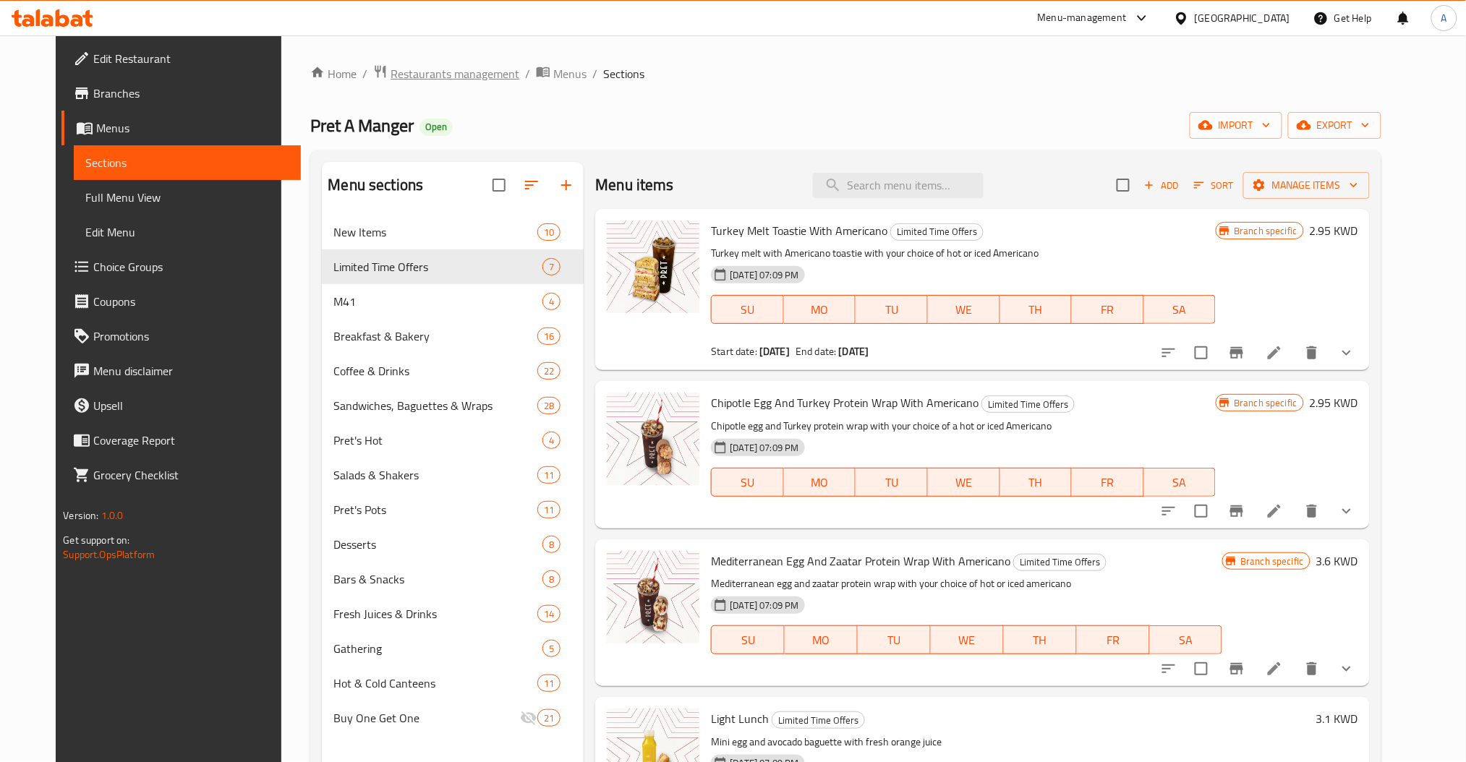
click at [434, 66] on span "Restaurants management" at bounding box center [455, 73] width 129 height 17
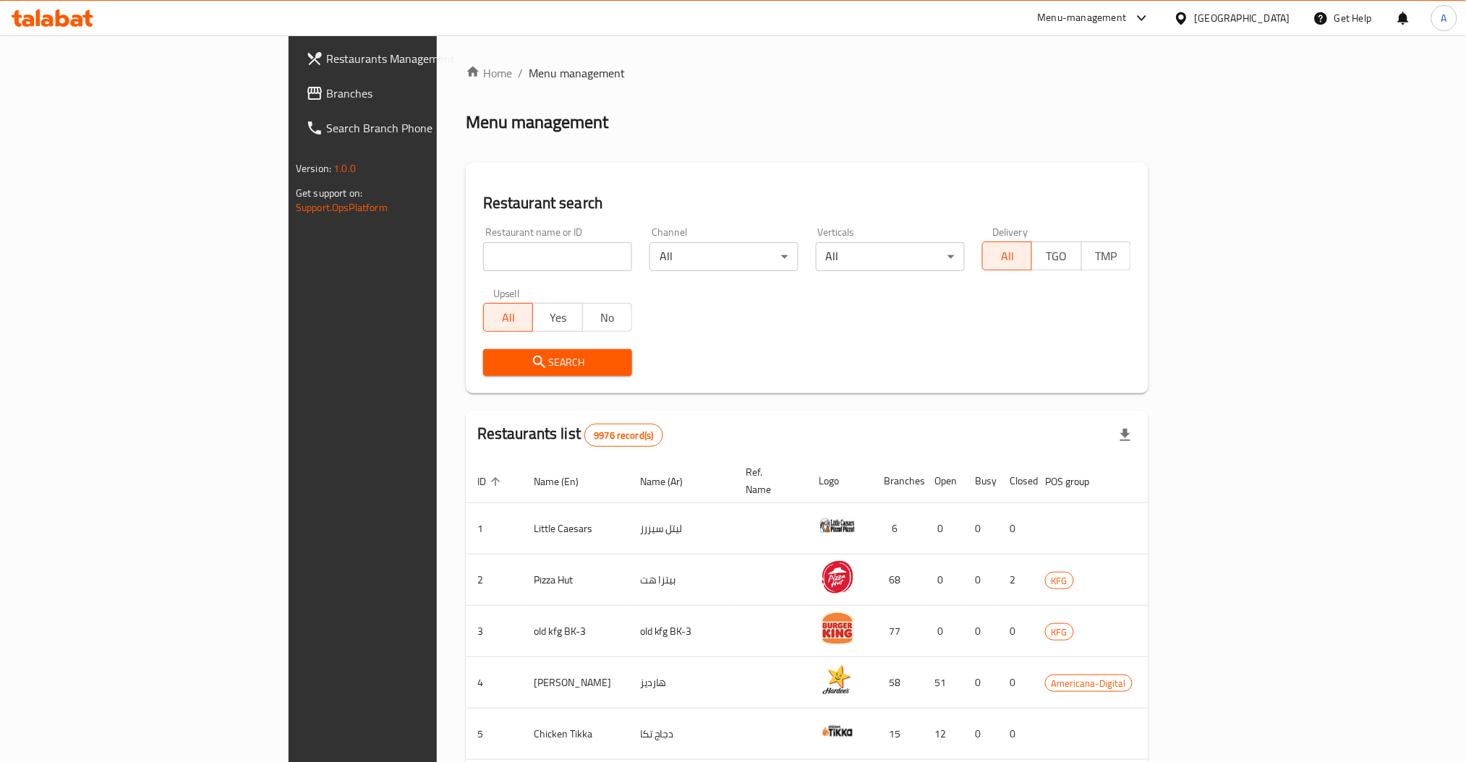
click at [326, 93] on span "Branches" at bounding box center [424, 93] width 196 height 17
